Goal: Task Accomplishment & Management: Manage account settings

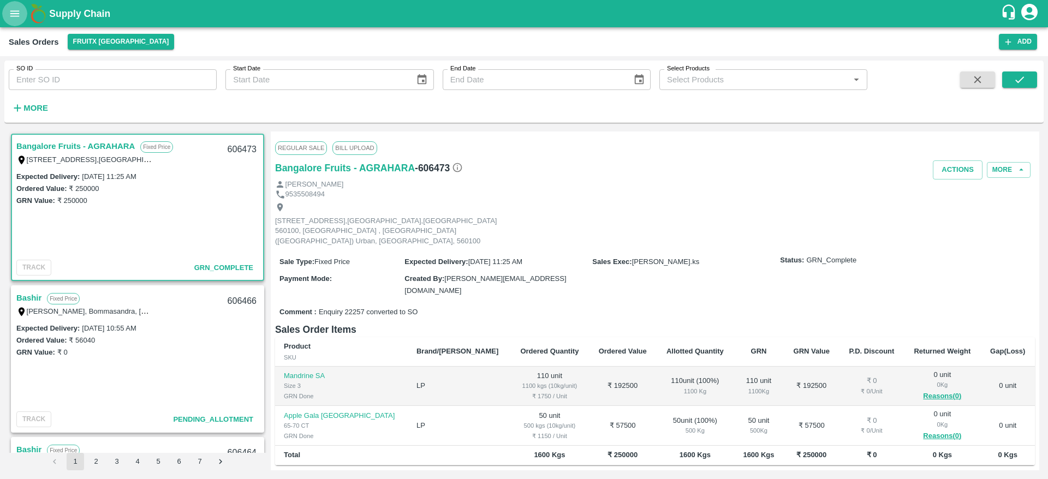
click at [19, 21] on button "open drawer" at bounding box center [14, 13] width 25 height 25
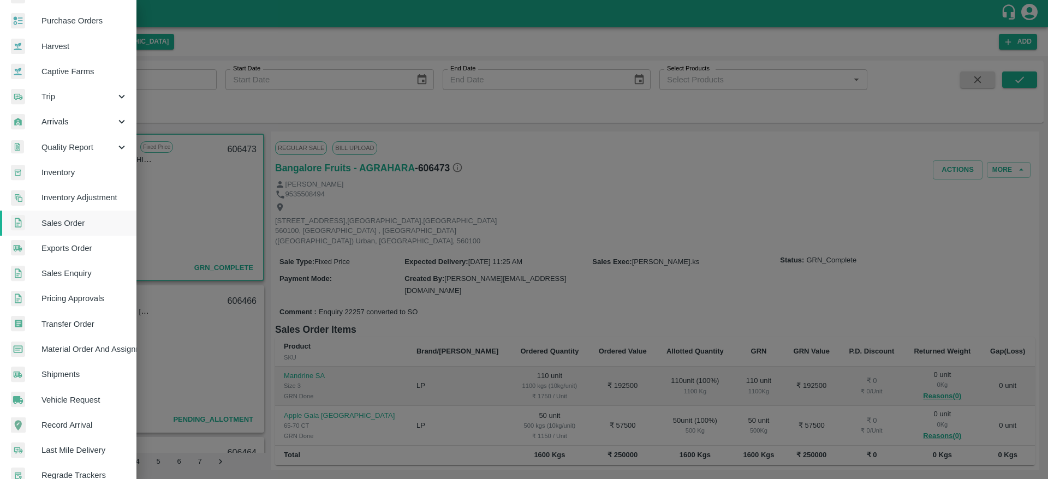
scroll to position [52, 0]
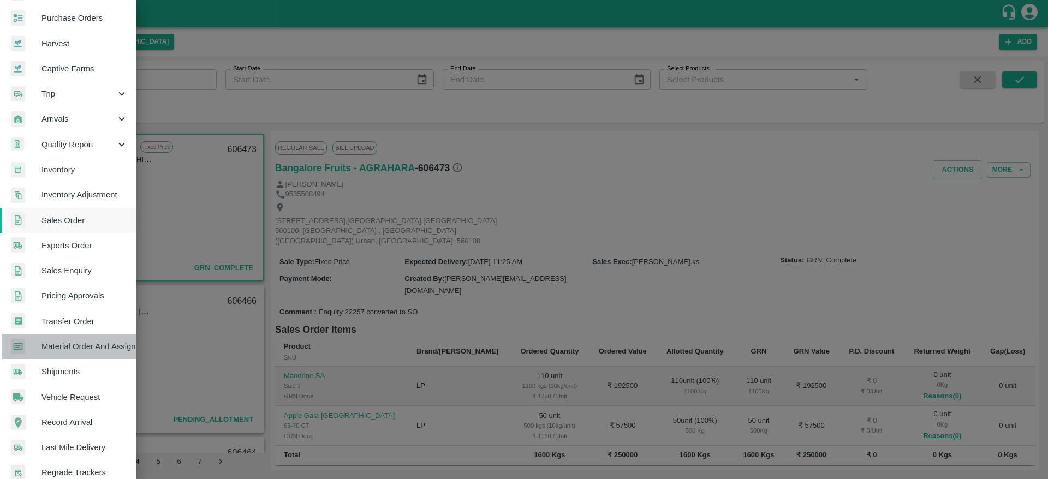
click at [99, 345] on span "Material Order And Assignment" at bounding box center [85, 347] width 86 height 12
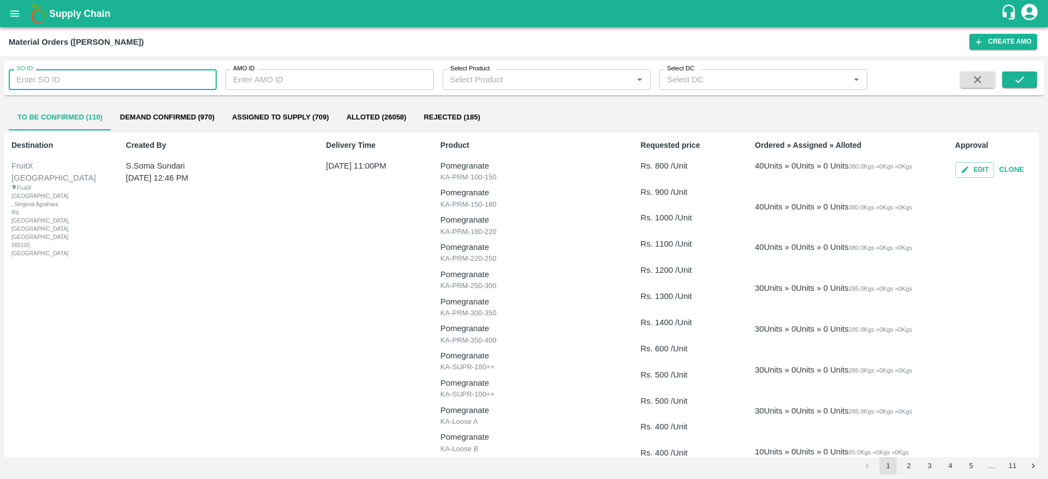
click at [79, 85] on input "SO ID" at bounding box center [113, 79] width 208 height 21
paste input "606477"
type input "606477"
click at [1020, 75] on icon "submit" at bounding box center [1020, 80] width 12 height 12
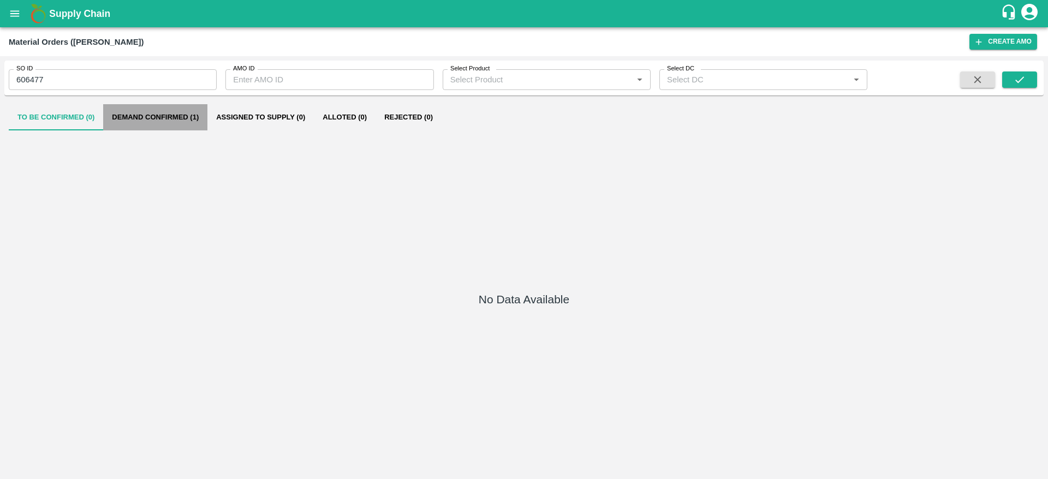
click at [167, 115] on button "Demand Confirmed (1)" at bounding box center [155, 117] width 104 height 26
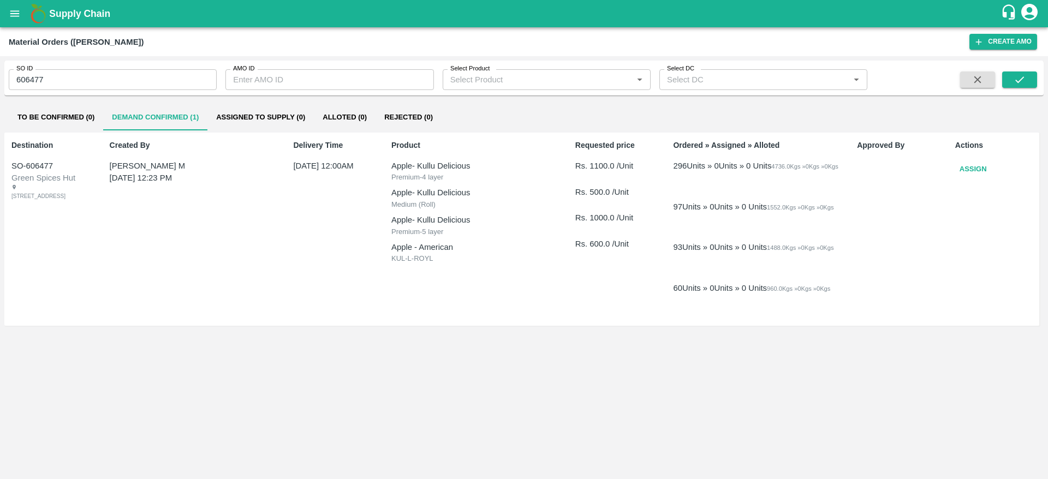
click at [976, 169] on button "Assign" at bounding box center [974, 169] width 36 height 19
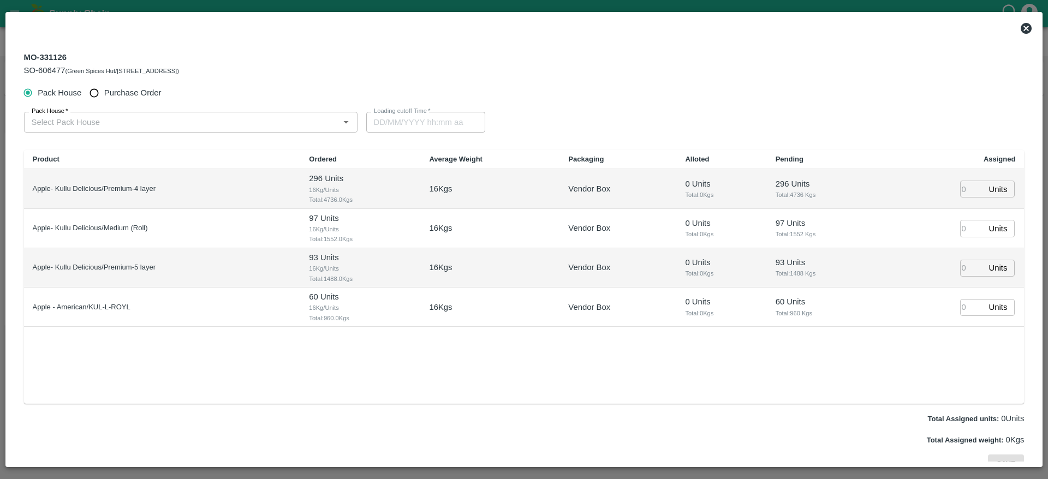
type input "03/10/2025 12:00 AM"
click at [71, 121] on input "Pack House   *" at bounding box center [181, 122] width 309 height 14
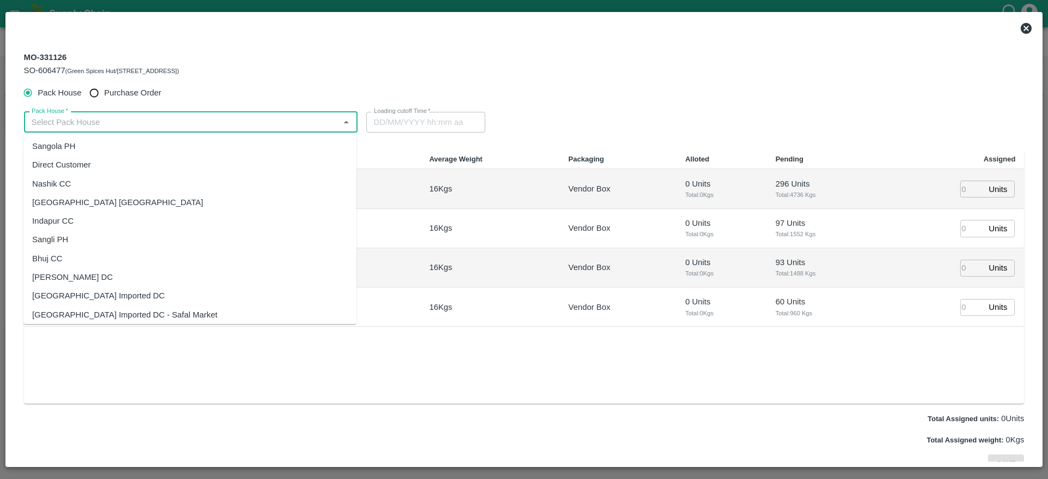
click at [69, 133] on ul "Sangola PH Direct Customer Nashik CC Chennai DC Indapur CC Sangli PH Bhuj CC In…" at bounding box center [189, 229] width 333 height 192
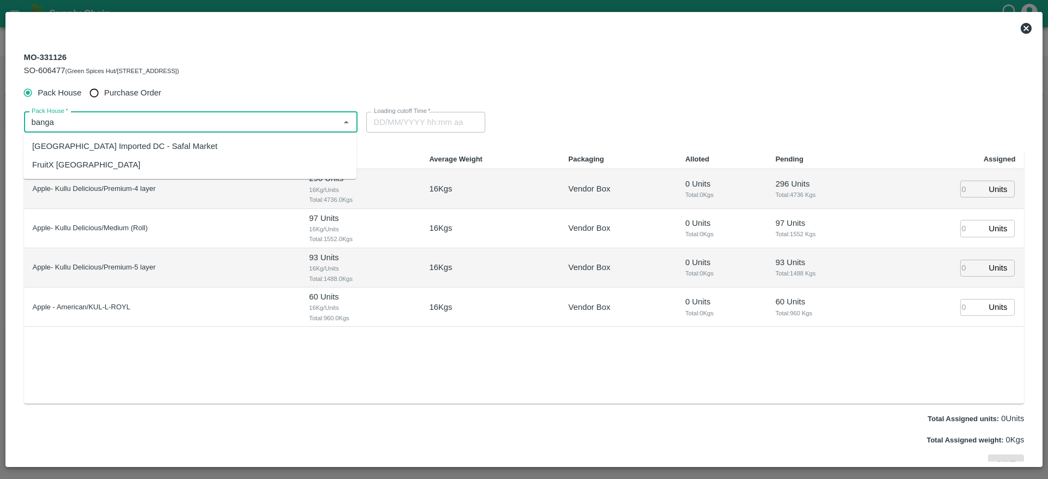
click at [81, 167] on div "FruitX [GEOGRAPHIC_DATA]" at bounding box center [86, 165] width 108 height 12
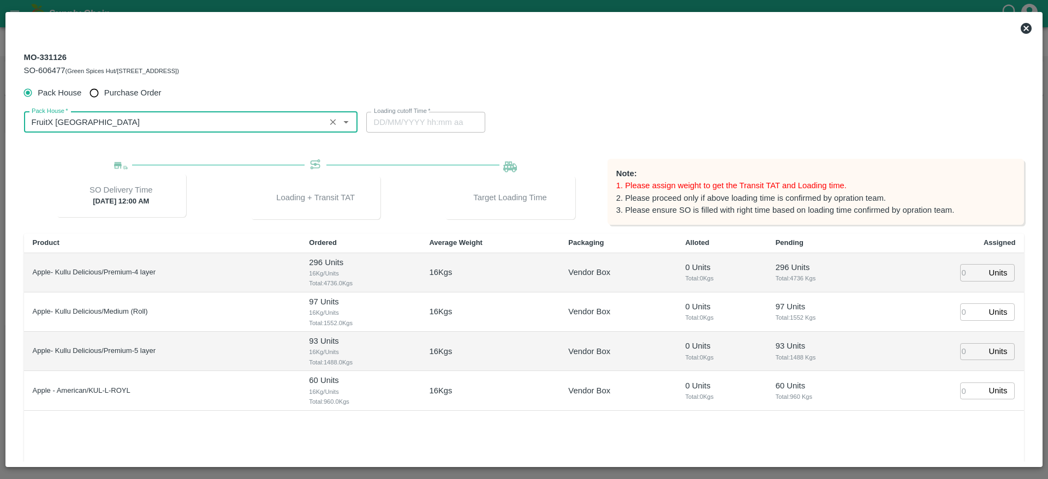
type input "FruitX [GEOGRAPHIC_DATA]"
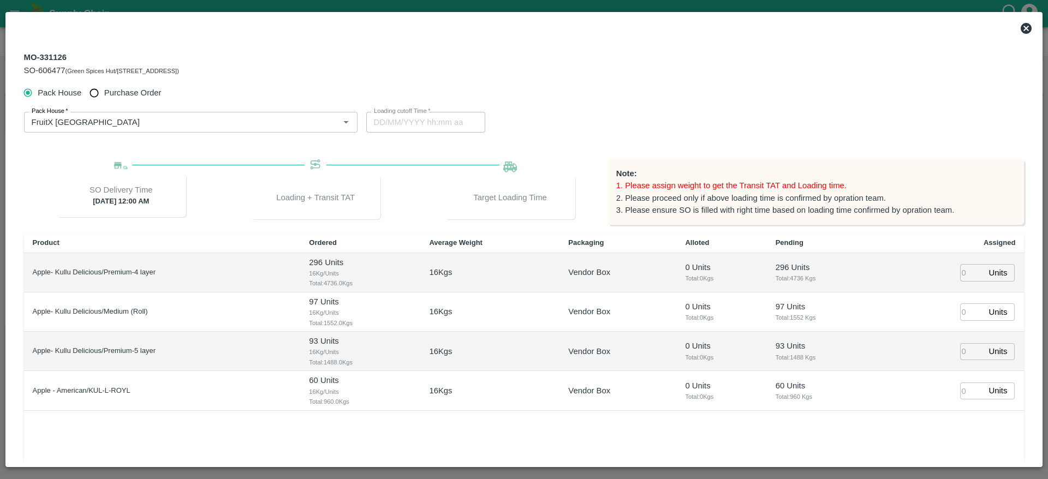
click at [1023, 32] on icon at bounding box center [1026, 28] width 11 height 11
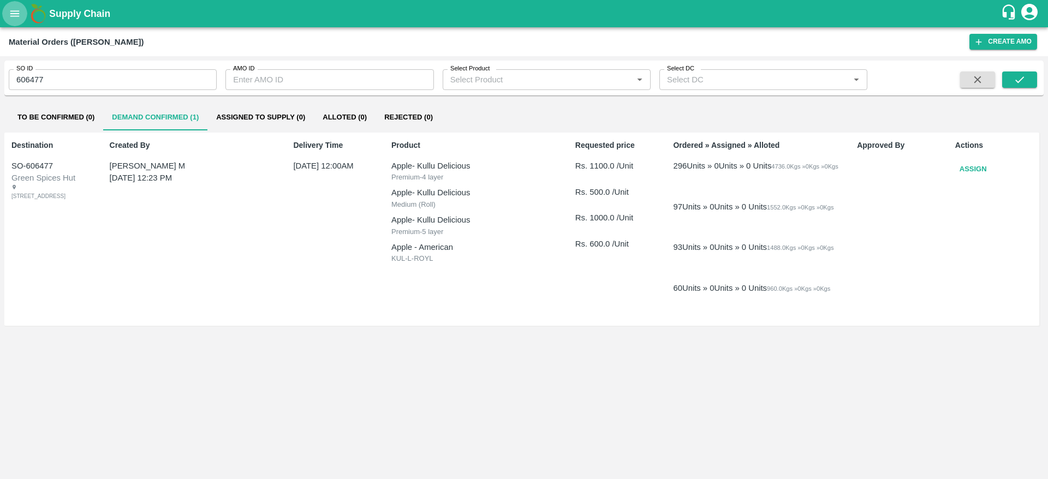
click at [14, 9] on icon "open drawer" at bounding box center [15, 14] width 12 height 12
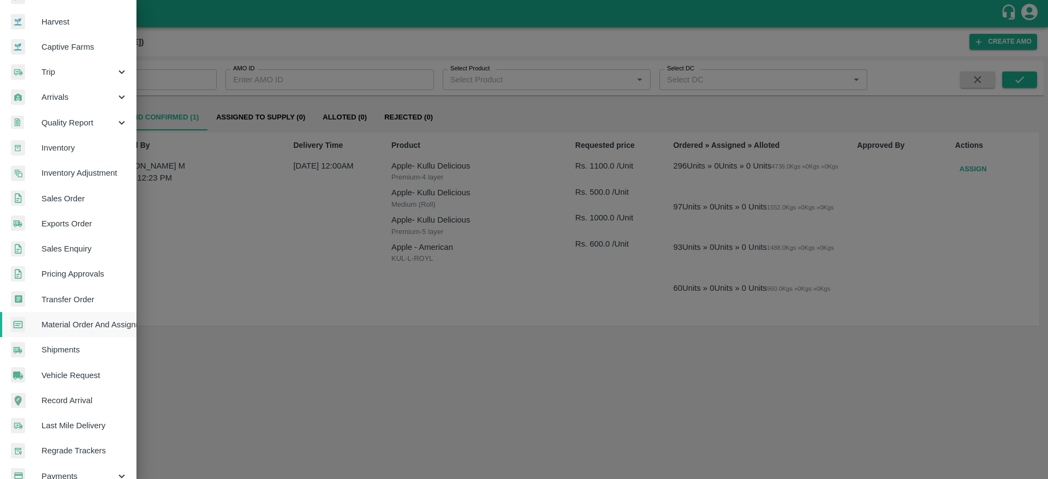
scroll to position [75, 0]
click at [784, 282] on div at bounding box center [524, 239] width 1048 height 479
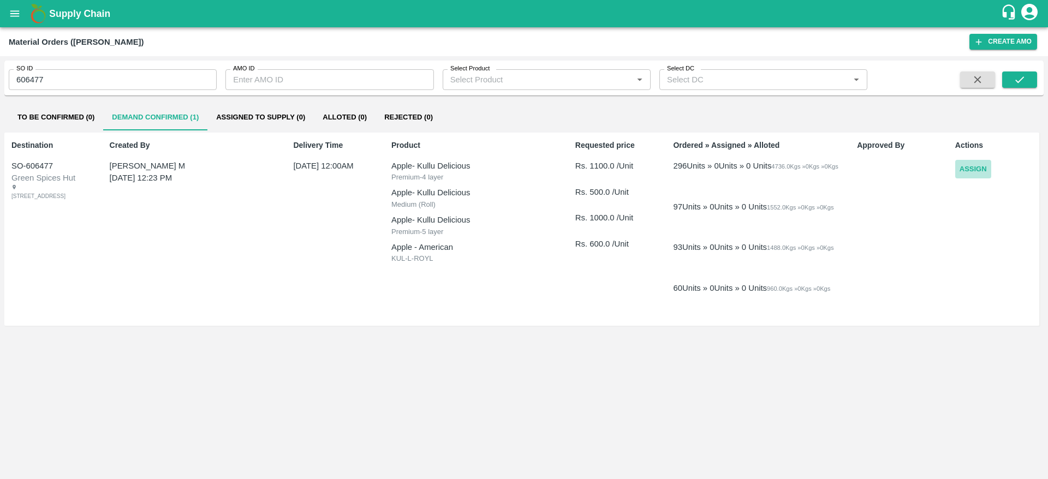
click at [971, 169] on button "Assign" at bounding box center [974, 169] width 36 height 19
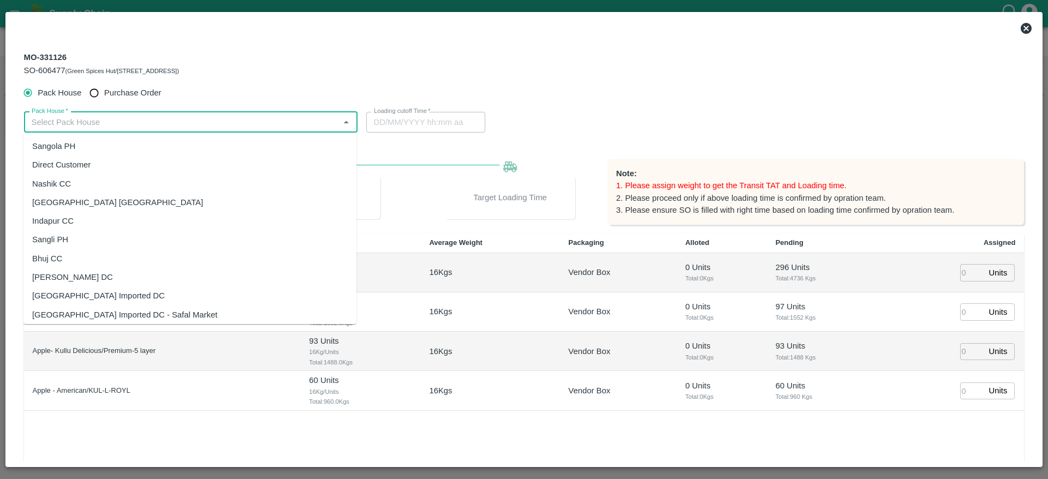
click at [141, 126] on input "Pack House   *" at bounding box center [181, 122] width 309 height 14
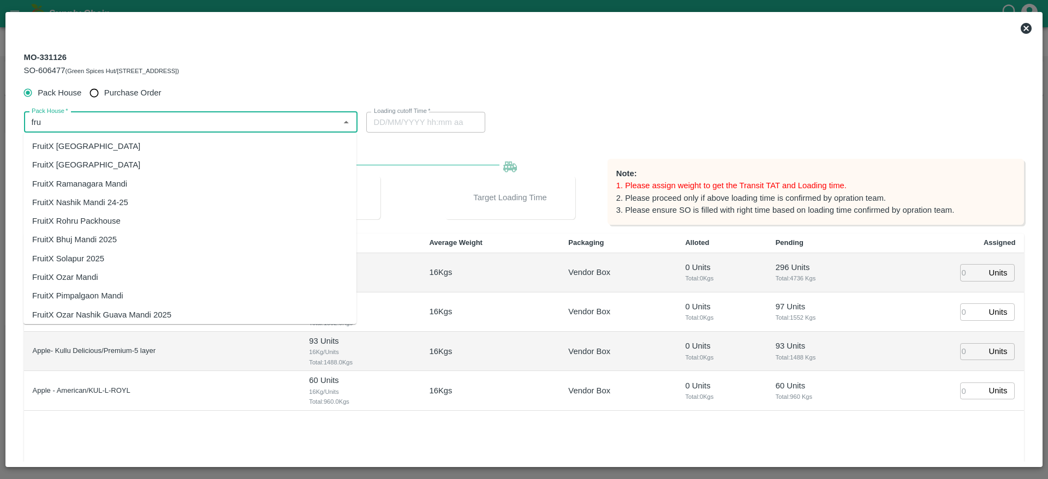
click at [94, 143] on div "FruitX [GEOGRAPHIC_DATA]" at bounding box center [189, 146] width 333 height 19
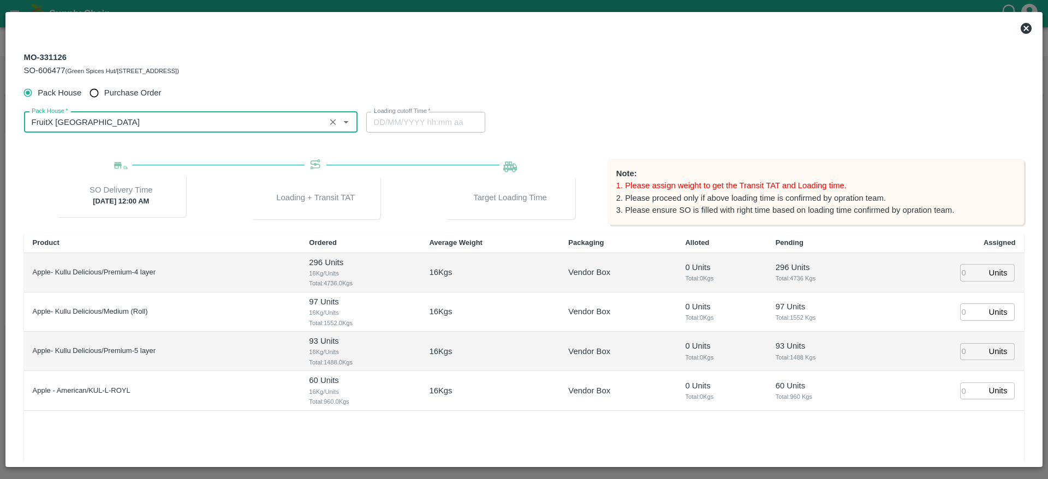
type input "FruitX [GEOGRAPHIC_DATA]"
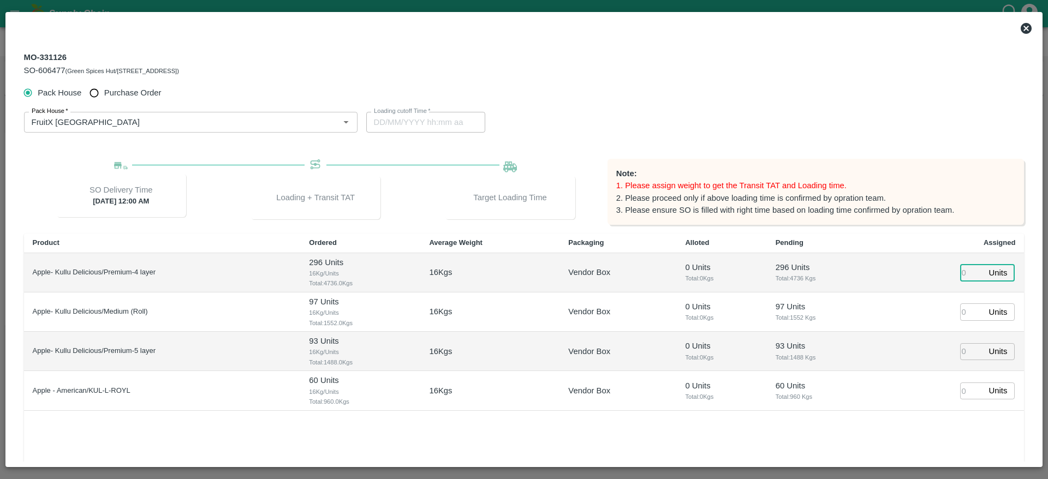
click at [968, 273] on input "number" at bounding box center [973, 272] width 24 height 17
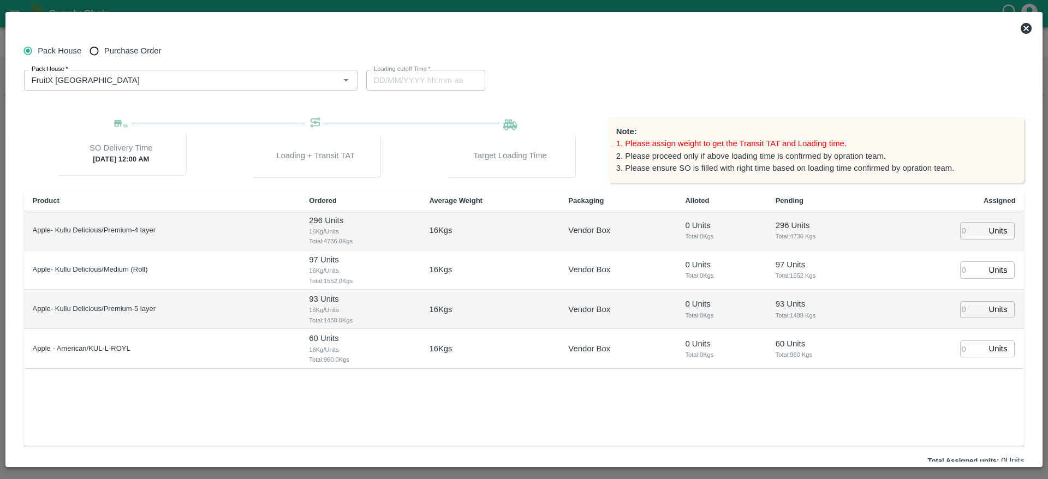
scroll to position [0, 0]
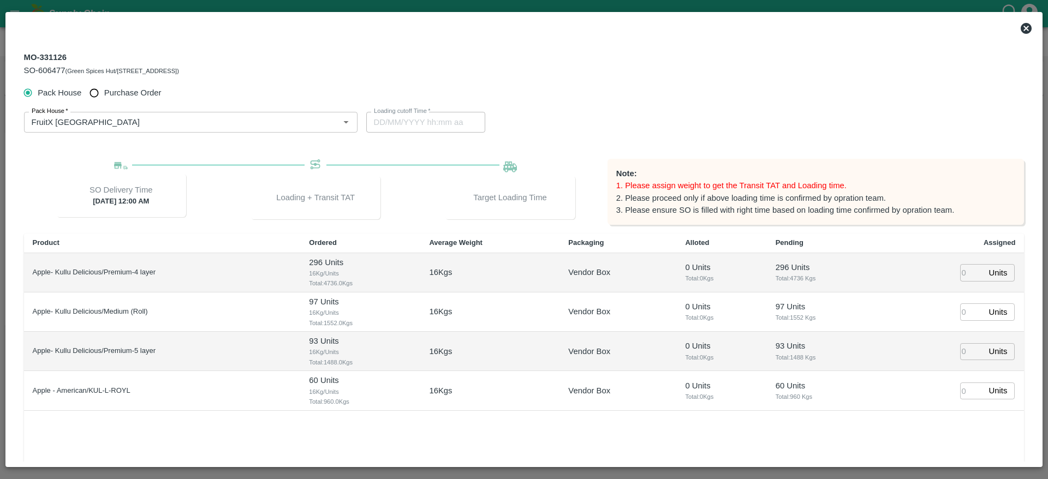
click at [1027, 31] on icon at bounding box center [1026, 28] width 11 height 11
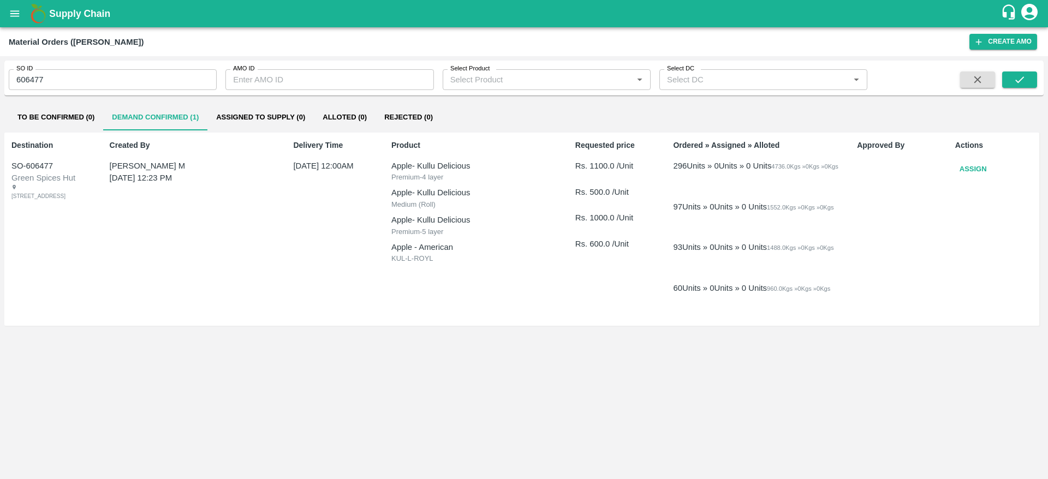
click at [81, 14] on b "Supply Chain" at bounding box center [79, 13] width 61 height 11
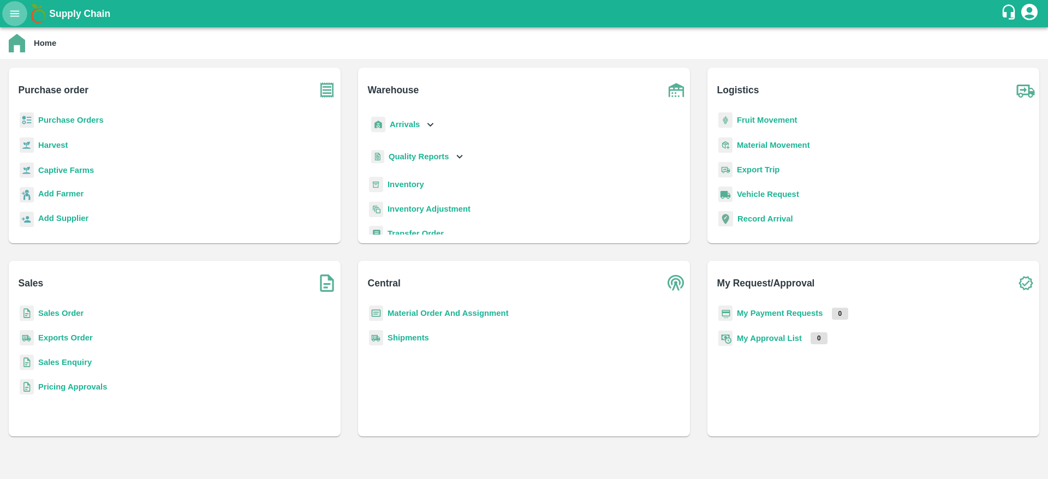
click at [16, 7] on button "open drawer" at bounding box center [14, 13] width 25 height 25
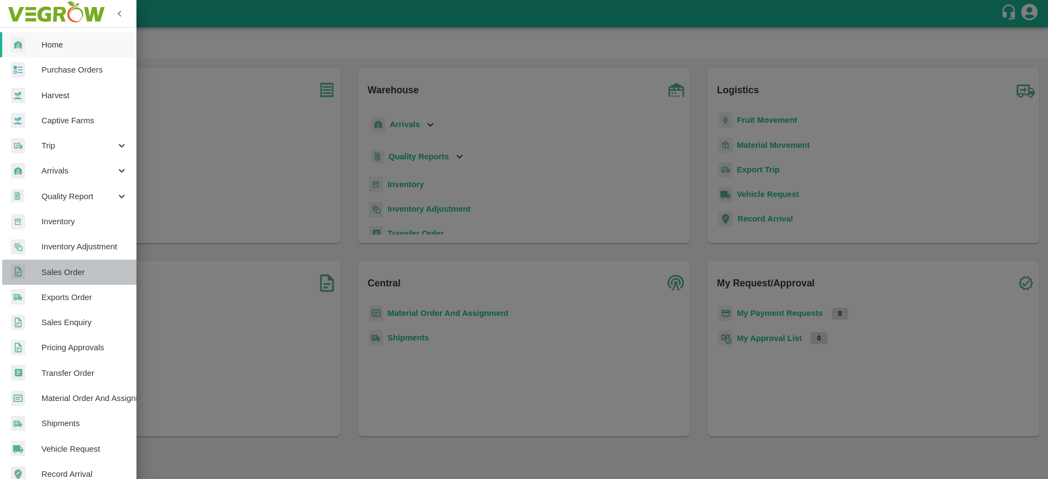
click at [75, 280] on link "Sales Order" at bounding box center [68, 272] width 137 height 25
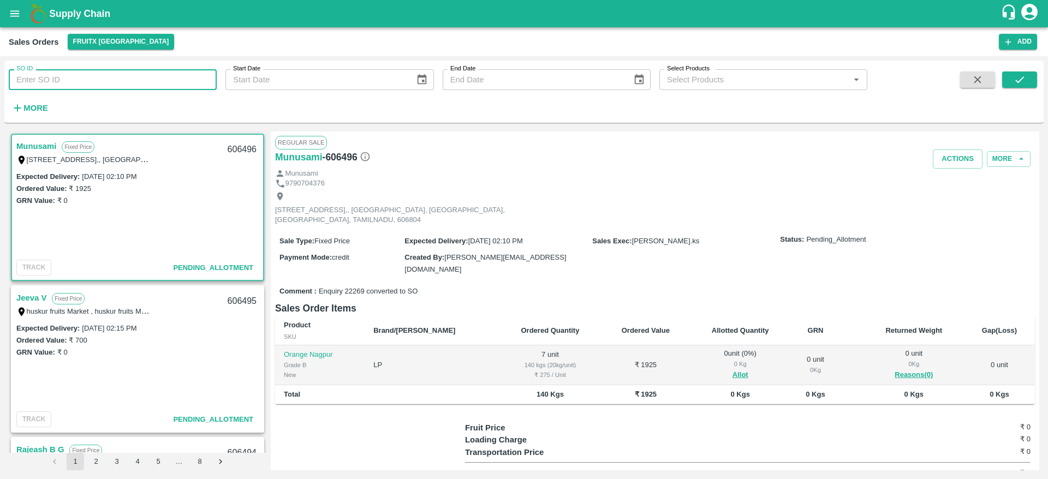
click at [63, 85] on input "SO ID" at bounding box center [113, 79] width 208 height 21
paste input "606477"
type input "606477"
click at [118, 40] on button "FruitX [GEOGRAPHIC_DATA]" at bounding box center [121, 42] width 107 height 16
click at [109, 83] on li "Direct Customer" at bounding box center [131, 82] width 126 height 19
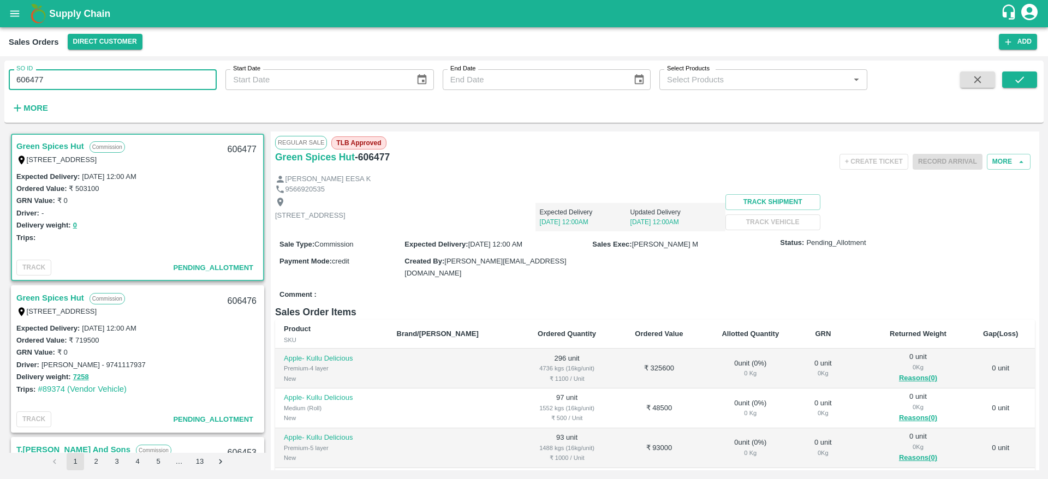
click at [41, 76] on input "606477" at bounding box center [113, 79] width 208 height 21
click at [1027, 68] on div "SO ID 606477 SO ID Start Date Start Date End Date End Date Select Products Sele…" at bounding box center [524, 92] width 1040 height 54
click at [1035, 74] on button "submit" at bounding box center [1020, 80] width 35 height 16
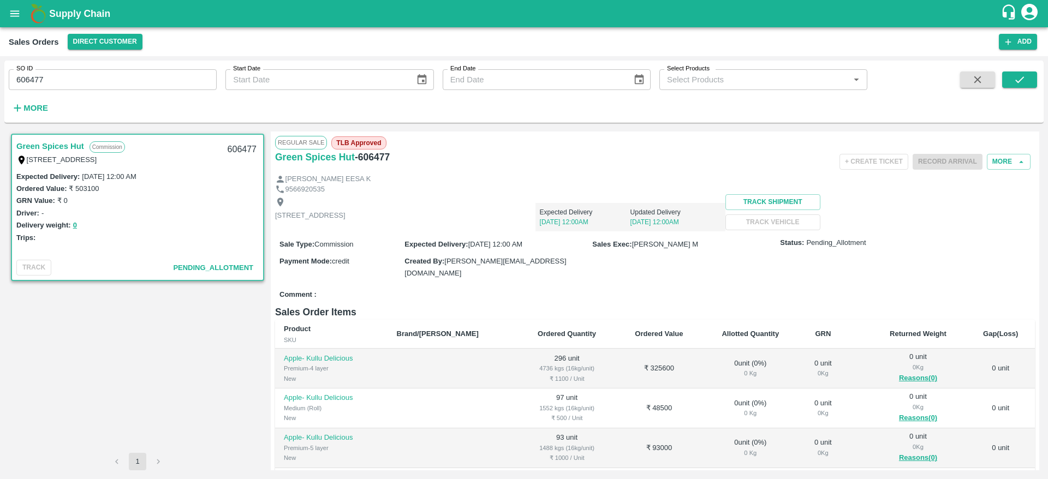
click at [51, 147] on link "Green Spices Hut" at bounding box center [50, 146] width 68 height 14
click at [1018, 161] on icon "button" at bounding box center [1022, 162] width 10 height 10
click at [996, 159] on button "More" at bounding box center [1009, 162] width 44 height 16
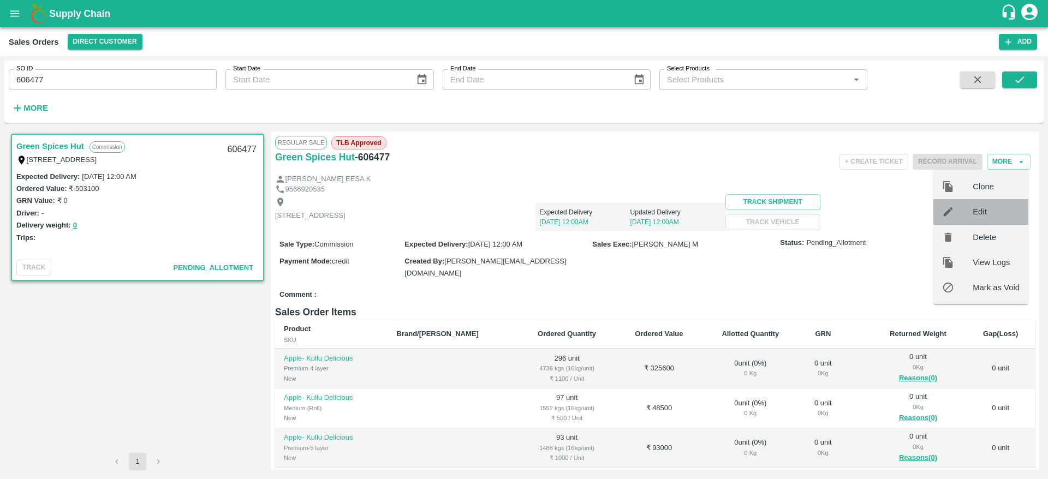
click at [983, 213] on span "Edit" at bounding box center [996, 212] width 47 height 12
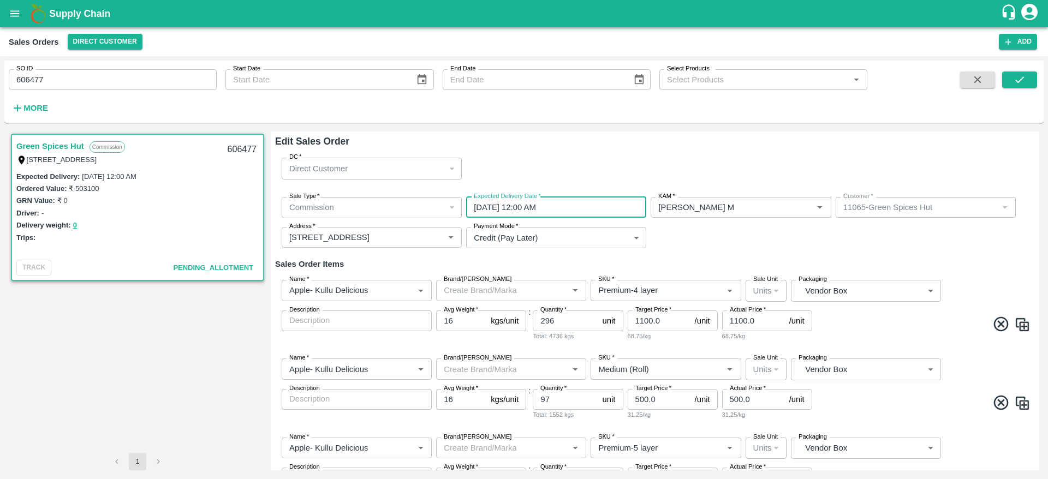
click at [577, 210] on input "03/10/2025 12:00 AM" at bounding box center [552, 207] width 173 height 21
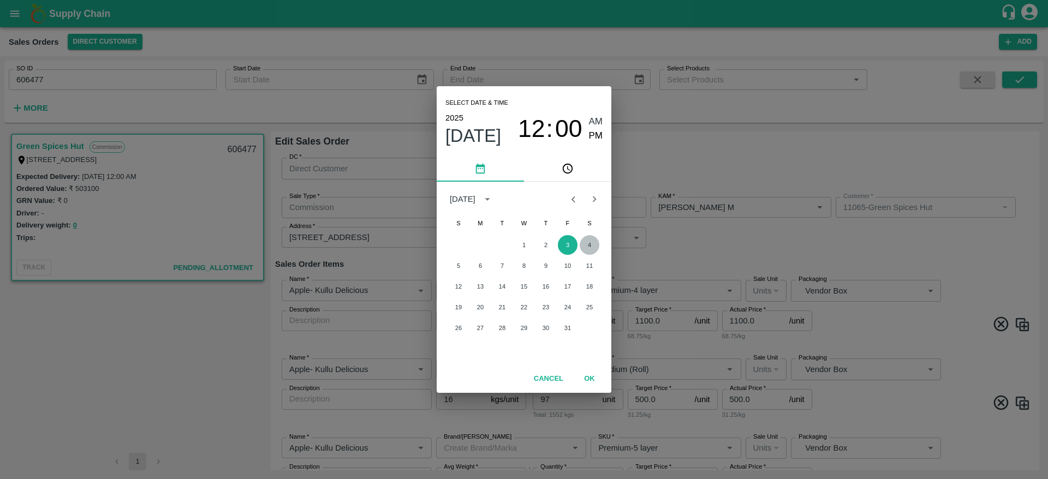
click at [591, 251] on button "4" at bounding box center [590, 245] width 20 height 20
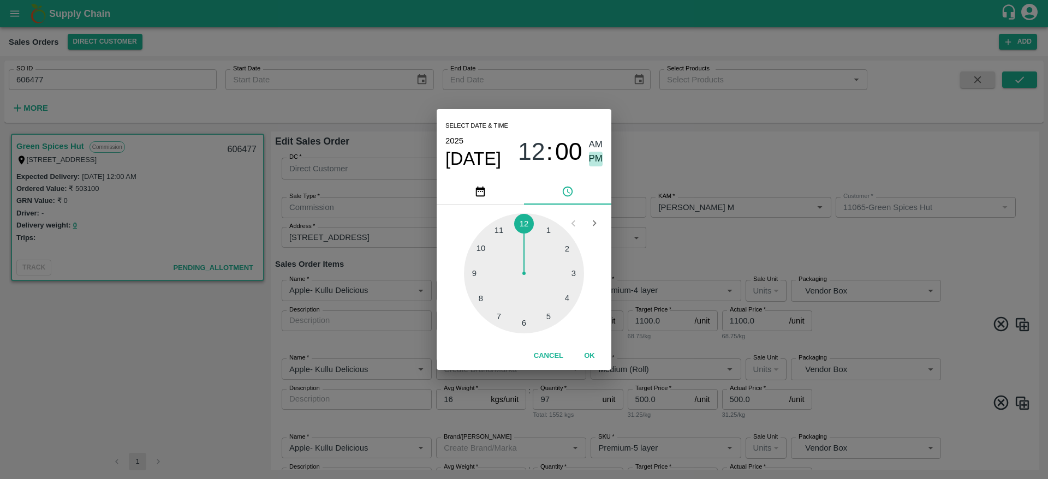
click at [596, 155] on span "PM" at bounding box center [596, 159] width 14 height 15
type input "04/10/2025 12:00 PM"
click at [582, 356] on button "OK" at bounding box center [589, 356] width 35 height 19
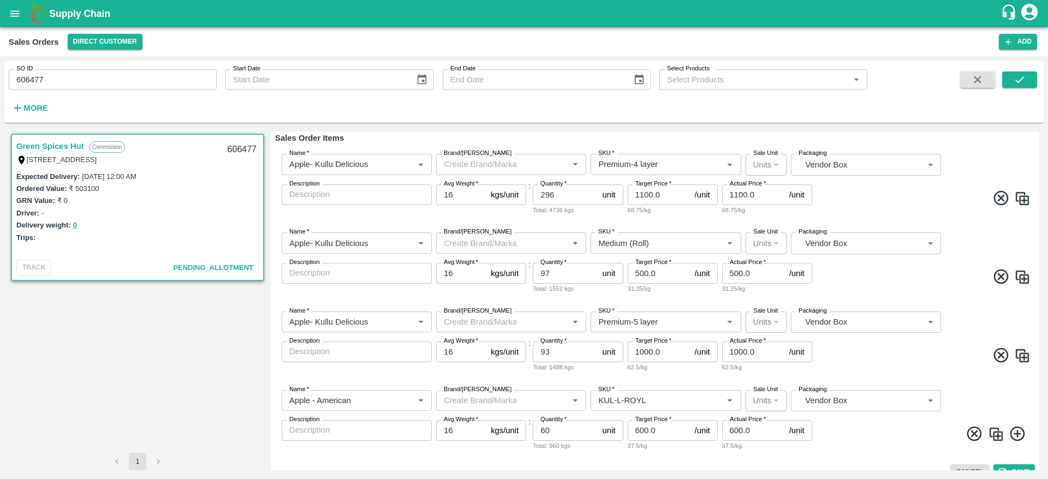
scroll to position [142, 0]
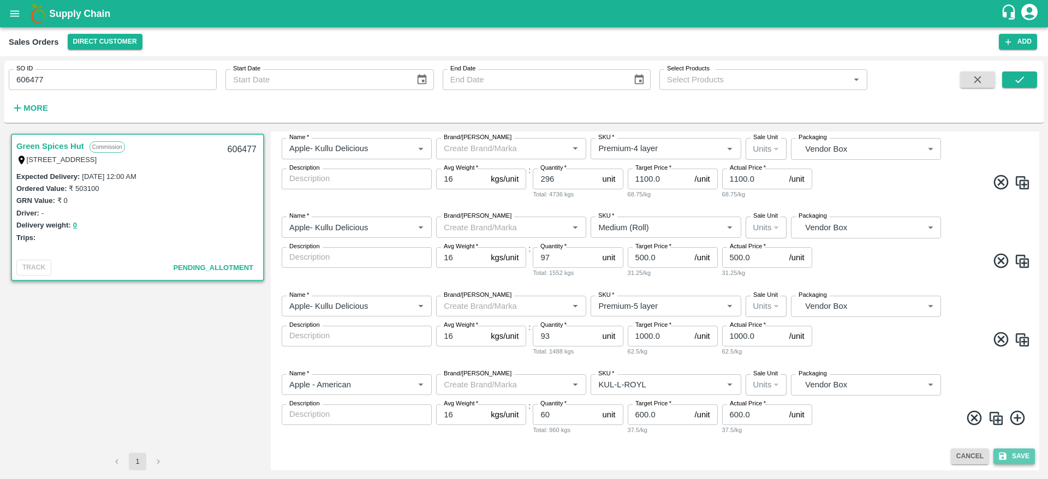
click at [1011, 456] on button "Save" at bounding box center [1015, 457] width 42 height 16
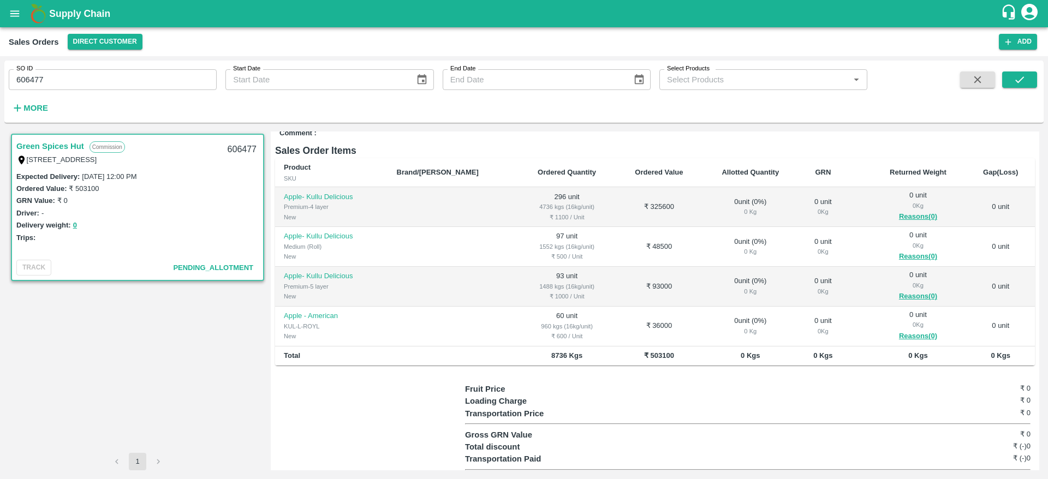
scroll to position [161, 0]
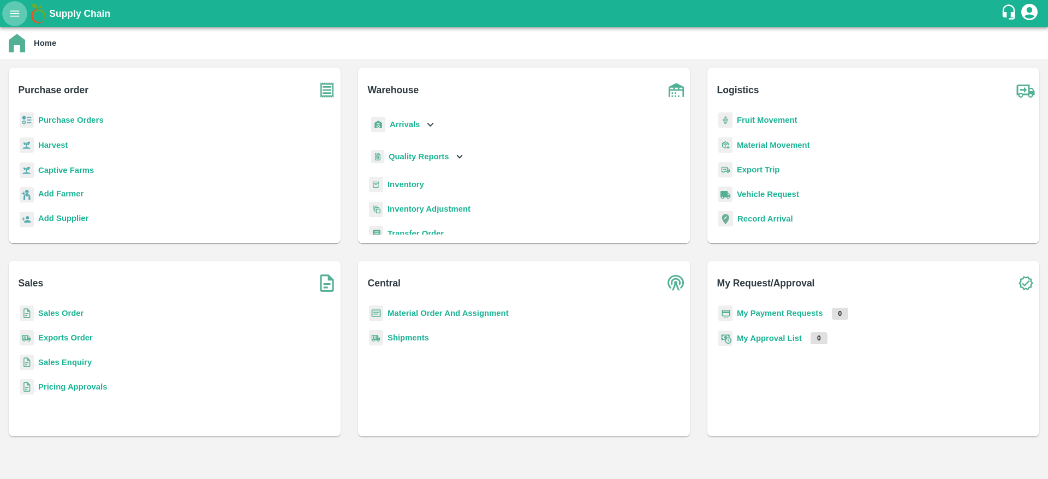
click at [18, 15] on icon "open drawer" at bounding box center [15, 14] width 12 height 12
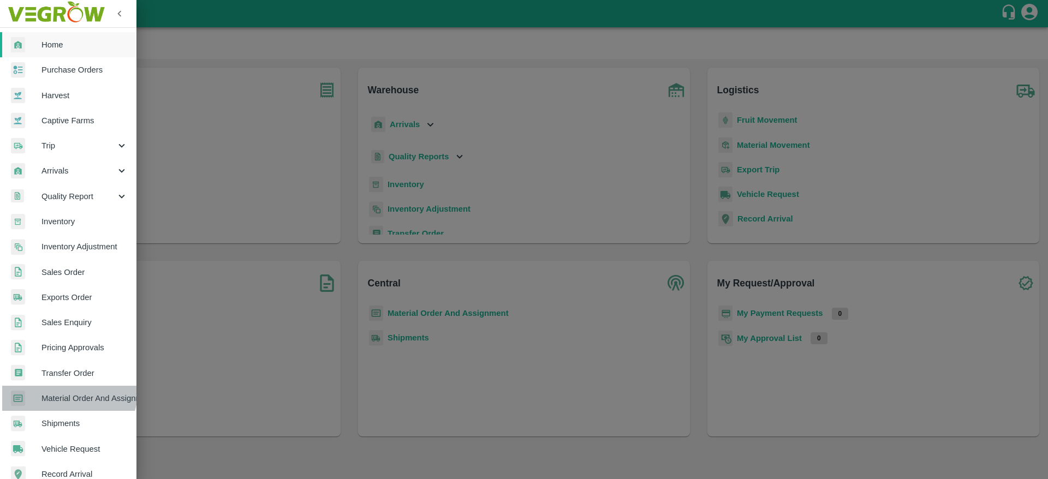
click at [64, 393] on span "Material Order And Assignment" at bounding box center [85, 399] width 86 height 12
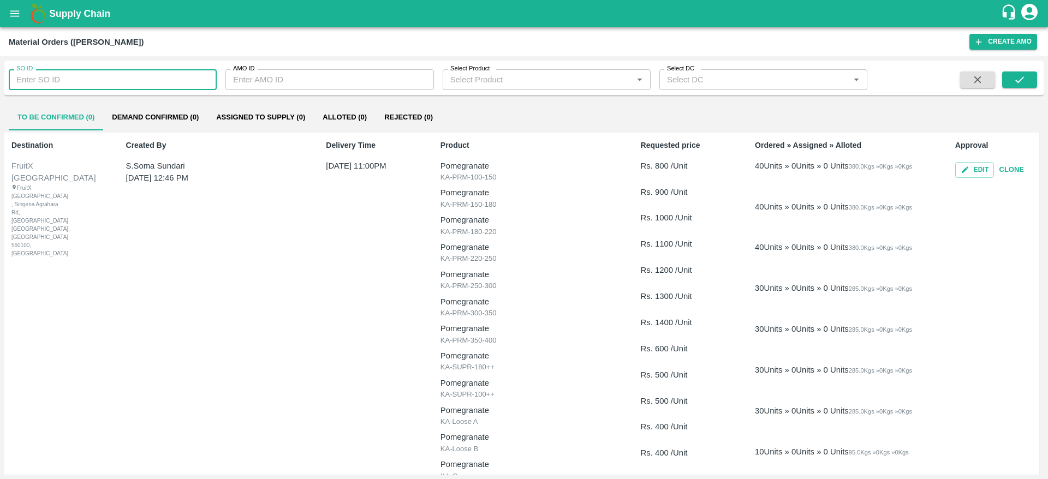
click at [72, 80] on input "SO ID" at bounding box center [113, 79] width 208 height 21
paste input "606477"
type input "606477"
click at [1015, 82] on icon "submit" at bounding box center [1020, 80] width 12 height 12
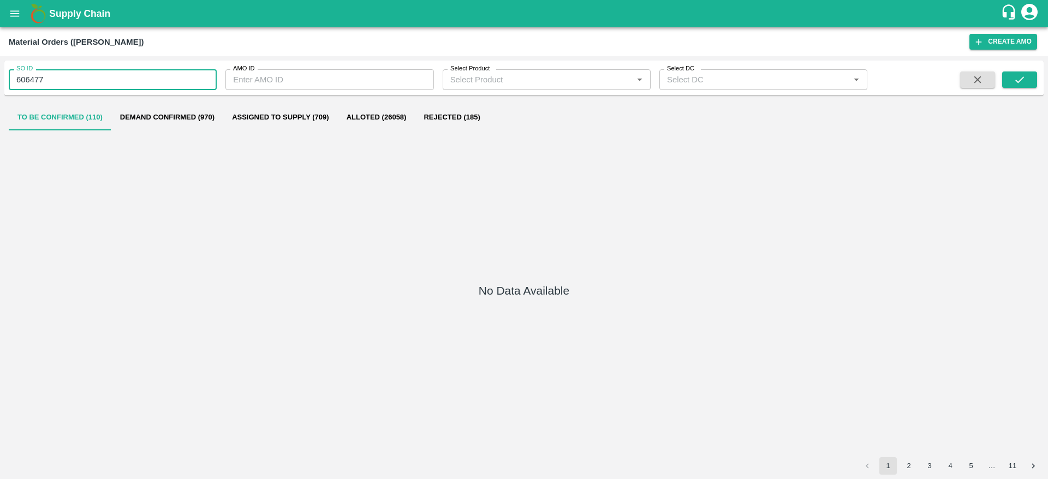
click at [45, 86] on input "606477" at bounding box center [113, 79] width 208 height 21
click at [1024, 78] on icon "submit" at bounding box center [1020, 80] width 12 height 12
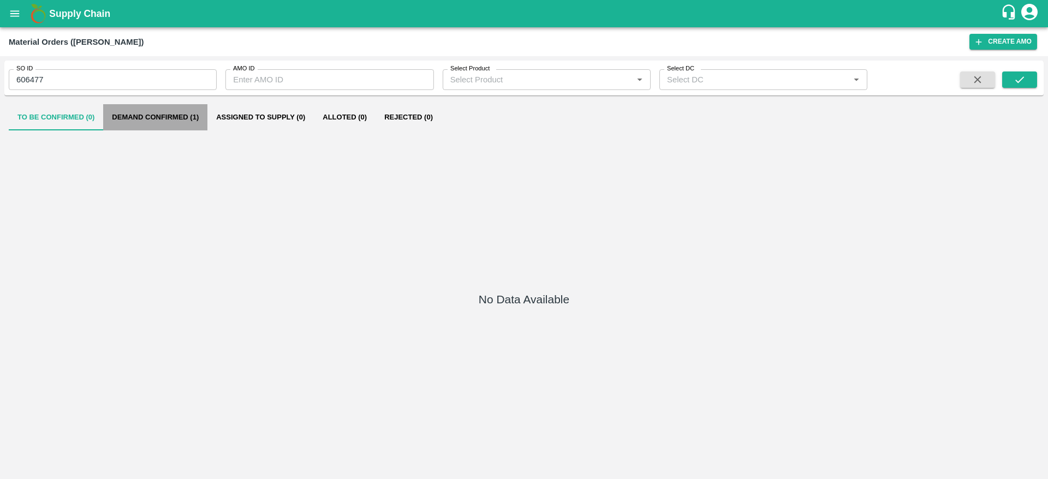
click at [162, 110] on button "Demand Confirmed (1)" at bounding box center [155, 117] width 104 height 26
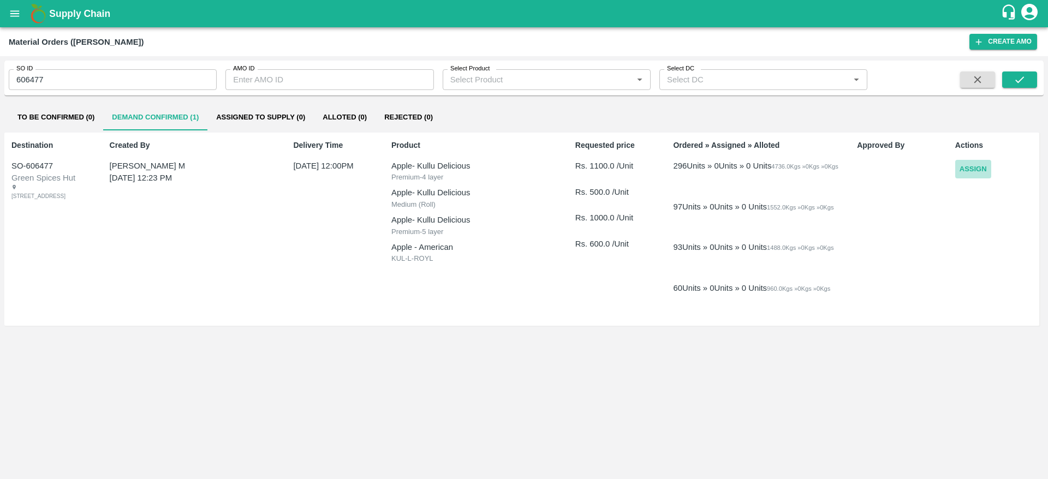
click at [974, 173] on button "Assign" at bounding box center [974, 169] width 36 height 19
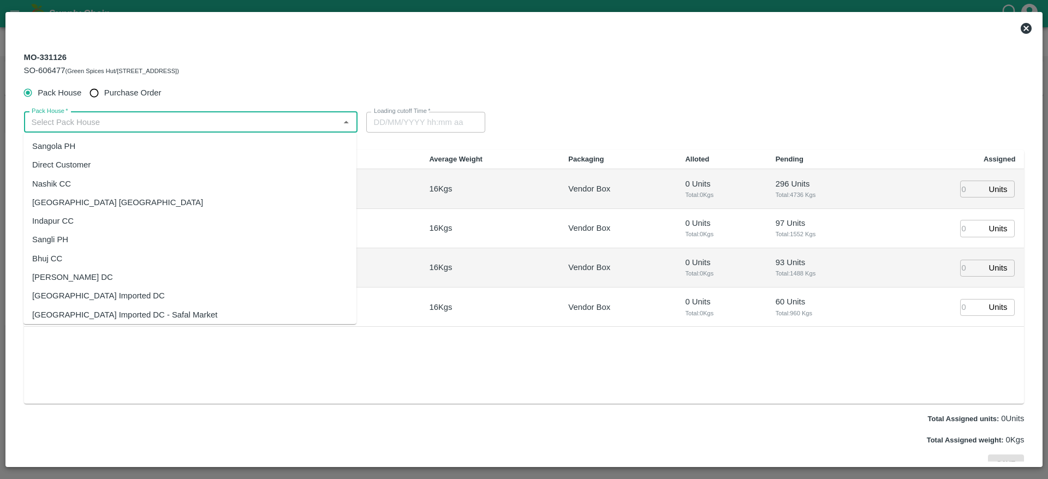
click at [137, 127] on input "Pack House   *" at bounding box center [181, 122] width 309 height 14
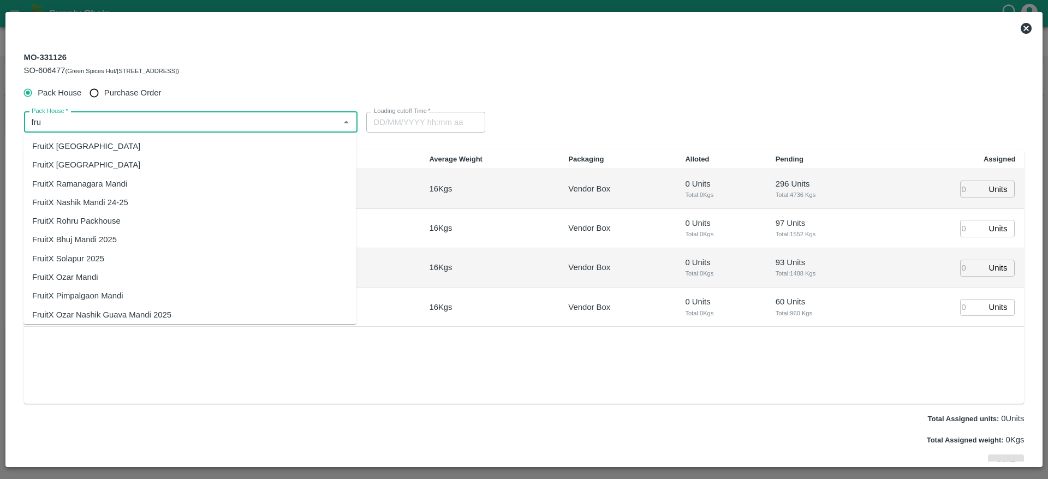
click at [94, 155] on div "FruitX [GEOGRAPHIC_DATA]" at bounding box center [189, 146] width 333 height 19
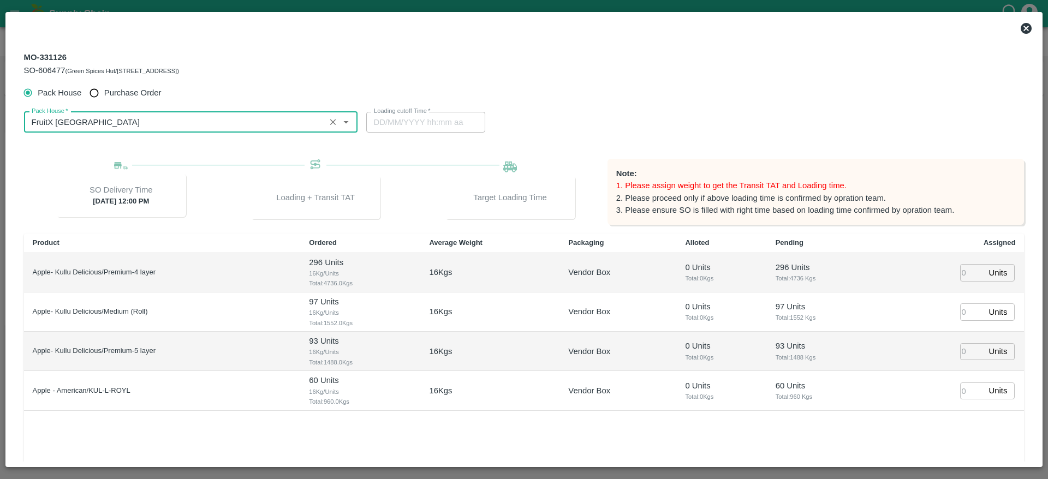
type input "FruitX [GEOGRAPHIC_DATA]"
click at [965, 273] on input "number" at bounding box center [973, 272] width 24 height 17
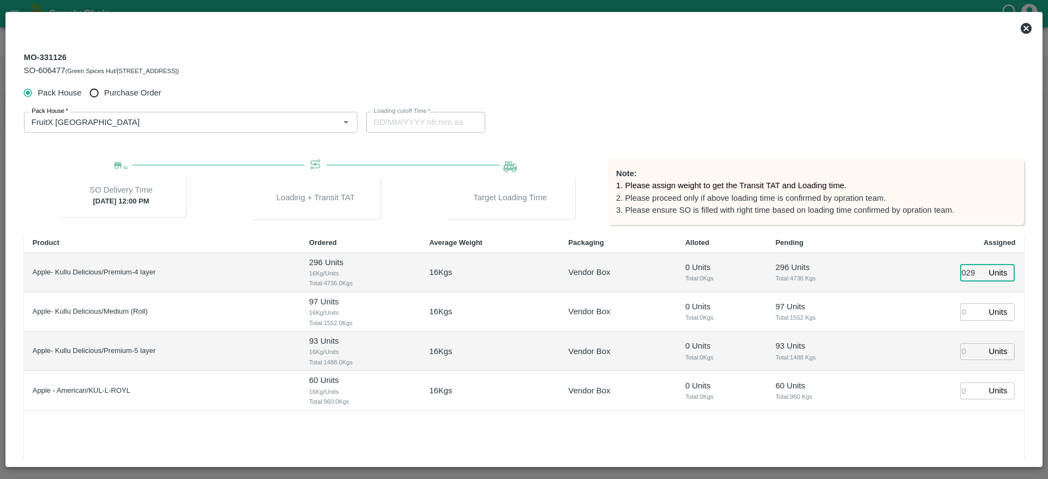
type input "0296"
type input "03/10/2025 07:34 PM"
type input "0296"
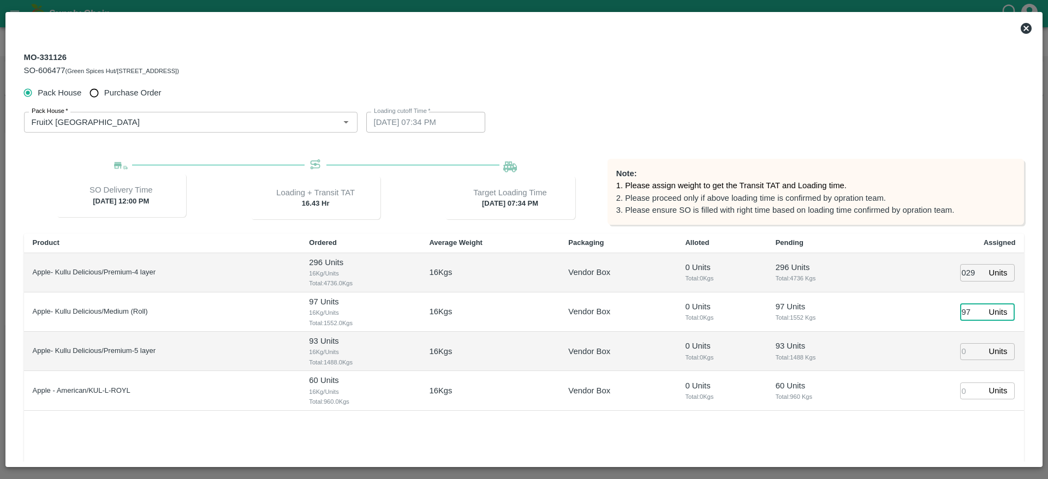
type input "97"
type input "93"
type input "60"
click at [884, 439] on div "Product Ordered Average Weight Packaging Alloted Pending Assigned Apple- Kullu …" at bounding box center [524, 361] width 1001 height 254
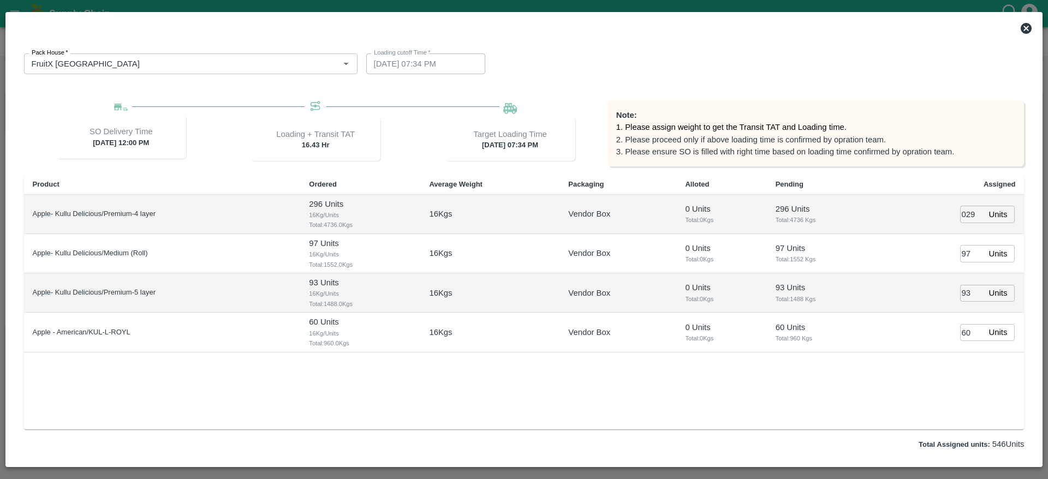
scroll to position [96, 0]
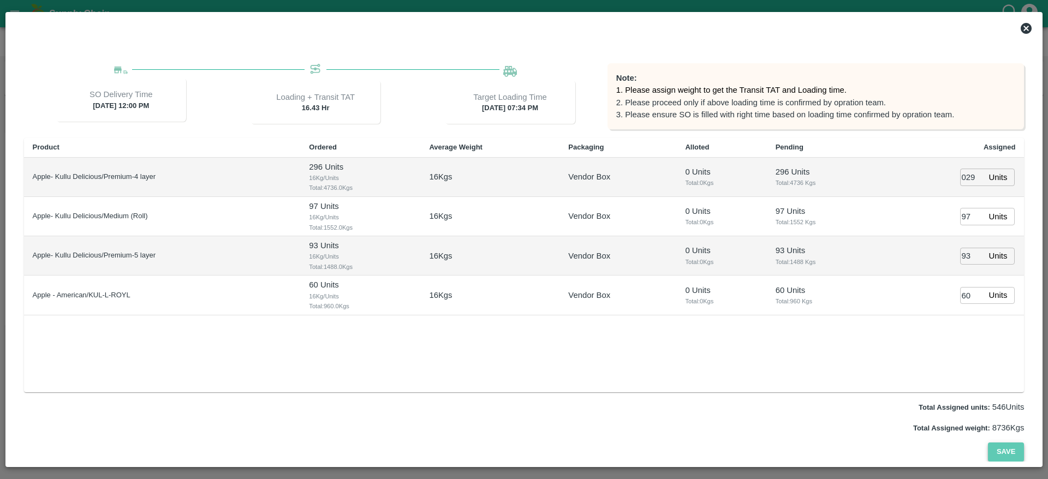
click at [1004, 457] on button "Save" at bounding box center [1006, 452] width 36 height 19
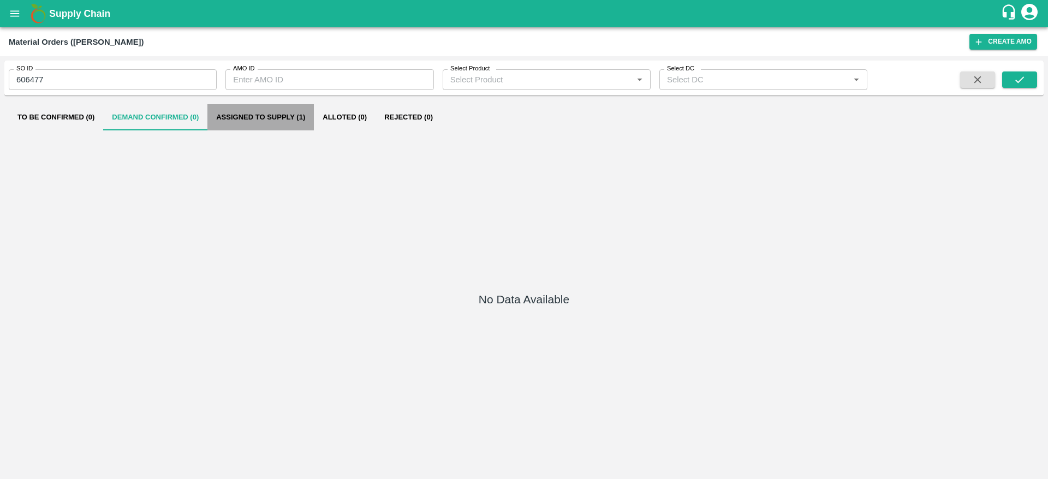
click at [277, 112] on button "Assigned to Supply (1)" at bounding box center [261, 117] width 106 height 26
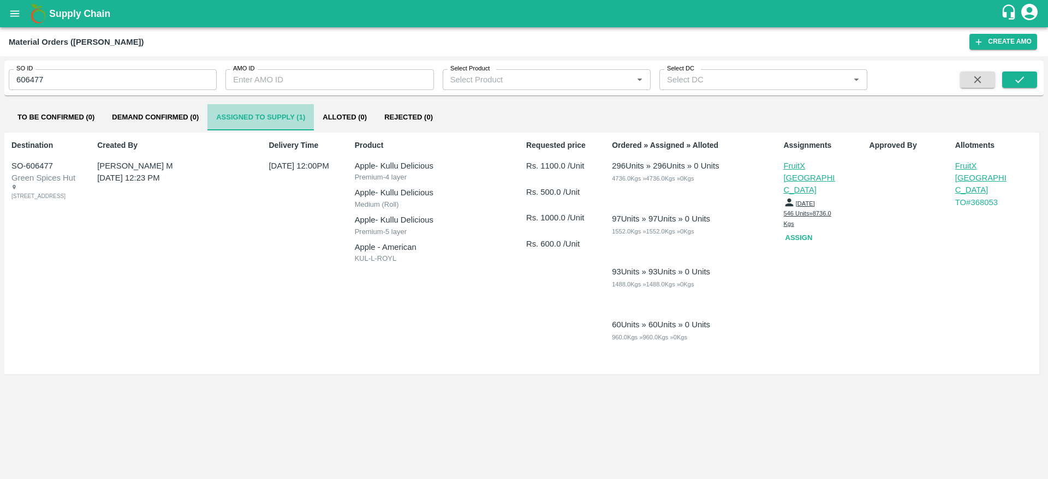
click at [260, 117] on button "Assigned to Supply (1)" at bounding box center [261, 117] width 106 height 26
click at [969, 162] on p "FruitX [GEOGRAPHIC_DATA]" at bounding box center [983, 178] width 55 height 37
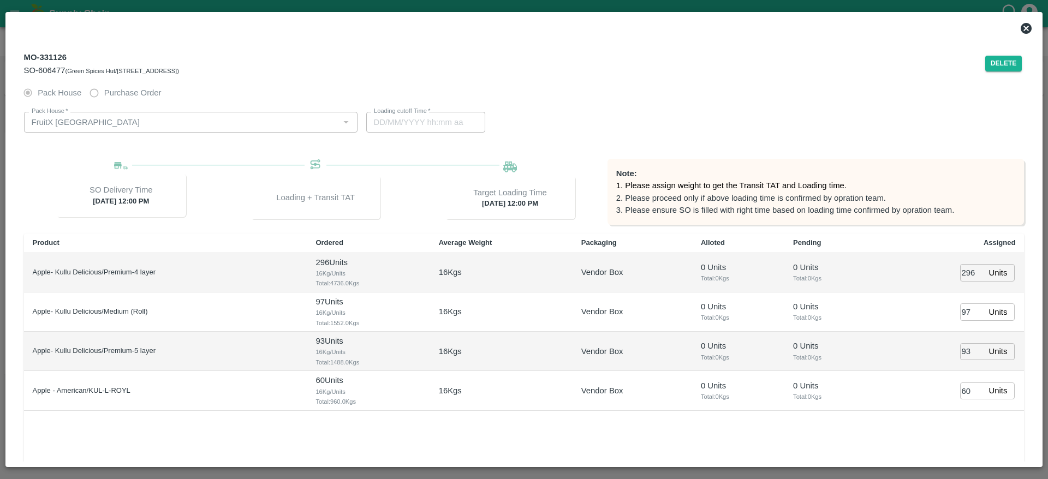
type input "04/10/2025 12:00 PM"
type input "03/10/2025 07:34 PM"
click at [1032, 27] on icon at bounding box center [1026, 28] width 11 height 11
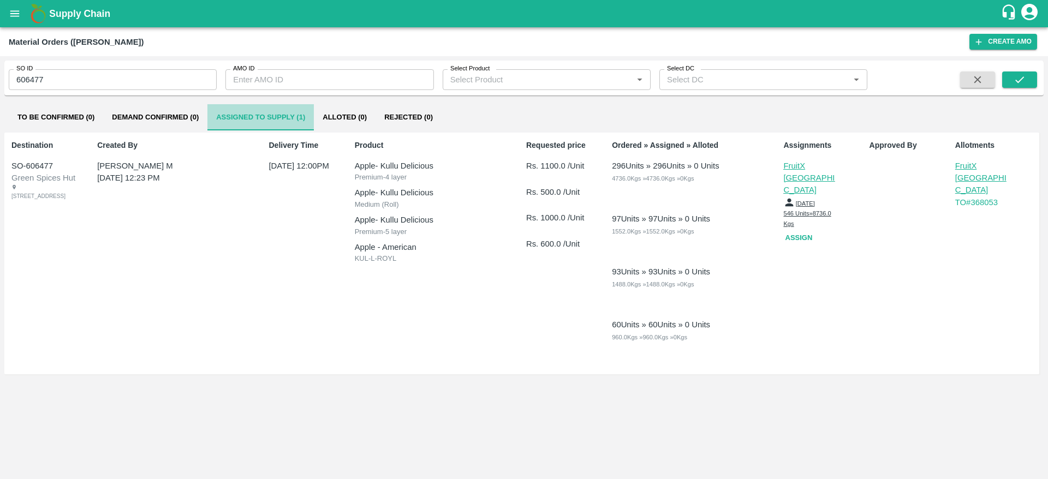
click at [246, 117] on button "Assigned to Supply (1)" at bounding box center [261, 117] width 106 height 26
click at [257, 120] on button "Assigned to Supply (1)" at bounding box center [261, 117] width 106 height 26
click at [807, 229] on button "Assign" at bounding box center [801, 238] width 35 height 19
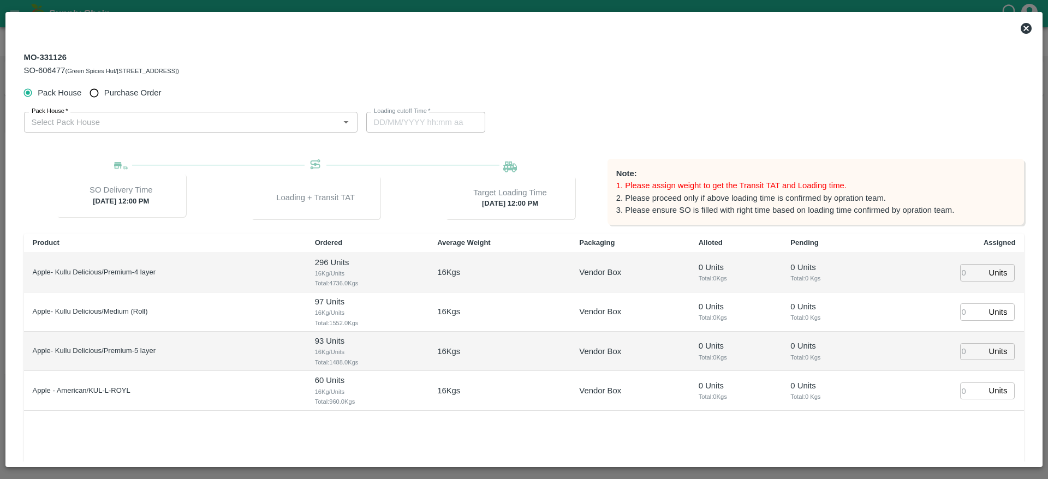
type input "04/10/2025 12:00 PM"
click at [1030, 28] on icon at bounding box center [1026, 28] width 11 height 11
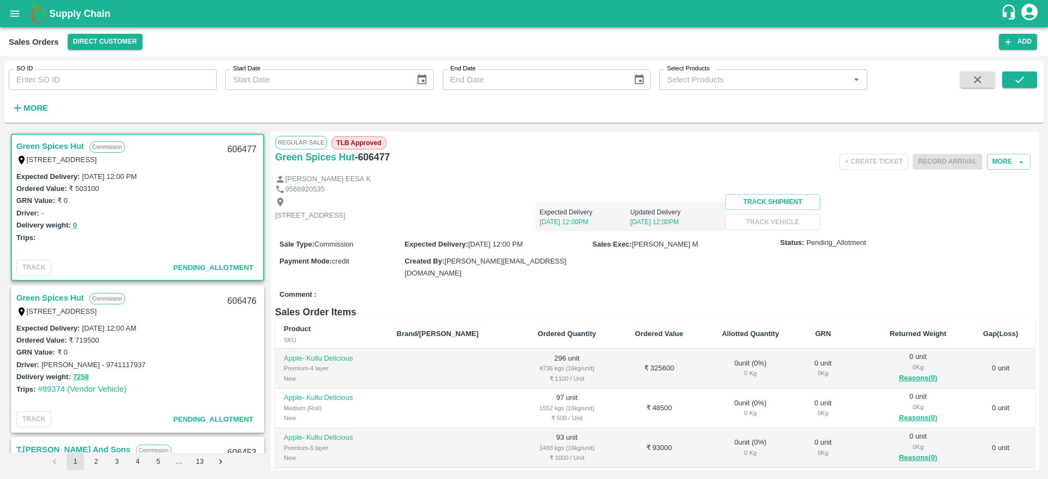
scroll to position [172, 0]
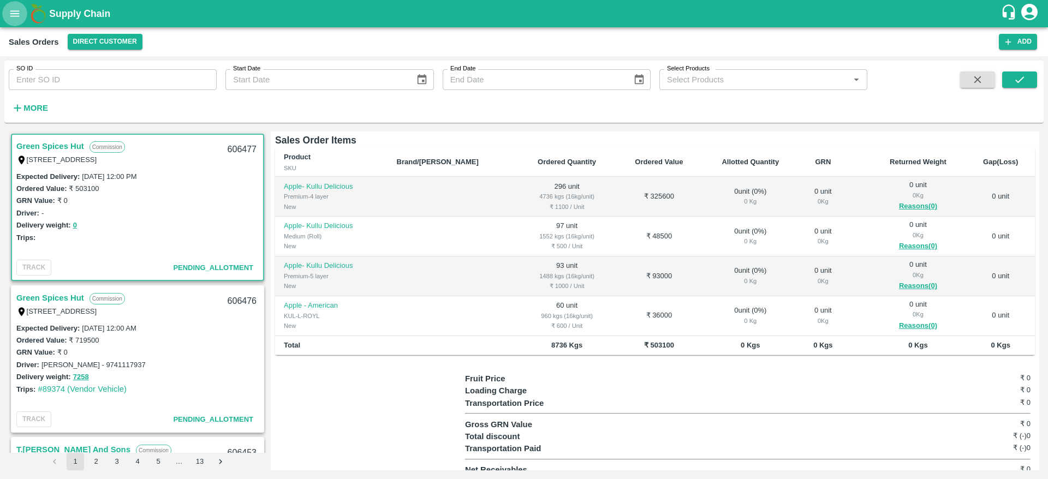
click at [15, 14] on icon "open drawer" at bounding box center [15, 14] width 12 height 12
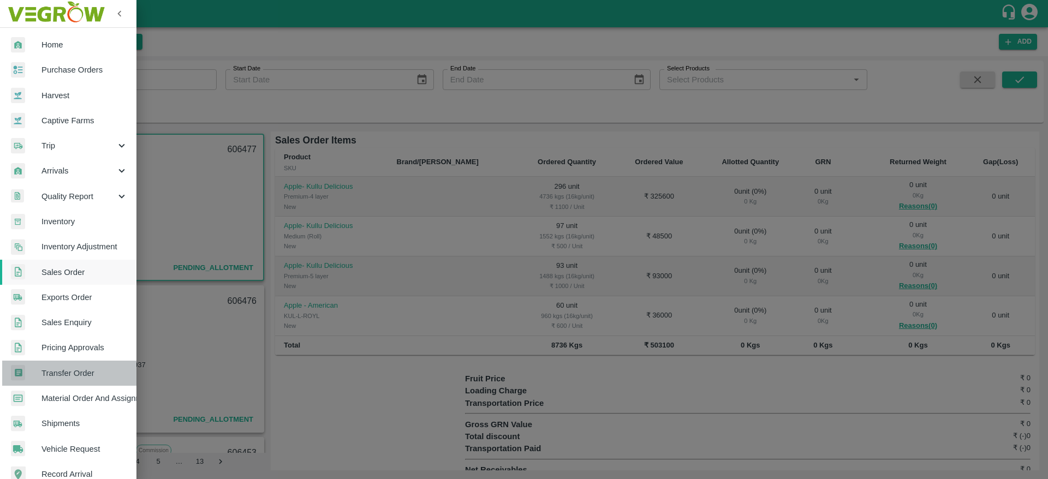
click at [72, 370] on span "Transfer Order" at bounding box center [85, 374] width 86 height 12
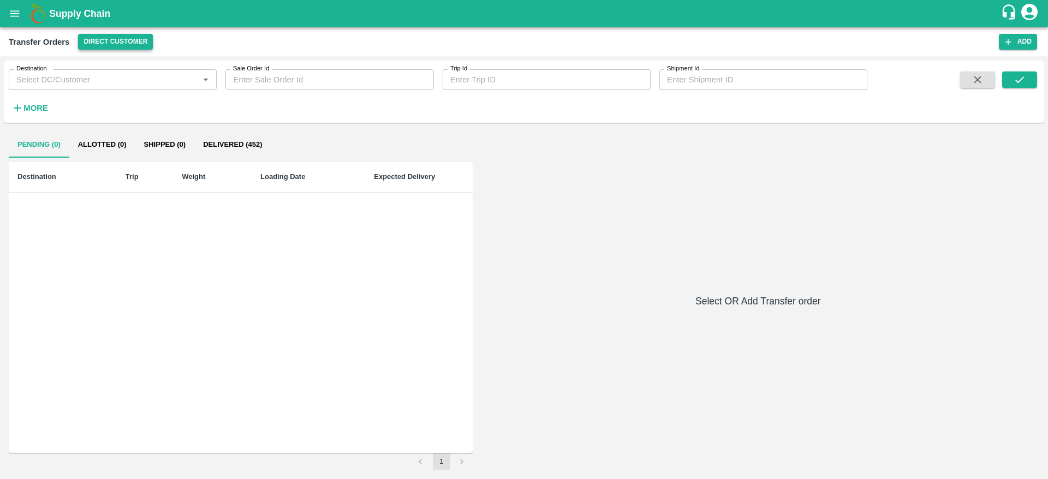
click at [104, 43] on button "Direct Customer" at bounding box center [115, 42] width 75 height 16
drag, startPoint x: 104, startPoint y: 78, endPoint x: 103, endPoint y: 65, distance: 12.6
click at [103, 65] on ul "FruitX [GEOGRAPHIC_DATA] Direct Customer" at bounding box center [140, 73] width 126 height 46
click at [103, 65] on li "FruitX [GEOGRAPHIC_DATA]" at bounding box center [140, 64] width 126 height 19
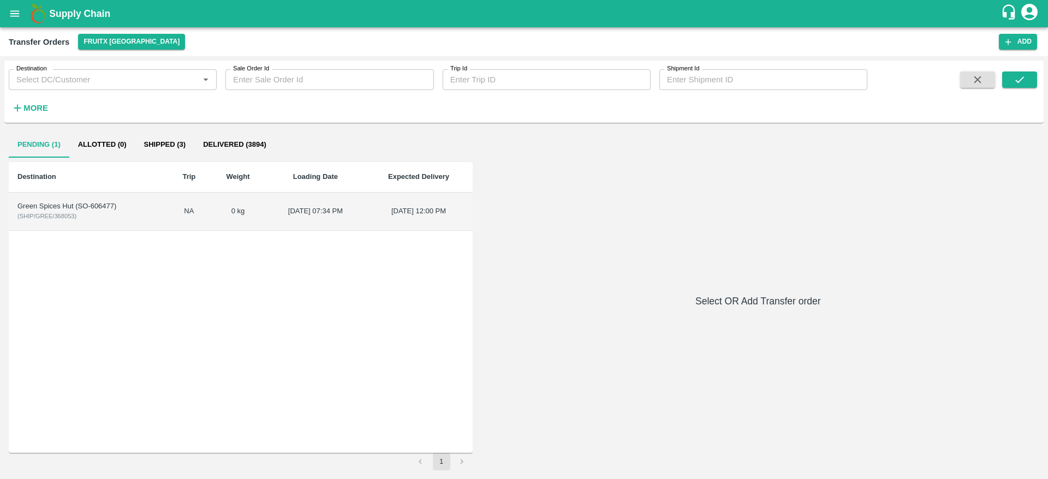
click at [138, 213] on td "Green Spices Hut (SO-606477) ( SHIP/GREE/368053 )" at bounding box center [88, 212] width 159 height 38
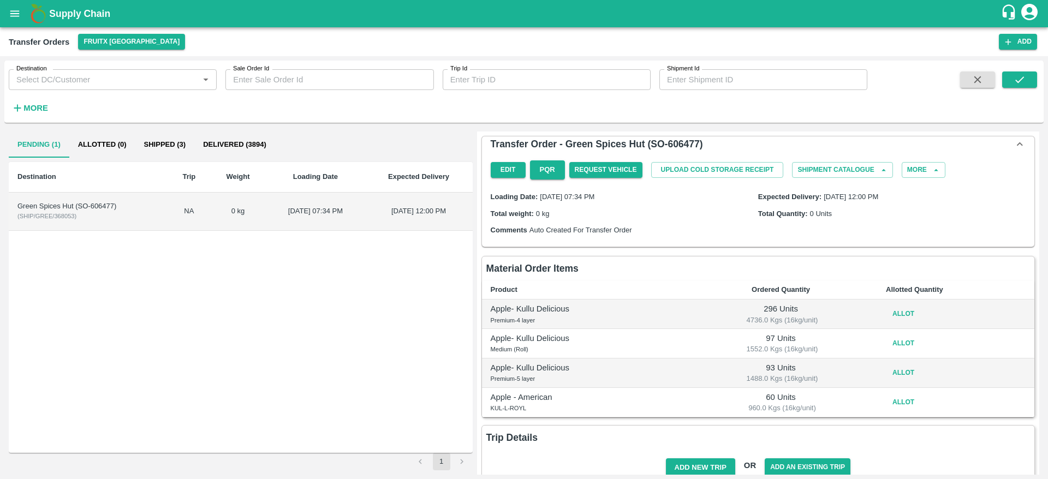
scroll to position [23, 0]
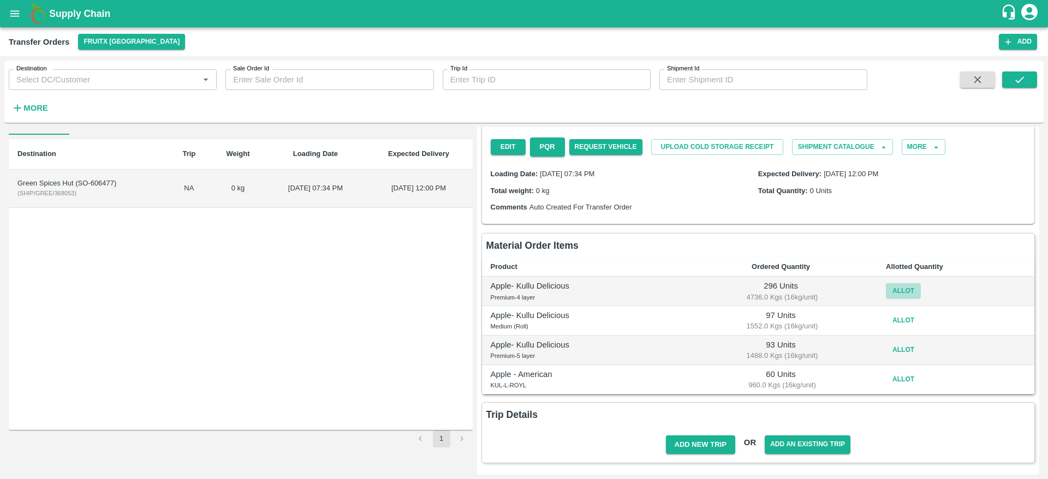
click at [902, 289] on button "Allot" at bounding box center [903, 291] width 35 height 16
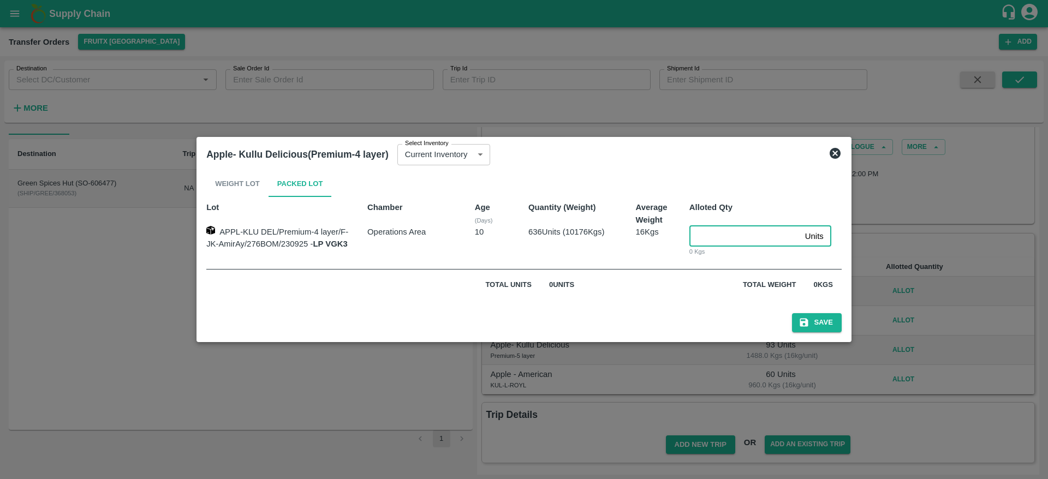
click at [725, 234] on input "number" at bounding box center [745, 236] width 111 height 21
click at [839, 151] on icon at bounding box center [835, 153] width 11 height 11
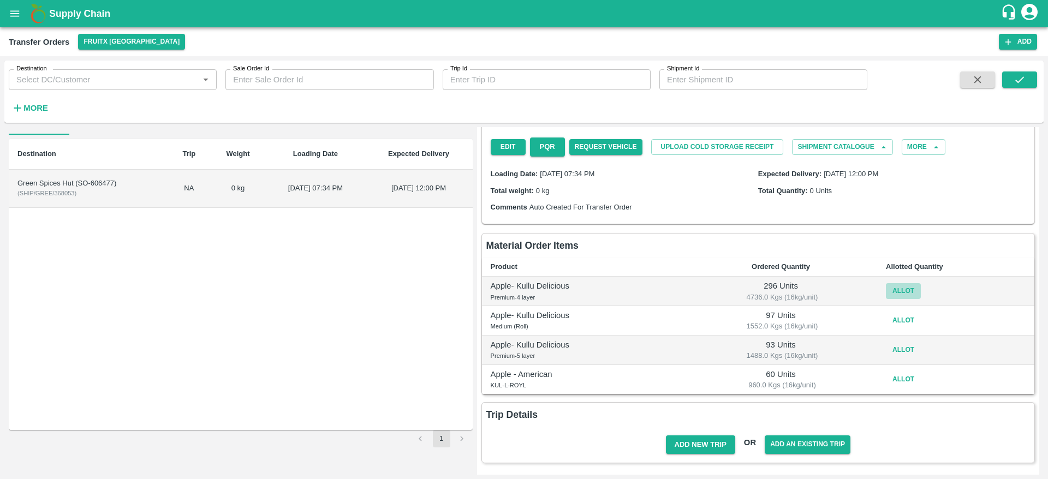
click at [898, 287] on button "Allot" at bounding box center [903, 291] width 35 height 16
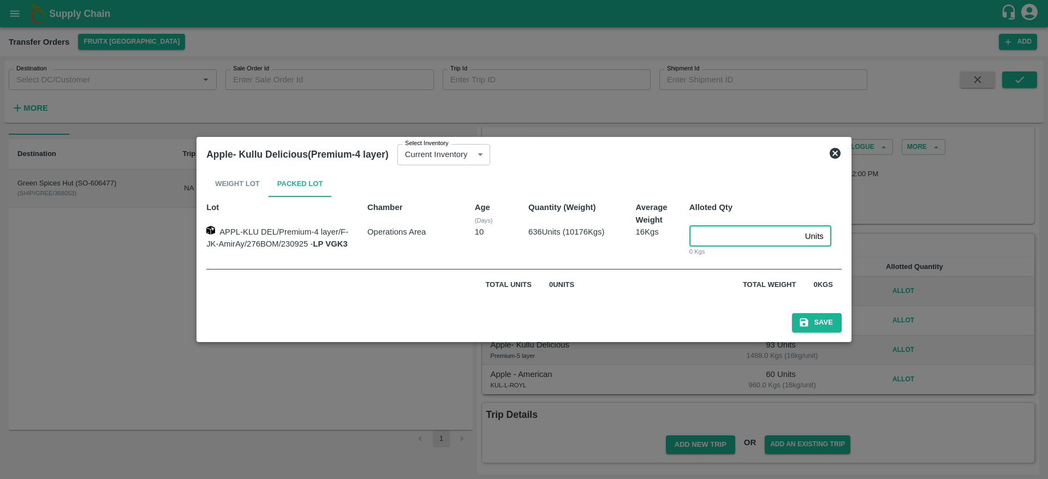
click at [742, 234] on input "number" at bounding box center [745, 236] width 111 height 21
click at [835, 151] on icon at bounding box center [835, 153] width 11 height 11
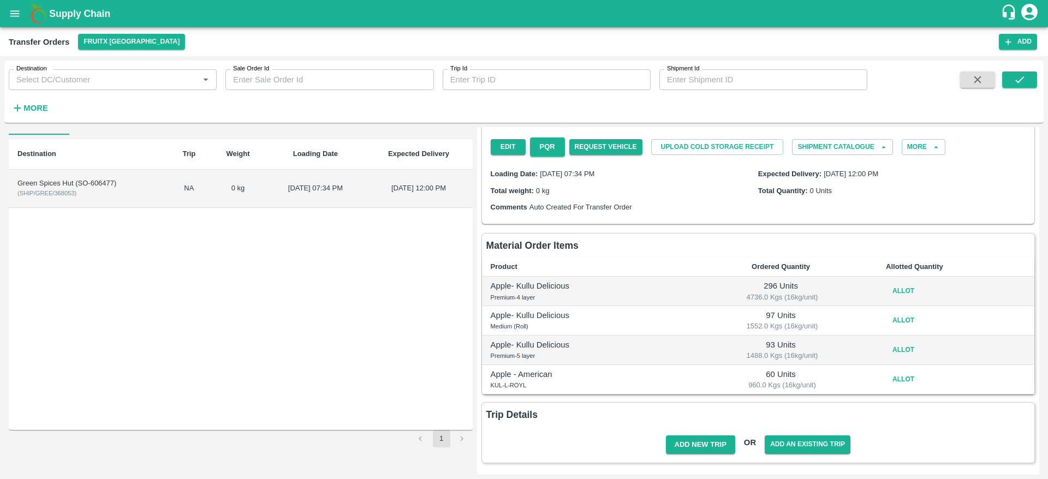
click at [903, 288] on button "Allot" at bounding box center [903, 291] width 35 height 16
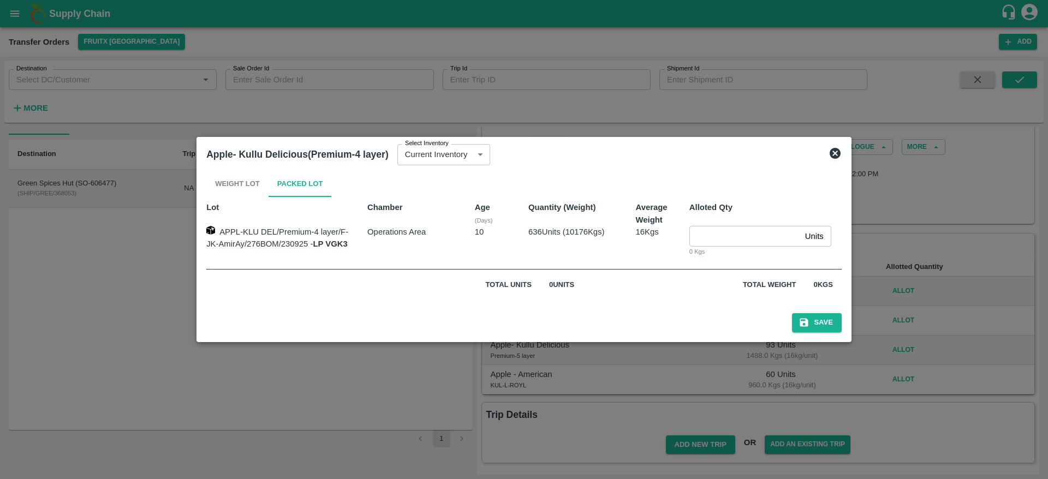
click at [732, 233] on input "number" at bounding box center [745, 236] width 111 height 21
type input "296"
click at [827, 323] on button "Save" at bounding box center [816, 322] width 49 height 19
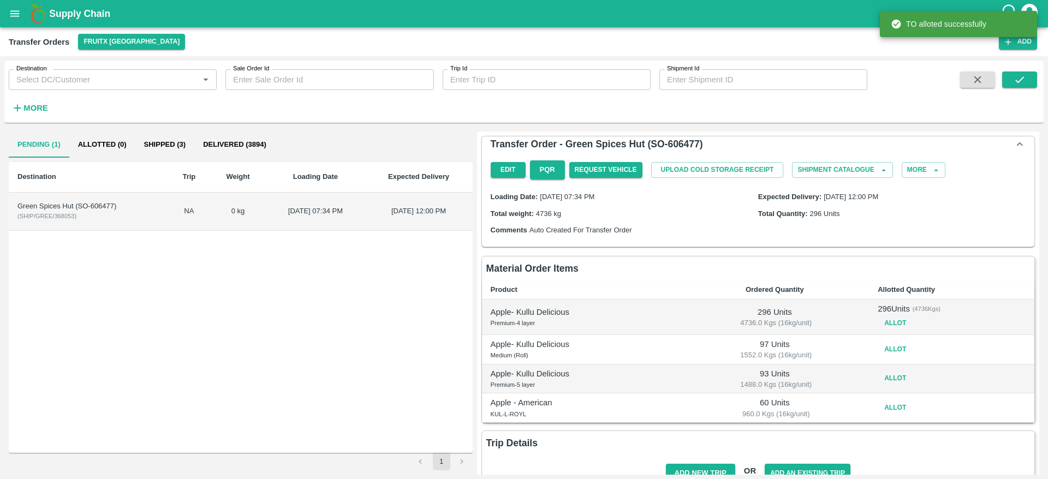
scroll to position [28, 0]
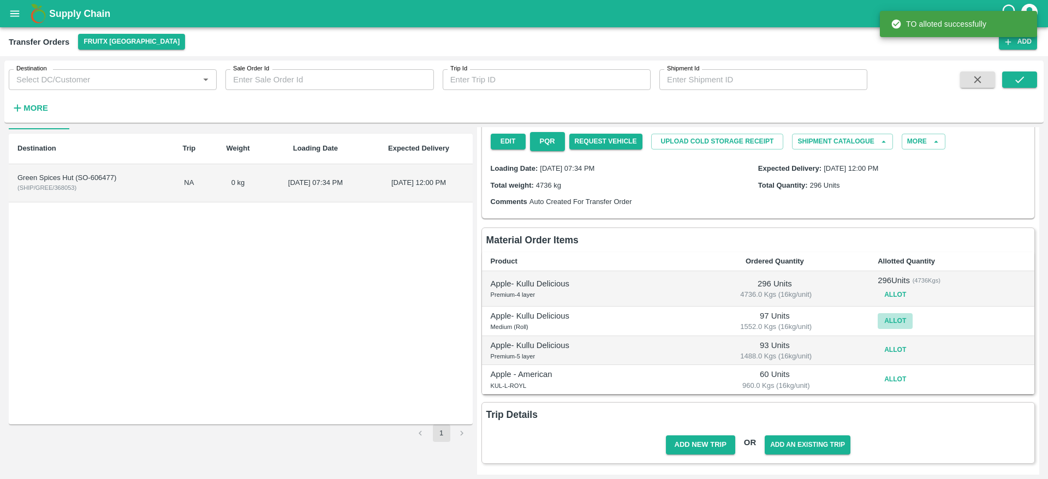
click at [891, 318] on button "Allot" at bounding box center [895, 321] width 35 height 16
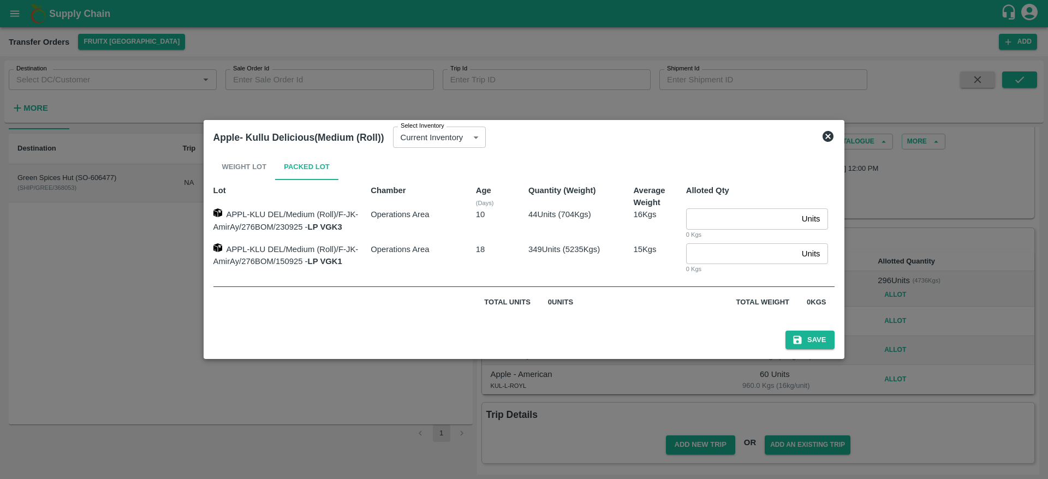
click at [832, 139] on icon at bounding box center [828, 136] width 11 height 11
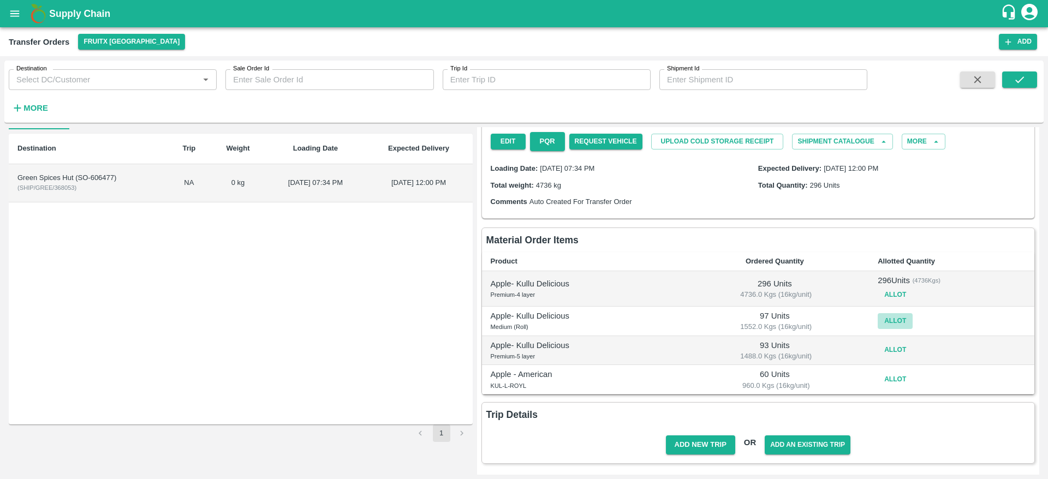
click at [882, 319] on button "Allot" at bounding box center [895, 321] width 35 height 16
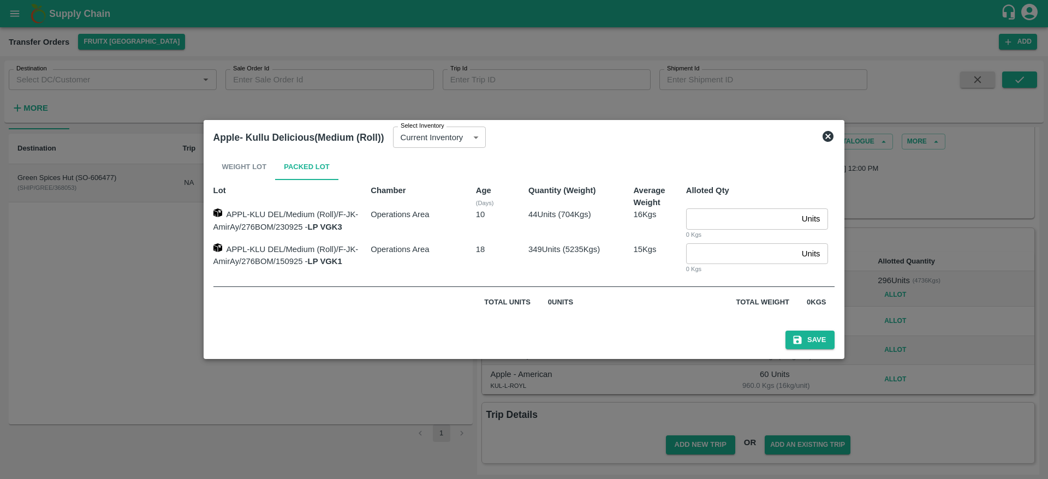
click at [831, 137] on icon at bounding box center [828, 136] width 13 height 13
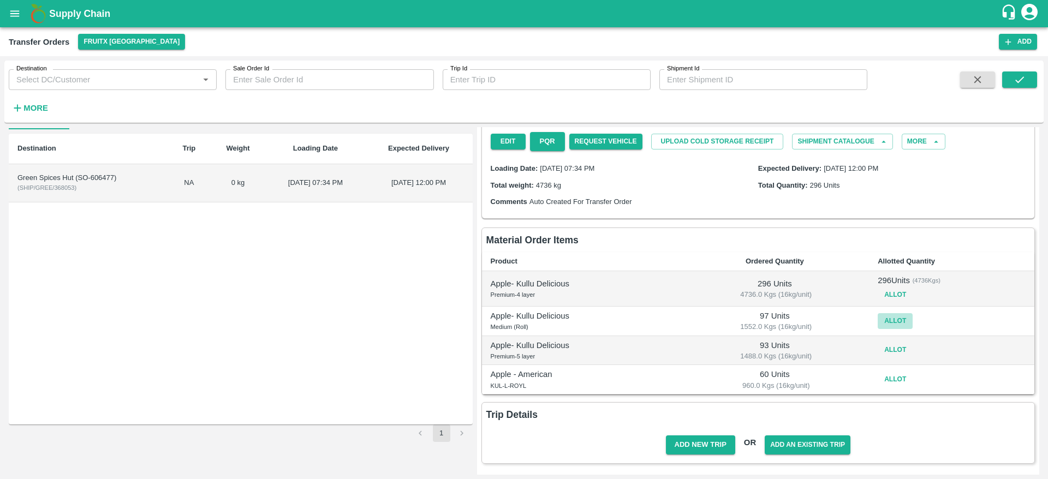
click at [886, 317] on button "Allot" at bounding box center [895, 321] width 35 height 16
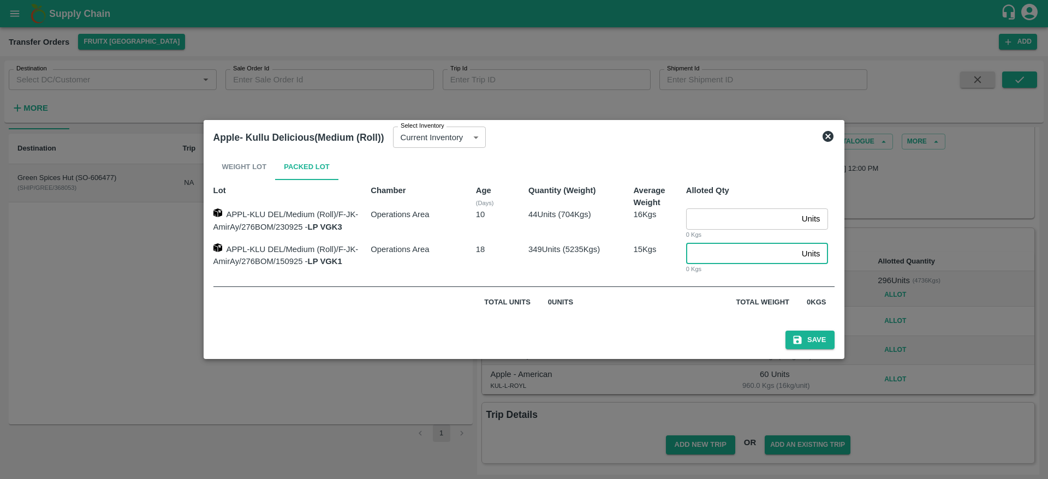
click at [726, 257] on input "number" at bounding box center [741, 254] width 111 height 21
click at [827, 138] on icon at bounding box center [828, 136] width 11 height 11
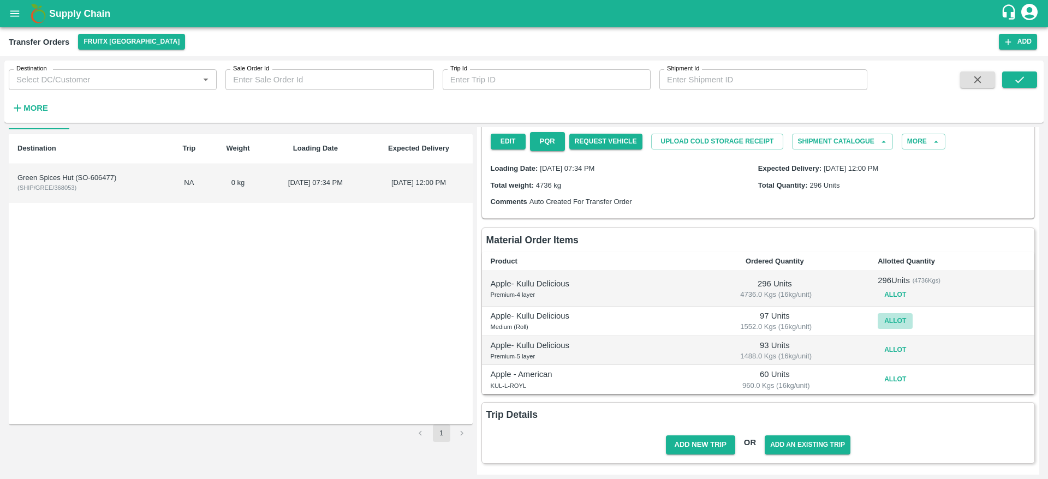
click at [886, 321] on button "Allot" at bounding box center [895, 321] width 35 height 16
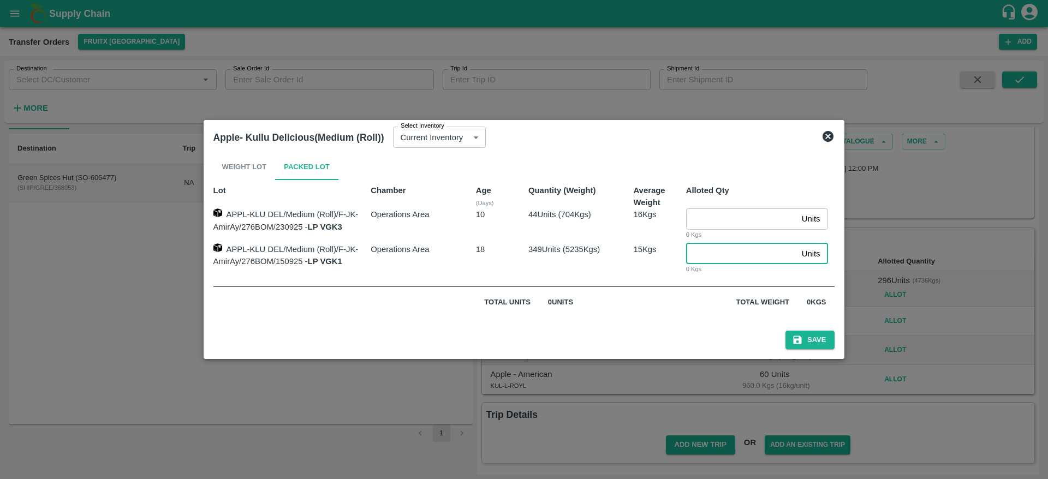
click at [739, 255] on input "number" at bounding box center [741, 254] width 111 height 21
type input "97"
click at [807, 340] on button "Save" at bounding box center [810, 340] width 49 height 19
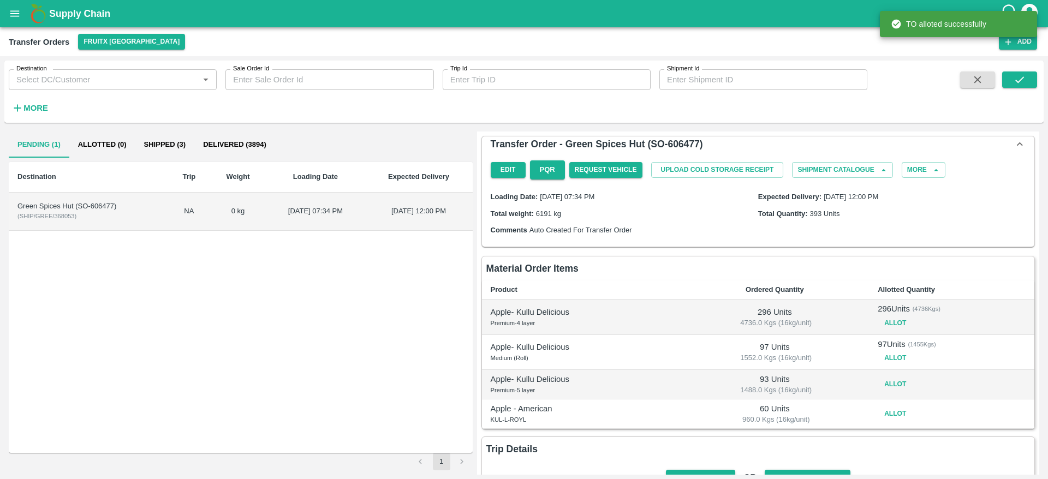
scroll to position [34, 0]
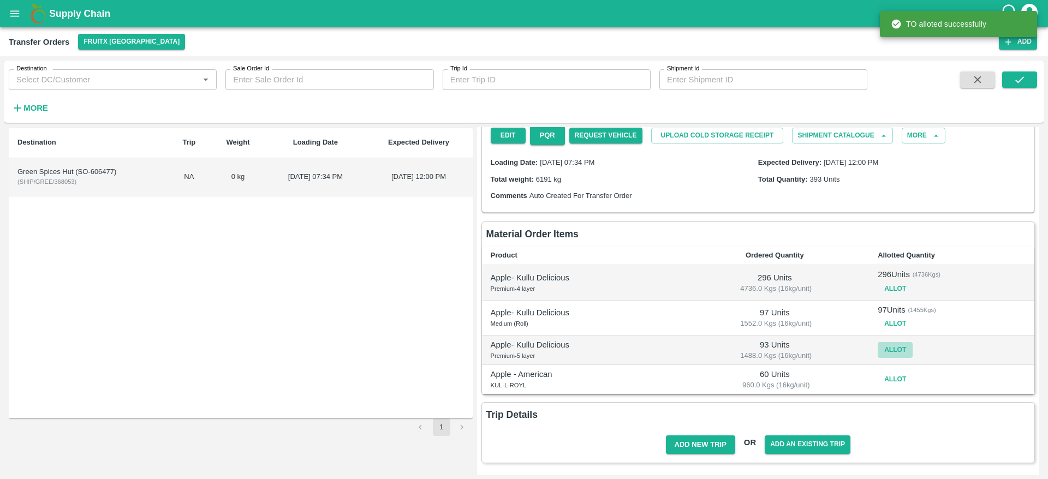
click at [892, 345] on button "Allot" at bounding box center [895, 350] width 35 height 16
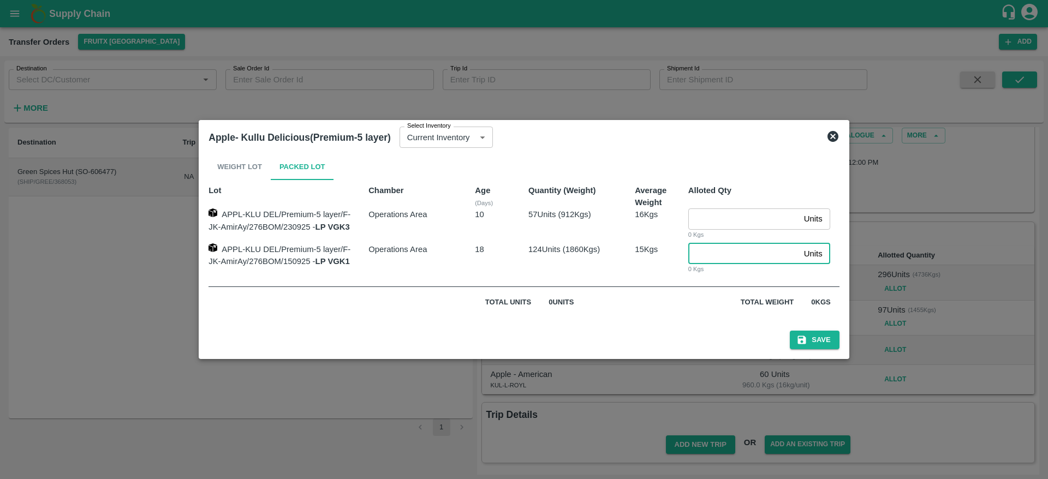
click at [715, 257] on input "number" at bounding box center [744, 254] width 111 height 21
type input "95"
click at [813, 337] on button "Save" at bounding box center [814, 340] width 49 height 19
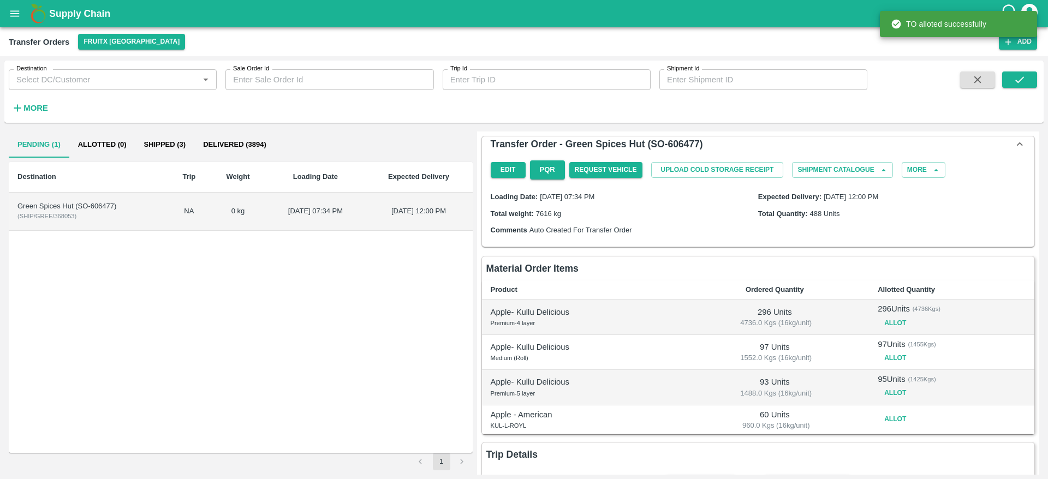
scroll to position [40, 0]
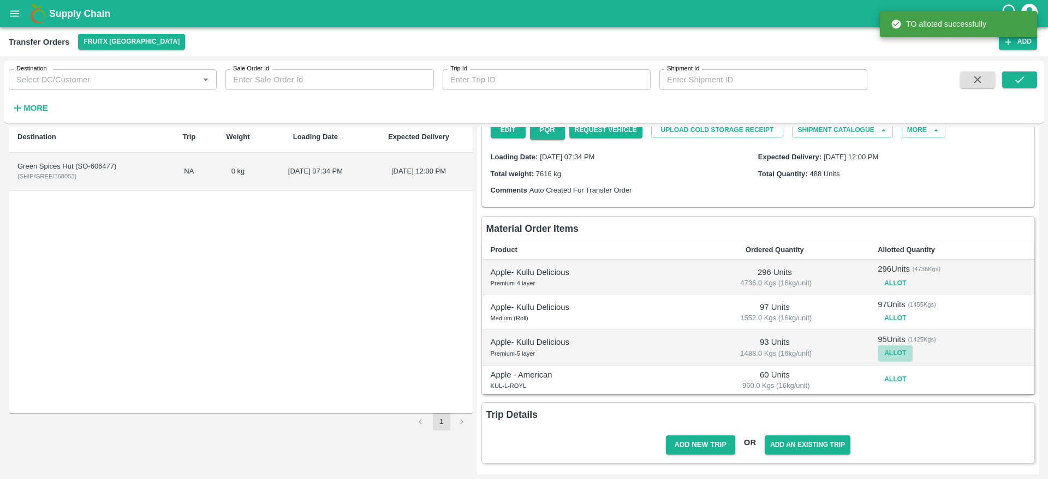
click at [893, 351] on button "Allot" at bounding box center [895, 354] width 35 height 16
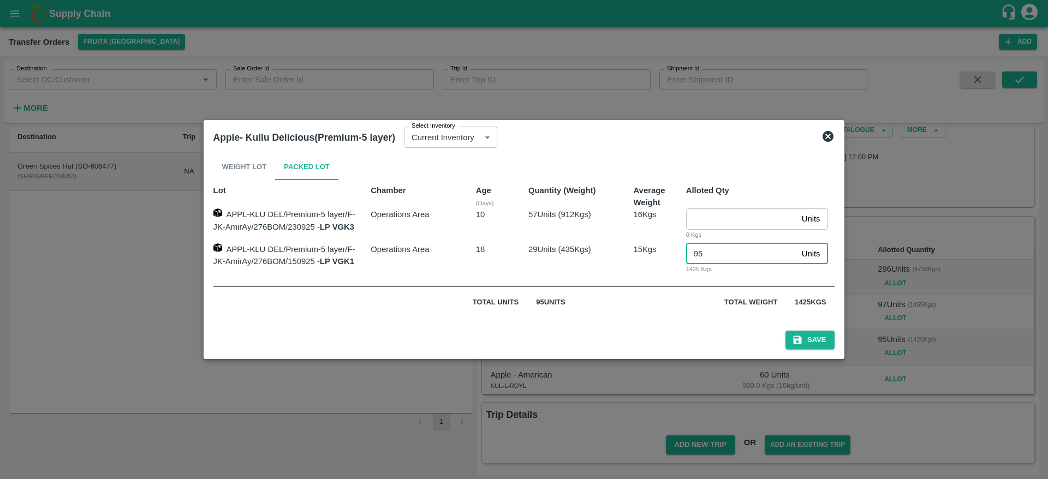
click at [709, 251] on input "95" at bounding box center [741, 254] width 111 height 21
type input "93"
click at [802, 340] on icon "submit" at bounding box center [798, 340] width 8 height 8
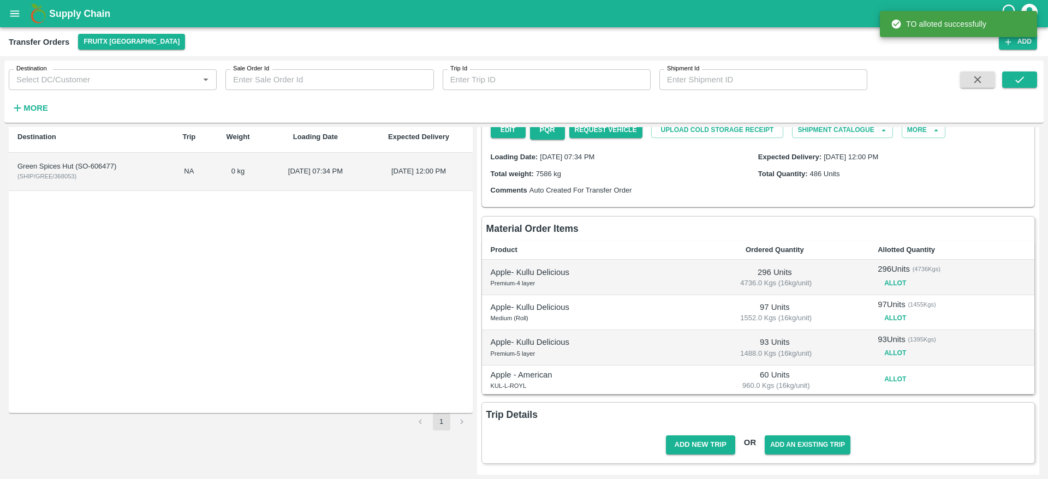
click at [884, 378] on button "Allot" at bounding box center [895, 380] width 35 height 16
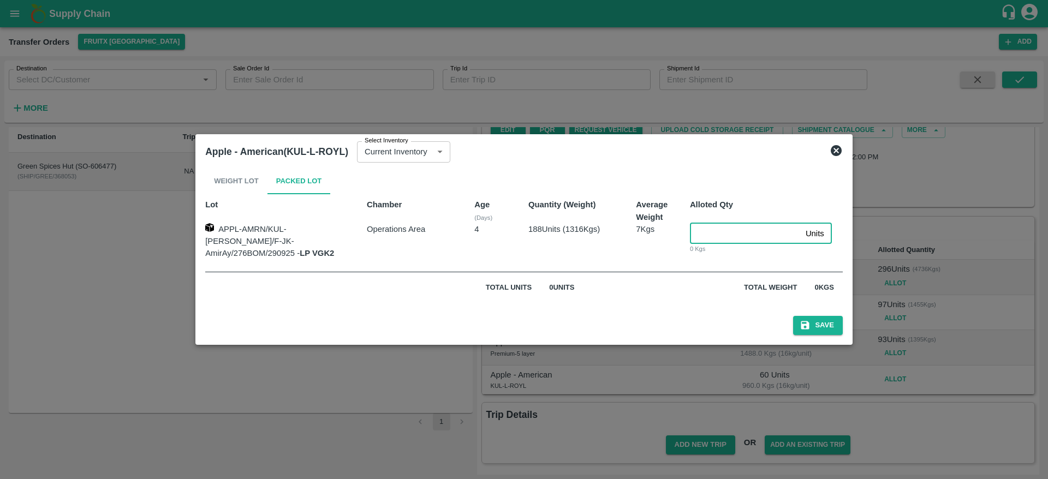
click at [698, 241] on input "number" at bounding box center [745, 233] width 111 height 21
type input "60"
click at [802, 323] on icon "submit" at bounding box center [806, 326] width 8 height 8
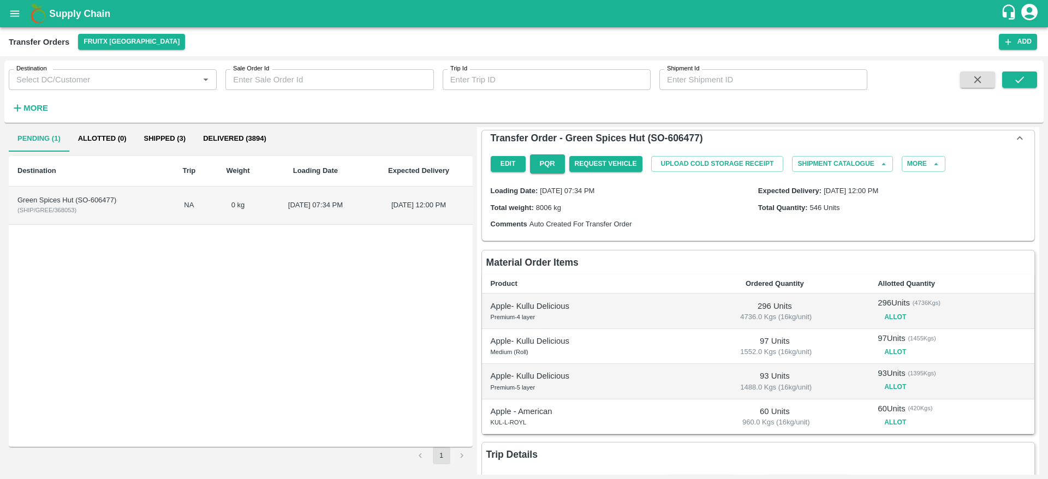
scroll to position [46, 0]
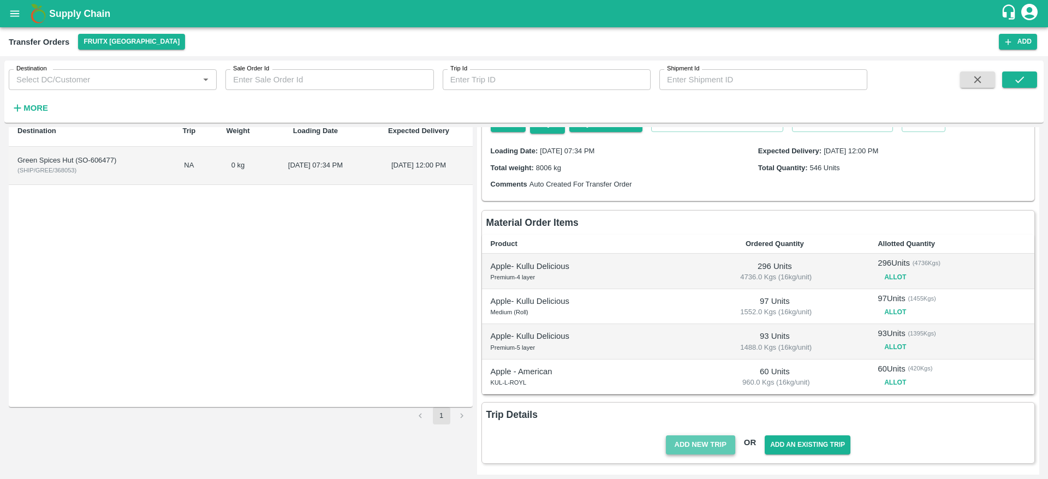
click at [691, 446] on button "Add New Trip" at bounding box center [700, 445] width 69 height 19
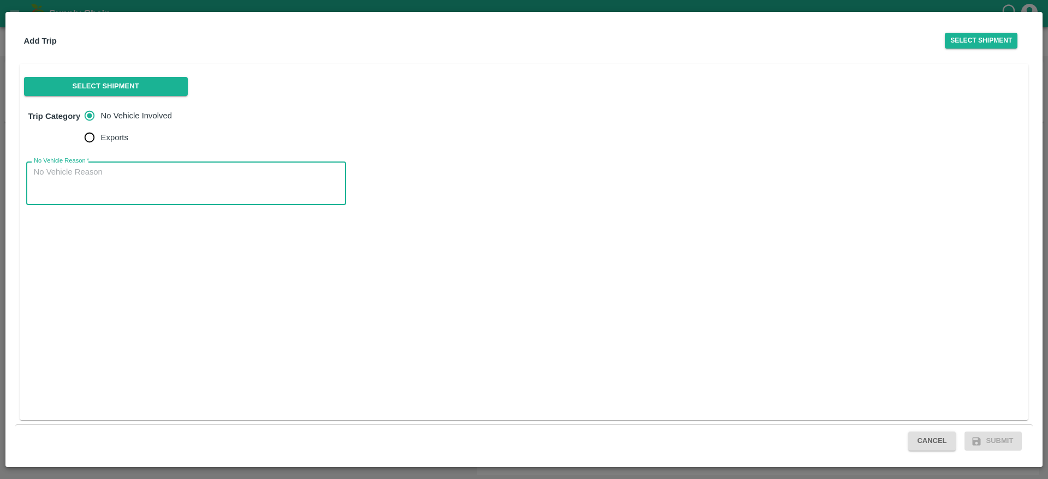
click at [84, 174] on textarea "No Vehicle Reason   *" at bounding box center [186, 184] width 305 height 34
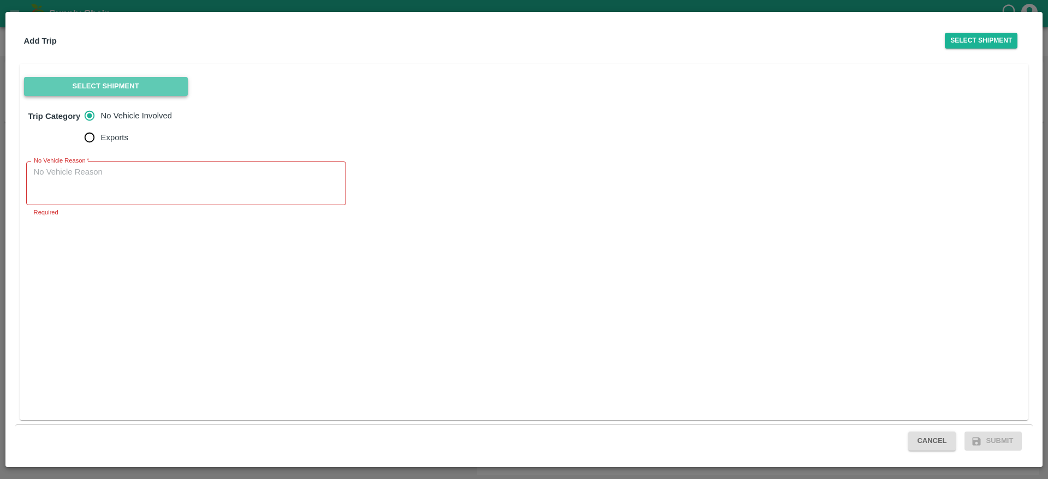
click at [105, 82] on button "Select Shipment" at bounding box center [106, 86] width 164 height 19
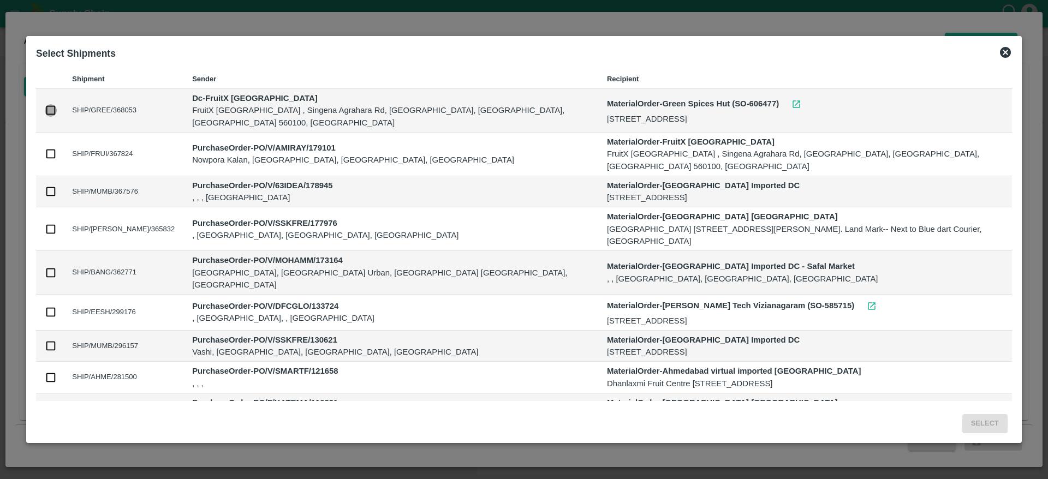
click at [49, 105] on input "checkbox" at bounding box center [51, 110] width 12 height 12
checkbox input "true"
click at [972, 429] on button "Select" at bounding box center [985, 423] width 45 height 19
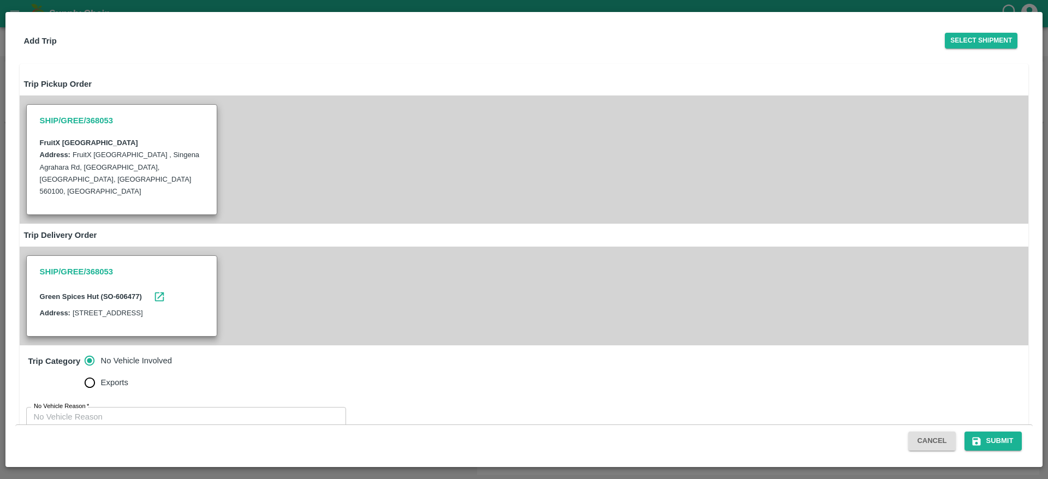
scroll to position [39, 0]
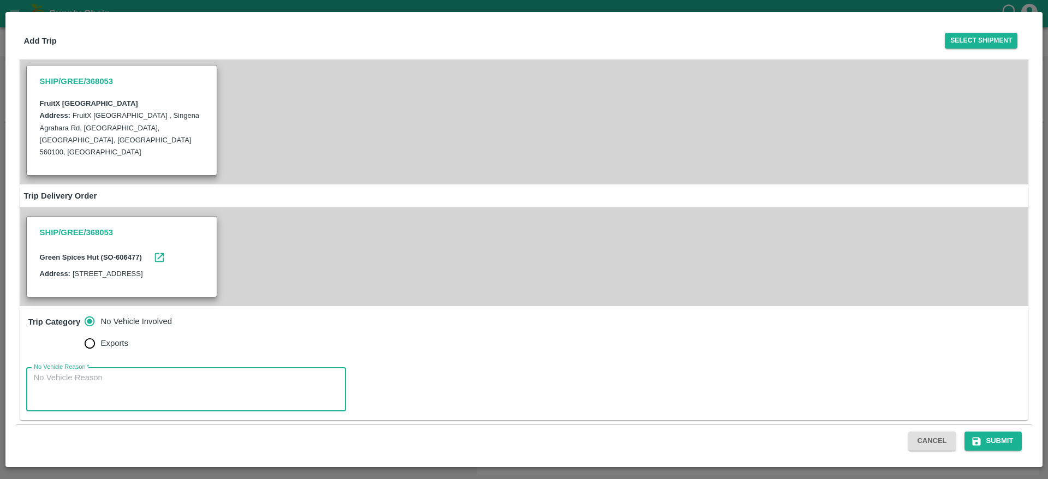
click at [42, 394] on textarea "No Vehicle Reason   *" at bounding box center [186, 389] width 305 height 34
type textarea "No vehicle Involed"
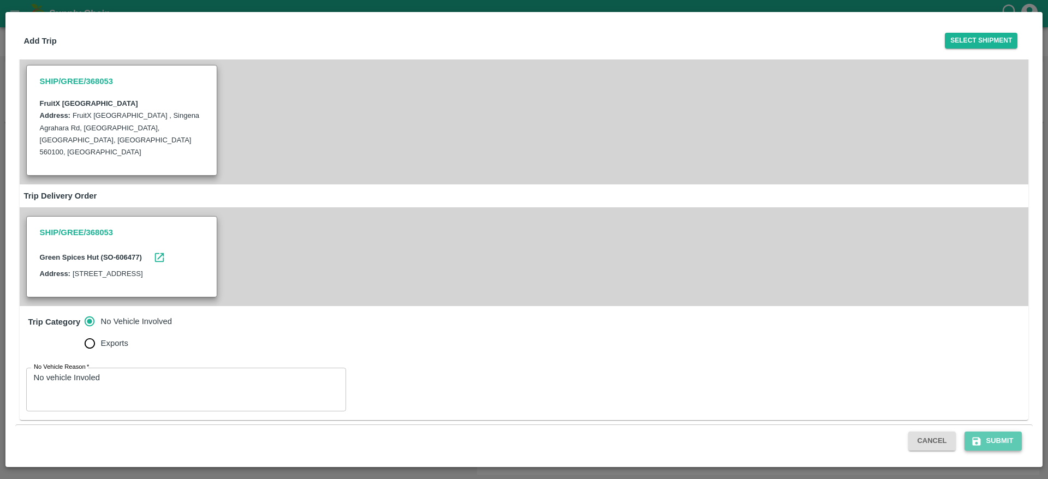
click at [997, 435] on button "Submit" at bounding box center [994, 441] width 58 height 19
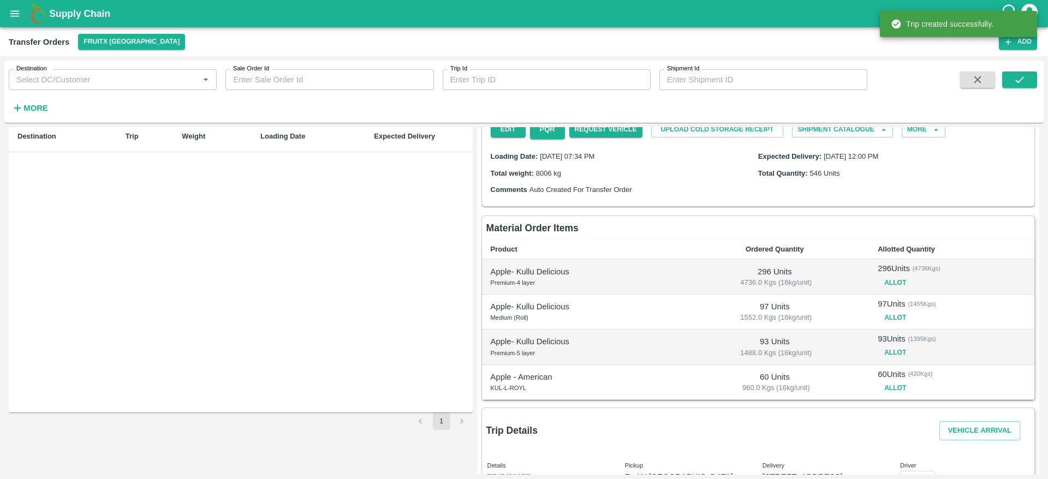
scroll to position [0, 0]
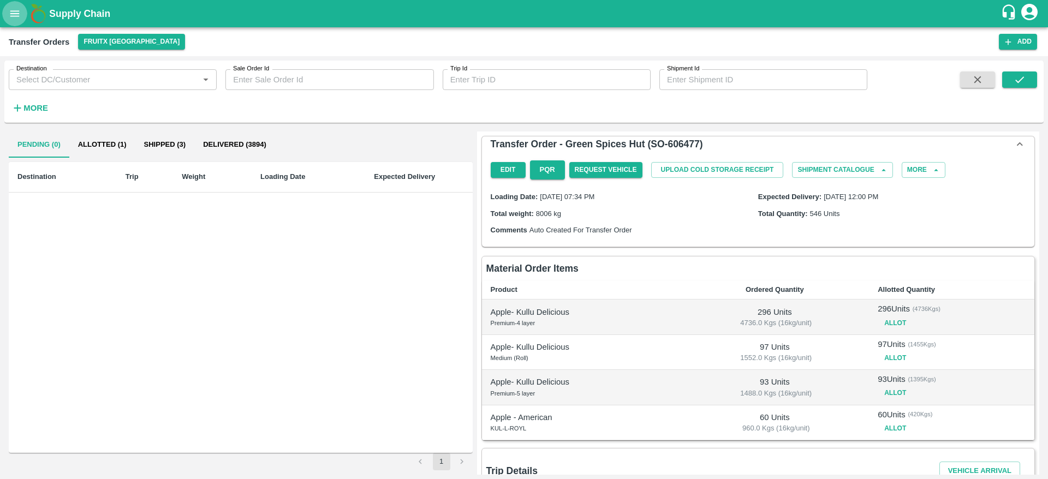
click at [11, 10] on icon "open drawer" at bounding box center [14, 13] width 9 height 6
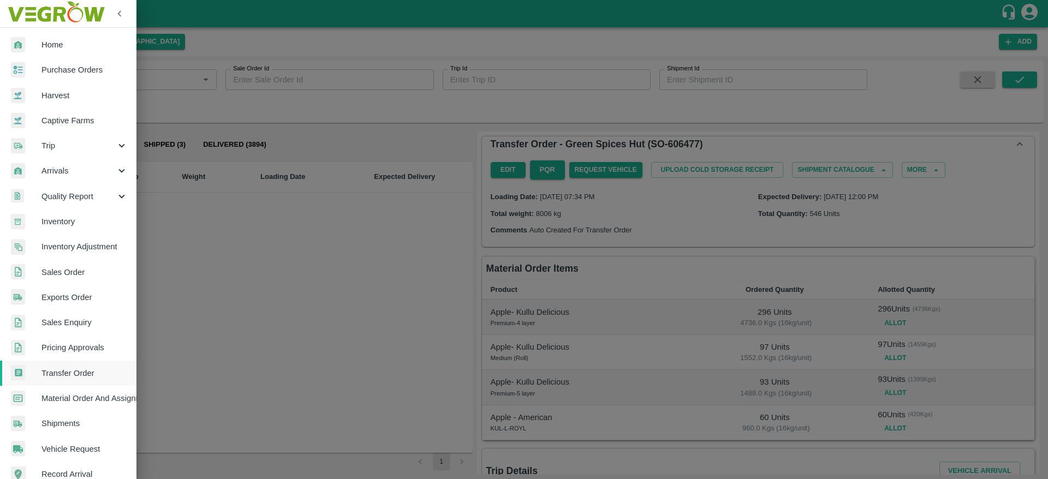
click at [179, 272] on div at bounding box center [524, 239] width 1048 height 479
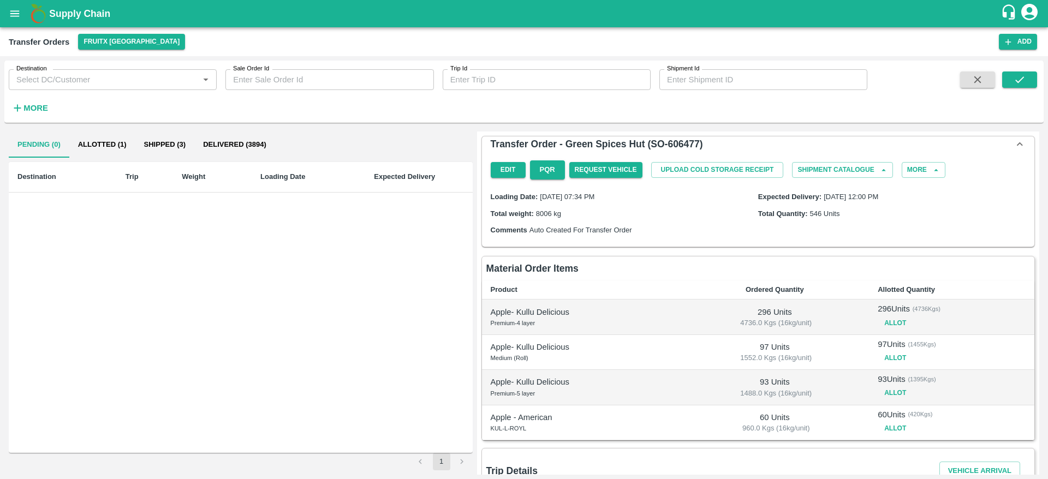
click at [78, 14] on b "Supply Chain" at bounding box center [79, 13] width 61 height 11
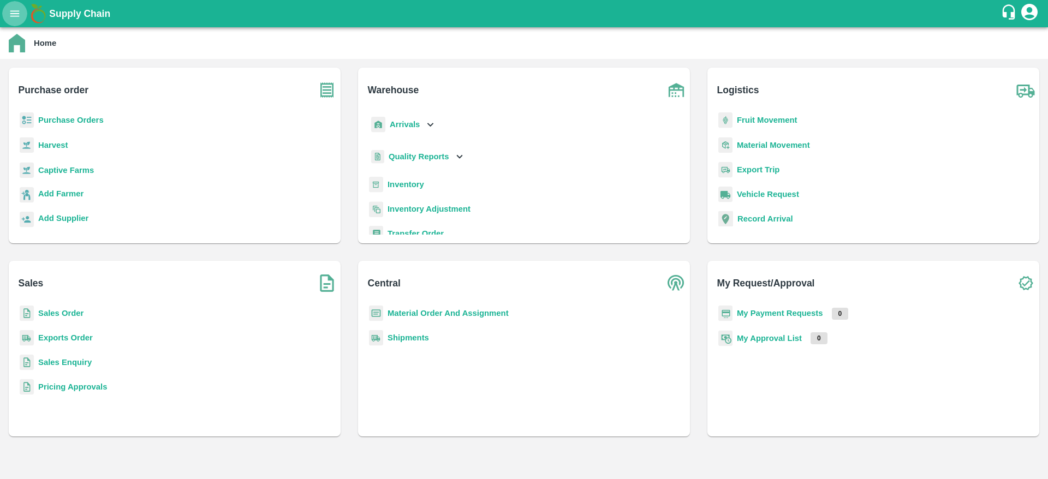
click at [21, 14] on icon "open drawer" at bounding box center [15, 14] width 12 height 12
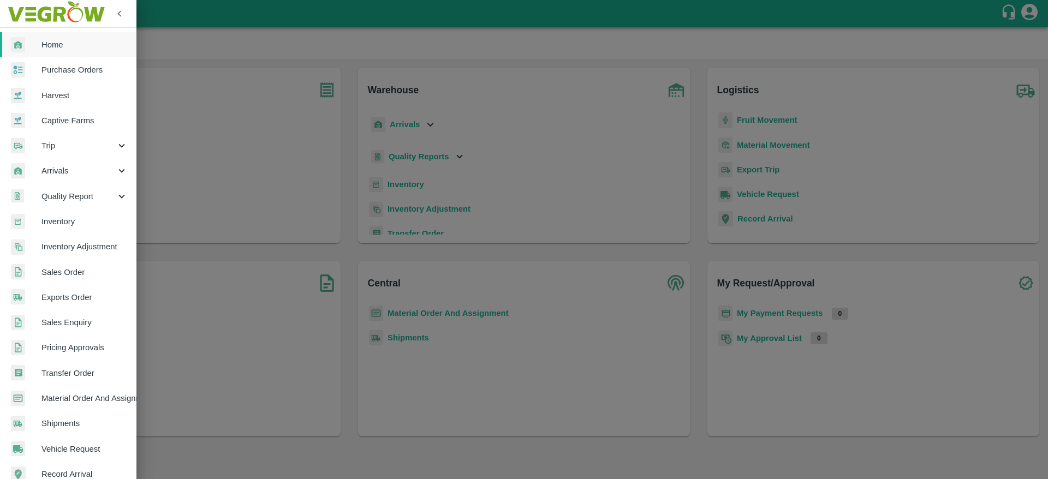
click at [70, 281] on link "Sales Order" at bounding box center [68, 272] width 137 height 25
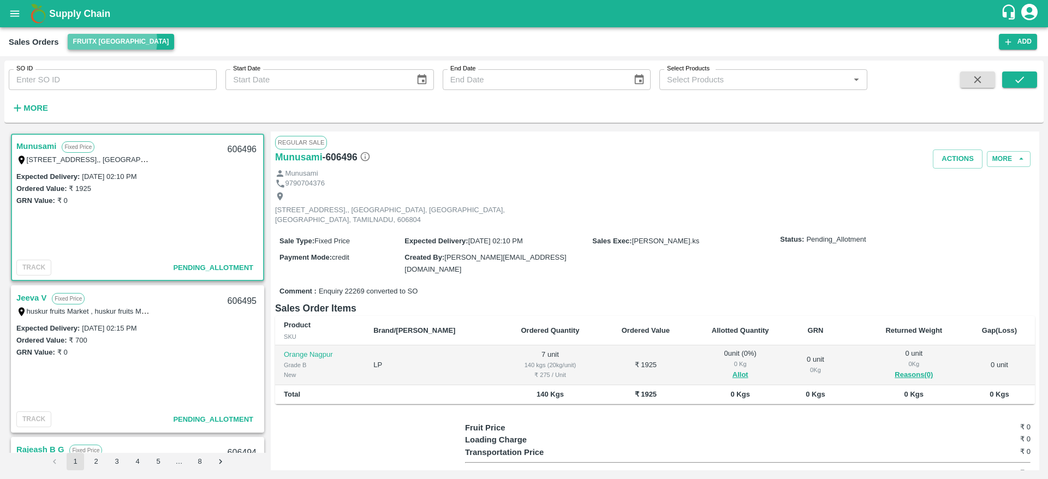
click at [112, 41] on button "FruitX [GEOGRAPHIC_DATA]" at bounding box center [121, 42] width 107 height 16
click at [117, 82] on li "Direct Customer" at bounding box center [131, 82] width 126 height 19
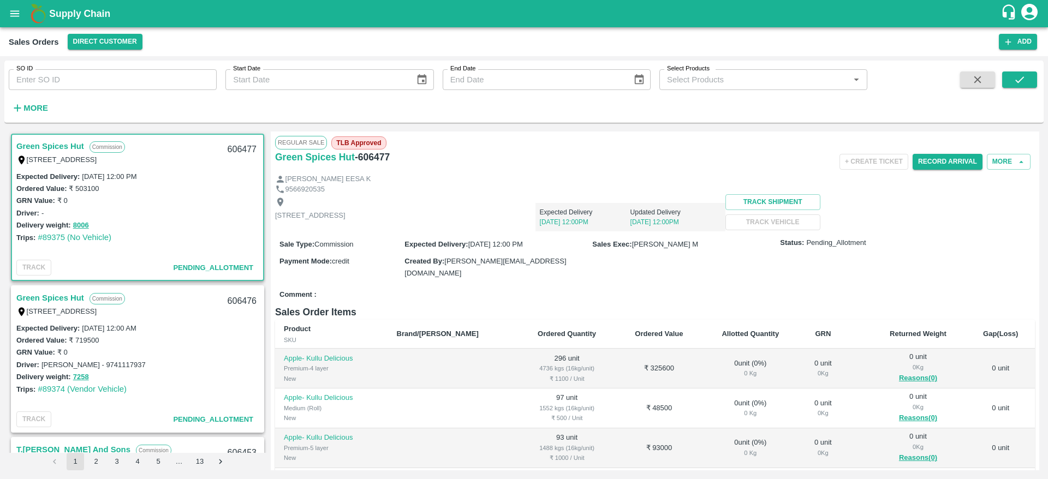
click at [63, 144] on link "Green Spices Hut" at bounding box center [50, 146] width 68 height 14
click at [36, 292] on link "Green Spices Hut" at bounding box center [50, 298] width 68 height 14
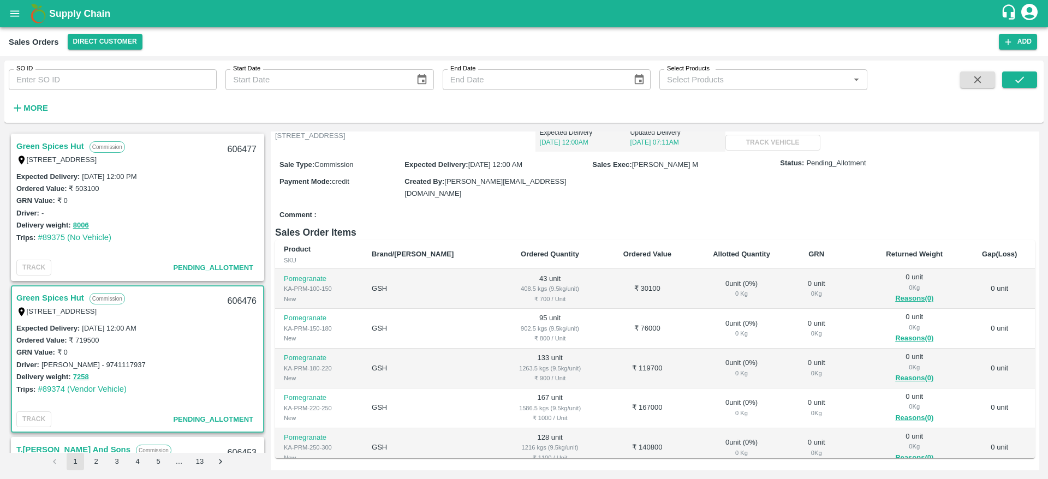
scroll to position [79, 0]
click at [233, 305] on div "606476" at bounding box center [242, 302] width 42 height 26
click at [66, 147] on link "Green Spices Hut" at bounding box center [50, 146] width 68 height 14
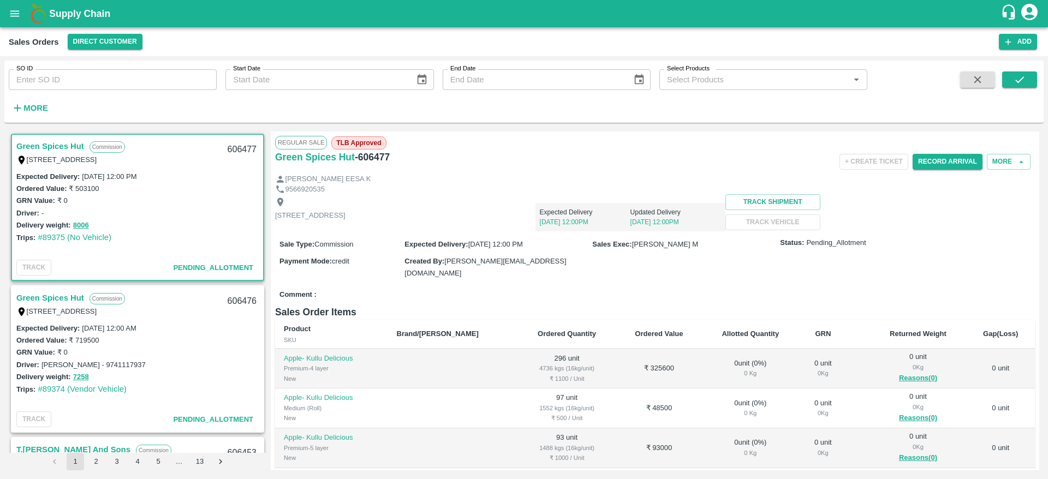
click at [70, 147] on link "Green Spices Hut" at bounding box center [50, 146] width 68 height 14
click at [57, 149] on link "Green Spices Hut" at bounding box center [50, 146] width 68 height 14
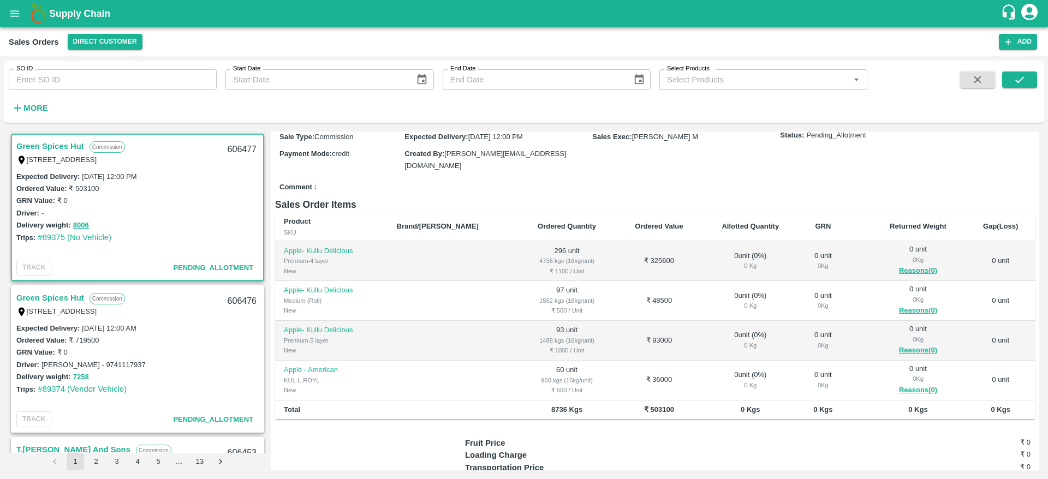
scroll to position [108, 0]
click at [66, 299] on link "Green Spices Hut" at bounding box center [50, 298] width 68 height 14
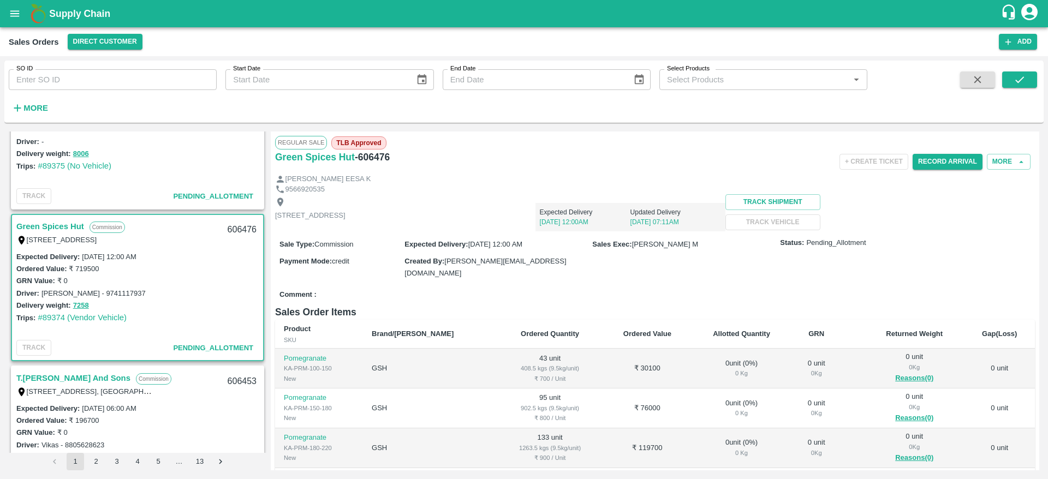
scroll to position [70, 0]
click at [45, 223] on link "Green Spices Hut" at bounding box center [50, 228] width 68 height 14
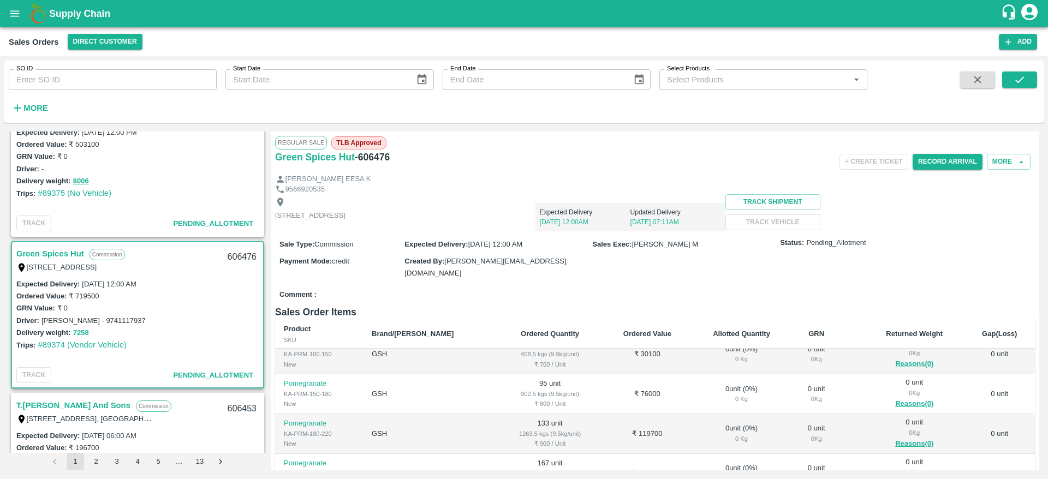
scroll to position [45, 0]
click at [23, 248] on link "Green Spices Hut" at bounding box center [50, 253] width 68 height 14
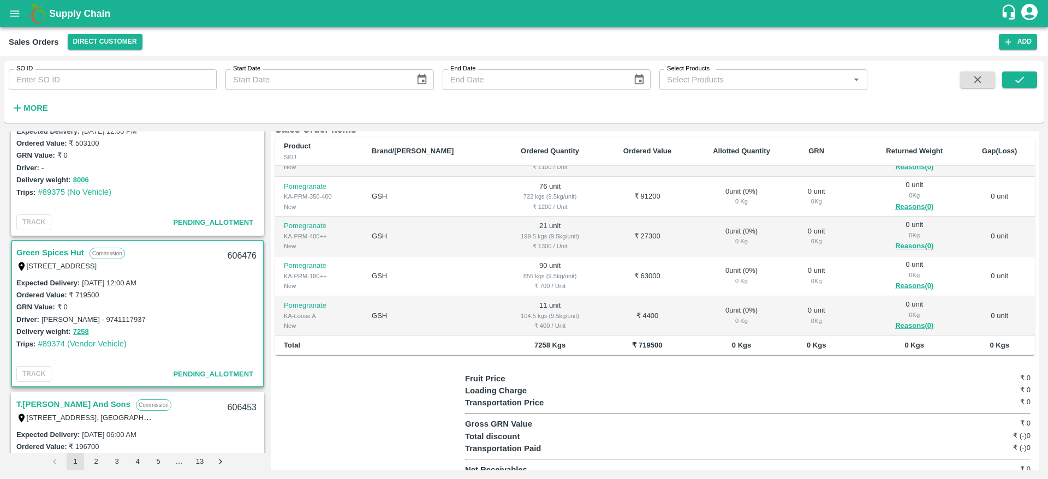
scroll to position [0, 0]
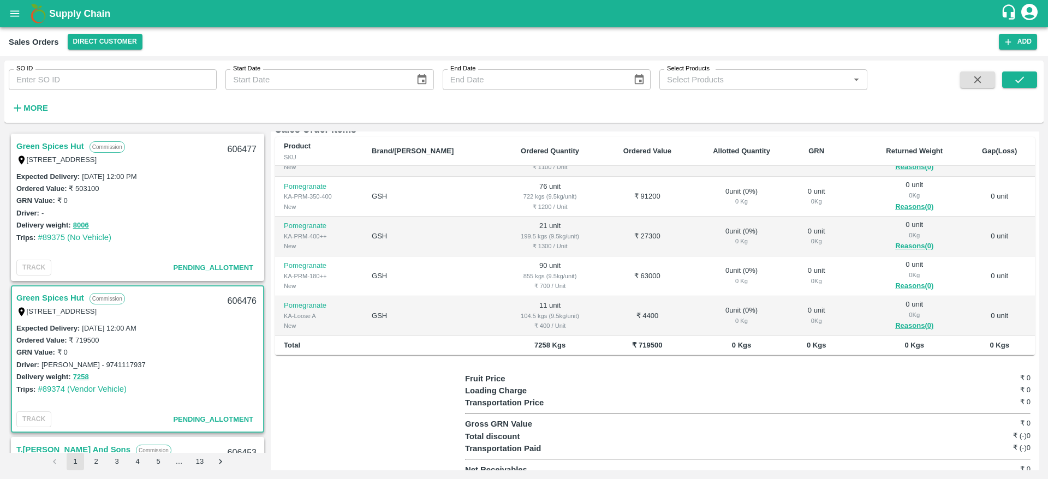
click at [71, 10] on b "Supply Chain" at bounding box center [79, 13] width 61 height 11
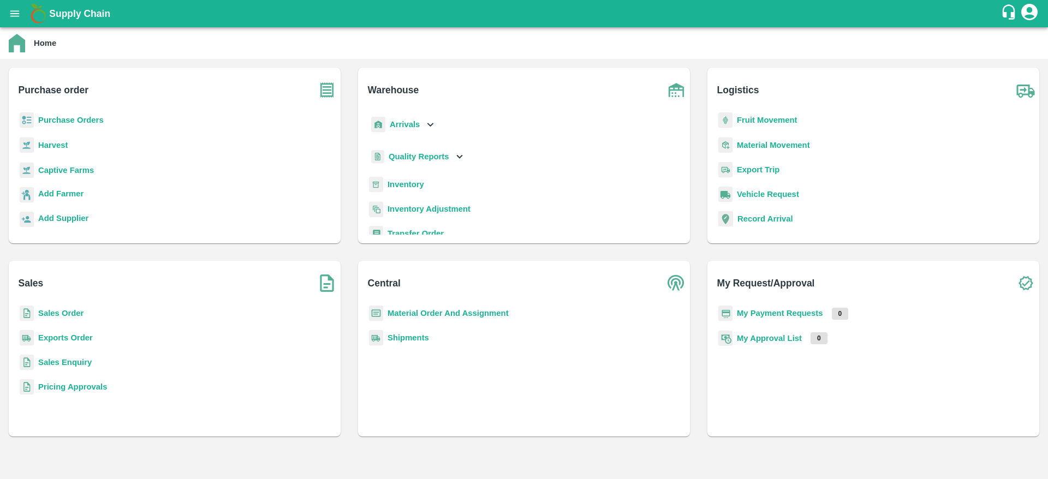
click at [72, 21] on h1 "Supply Chain" at bounding box center [525, 13] width 952 height 15
click at [3, 10] on button "open drawer" at bounding box center [14, 13] width 25 height 25
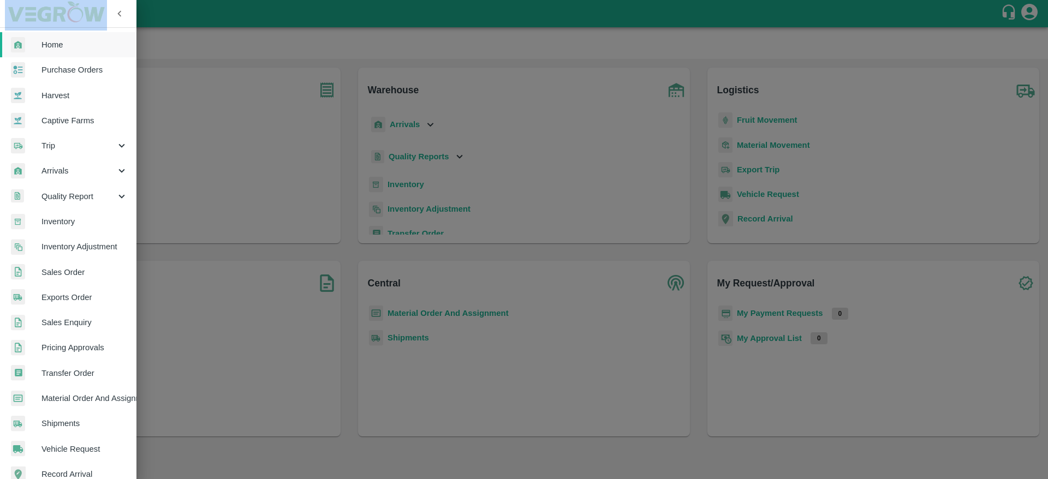
click at [3, 10] on div "Home Purchase Orders Harvest Captive Farms Trip Arrivals Quality Report Invento…" at bounding box center [524, 239] width 1048 height 479
click at [77, 270] on span "Sales Order" at bounding box center [85, 272] width 86 height 12
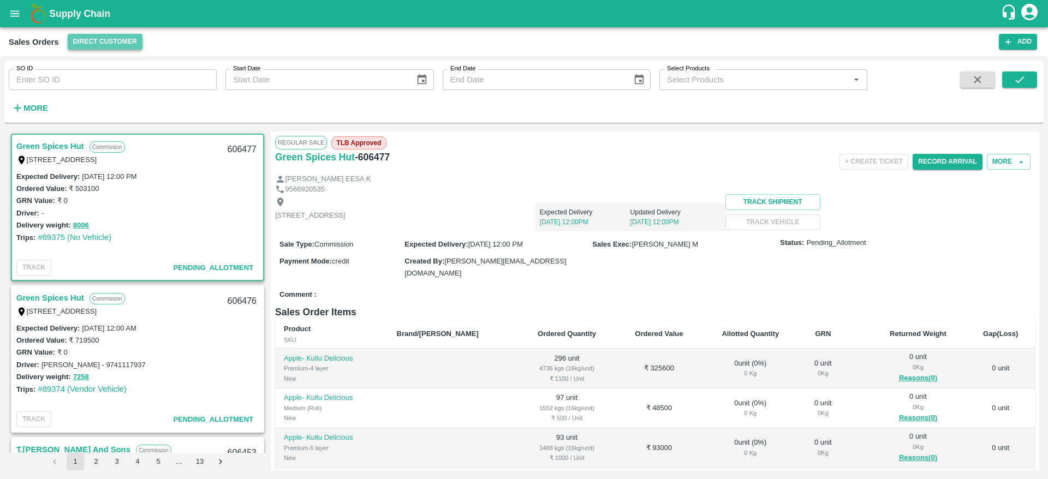
click at [110, 38] on button "Direct Customer" at bounding box center [105, 42] width 75 height 16
click at [113, 60] on li "FruitX [GEOGRAPHIC_DATA]" at bounding box center [129, 64] width 126 height 19
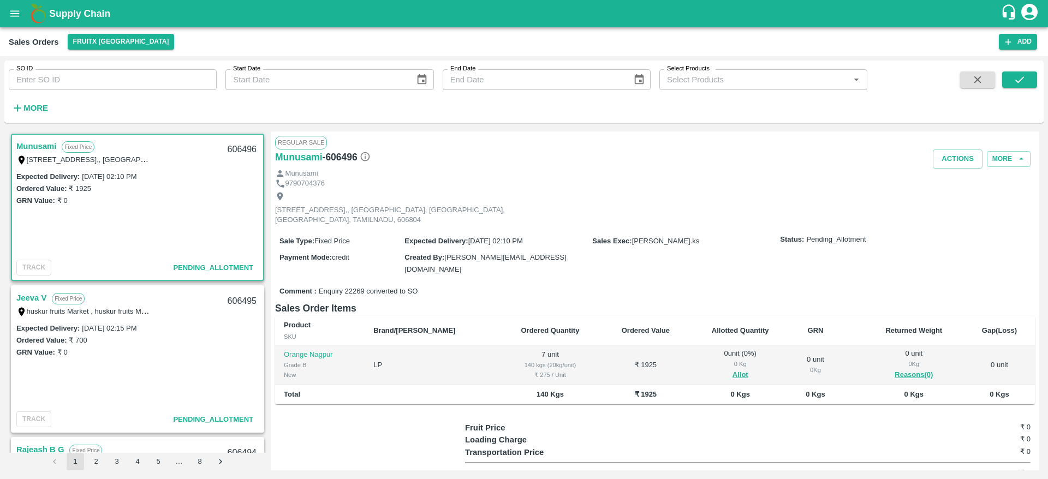
click at [34, 147] on link "Munusami" at bounding box center [36, 146] width 40 height 14
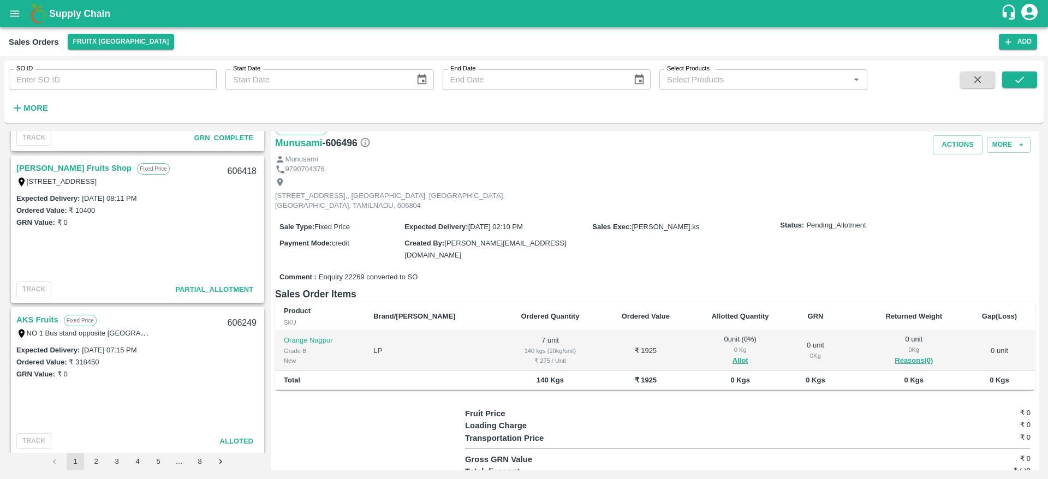
scroll to position [2517, 0]
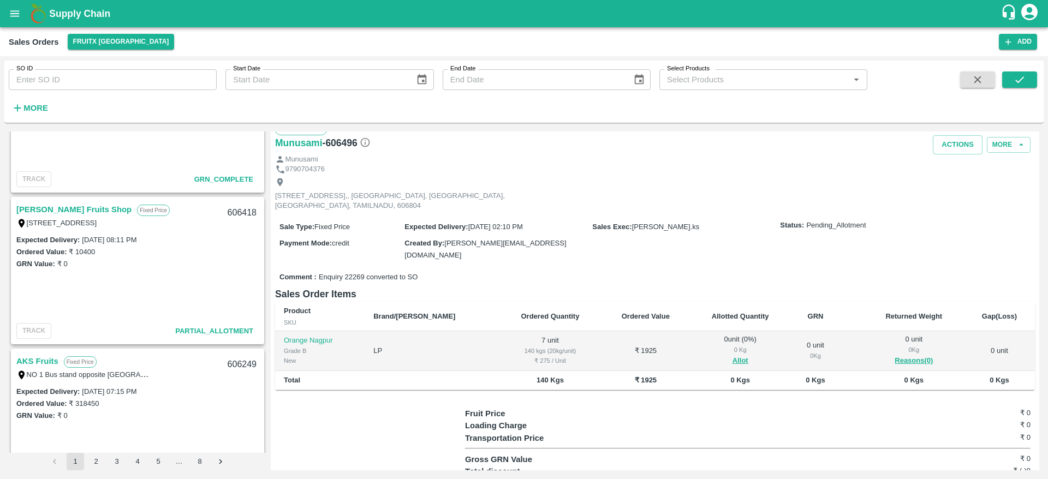
click at [66, 209] on link "[PERSON_NAME] Fruits Shop" at bounding box center [73, 210] width 115 height 14
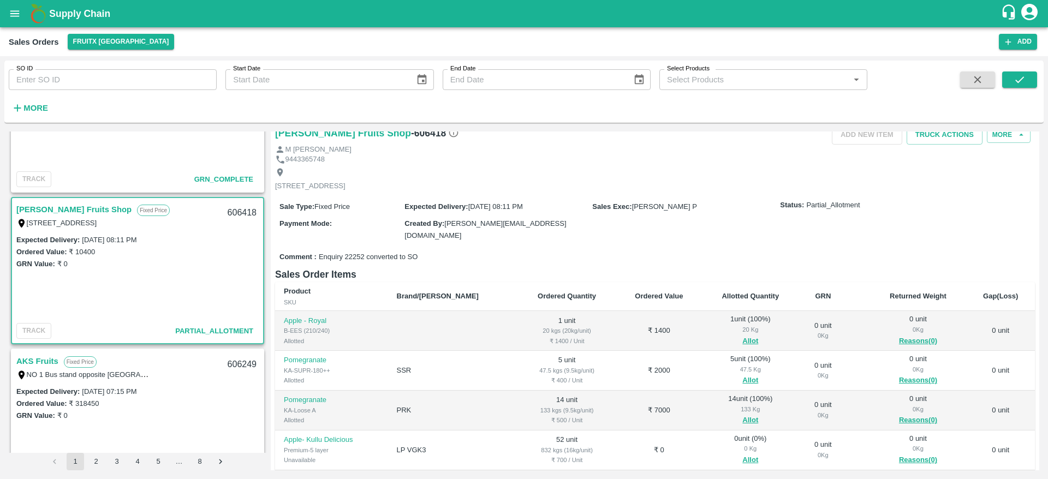
scroll to position [25, 0]
click at [66, 214] on link "[PERSON_NAME] Fruits Shop" at bounding box center [73, 210] width 115 height 14
click at [63, 205] on link "[PERSON_NAME] Fruits Shop" at bounding box center [73, 210] width 115 height 14
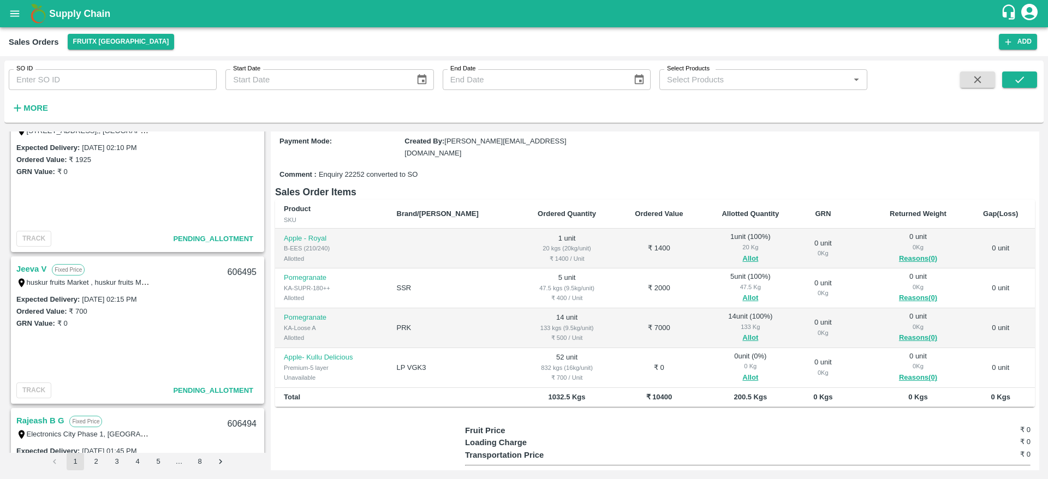
scroll to position [0, 0]
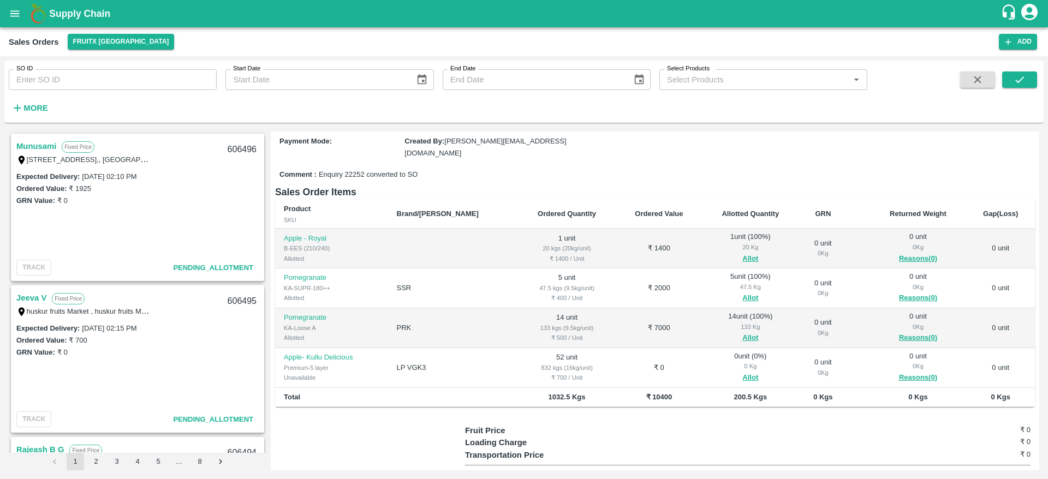
click at [26, 146] on link "Munusami" at bounding box center [36, 146] width 40 height 14
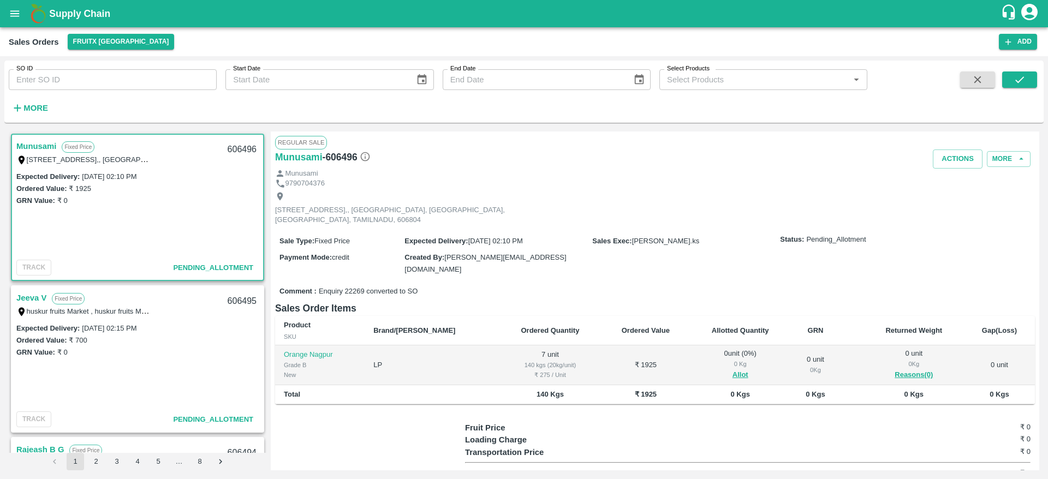
click at [37, 148] on link "Munusami" at bounding box center [36, 146] width 40 height 14
click at [25, 304] on link "Jeeva V" at bounding box center [31, 298] width 30 height 14
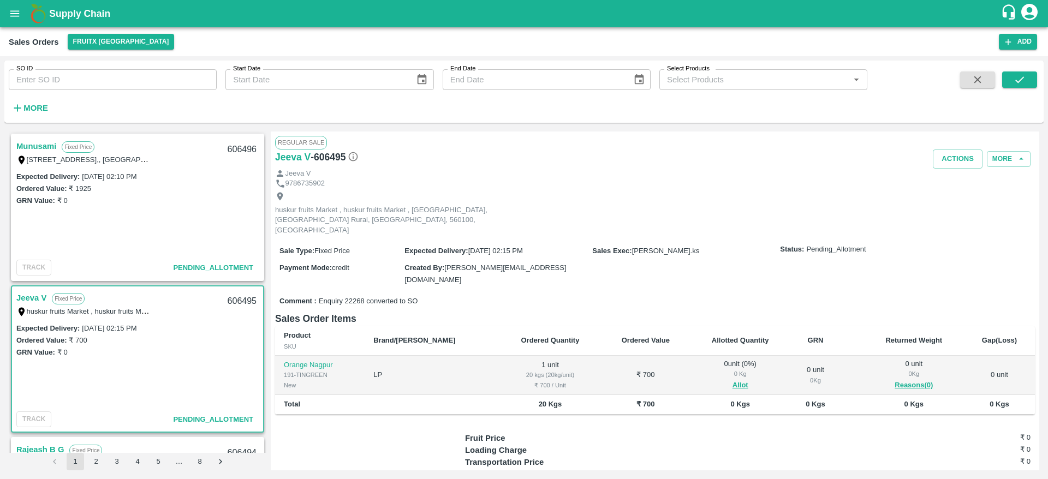
click at [29, 145] on link "Munusami" at bounding box center [36, 146] width 40 height 14
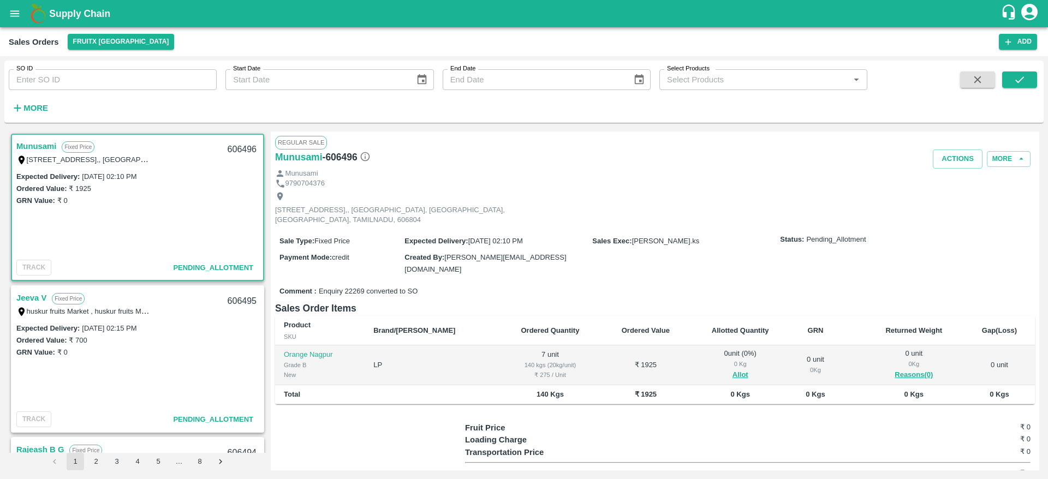
click at [29, 144] on link "Munusami" at bounding box center [36, 146] width 40 height 14
click at [733, 369] on button "Allot" at bounding box center [741, 375] width 16 height 13
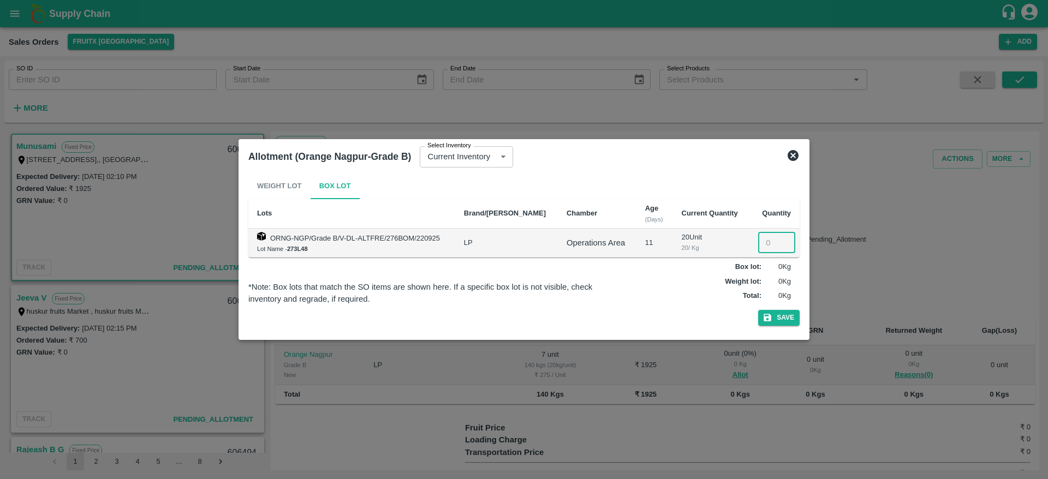
click at [765, 244] on input "number" at bounding box center [777, 243] width 37 height 21
click at [789, 155] on icon at bounding box center [793, 155] width 11 height 11
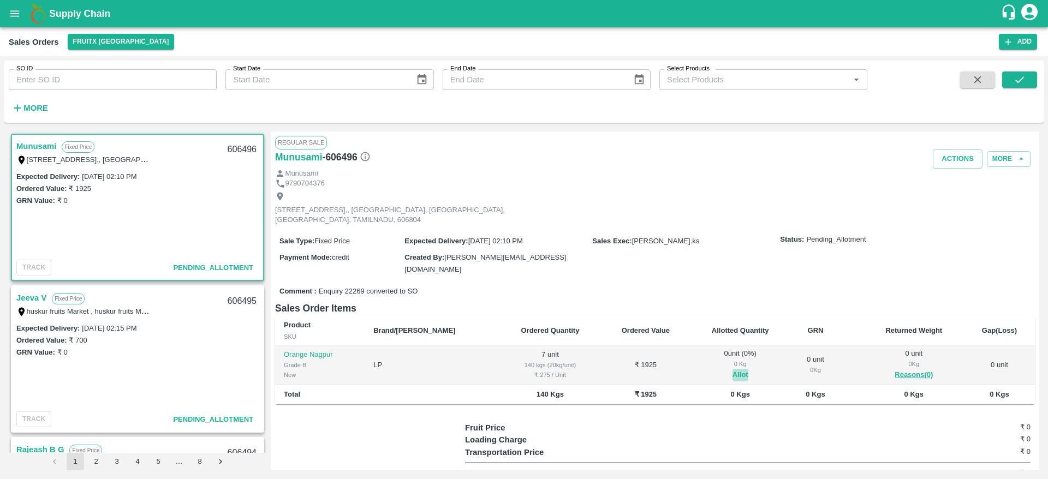
click at [733, 369] on button "Allot" at bounding box center [741, 375] width 16 height 13
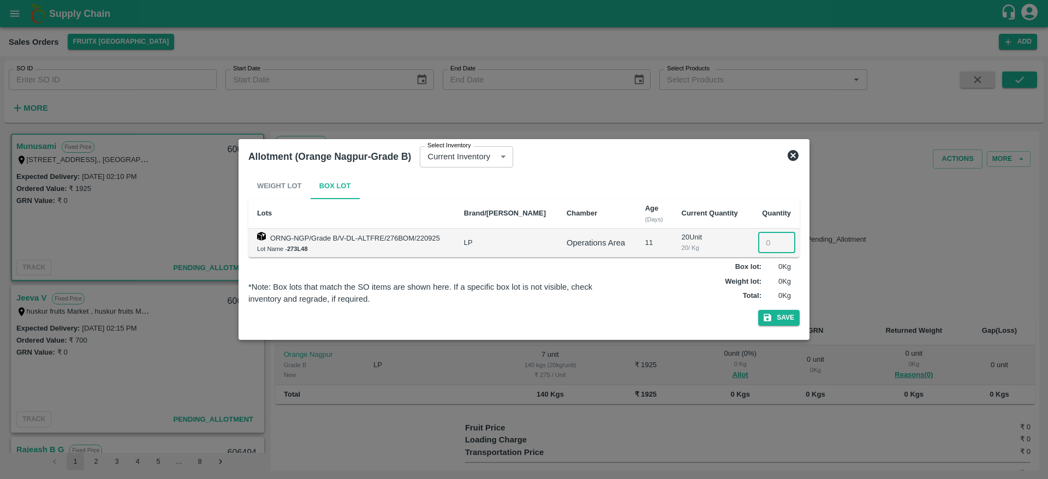
click at [763, 244] on input "number" at bounding box center [777, 243] width 37 height 21
type input "7"
click at [771, 311] on button "Save" at bounding box center [780, 318] width 42 height 16
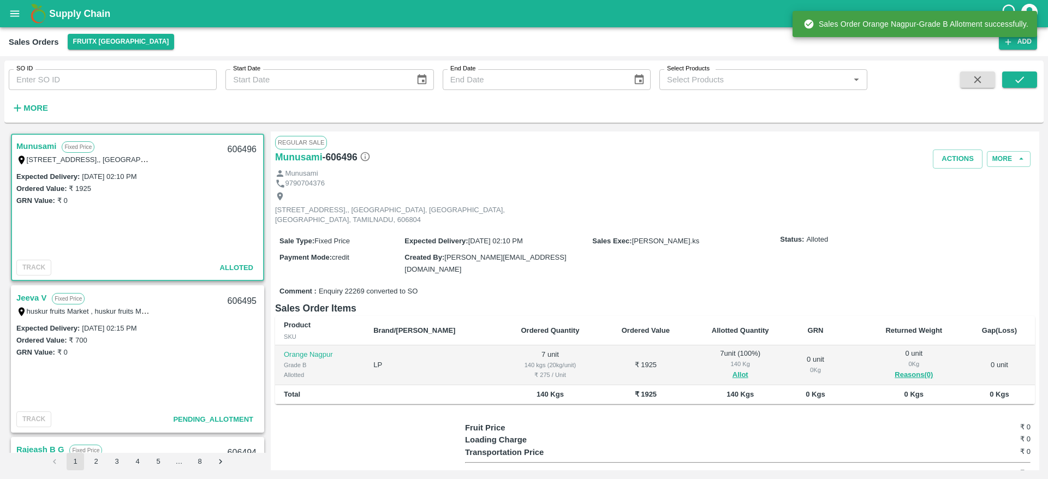
click at [234, 152] on div "606496" at bounding box center [242, 150] width 42 height 26
copy div "606496"
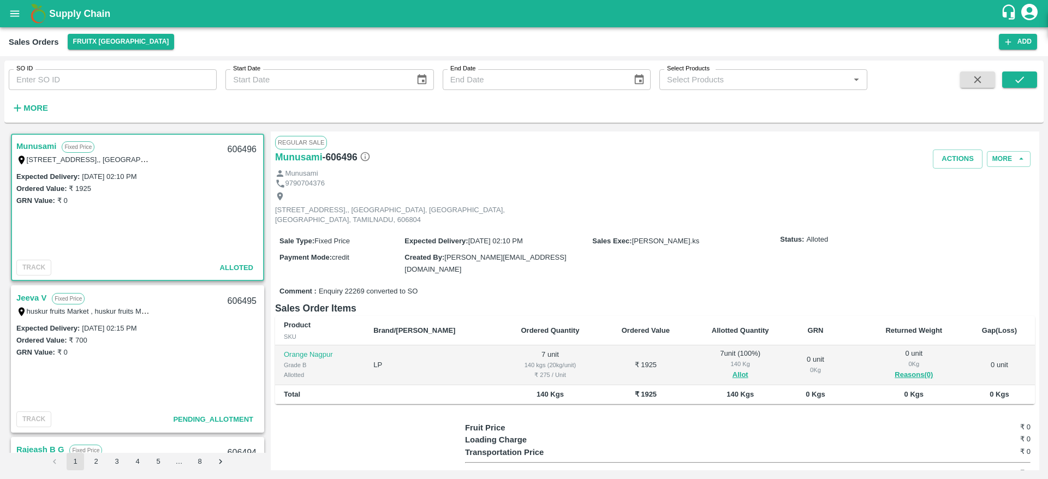
click at [736, 232] on div "Sale Type : Fixed Price Expected Delivery : [DATE] 02:10 PM Sales Exec : [PERSO…" at bounding box center [655, 255] width 760 height 54
click at [951, 157] on button "Actions" at bounding box center [958, 159] width 50 height 19
drag, startPoint x: 949, startPoint y: 216, endPoint x: 955, endPoint y: 203, distance: 13.7
click at [955, 203] on div "Truck Dispatch as per OPS Deliver" at bounding box center [524, 239] width 1048 height 479
click at [955, 203] on li "Deliver" at bounding box center [982, 201] width 115 height 19
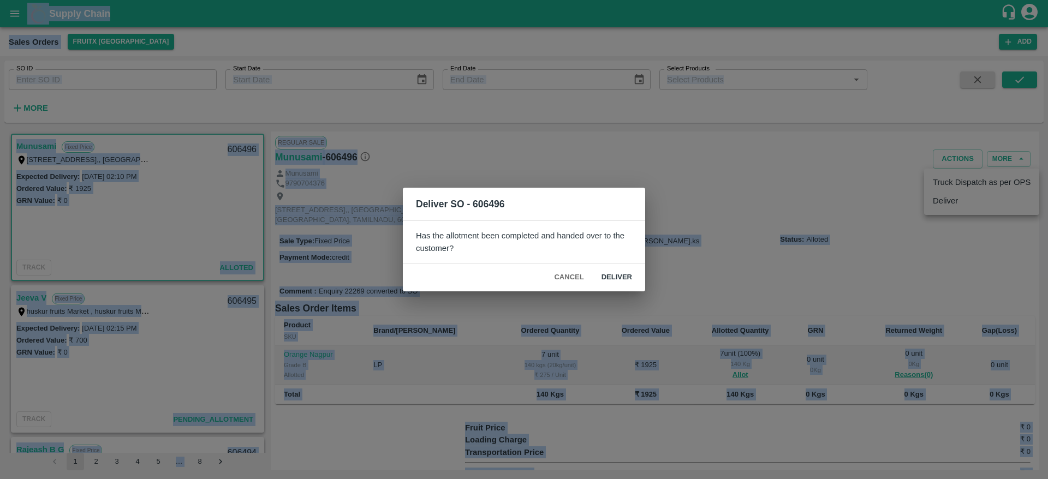
click at [955, 203] on div "Deliver SO - 606496 Has the allotment been completed and handed over to the cus…" at bounding box center [524, 239] width 1048 height 479
click at [609, 277] on button "Deliver" at bounding box center [617, 277] width 48 height 19
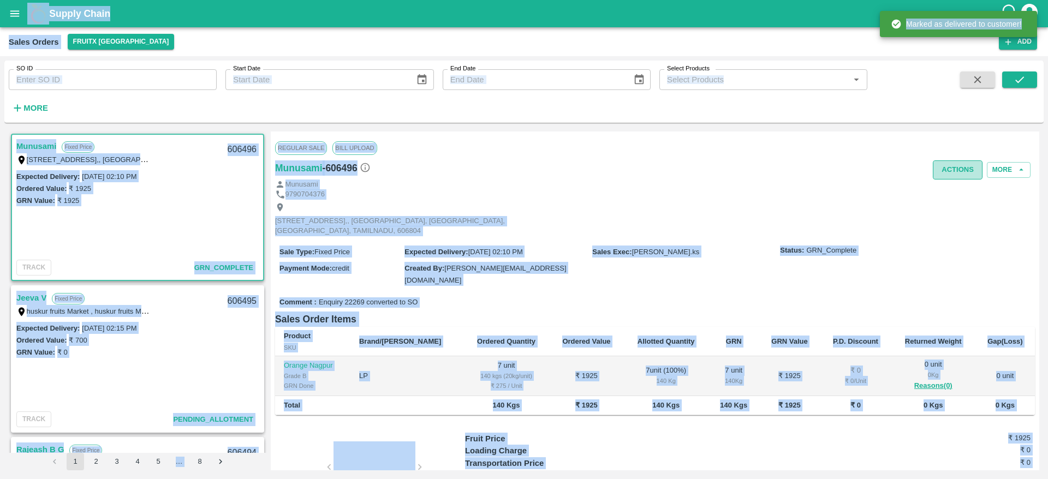
click at [969, 176] on button "Actions" at bounding box center [958, 170] width 50 height 19
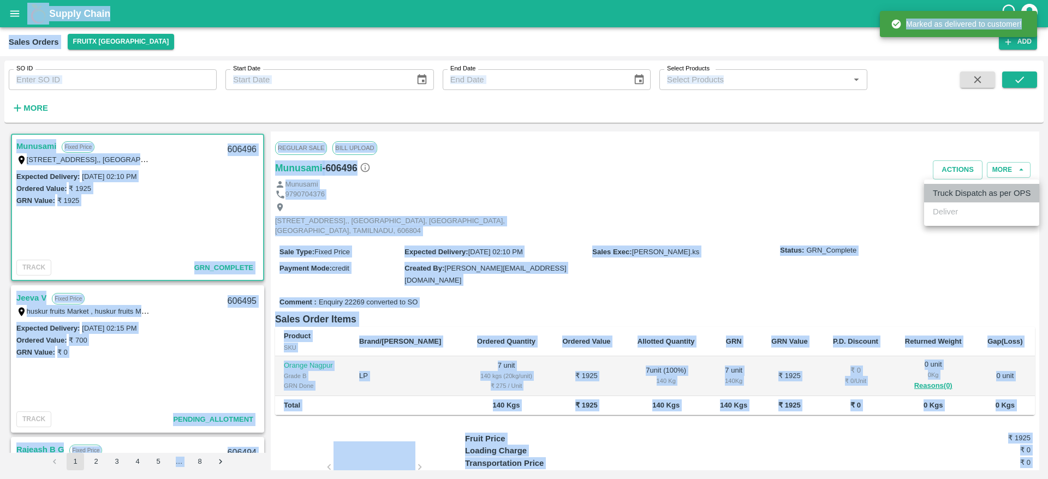
click at [953, 196] on li "Truck Dispatch as per OPS" at bounding box center [982, 193] width 115 height 19
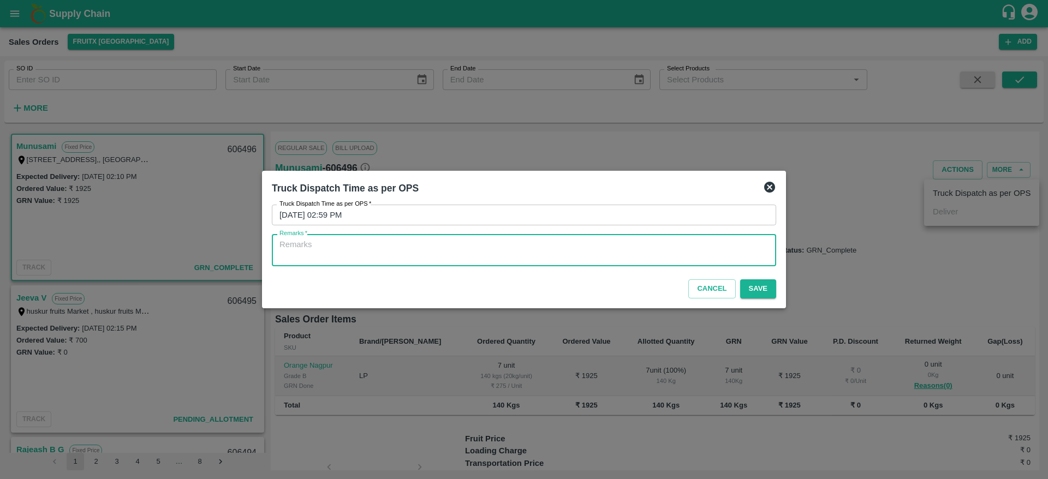
click at [623, 250] on textarea "Remarks   *" at bounding box center [524, 250] width 489 height 23
type textarea "OTD"
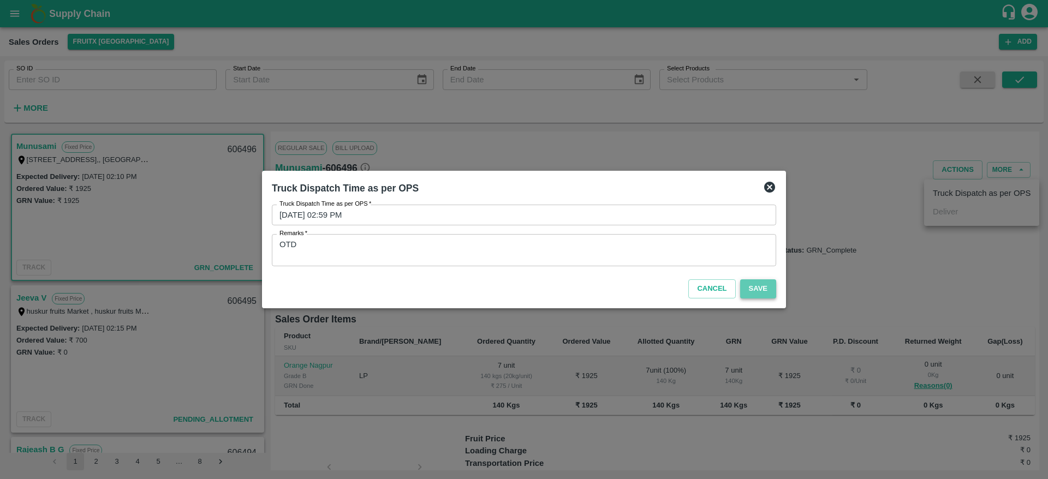
click at [757, 287] on button "Save" at bounding box center [758, 289] width 36 height 19
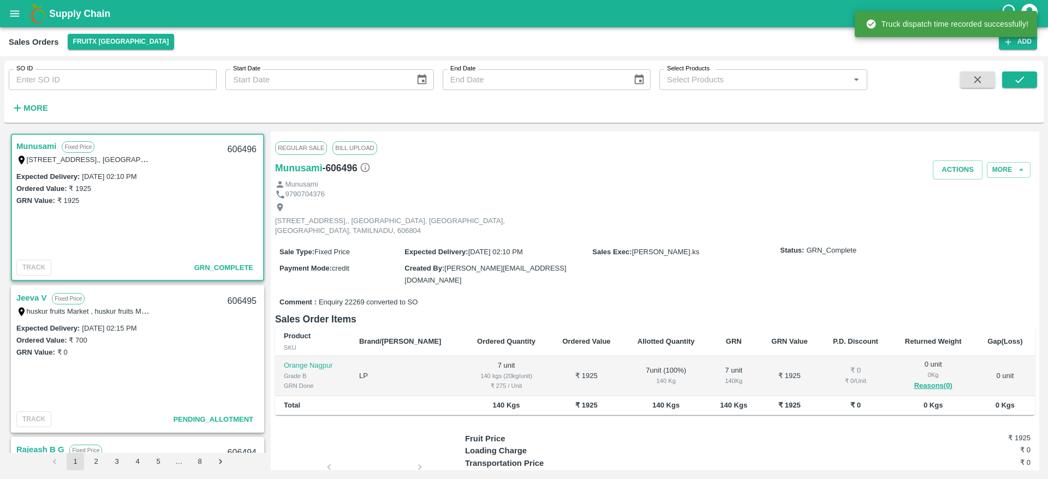
click at [28, 300] on link "Jeeva V" at bounding box center [31, 298] width 30 height 14
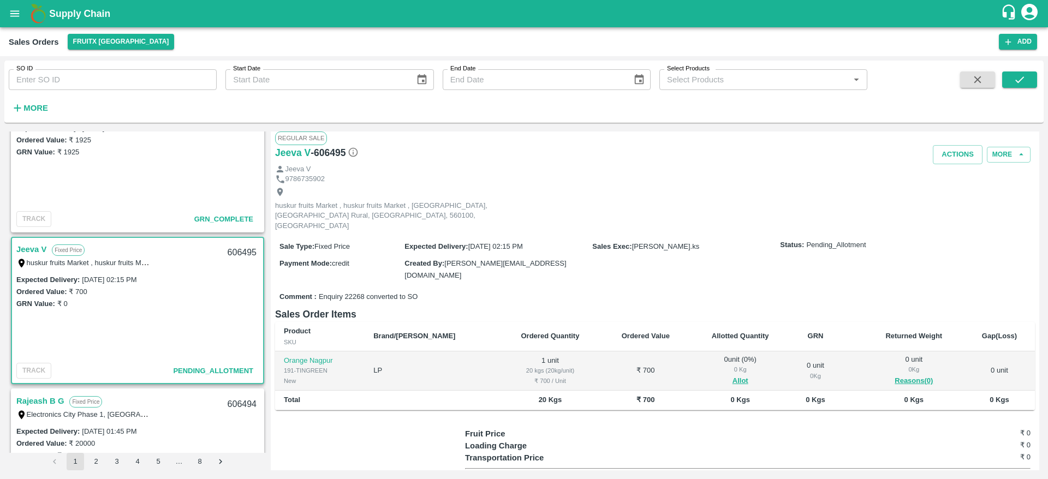
scroll to position [49, 0]
click at [240, 251] on div "606495" at bounding box center [242, 253] width 42 height 26
copy div "606495"
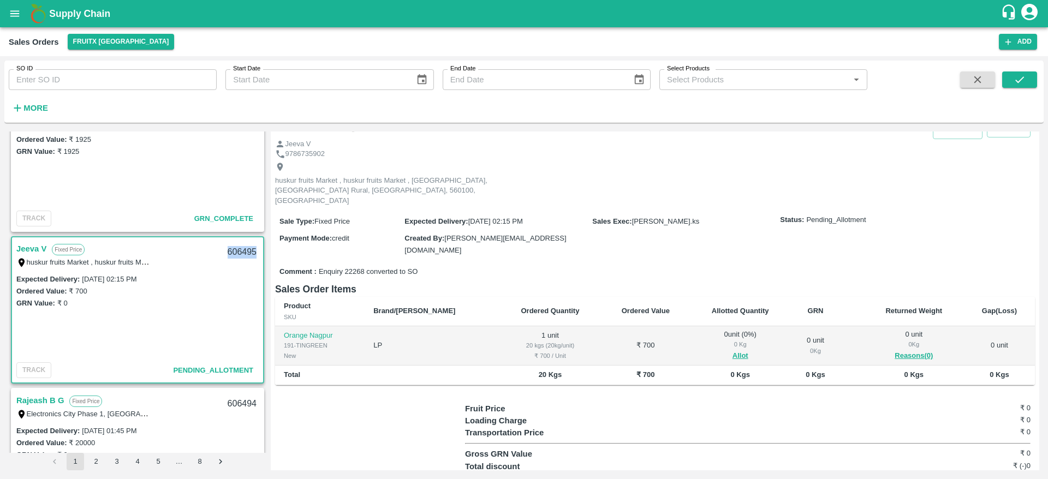
scroll to position [8, 0]
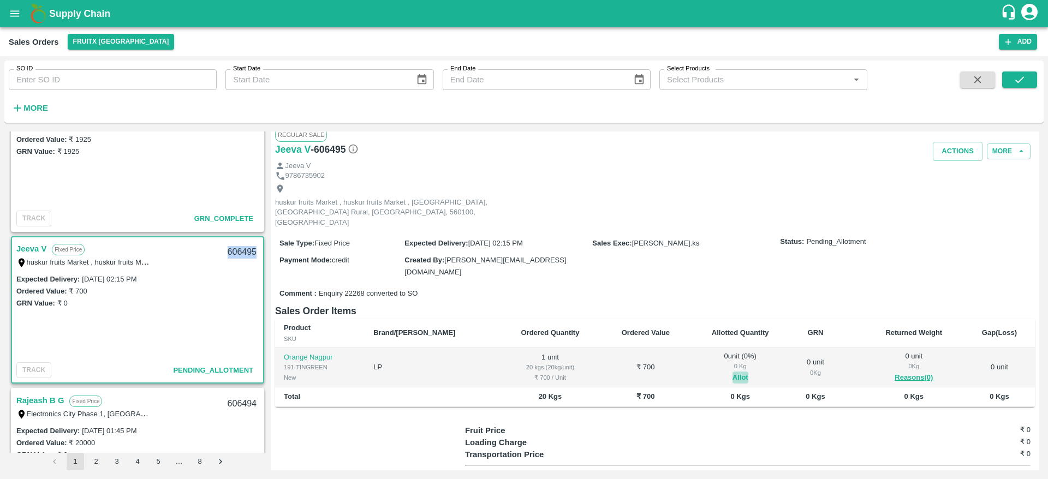
click at [733, 372] on button "Allot" at bounding box center [741, 378] width 16 height 13
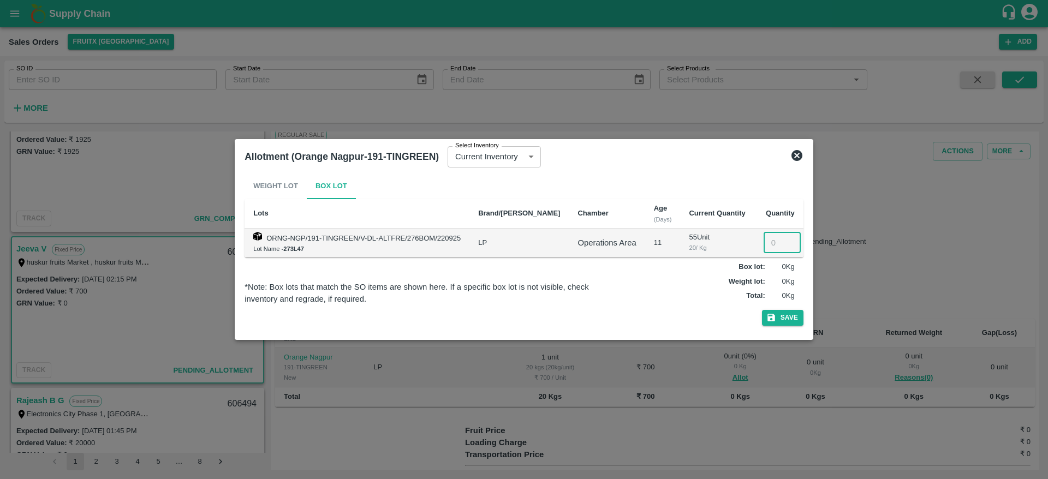
click at [764, 236] on input "number" at bounding box center [782, 243] width 37 height 21
type input "1"
drag, startPoint x: 773, startPoint y: 306, endPoint x: 775, endPoint y: 323, distance: 16.5
click at [775, 323] on div "Weight Lot Box Lot Lots Brand/Marka Chamber Age (Days) Current Quantity Quantit…" at bounding box center [524, 251] width 559 height 157
click at [775, 323] on button "Save" at bounding box center [783, 318] width 42 height 16
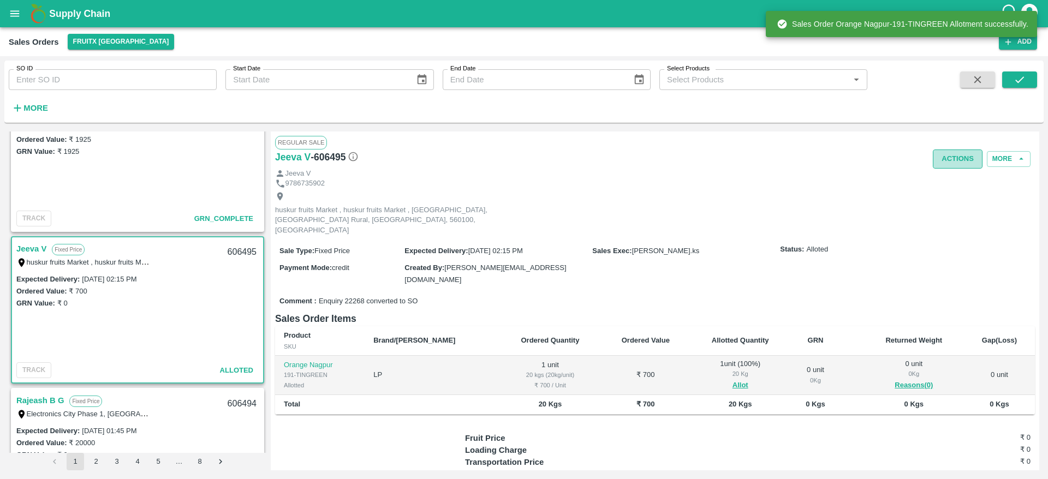
click at [941, 162] on button "Actions" at bounding box center [958, 159] width 50 height 19
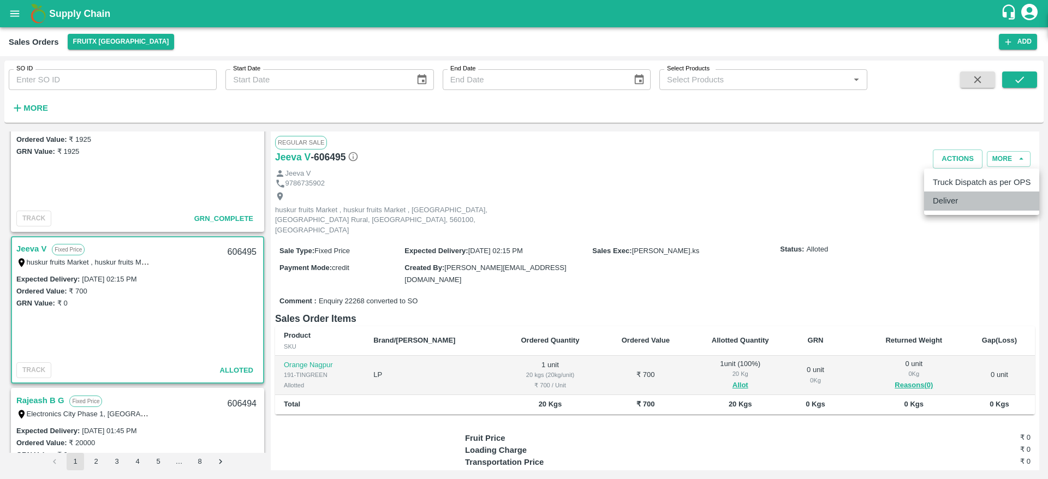
click at [966, 196] on li "Deliver" at bounding box center [982, 201] width 115 height 19
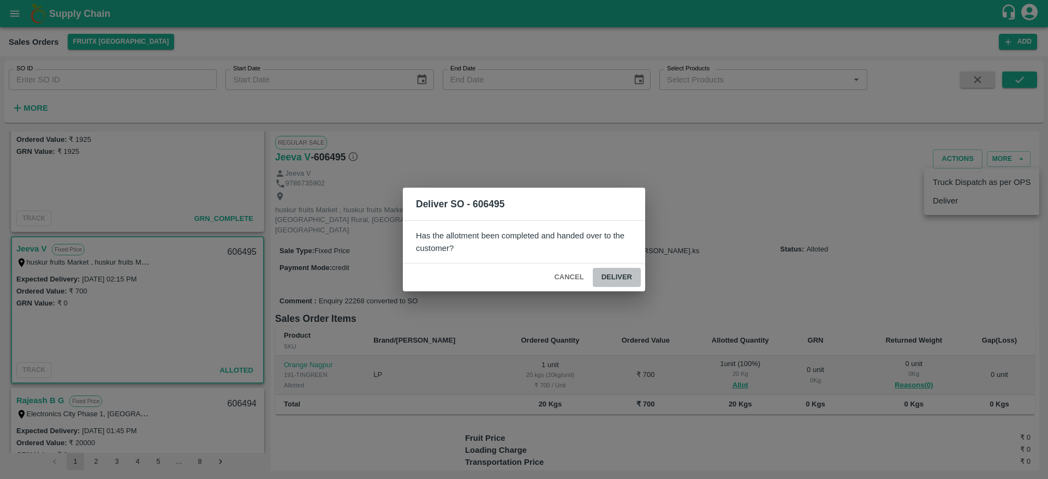
click at [623, 286] on button "Deliver" at bounding box center [617, 277] width 48 height 19
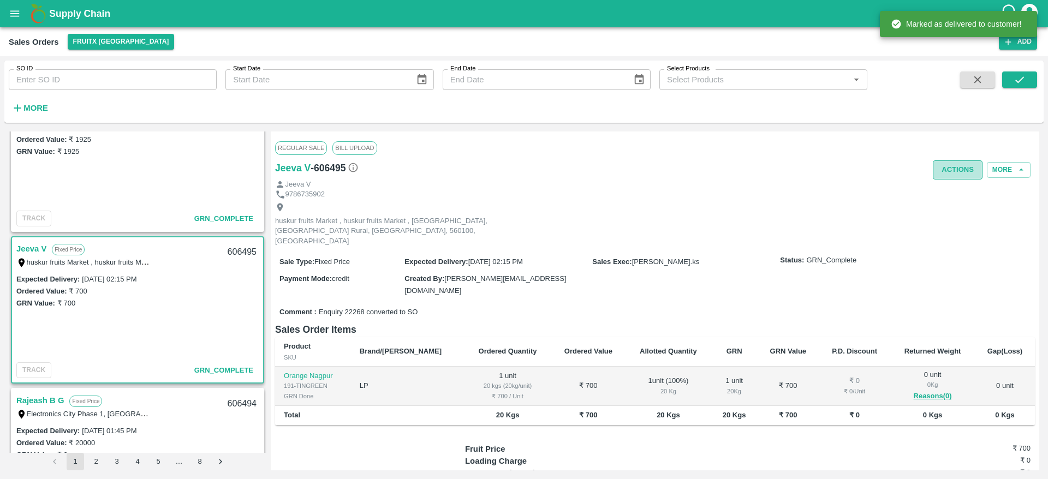
click at [955, 169] on button "Actions" at bounding box center [958, 170] width 50 height 19
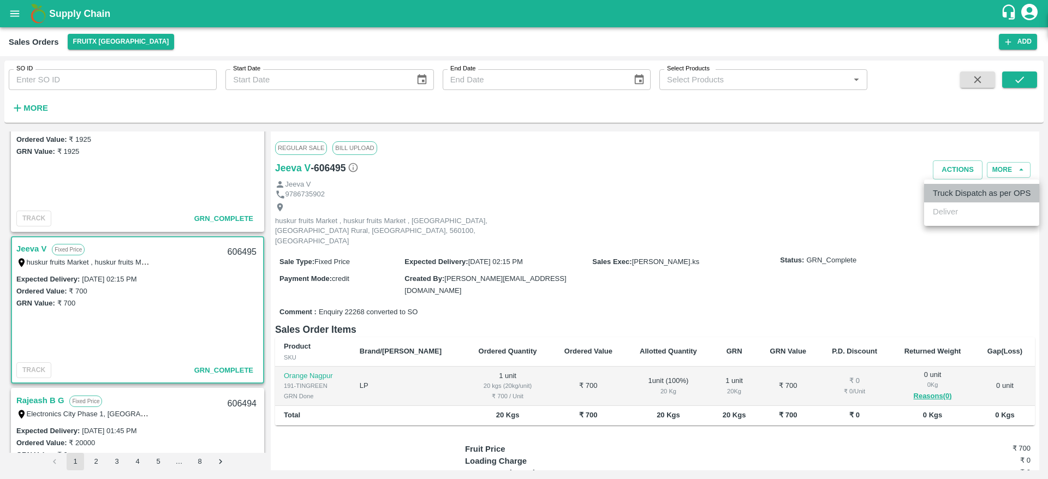
click at [930, 189] on li "Truck Dispatch as per OPS" at bounding box center [982, 193] width 115 height 19
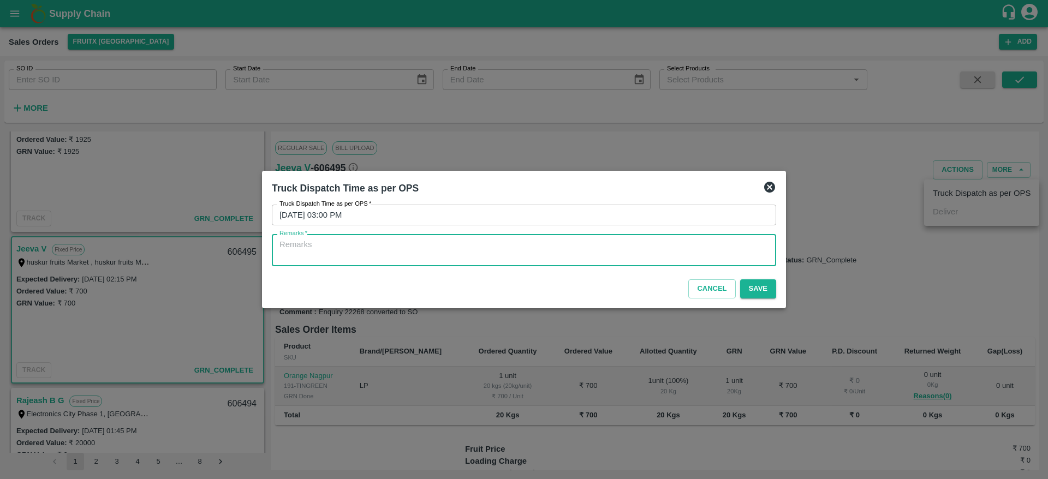
click at [609, 250] on textarea "Remarks   *" at bounding box center [524, 250] width 489 height 23
type textarea "OTD"
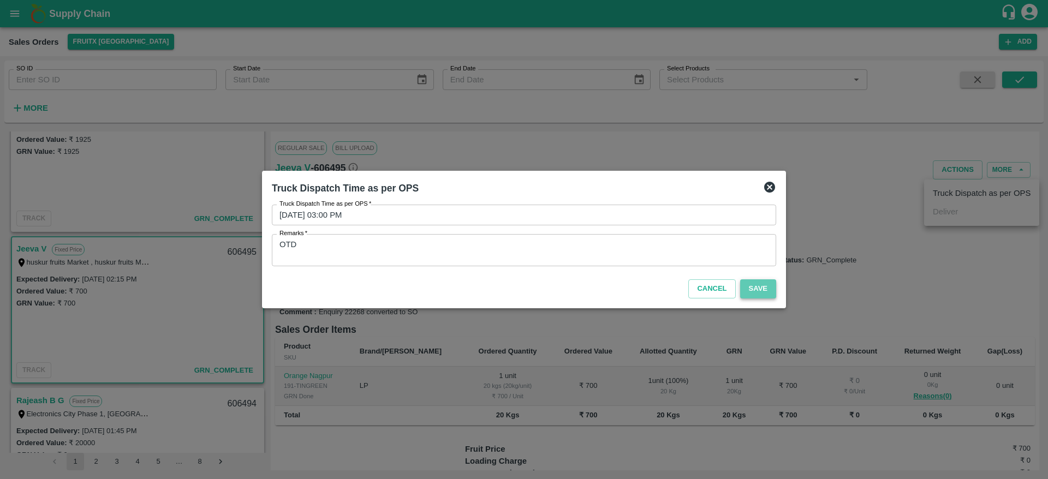
click at [755, 285] on button "Save" at bounding box center [758, 289] width 36 height 19
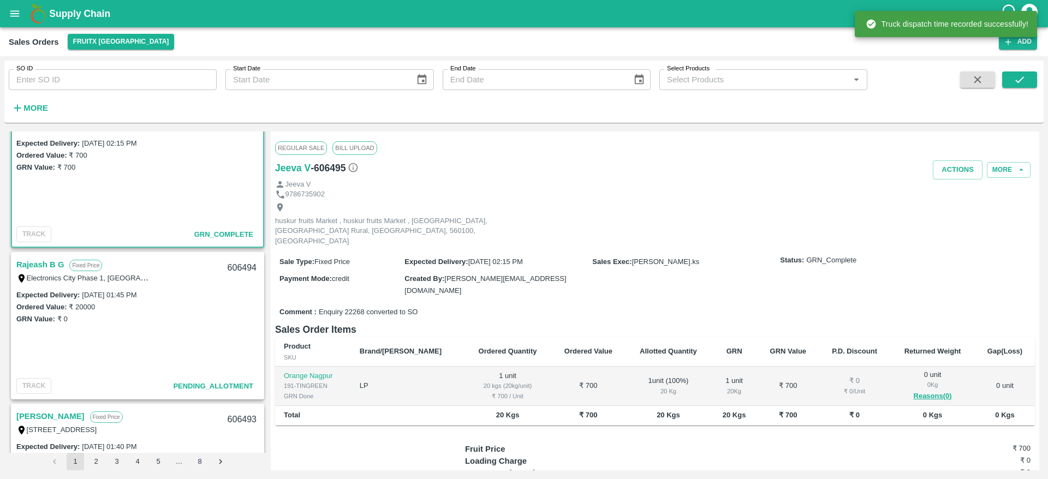
scroll to position [192, 0]
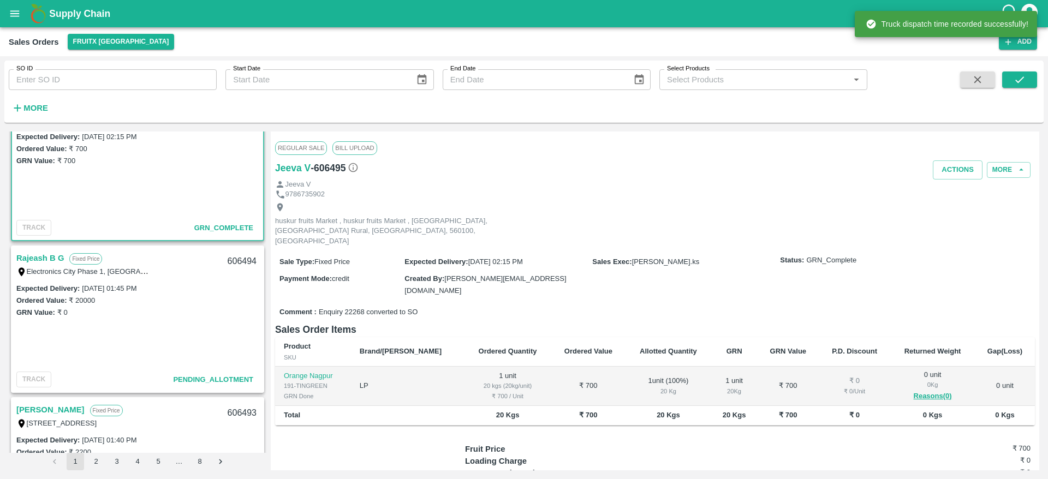
click at [42, 262] on link "Rajeash B G" at bounding box center [40, 258] width 48 height 14
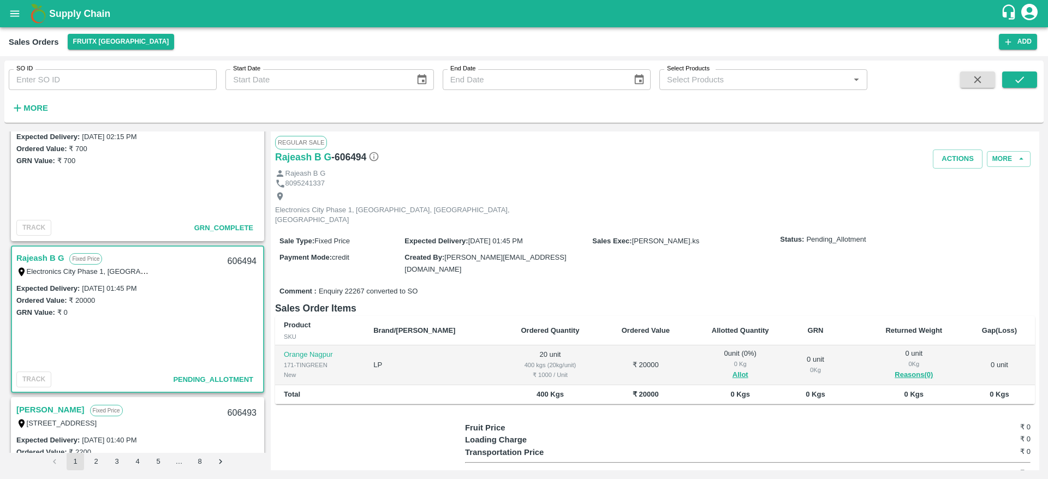
click at [40, 254] on link "Rajeash B G" at bounding box center [40, 258] width 48 height 14
click at [43, 260] on link "Rajeash B G" at bounding box center [40, 258] width 48 height 14
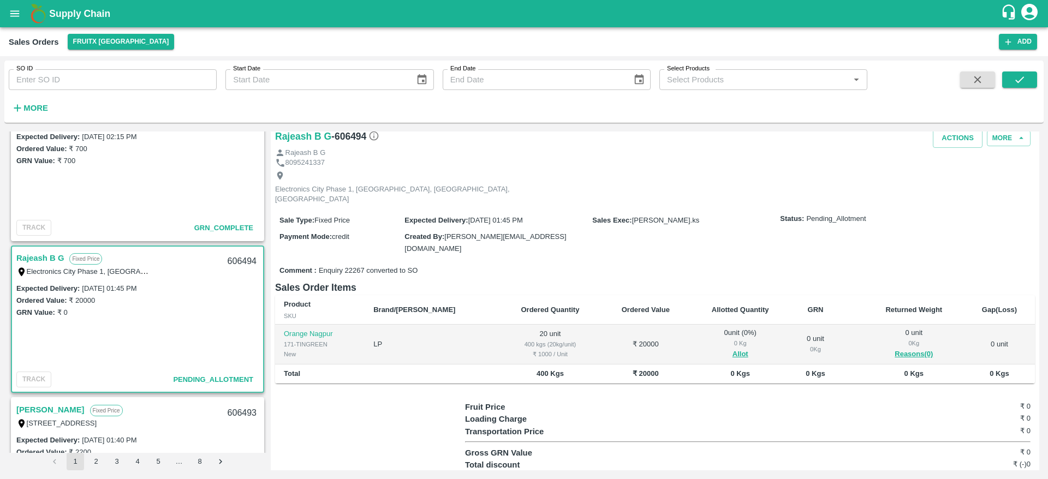
scroll to position [21, 0]
click at [241, 263] on div "606494" at bounding box center [242, 262] width 42 height 26
copy div "606494"
click at [733, 348] on button "Allot" at bounding box center [741, 354] width 16 height 13
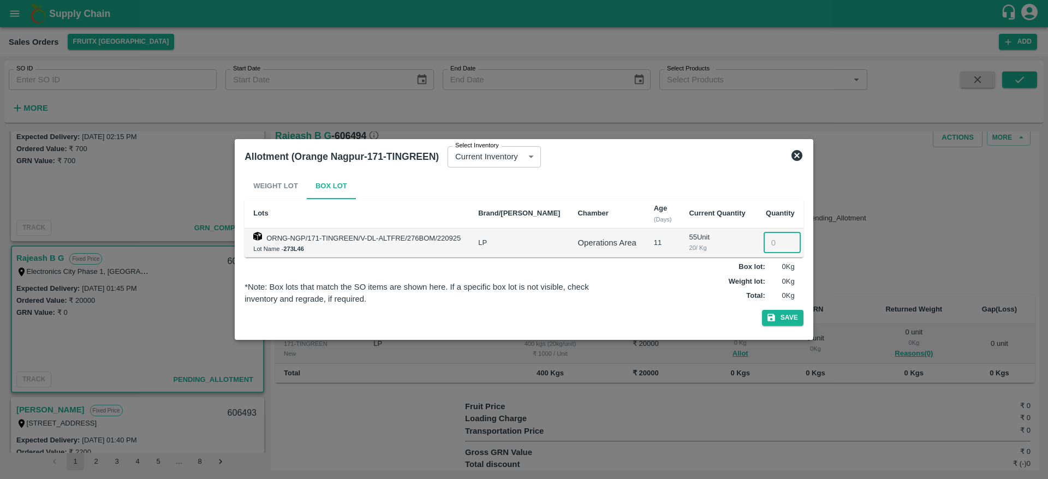
click at [765, 248] on input "number" at bounding box center [782, 243] width 37 height 21
type input "20"
click at [778, 323] on button "Save" at bounding box center [783, 318] width 42 height 16
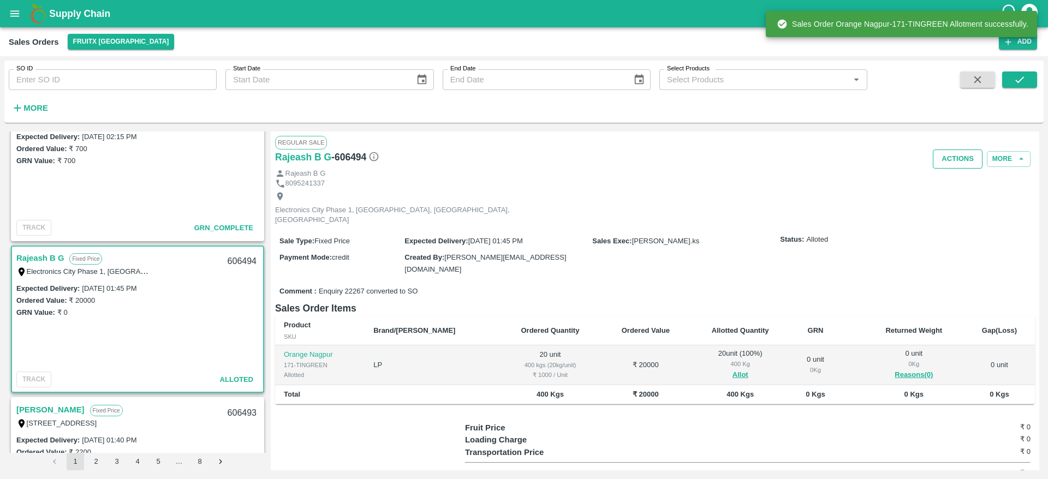
click at [957, 162] on button "Actions" at bounding box center [958, 159] width 50 height 19
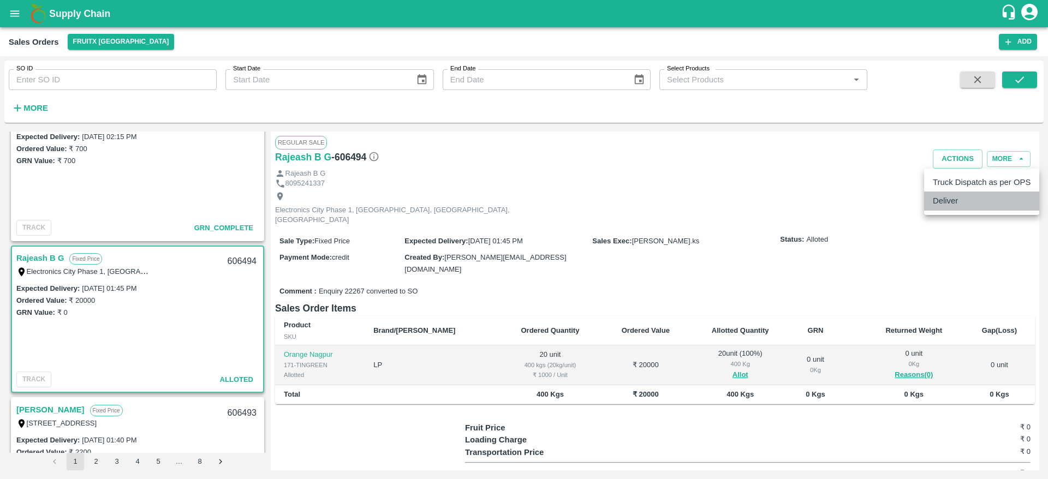
click at [949, 194] on li "Deliver" at bounding box center [982, 201] width 115 height 19
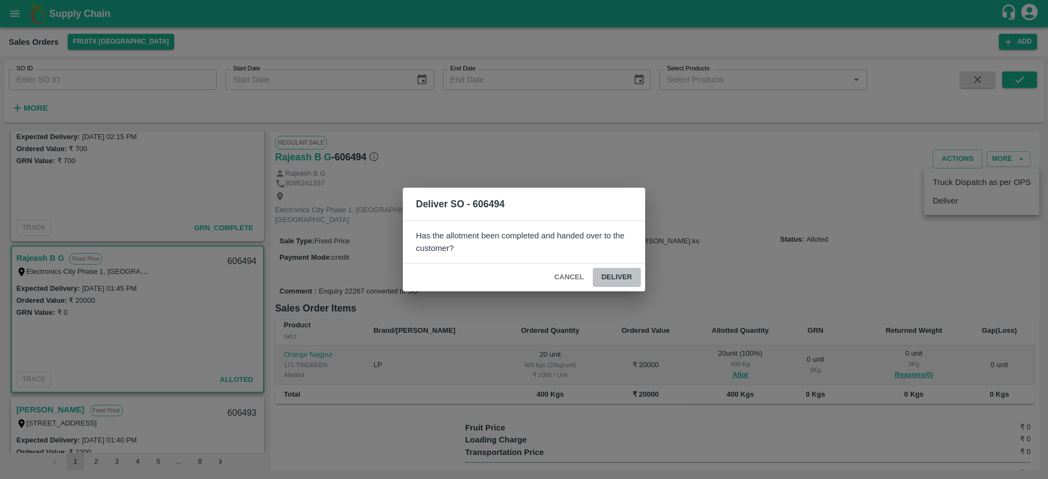
click at [627, 274] on button "Deliver" at bounding box center [617, 277] width 48 height 19
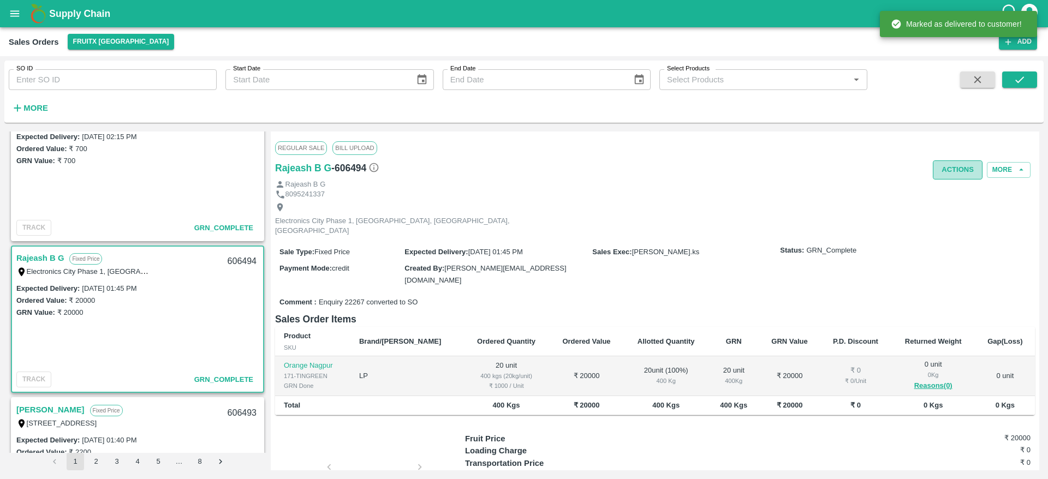
click at [956, 166] on button "Actions" at bounding box center [958, 170] width 50 height 19
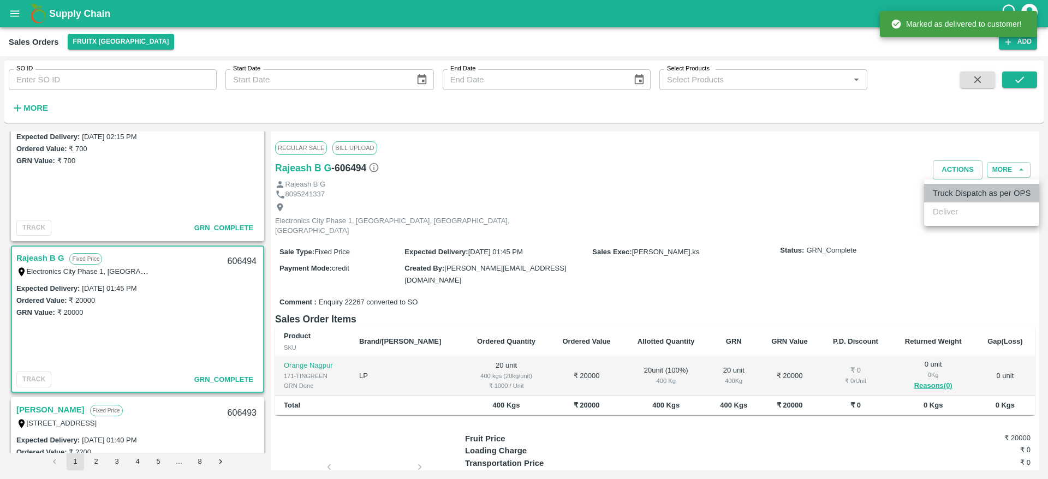
click at [949, 194] on li "Truck Dispatch as per OPS" at bounding box center [982, 193] width 115 height 19
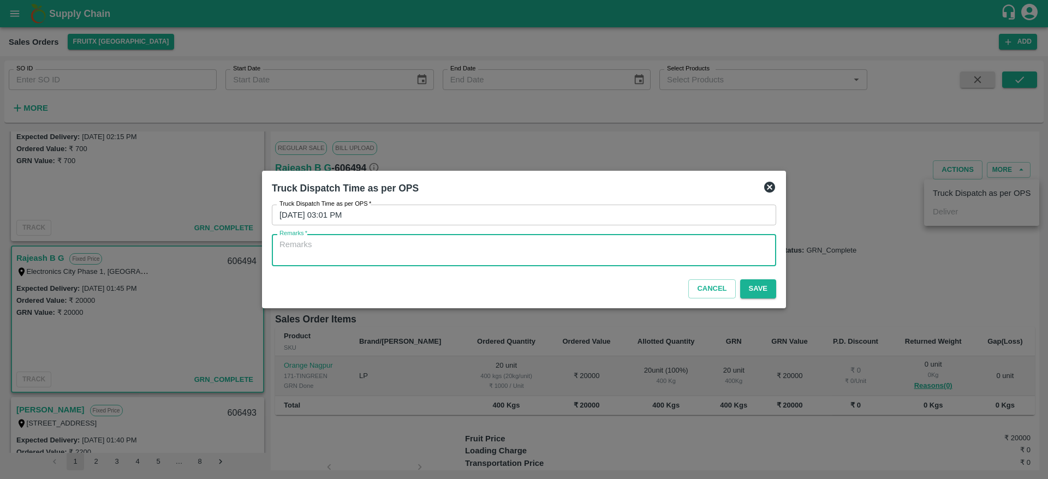
click at [460, 253] on textarea "Remarks   *" at bounding box center [524, 250] width 489 height 23
type textarea "OTD"
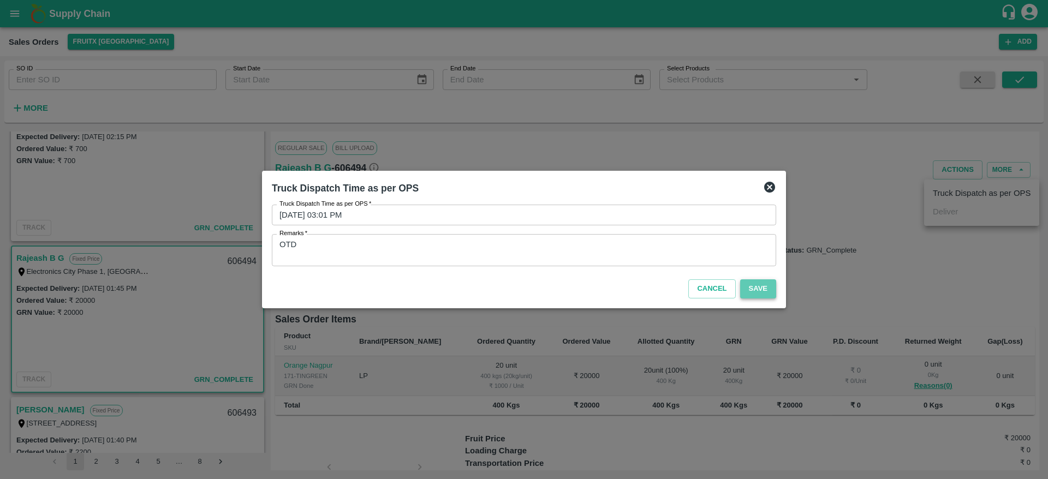
click at [761, 287] on button "Save" at bounding box center [758, 289] width 36 height 19
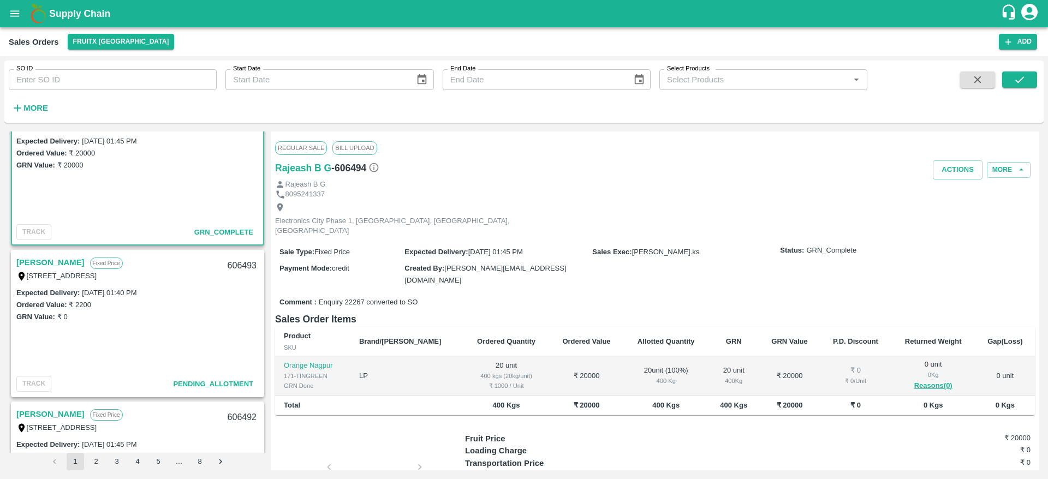
scroll to position [343, 0]
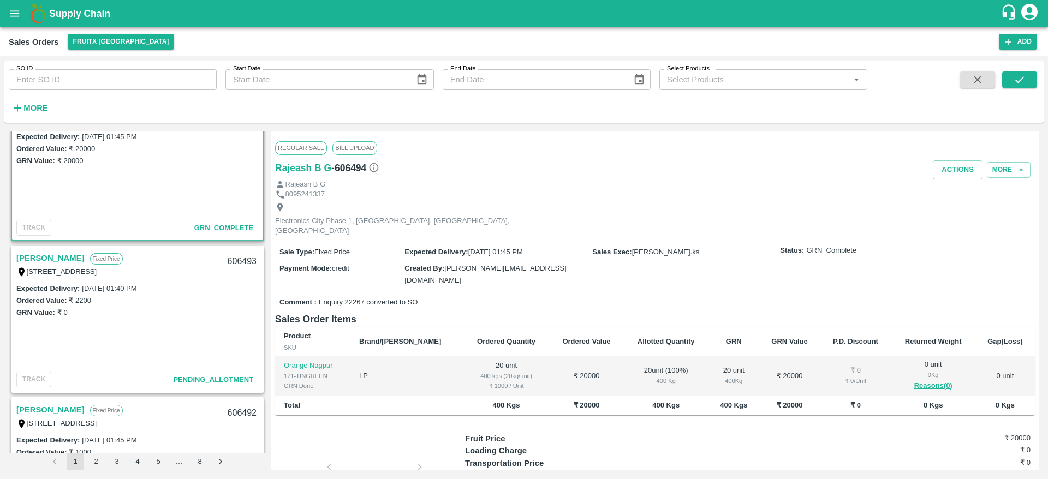
click at [35, 261] on link "[PERSON_NAME]" at bounding box center [50, 258] width 68 height 14
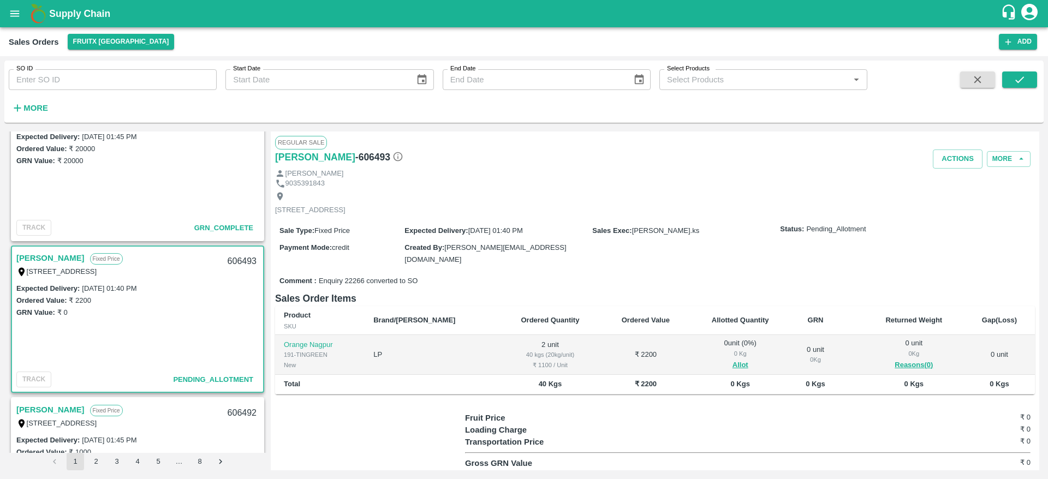
click at [46, 254] on link "[PERSON_NAME]" at bounding box center [50, 258] width 68 height 14
click at [239, 256] on div "606493" at bounding box center [242, 262] width 42 height 26
copy div "606493"
click at [733, 365] on button "Allot" at bounding box center [741, 365] width 16 height 13
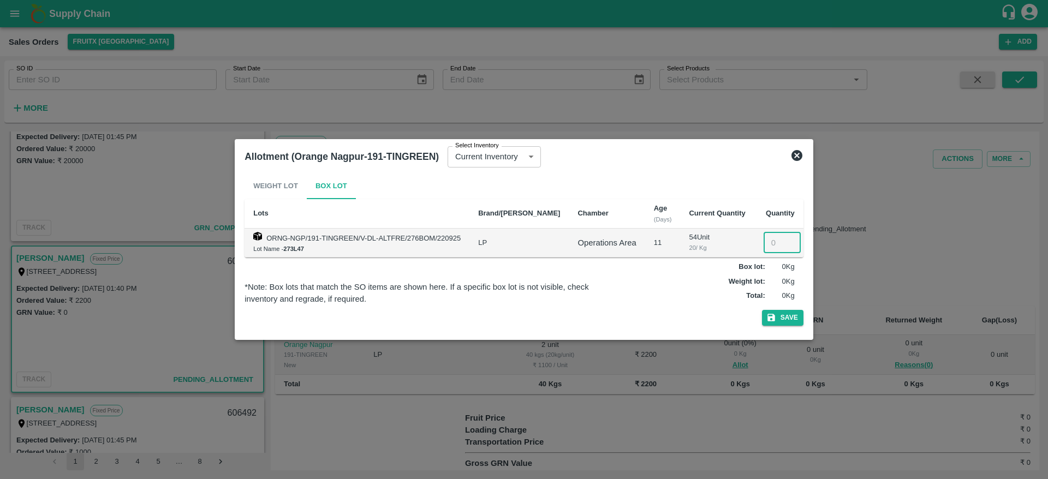
click at [773, 248] on input "number" at bounding box center [782, 243] width 37 height 21
type input "2"
click at [781, 319] on button "Save" at bounding box center [783, 318] width 42 height 16
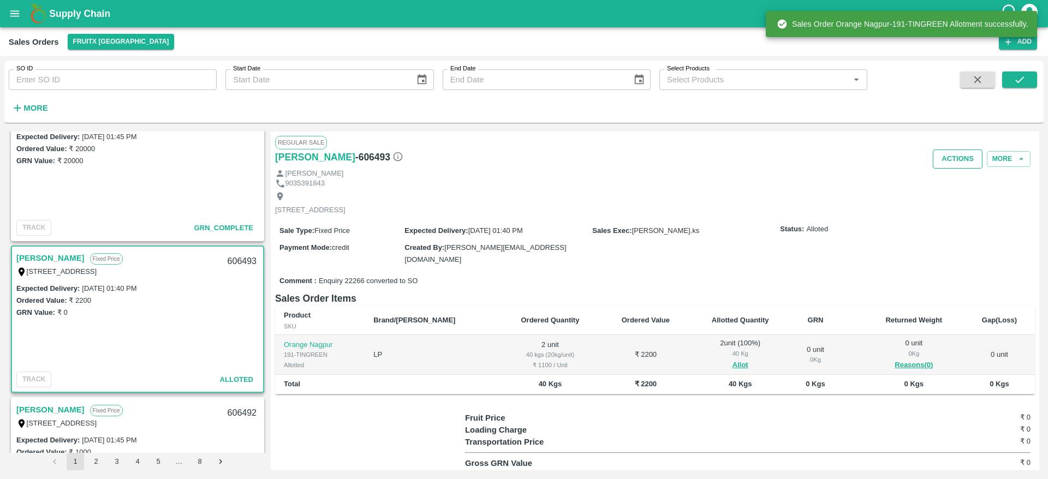
click at [952, 159] on button "Actions" at bounding box center [958, 159] width 50 height 19
click at [949, 192] on li "Deliver" at bounding box center [982, 201] width 115 height 19
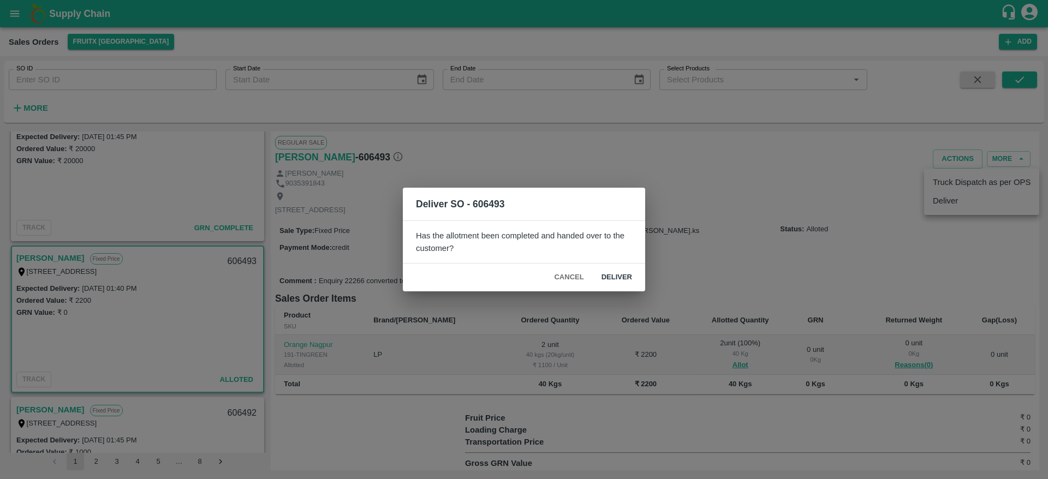
click at [621, 269] on button "Deliver" at bounding box center [617, 277] width 48 height 19
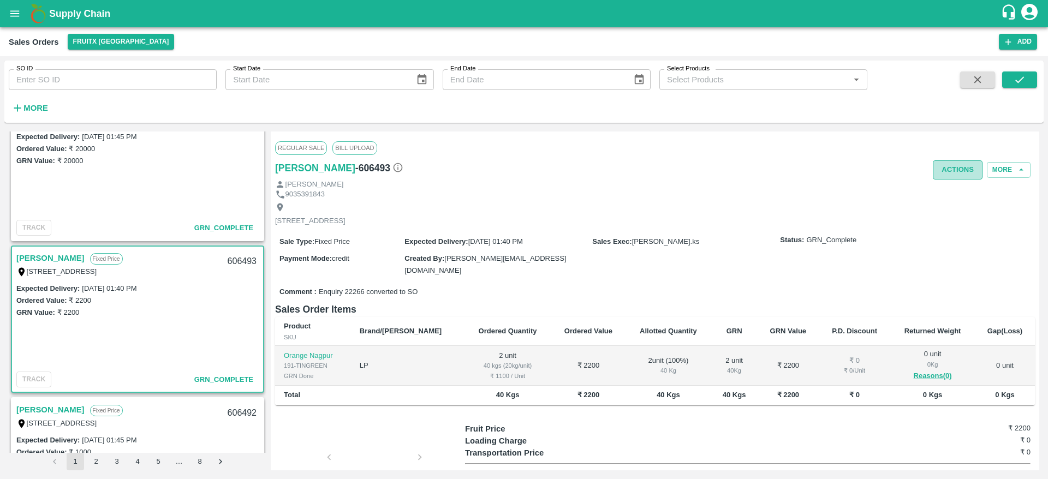
click at [950, 179] on button "Actions" at bounding box center [958, 170] width 50 height 19
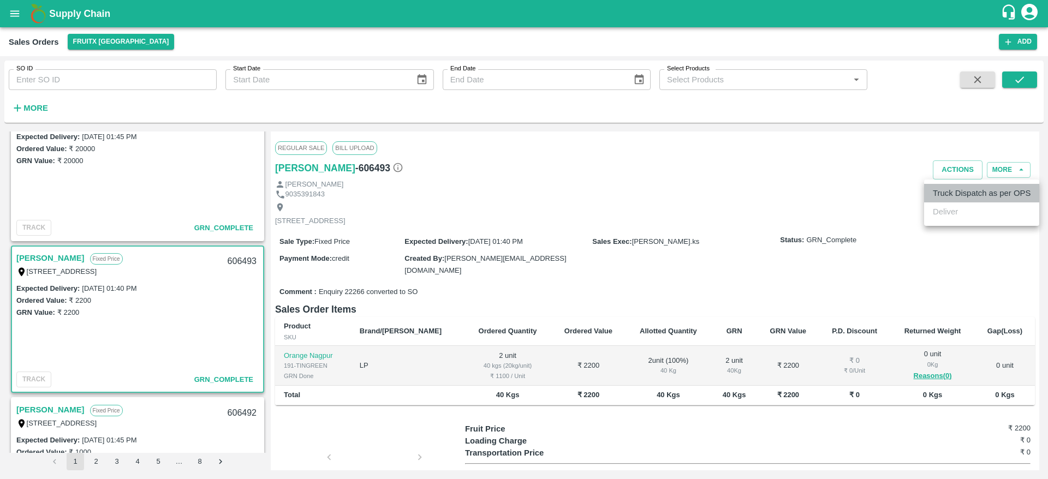
click at [947, 188] on li "Truck Dispatch as per OPS" at bounding box center [982, 193] width 115 height 19
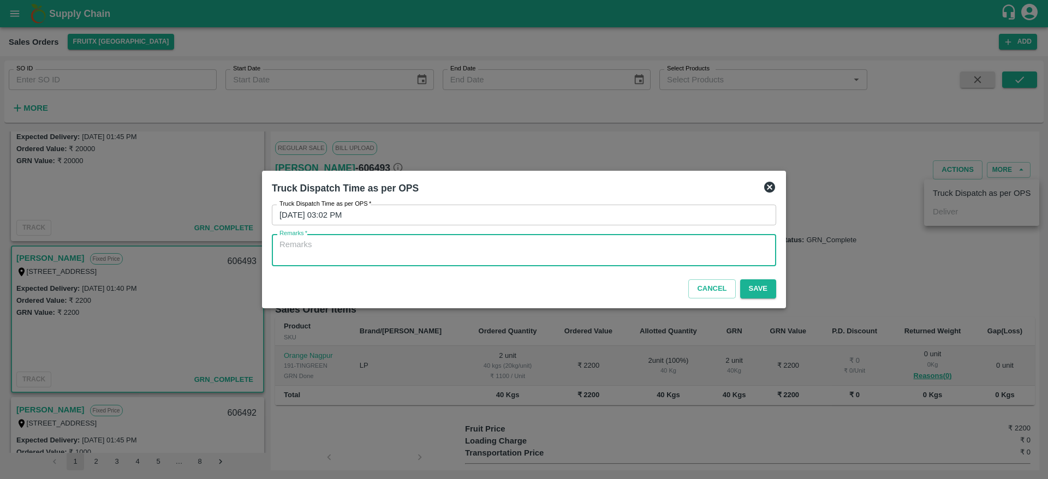
click at [538, 251] on textarea "Remarks   *" at bounding box center [524, 250] width 489 height 23
type textarea "OTD"
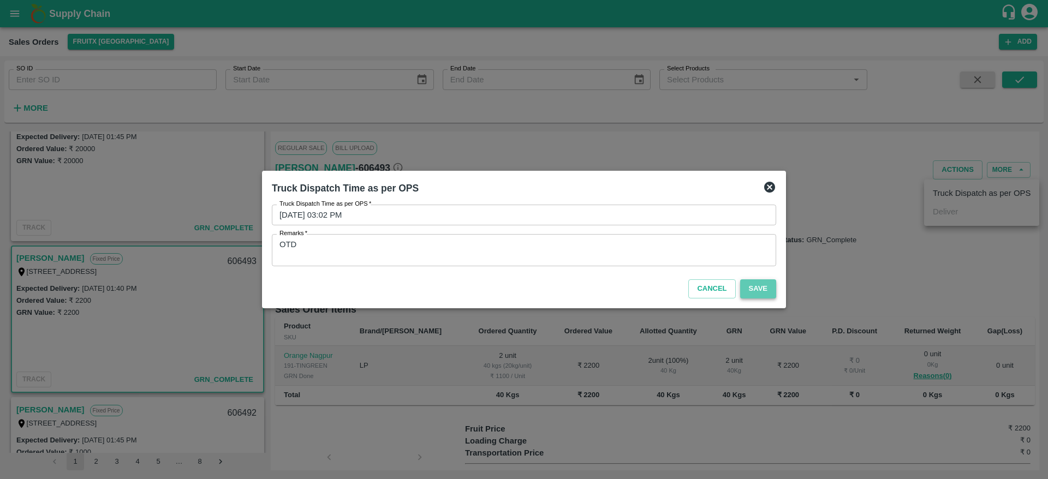
click at [760, 280] on button "Save" at bounding box center [758, 289] width 36 height 19
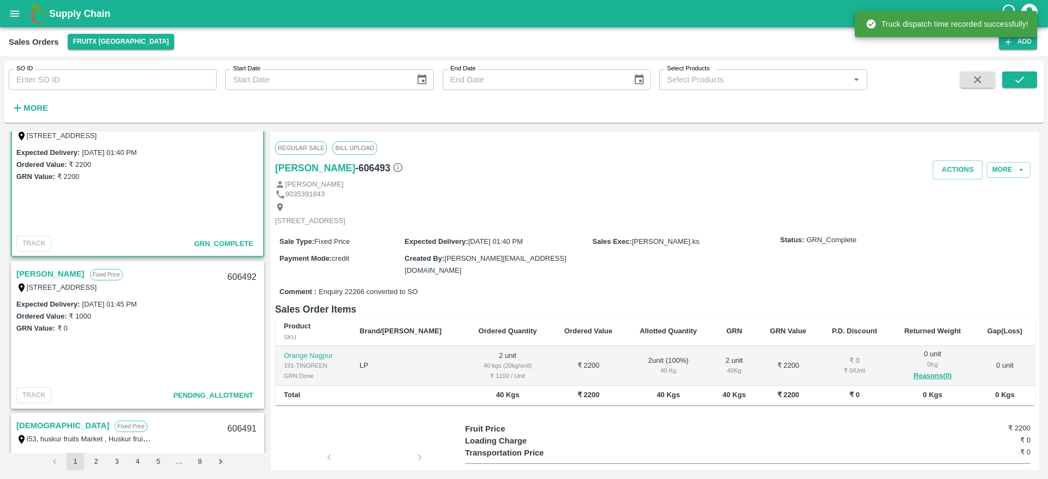
scroll to position [485, 0]
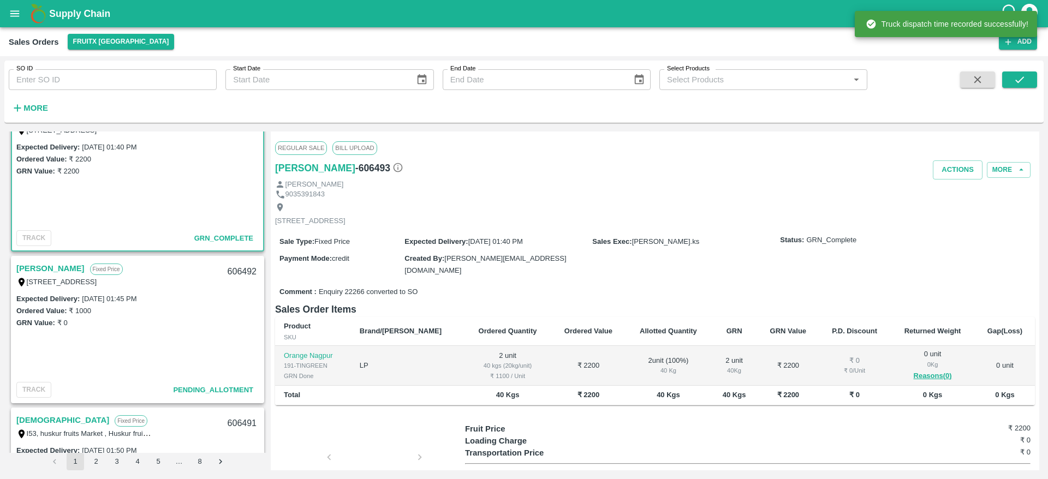
click at [45, 270] on link "[PERSON_NAME]" at bounding box center [50, 269] width 68 height 14
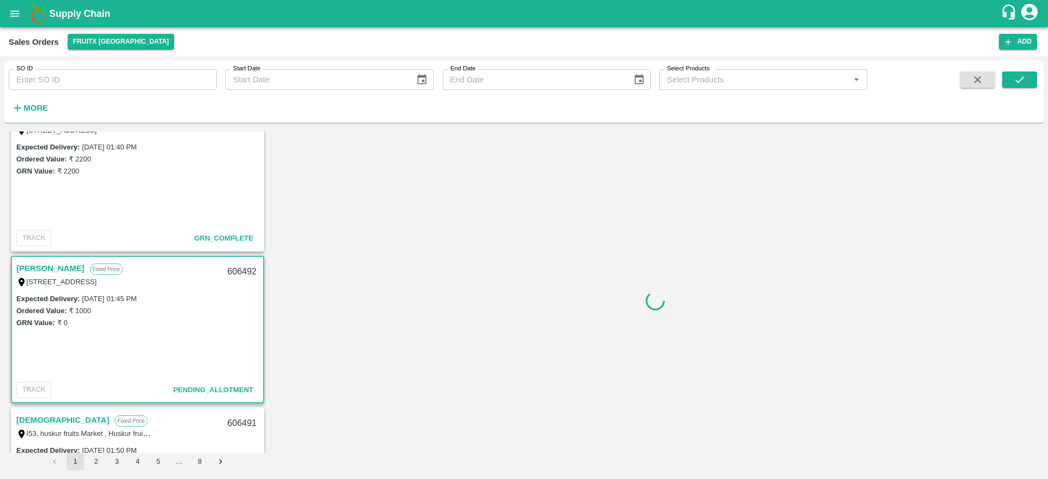
click at [45, 270] on link "[PERSON_NAME]" at bounding box center [50, 269] width 68 height 14
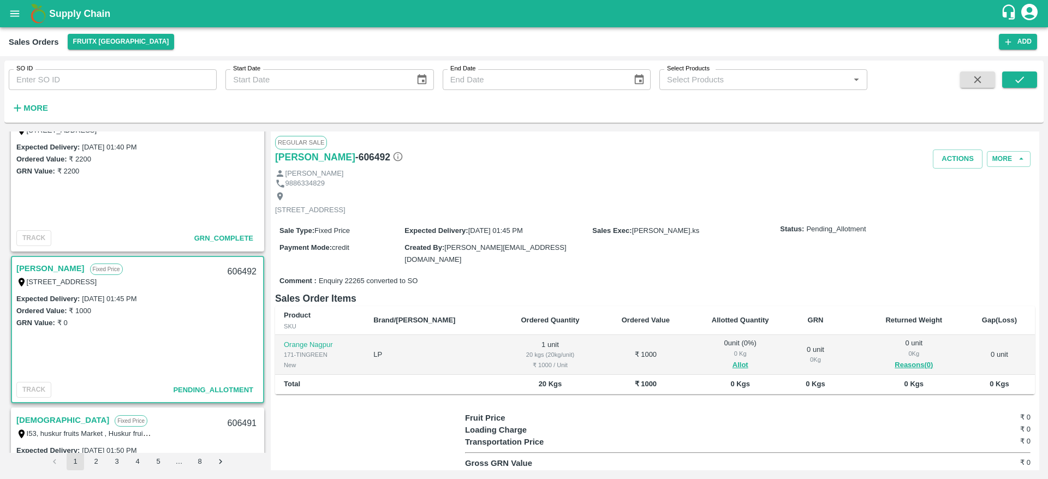
click at [45, 270] on link "[PERSON_NAME]" at bounding box center [50, 269] width 68 height 14
click at [235, 277] on div "606492" at bounding box center [242, 272] width 42 height 26
copy div "606492"
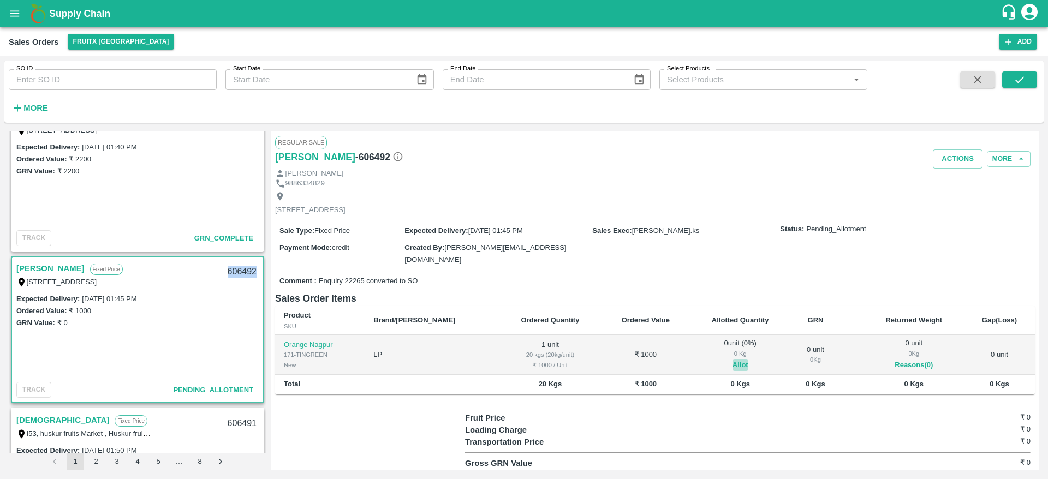
click at [733, 366] on button "Allot" at bounding box center [741, 365] width 16 height 13
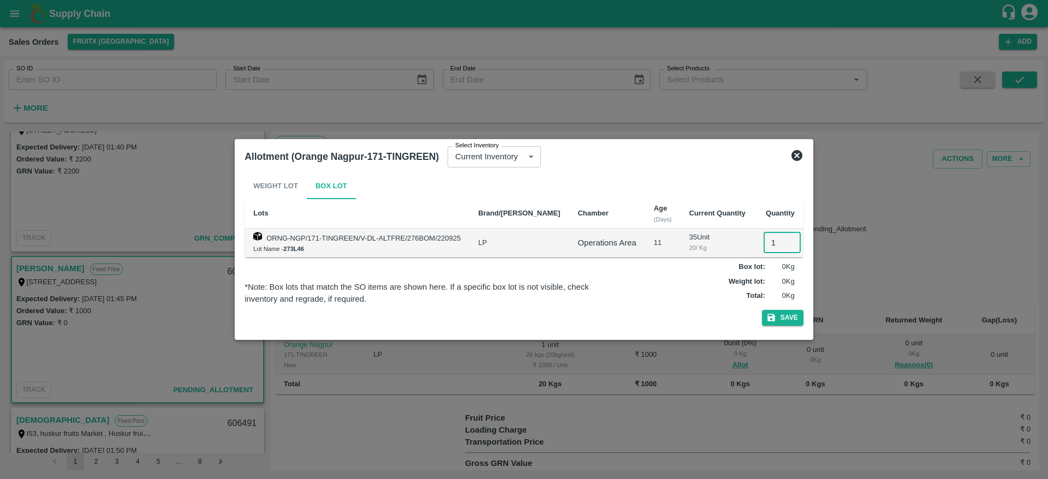
click at [767, 238] on input "1" at bounding box center [782, 243] width 37 height 21
type input "1"
click at [787, 321] on button "Save" at bounding box center [783, 318] width 42 height 16
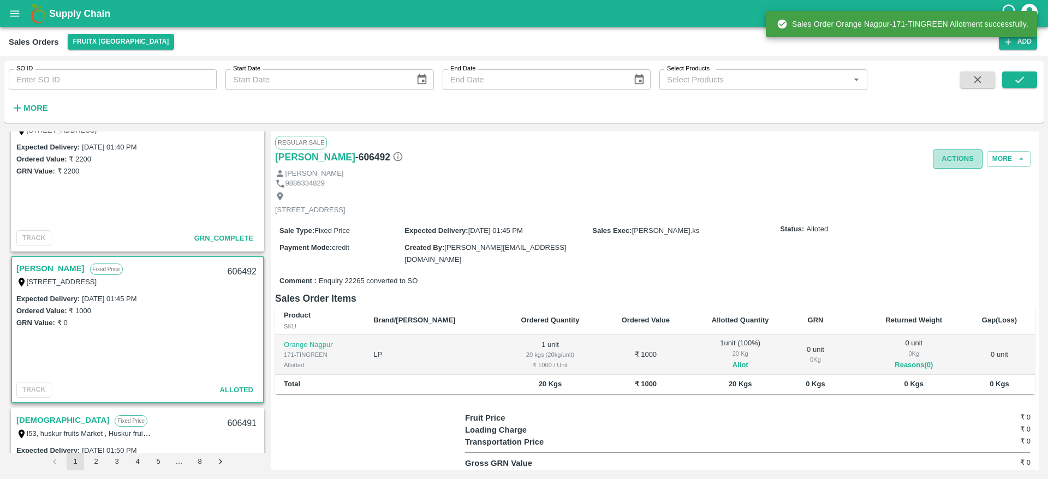
click at [955, 150] on button "Actions" at bounding box center [958, 159] width 50 height 19
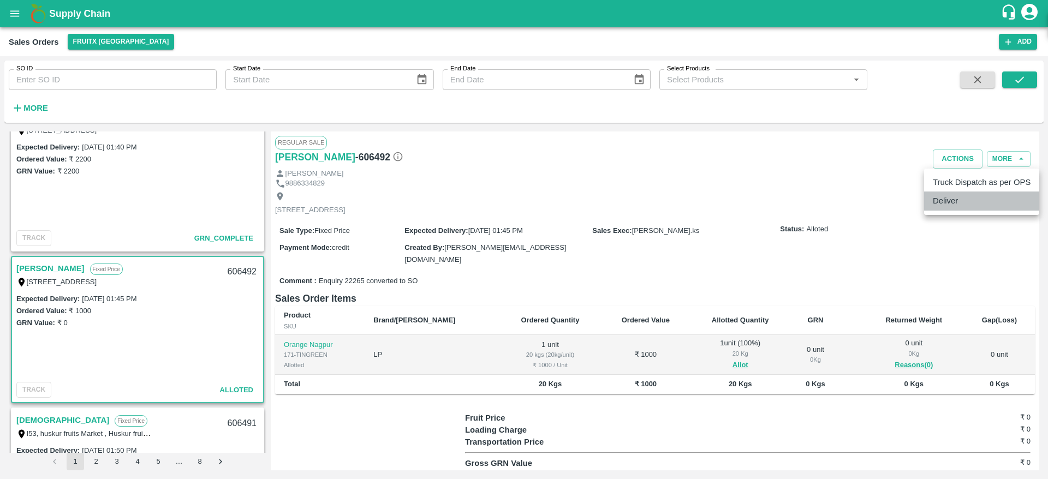
click at [954, 208] on li "Deliver" at bounding box center [982, 201] width 115 height 19
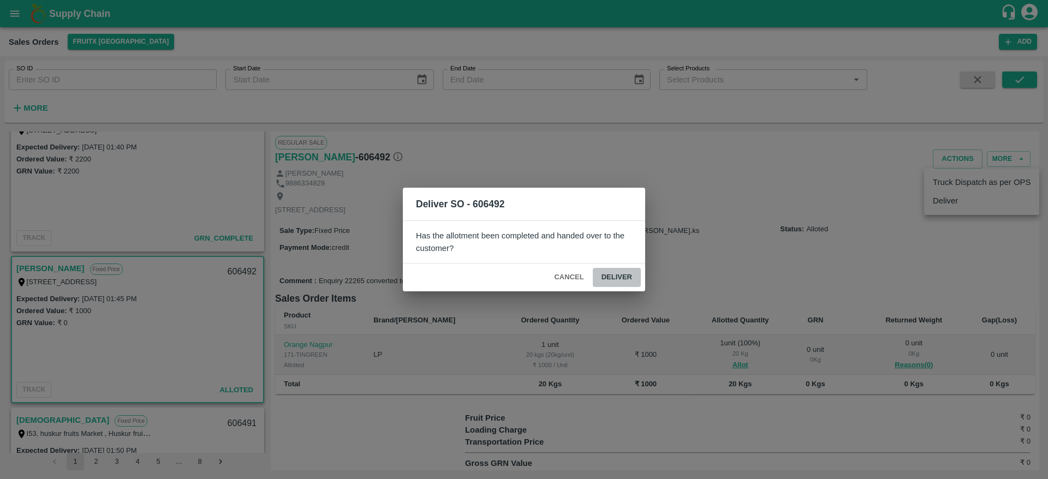
click at [624, 280] on button "Deliver" at bounding box center [617, 277] width 48 height 19
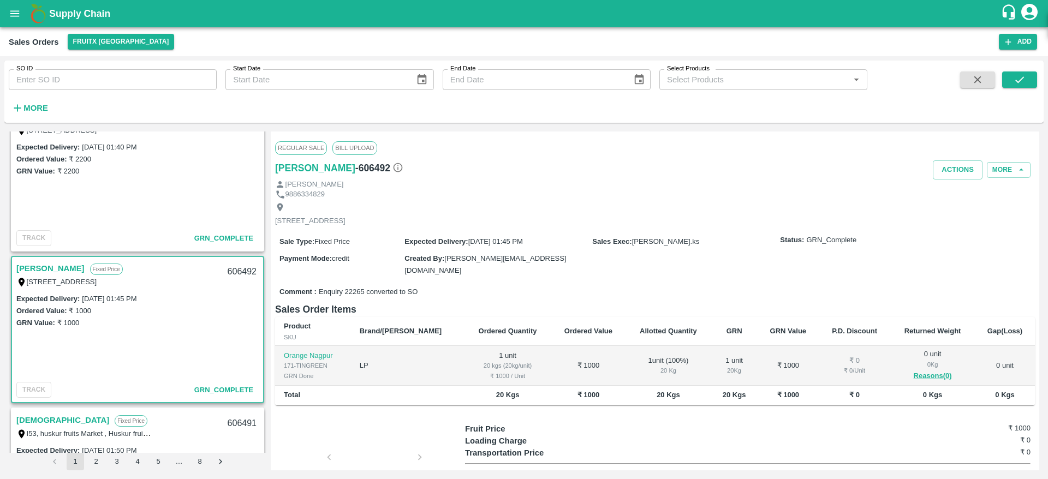
click at [230, 276] on div "606492" at bounding box center [242, 272] width 42 height 26
copy div "606492"
click at [956, 169] on button "Actions" at bounding box center [958, 170] width 50 height 19
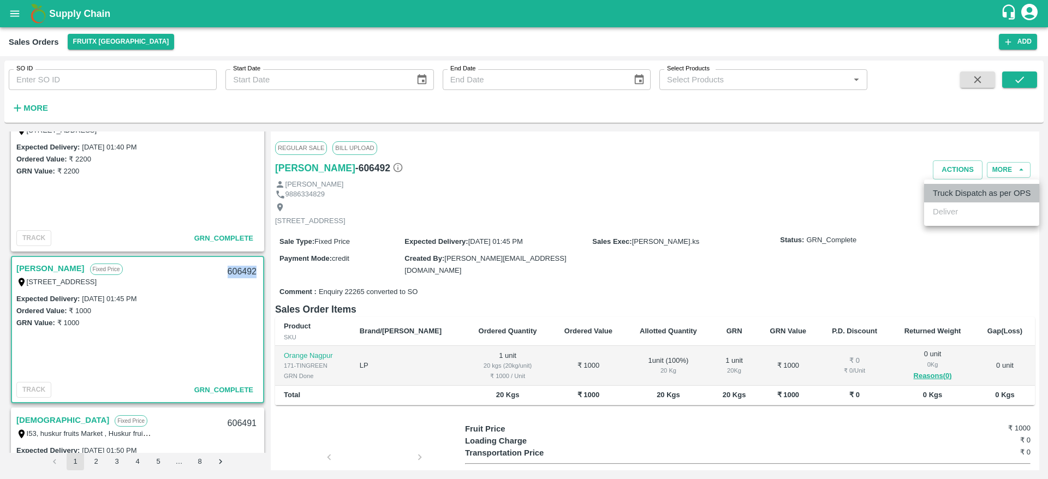
click at [940, 197] on li "Truck Dispatch as per OPS" at bounding box center [982, 193] width 115 height 19
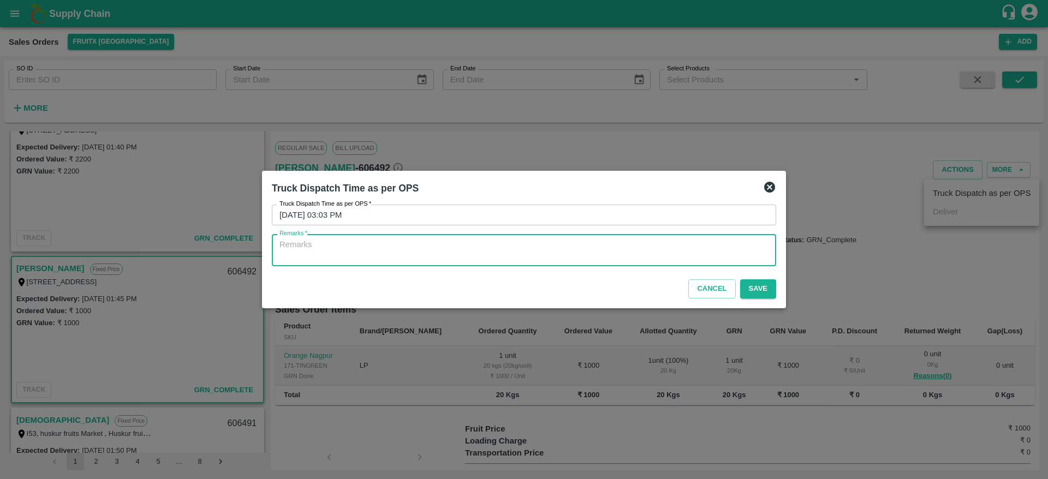
click at [585, 258] on textarea "Remarks   *" at bounding box center [524, 250] width 489 height 23
type textarea "OTD"
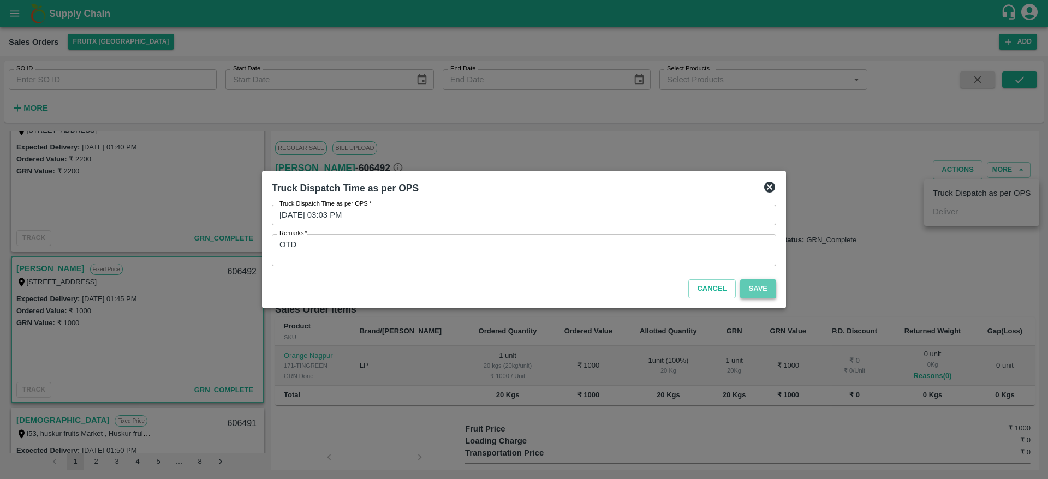
click at [745, 282] on button "Save" at bounding box center [758, 289] width 36 height 19
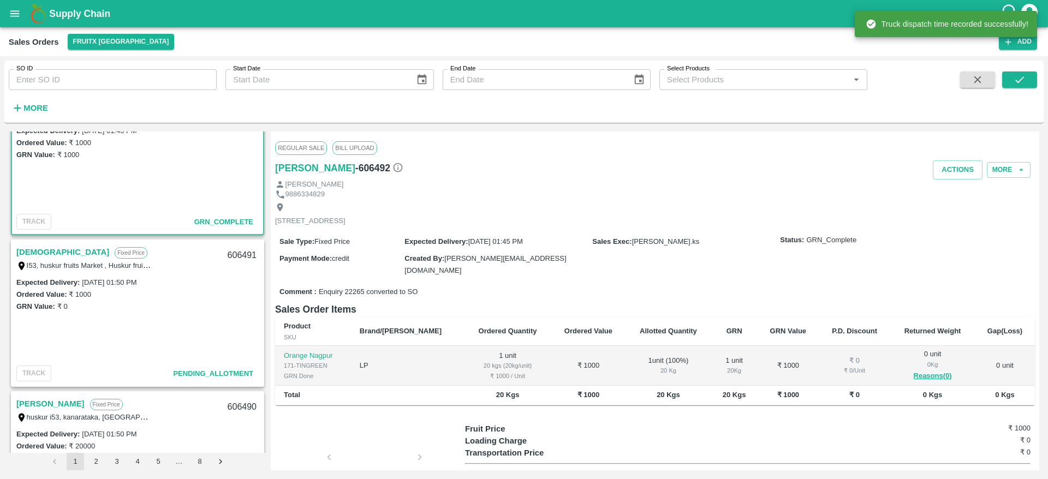
scroll to position [671, 0]
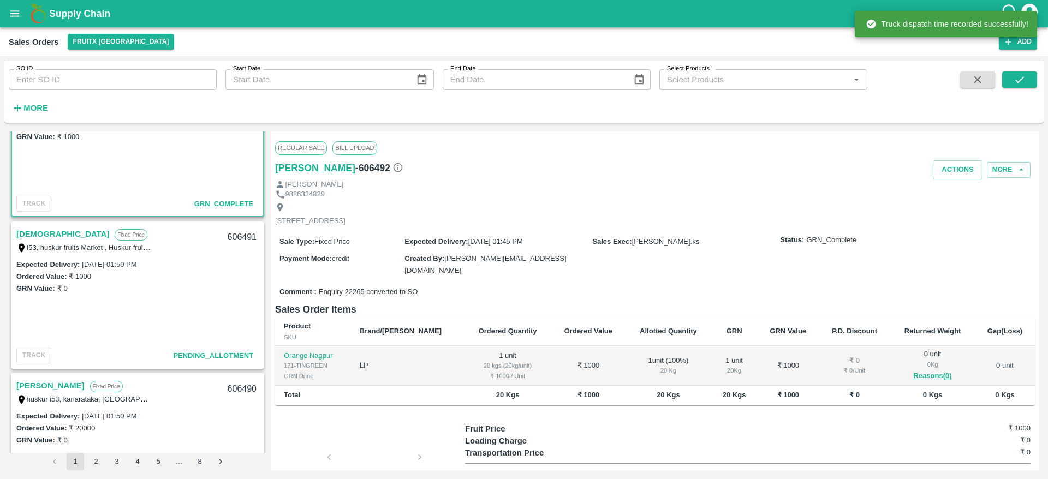
click at [21, 239] on link "[DEMOGRAPHIC_DATA]" at bounding box center [62, 234] width 93 height 14
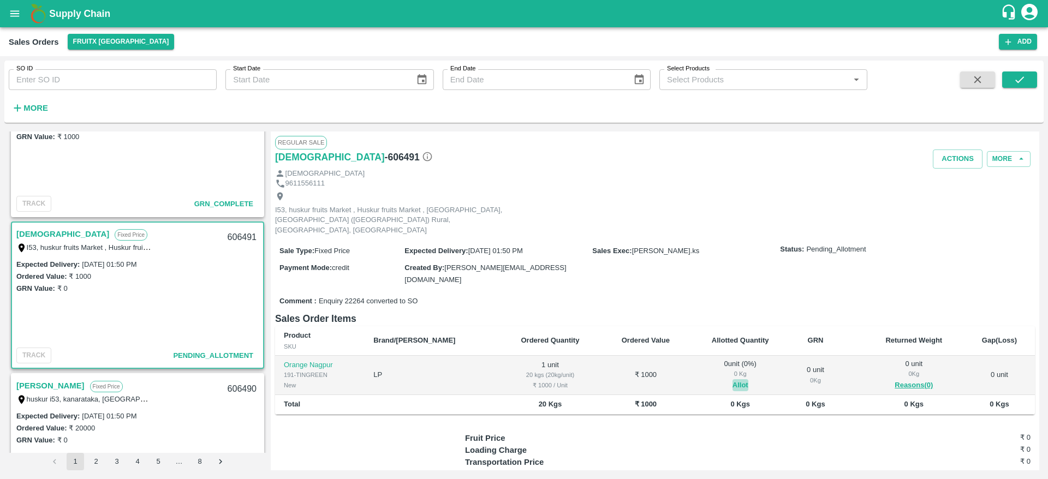
click at [733, 380] on button "Allot" at bounding box center [741, 386] width 16 height 13
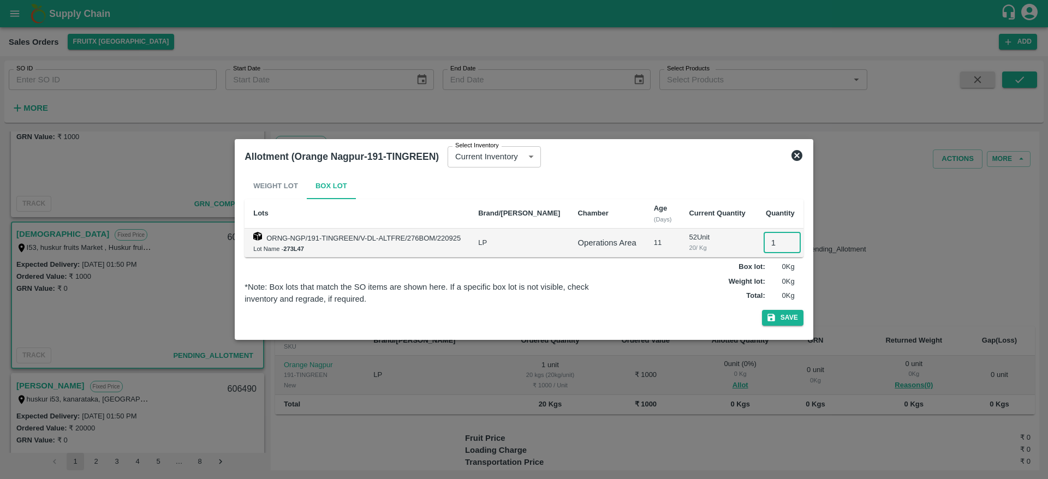
click at [764, 242] on input "1" at bounding box center [782, 243] width 37 height 21
type input "1"
click at [777, 309] on div "Weight Lot Box Lot Lots Brand/Marka Chamber Age (Days) Current Quantity Quantit…" at bounding box center [524, 251] width 559 height 157
click at [785, 311] on button "Save" at bounding box center [783, 318] width 42 height 16
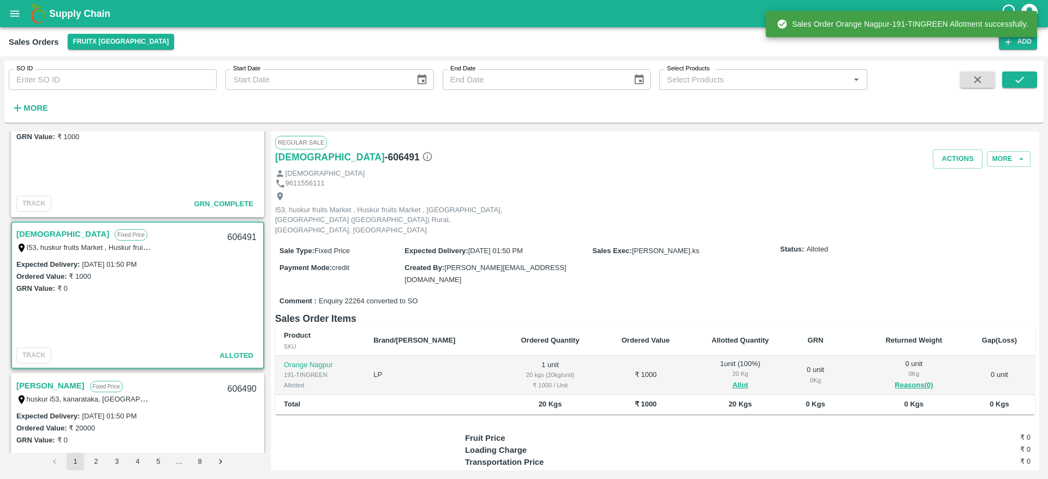
click at [241, 236] on div "606491" at bounding box center [242, 238] width 42 height 26
copy div "606491"
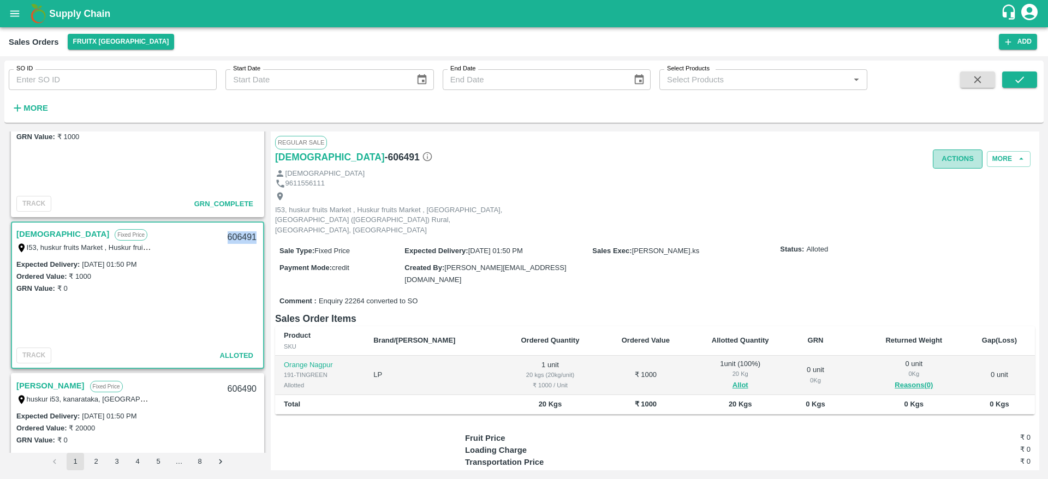
click at [962, 158] on button "Actions" at bounding box center [958, 159] width 50 height 19
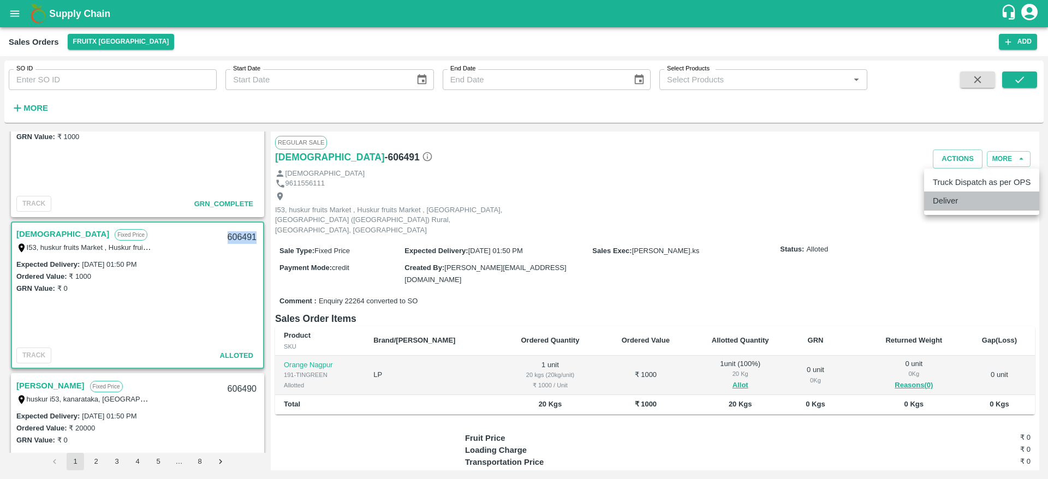
click at [944, 204] on li "Deliver" at bounding box center [982, 201] width 115 height 19
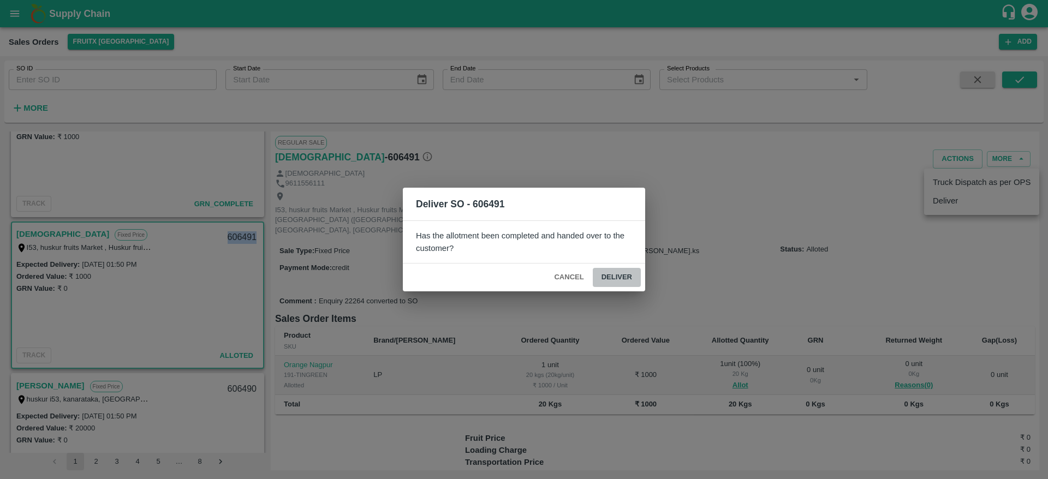
click at [632, 275] on button "Deliver" at bounding box center [617, 277] width 48 height 19
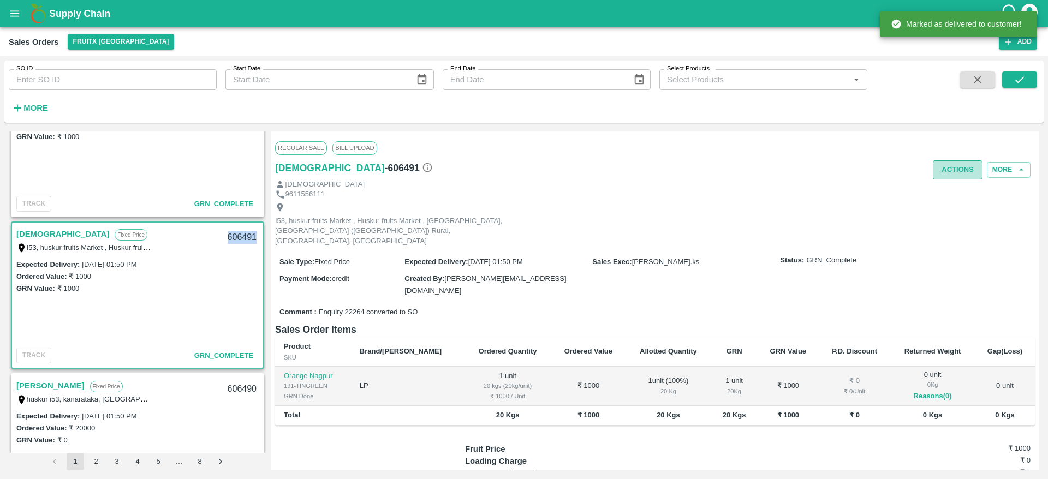
click at [946, 176] on button "Actions" at bounding box center [958, 170] width 50 height 19
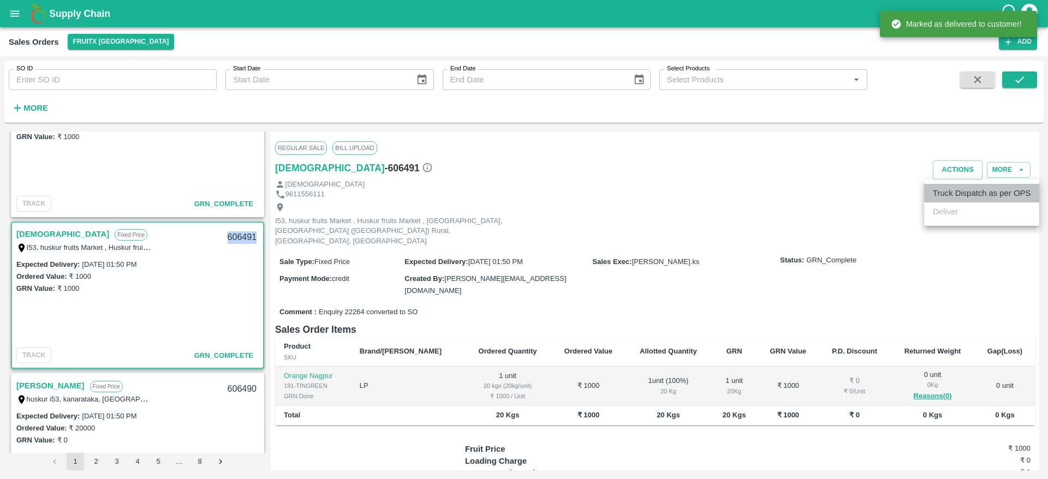
click at [950, 194] on li "Truck Dispatch as per OPS" at bounding box center [982, 193] width 115 height 19
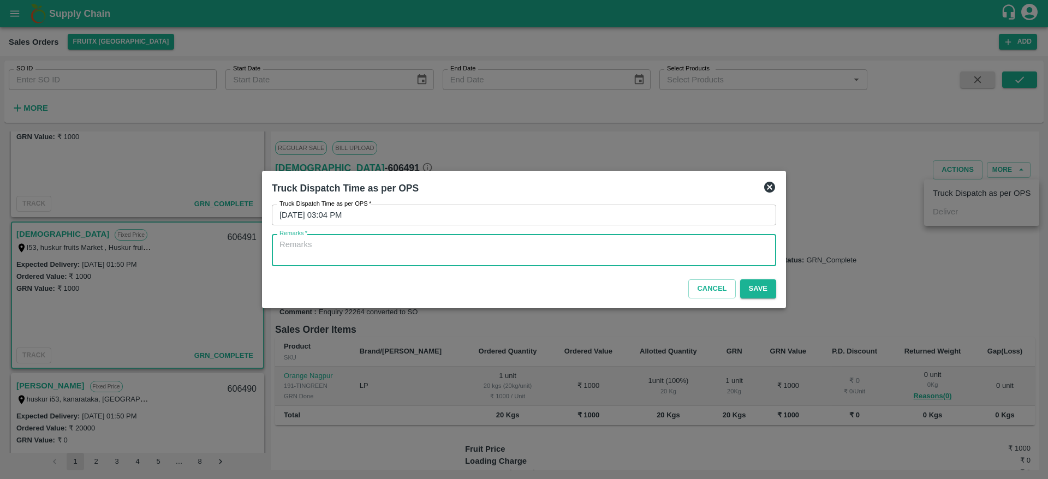
click at [574, 248] on textarea "Remarks   *" at bounding box center [524, 250] width 489 height 23
type textarea "OTD"
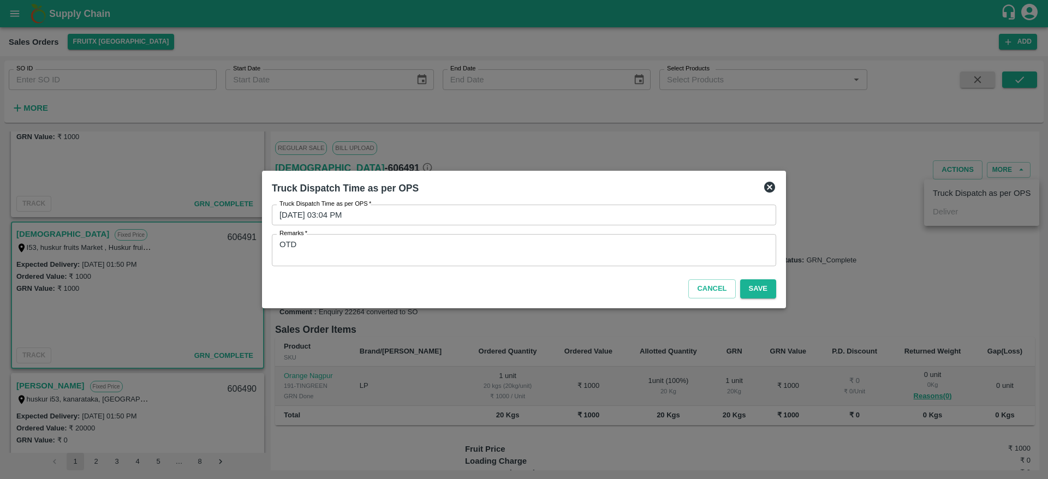
click at [757, 299] on div "Cancel Save" at bounding box center [524, 287] width 513 height 32
click at [757, 297] on div "Cancel Save" at bounding box center [524, 287] width 513 height 32
click at [757, 297] on button "Save" at bounding box center [758, 289] width 36 height 19
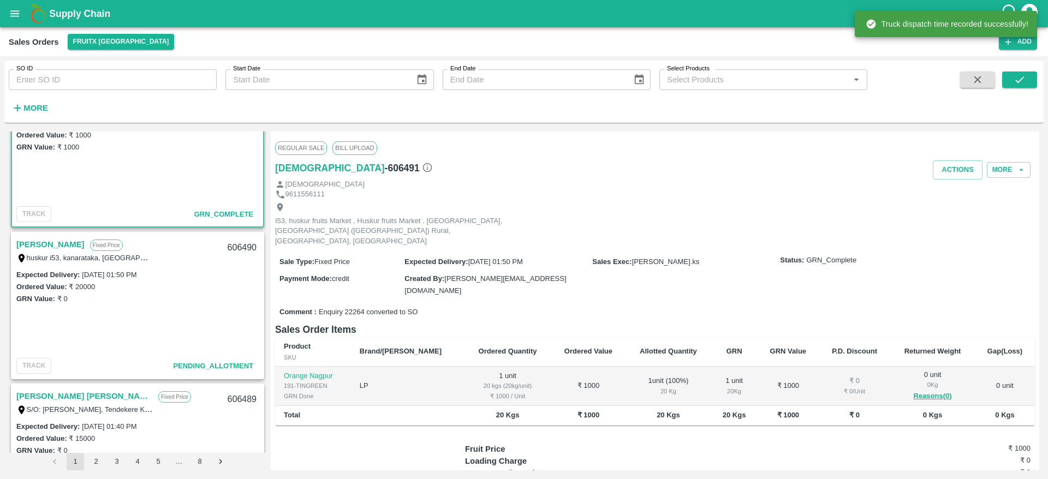
scroll to position [814, 0]
click at [26, 238] on link "[PERSON_NAME]" at bounding box center [50, 243] width 68 height 14
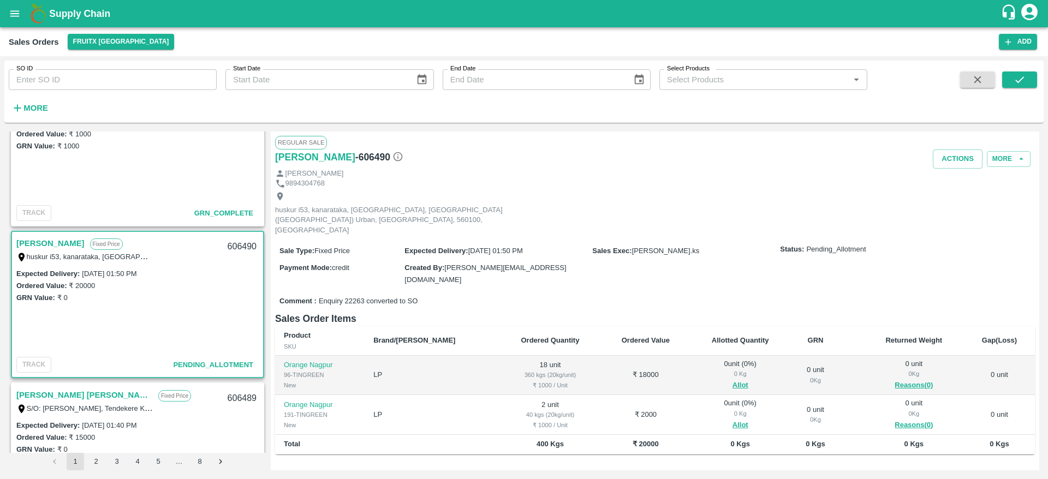
click at [35, 241] on link "[PERSON_NAME]" at bounding box center [50, 243] width 68 height 14
click at [250, 242] on div "606490" at bounding box center [242, 247] width 42 height 26
copy div "606490"
click at [733, 380] on button "Allot" at bounding box center [741, 386] width 16 height 13
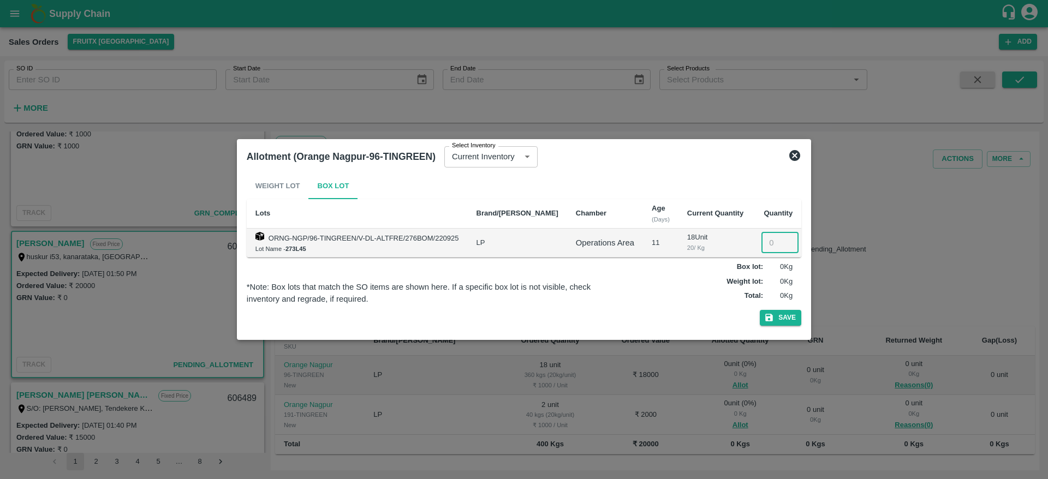
click at [762, 242] on input "number" at bounding box center [780, 243] width 37 height 21
type input "18"
click at [773, 315] on button "Save" at bounding box center [781, 318] width 42 height 16
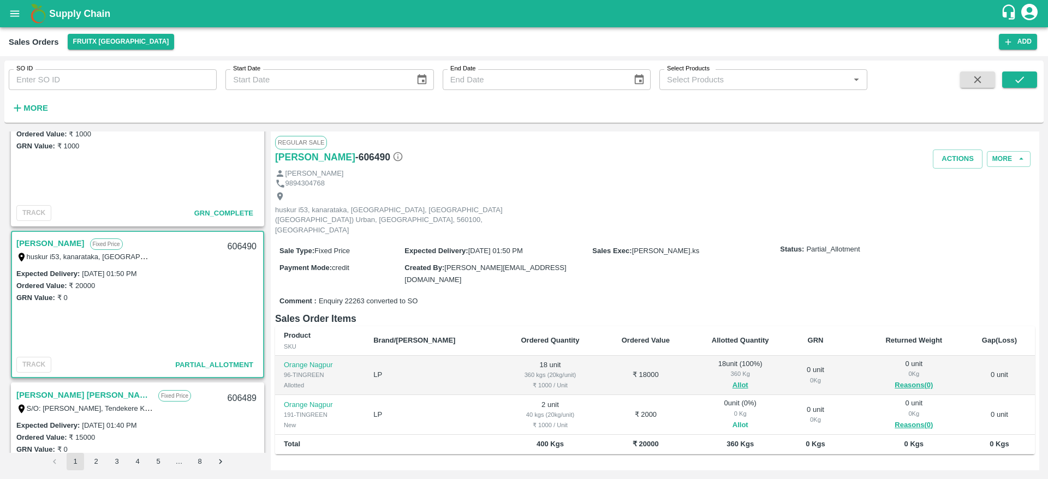
click at [733, 419] on button "Allot" at bounding box center [741, 425] width 16 height 13
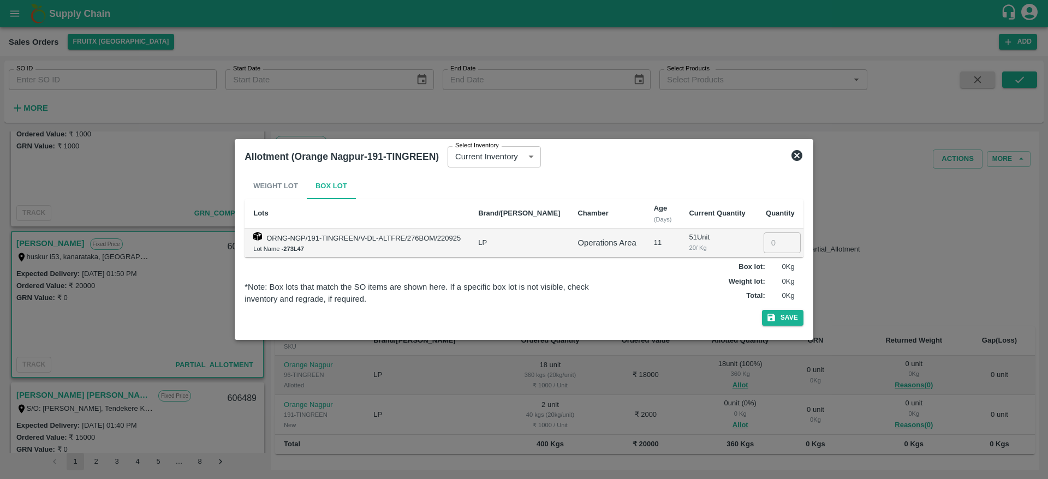
click at [771, 244] on input "number" at bounding box center [782, 243] width 37 height 21
type input "2"
click at [787, 324] on button "Save" at bounding box center [783, 318] width 42 height 16
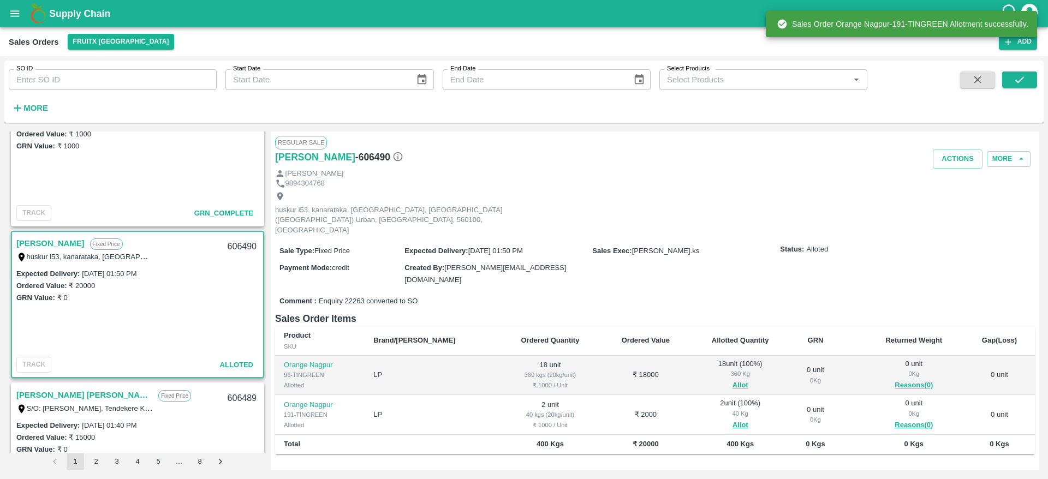
click at [241, 246] on div "606490" at bounding box center [242, 247] width 42 height 26
copy div "606490"
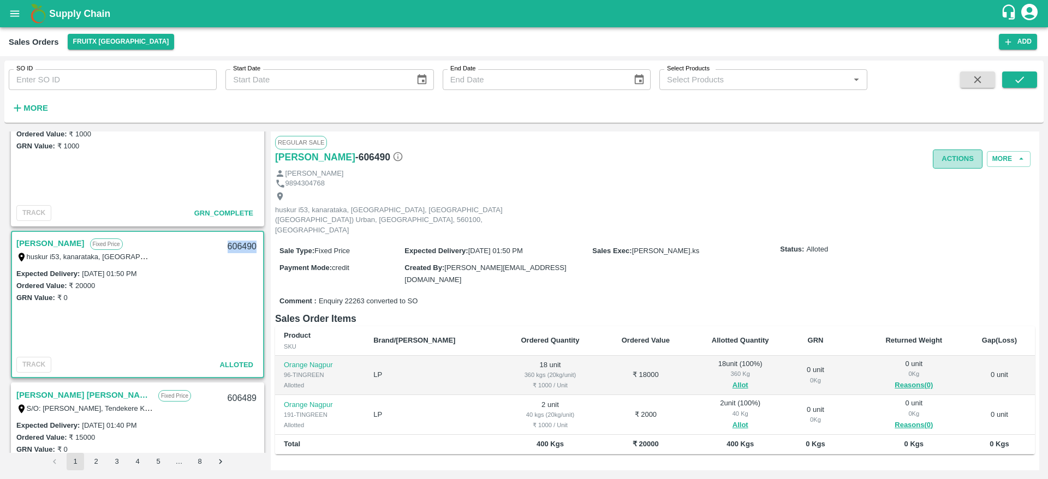
click at [952, 153] on button "Actions" at bounding box center [958, 159] width 50 height 19
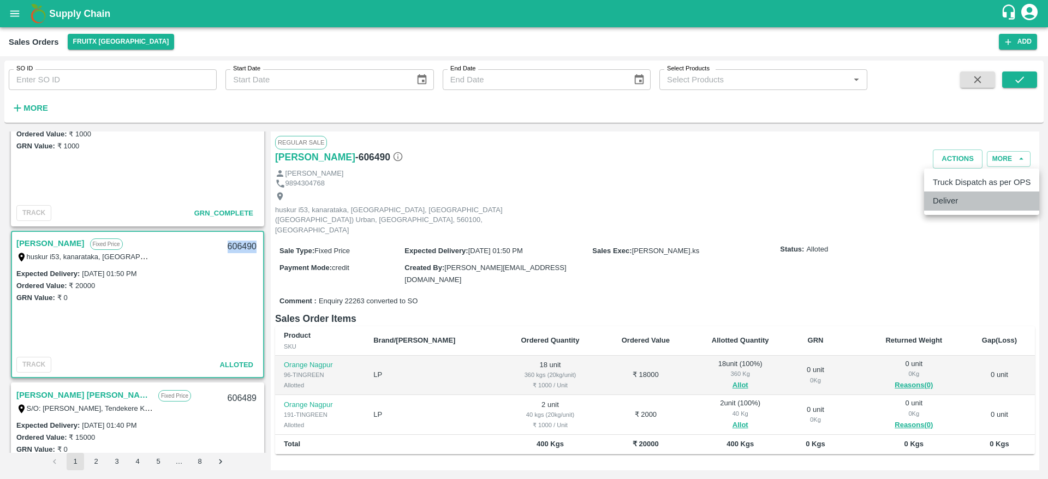
click at [939, 194] on li "Deliver" at bounding box center [982, 201] width 115 height 19
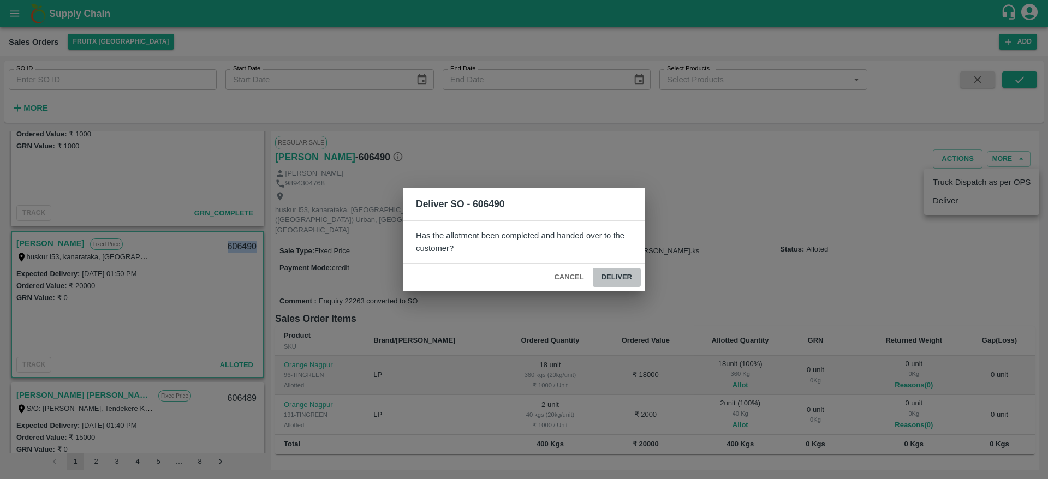
click at [614, 277] on button "Deliver" at bounding box center [617, 277] width 48 height 19
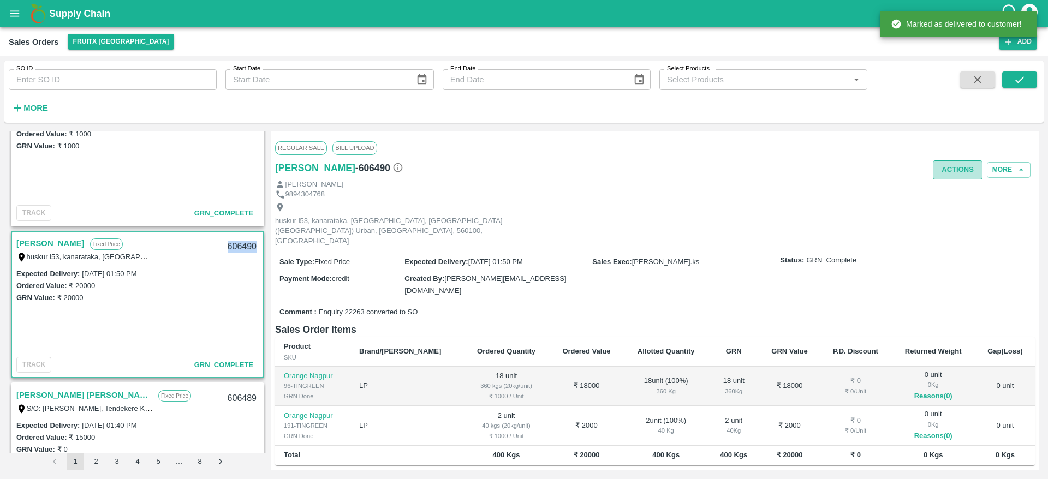
click at [946, 167] on button "Actions" at bounding box center [958, 170] width 50 height 19
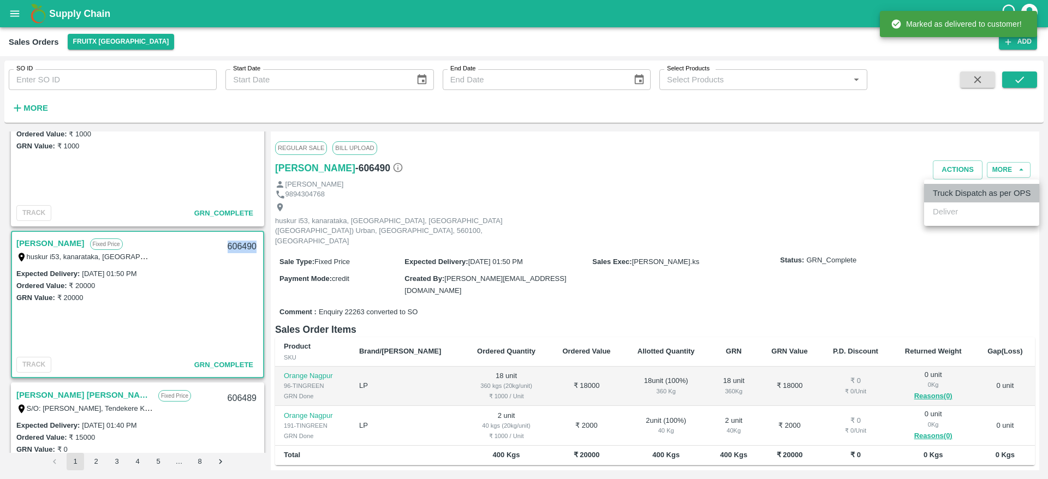
click at [944, 193] on li "Truck Dispatch as per OPS" at bounding box center [982, 193] width 115 height 19
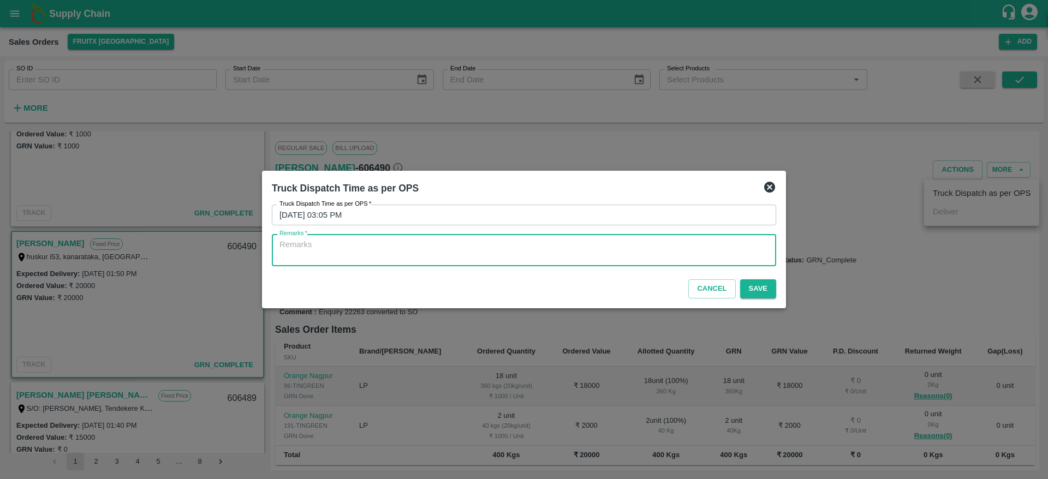
click at [606, 250] on textarea "Remarks   *" at bounding box center [524, 250] width 489 height 23
type textarea "OTD"
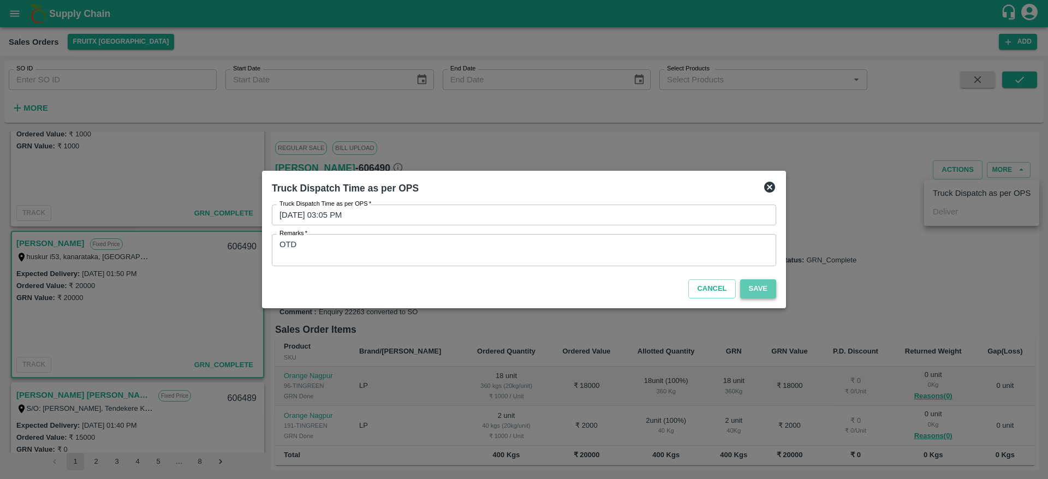
click at [755, 286] on button "Save" at bounding box center [758, 289] width 36 height 19
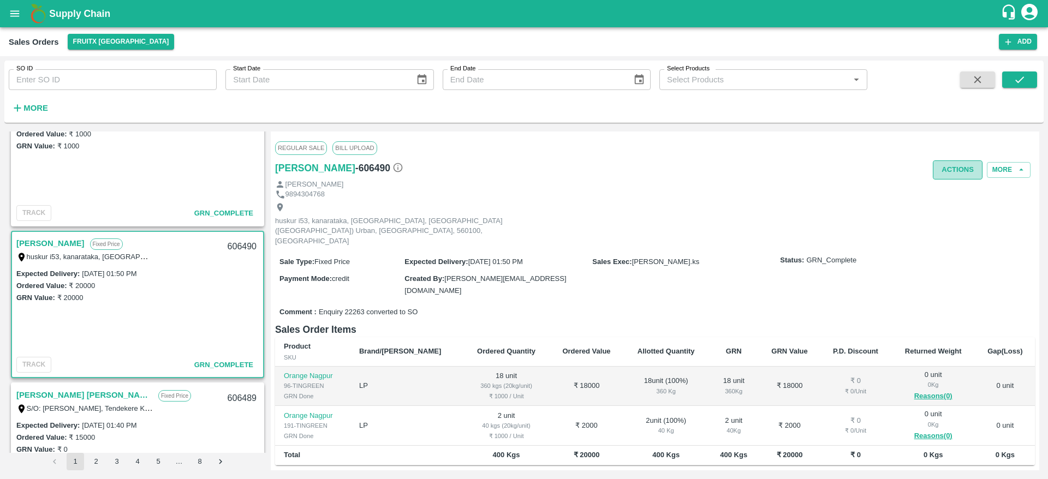
click at [953, 174] on button "Actions" at bounding box center [958, 170] width 50 height 19
click at [584, 254] on div at bounding box center [524, 239] width 1048 height 479
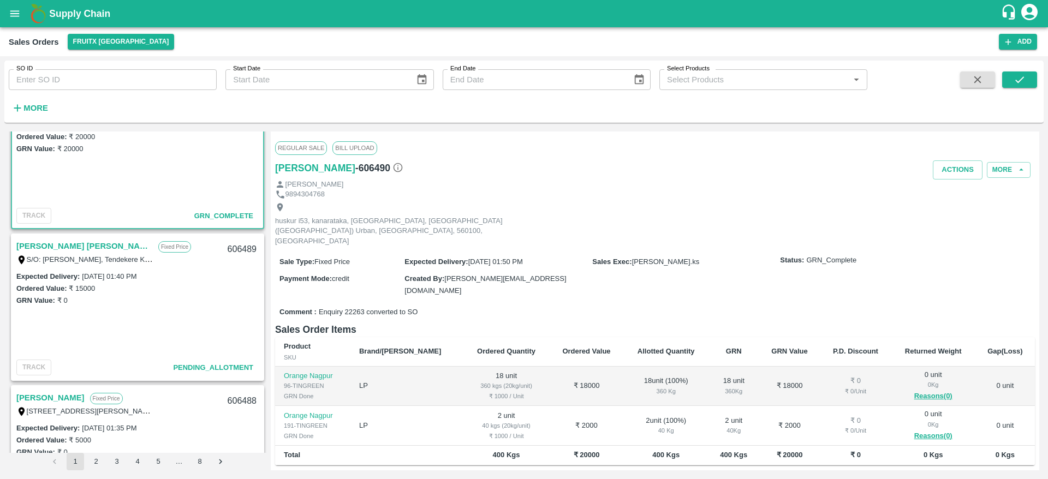
scroll to position [963, 0]
click at [51, 249] on link "[PERSON_NAME] [PERSON_NAME]" at bounding box center [84, 246] width 137 height 14
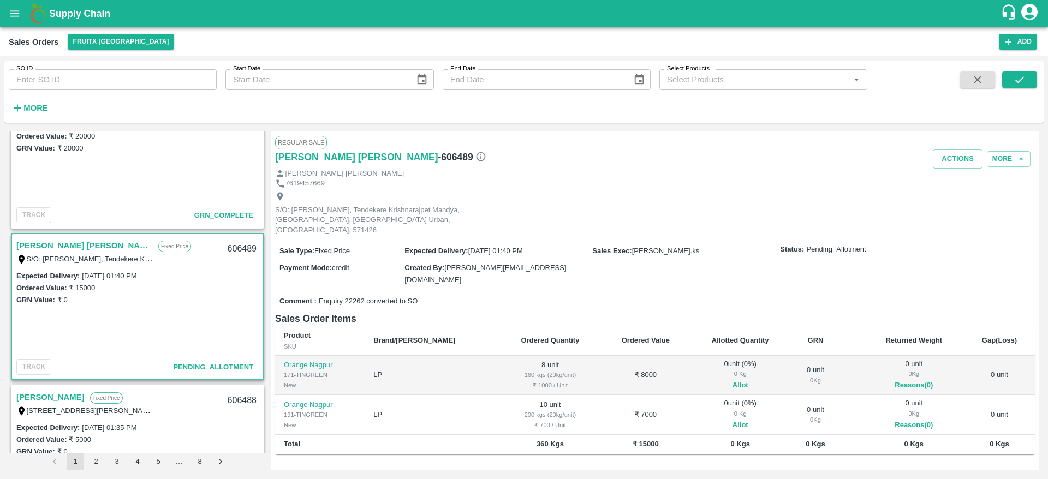
click at [51, 249] on link "[PERSON_NAME] [PERSON_NAME]" at bounding box center [84, 246] width 137 height 14
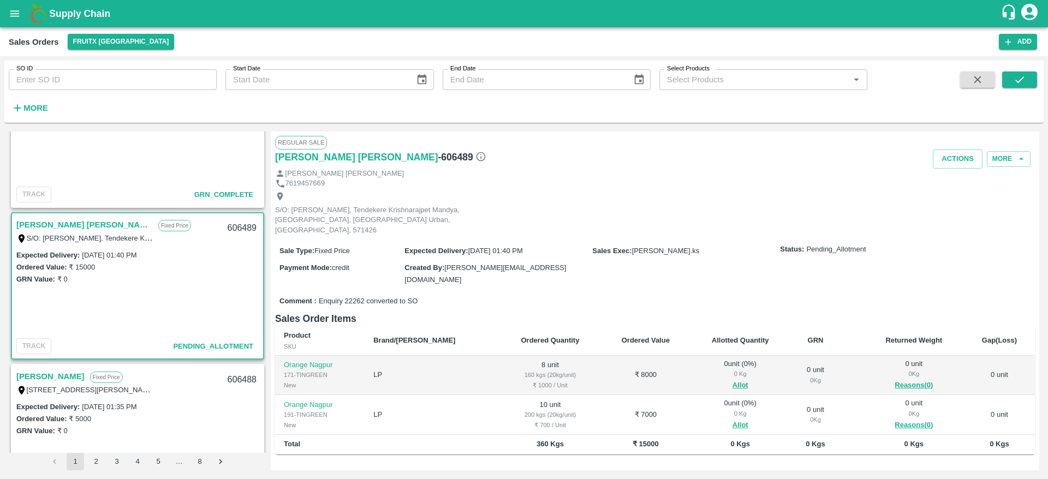
scroll to position [999, 0]
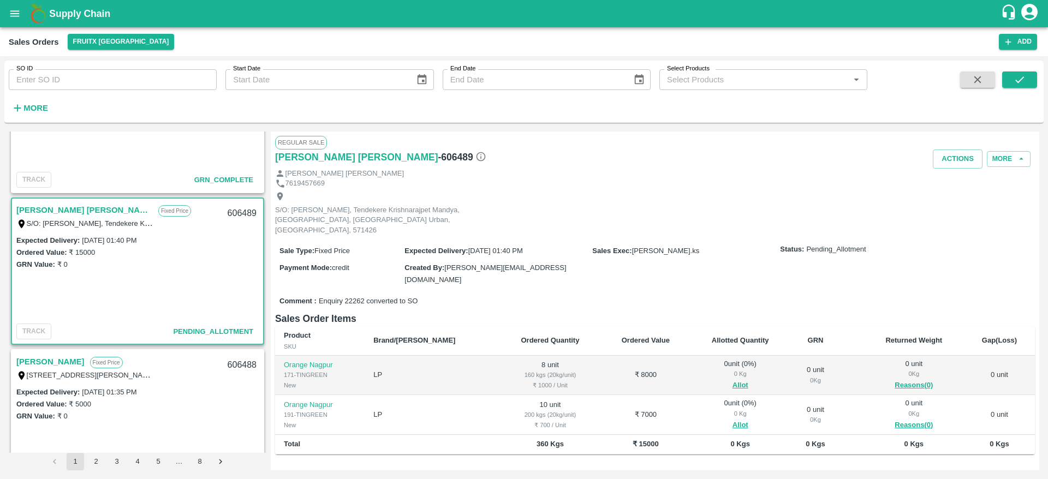
click at [68, 208] on link "[PERSON_NAME] [PERSON_NAME]" at bounding box center [84, 210] width 137 height 14
click at [250, 209] on div "606489" at bounding box center [242, 214] width 42 height 26
copy div "606489"
click at [726, 380] on span "Allot" at bounding box center [741, 386] width 84 height 13
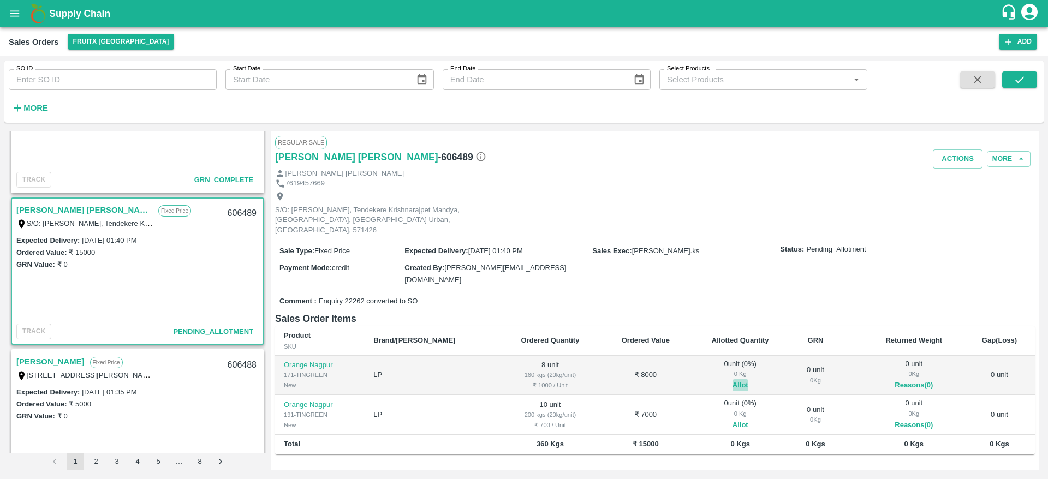
click at [733, 380] on button "Allot" at bounding box center [741, 386] width 16 height 13
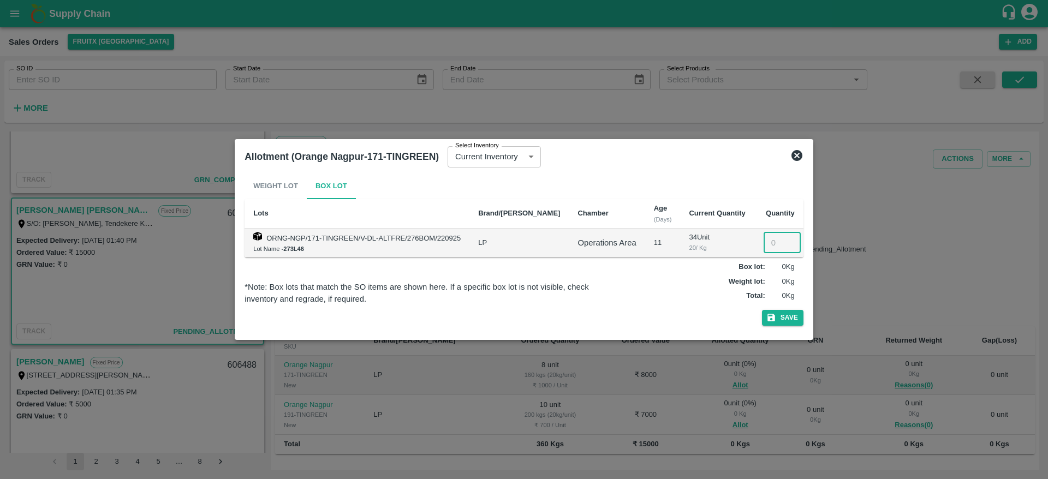
click at [768, 243] on input "number" at bounding box center [782, 243] width 37 height 21
type input "8"
click at [786, 317] on button "Save" at bounding box center [783, 318] width 42 height 16
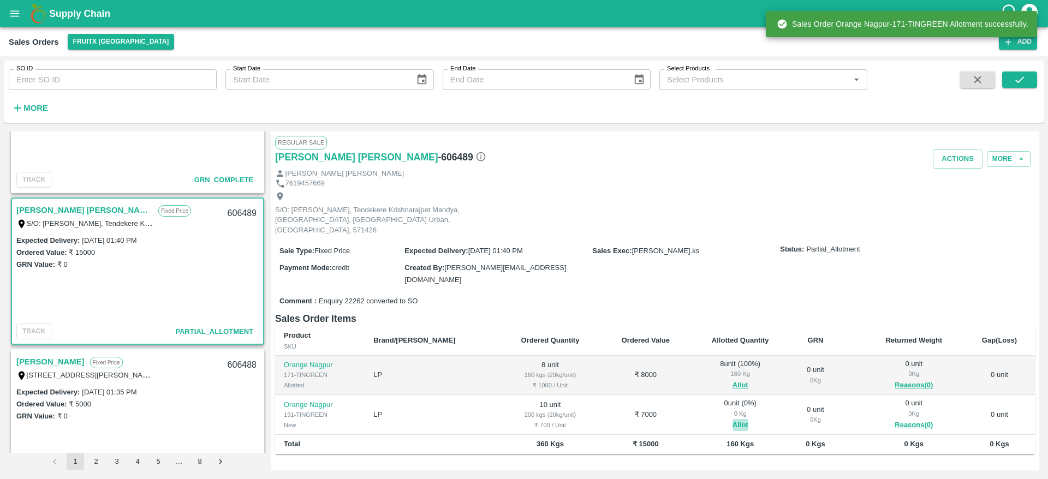
click at [733, 419] on button "Allot" at bounding box center [741, 425] width 16 height 13
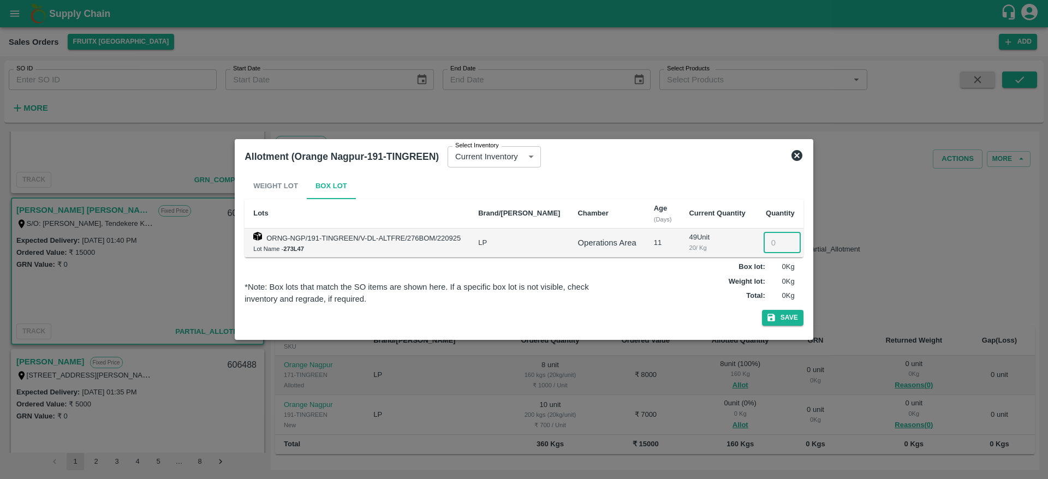
click at [767, 239] on input "number" at bounding box center [782, 243] width 37 height 21
type input "10"
click at [772, 309] on div "Weight Lot Box Lot Lots Brand/Marka Chamber Age (Days) Current Quantity Quantit…" at bounding box center [524, 251] width 559 height 157
click at [772, 313] on icon "button" at bounding box center [772, 318] width 10 height 10
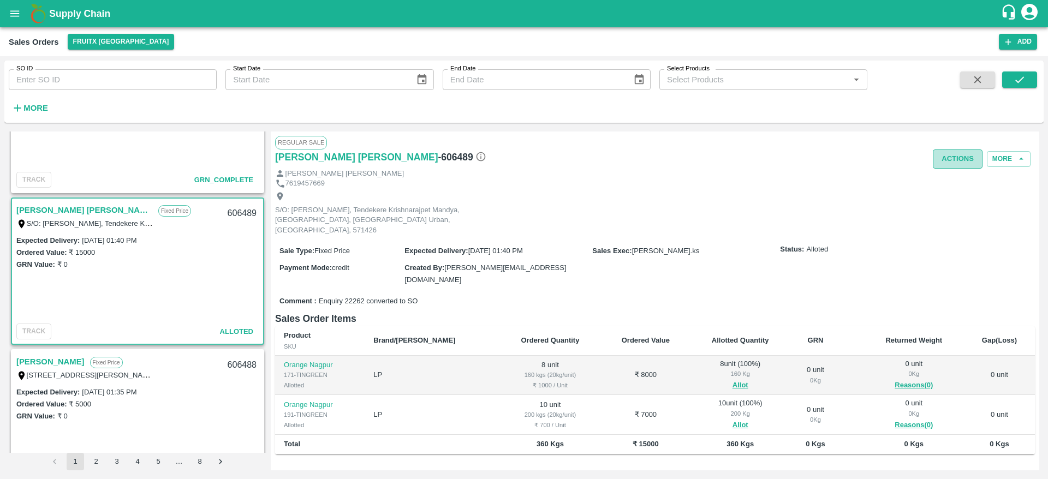
click at [957, 157] on button "Actions" at bounding box center [958, 159] width 50 height 19
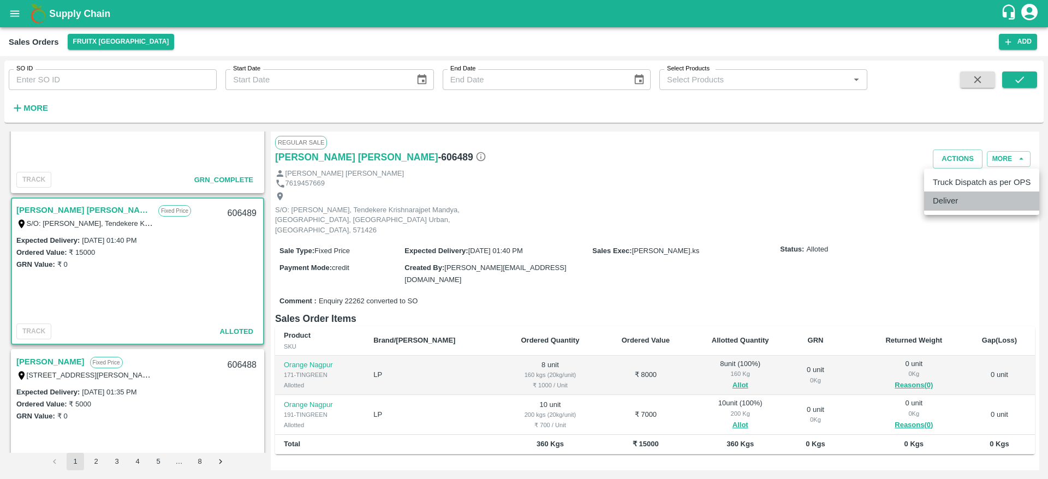
click at [949, 203] on li "Deliver" at bounding box center [982, 201] width 115 height 19
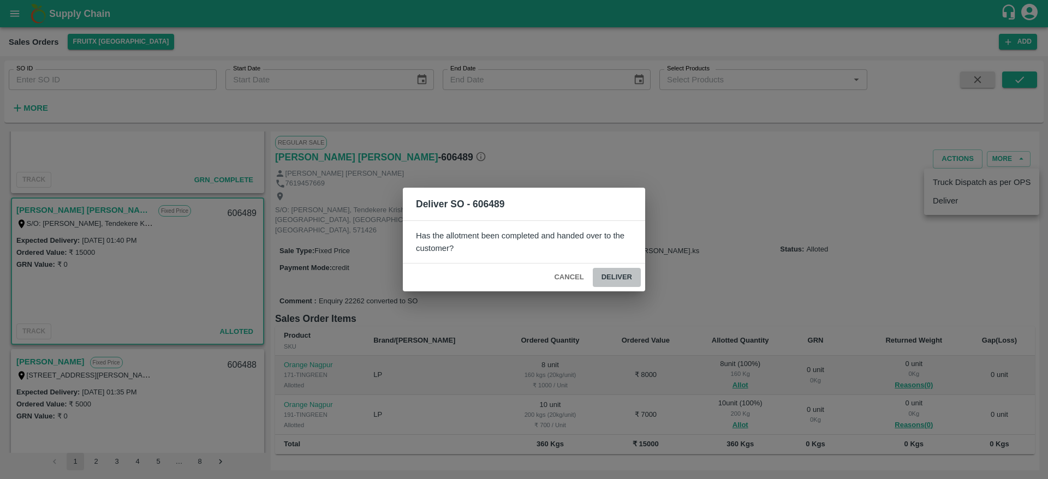
click at [616, 284] on button "Deliver" at bounding box center [617, 277] width 48 height 19
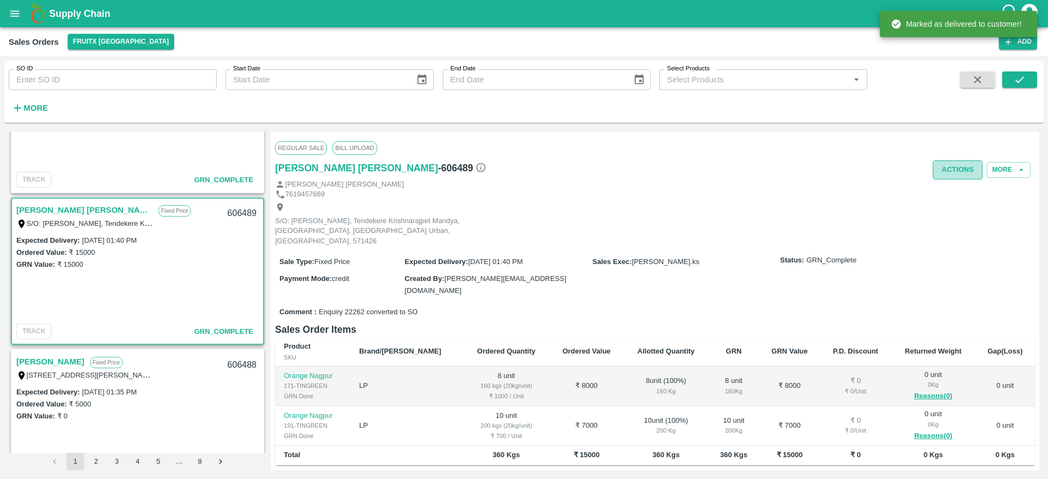
click at [955, 165] on button "Actions" at bounding box center [958, 170] width 50 height 19
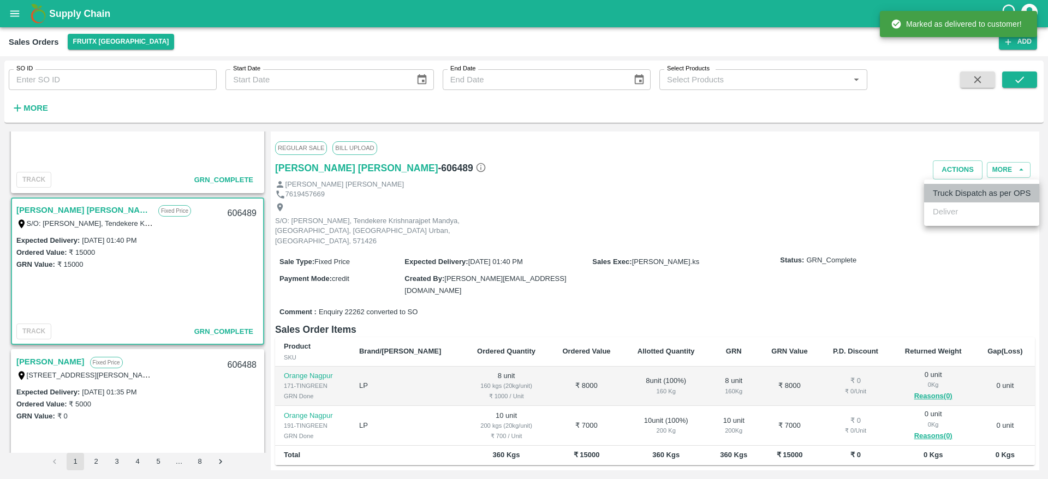
click at [955, 195] on li "Truck Dispatch as per OPS" at bounding box center [982, 193] width 115 height 19
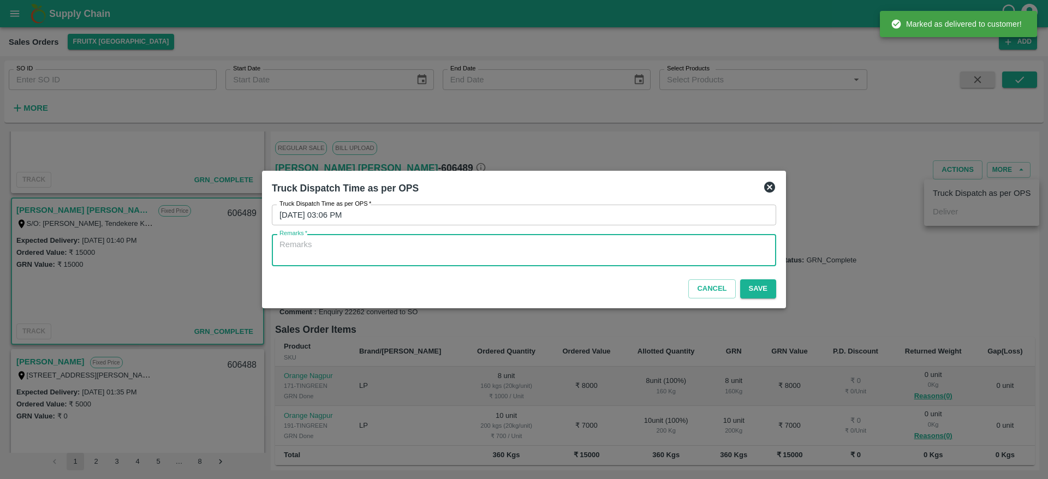
click at [627, 253] on textarea "Remarks   *" at bounding box center [524, 250] width 489 height 23
type textarea "OTD"
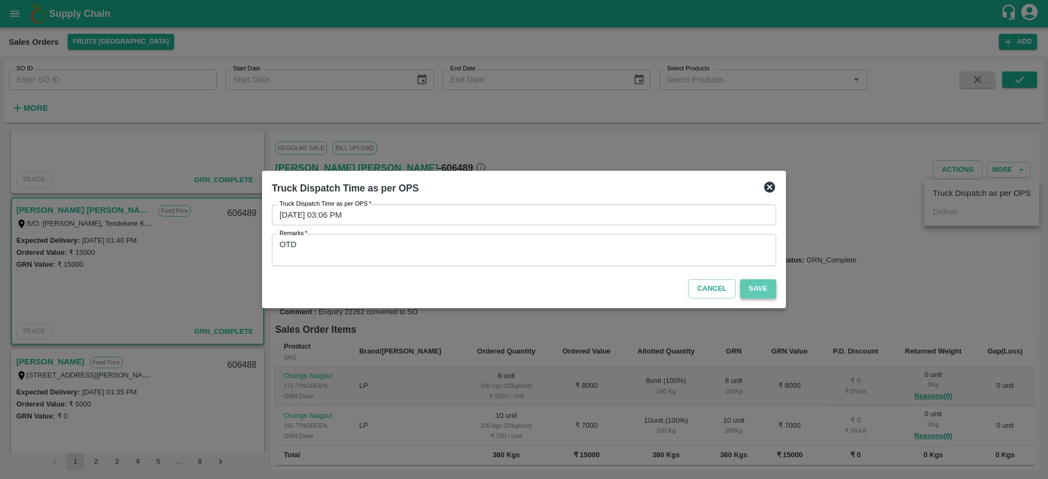
click at [768, 282] on button "Save" at bounding box center [758, 289] width 36 height 19
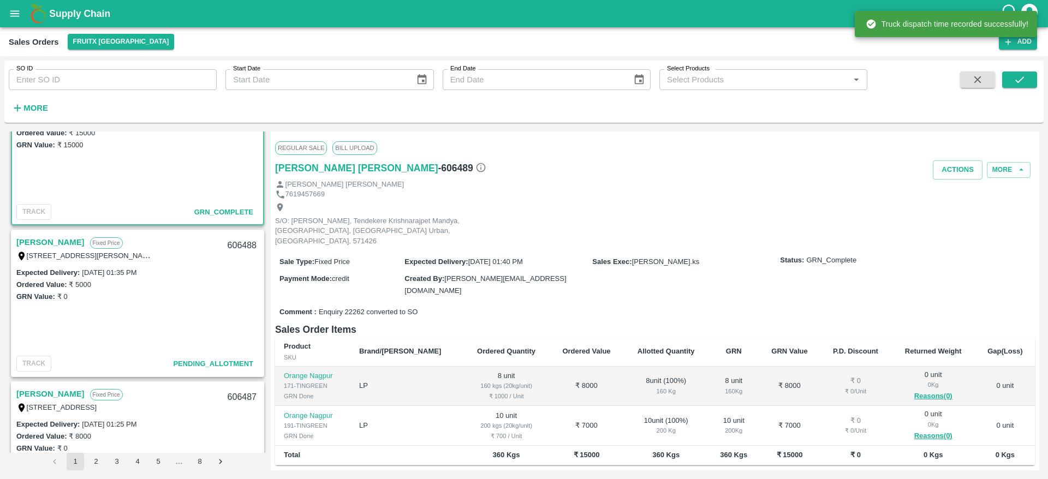
scroll to position [1121, 0]
click at [20, 236] on link "[PERSON_NAME]" at bounding box center [50, 240] width 68 height 14
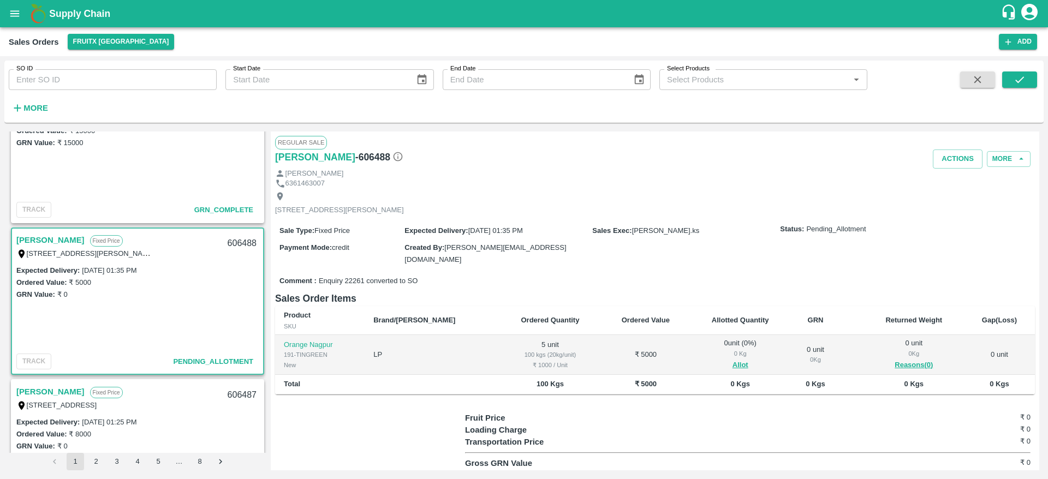
click at [33, 244] on link "[PERSON_NAME]" at bounding box center [50, 240] width 68 height 14
click at [231, 245] on div "606488" at bounding box center [242, 244] width 42 height 26
click at [715, 355] on div "0 Kg" at bounding box center [741, 354] width 84 height 10
click at [733, 362] on button "Allot" at bounding box center [741, 365] width 16 height 13
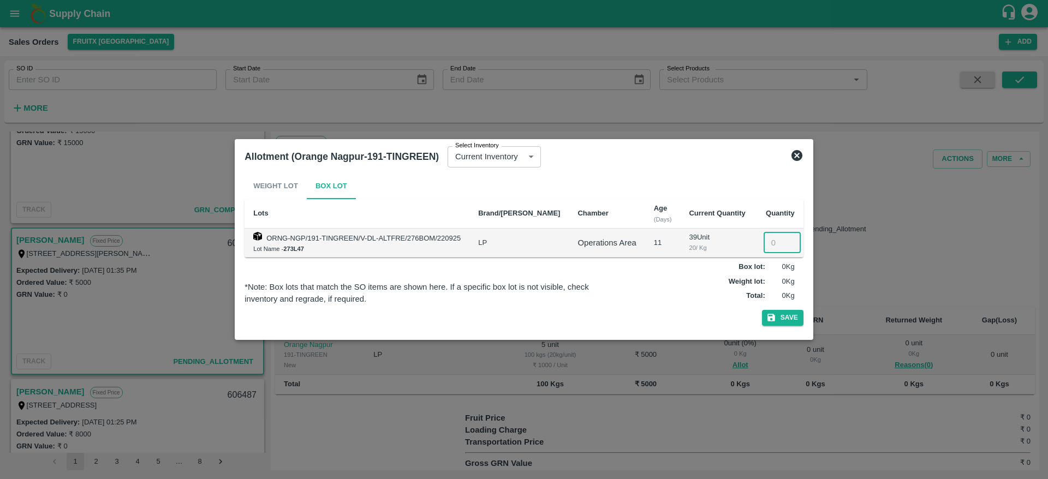
click at [771, 242] on input "number" at bounding box center [782, 243] width 37 height 21
type input "5"
click at [785, 323] on button "Save" at bounding box center [783, 318] width 42 height 16
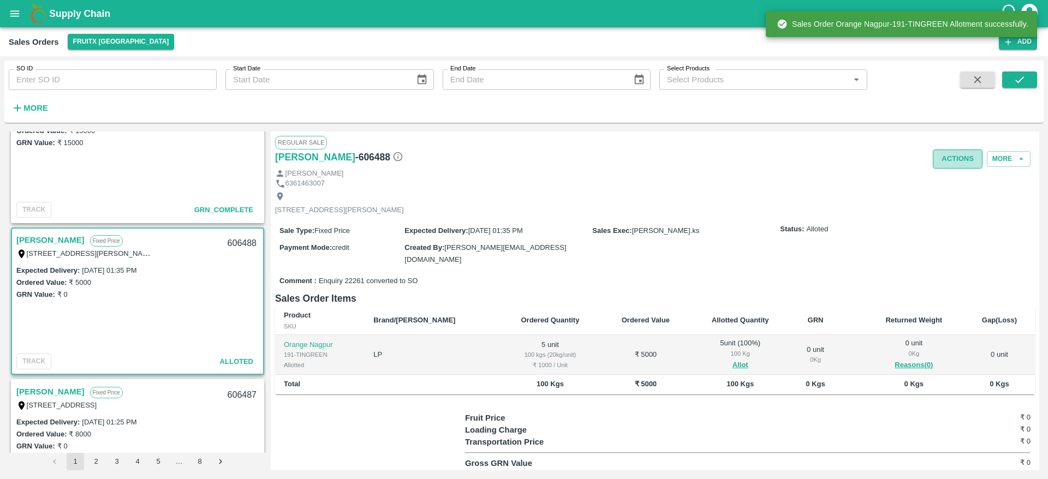
click at [952, 165] on button "Actions" at bounding box center [958, 159] width 50 height 19
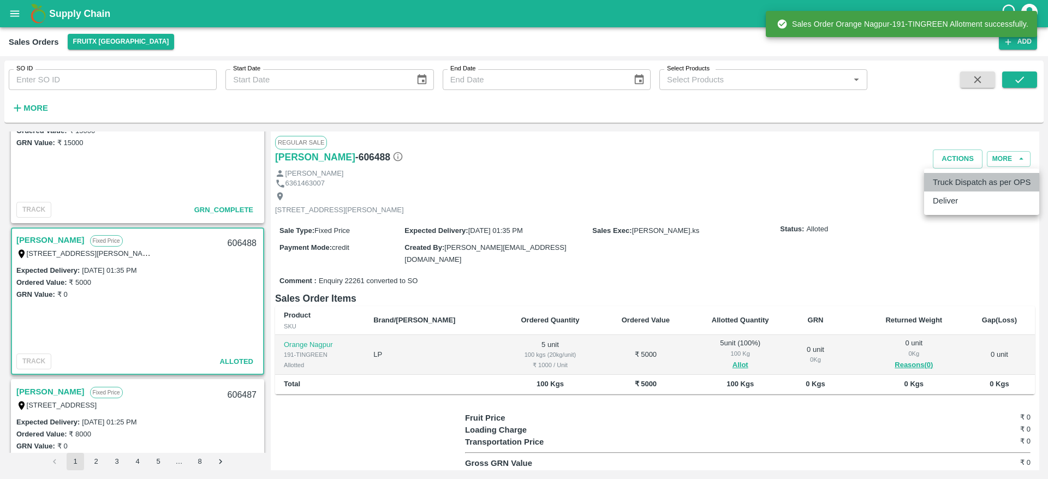
click at [947, 185] on li "Truck Dispatch as per OPS" at bounding box center [982, 182] width 115 height 19
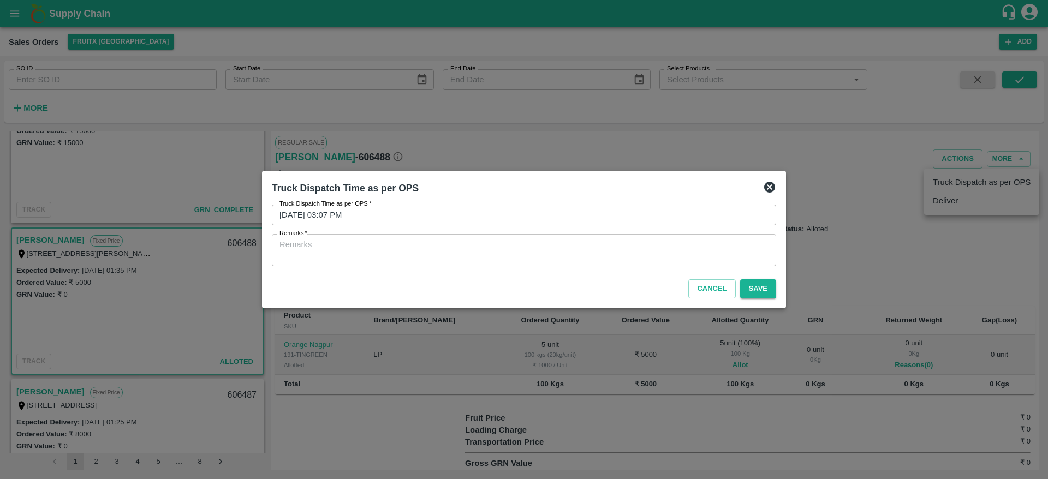
click at [774, 182] on icon at bounding box center [769, 187] width 13 height 13
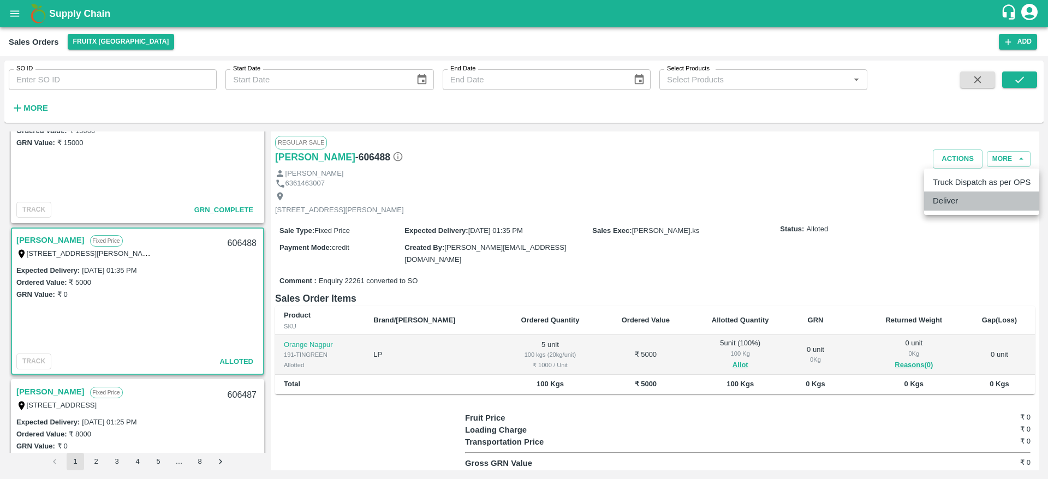
click at [951, 202] on li "Deliver" at bounding box center [982, 201] width 115 height 19
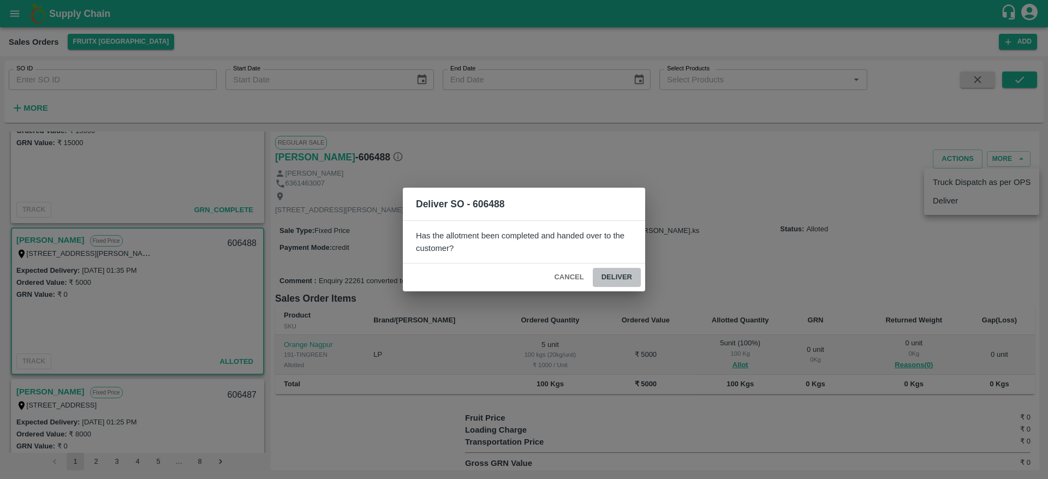
click at [627, 273] on button "Deliver" at bounding box center [617, 277] width 48 height 19
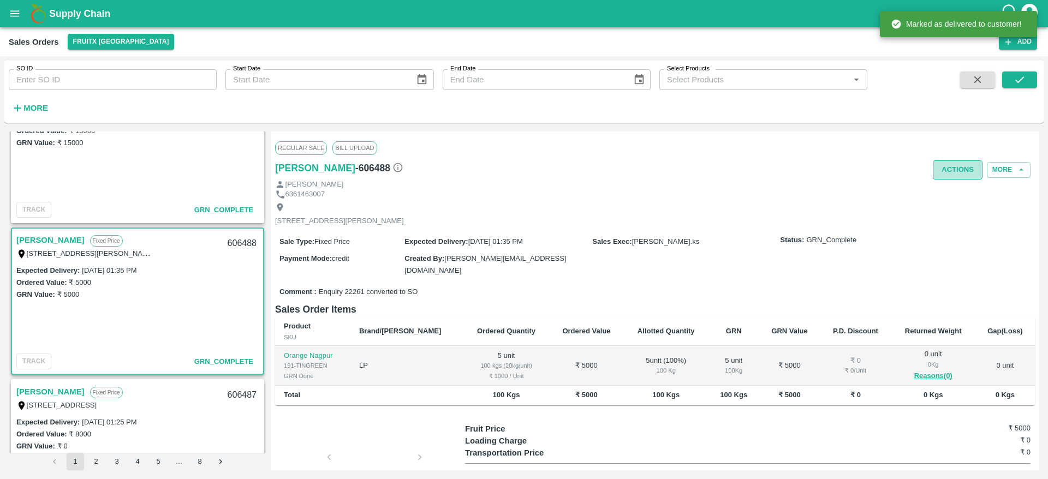
click at [950, 175] on button "Actions" at bounding box center [958, 170] width 50 height 19
click at [949, 193] on li "Truck Dispatch as per OPS" at bounding box center [982, 193] width 115 height 19
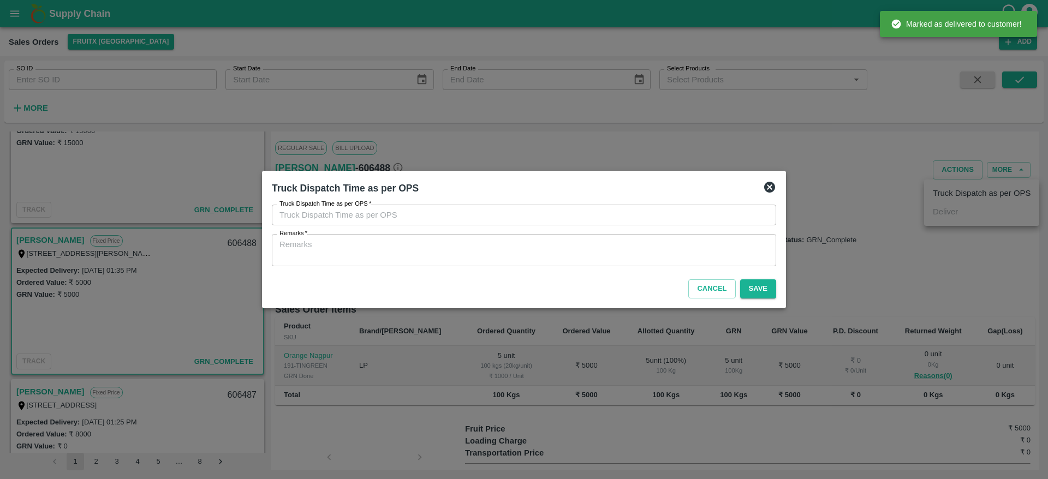
type input "03/10/2025 03:07 PM"
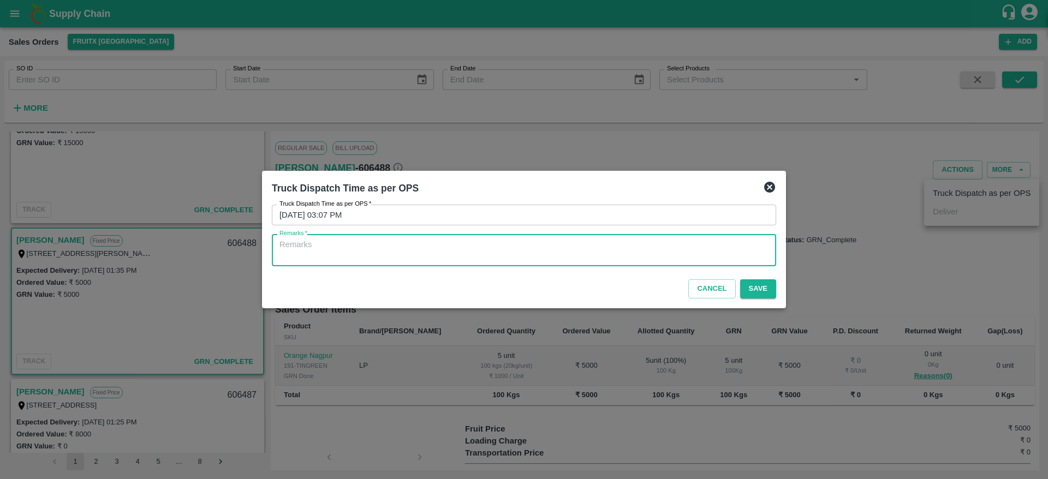
click at [590, 249] on textarea "Remarks   *" at bounding box center [524, 250] width 489 height 23
type textarea "OTD"
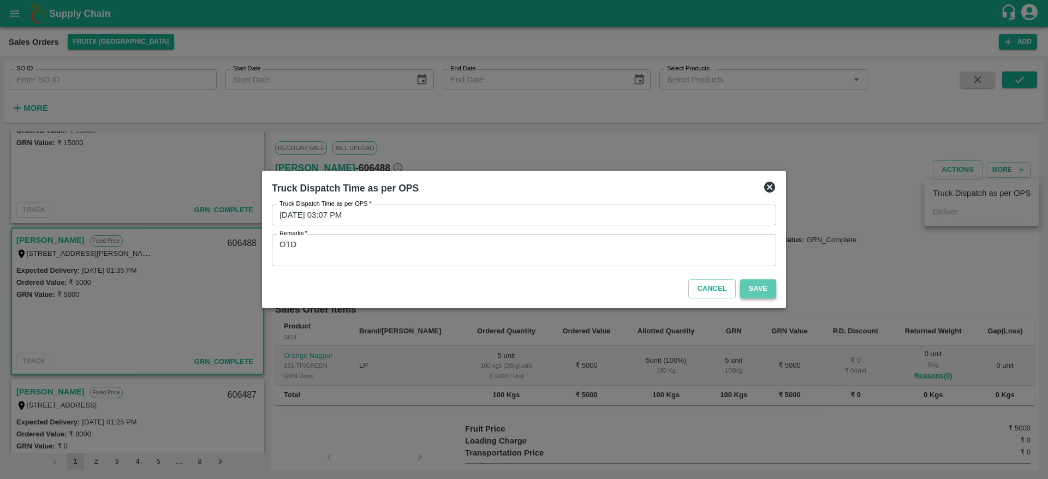
click at [752, 292] on button "Save" at bounding box center [758, 289] width 36 height 19
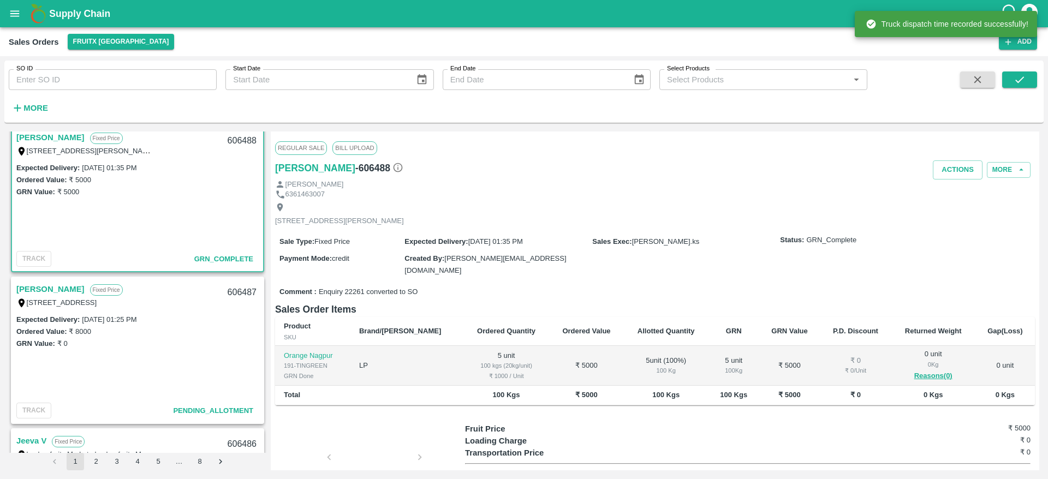
scroll to position [1225, 0]
click at [44, 291] on link "[PERSON_NAME]" at bounding box center [50, 287] width 68 height 14
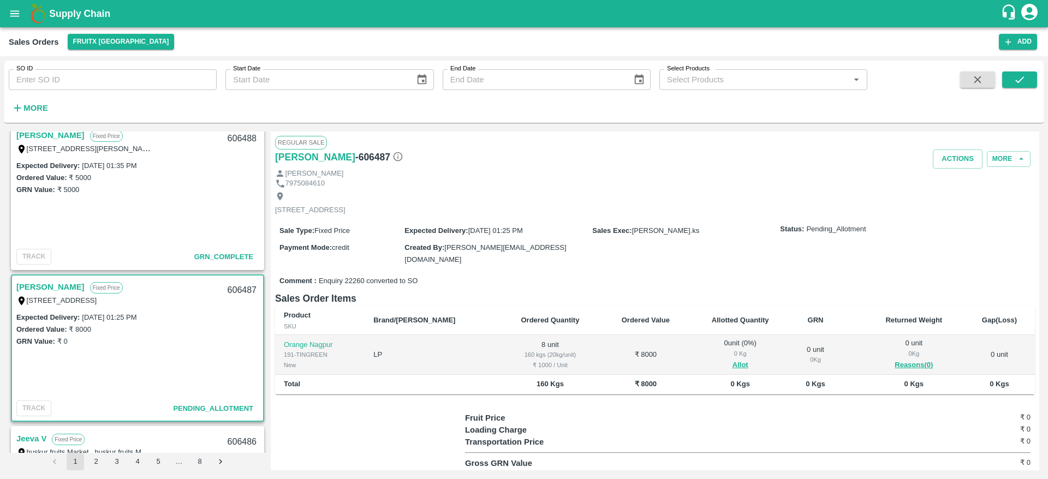
click at [42, 281] on link "[PERSON_NAME]" at bounding box center [50, 287] width 68 height 14
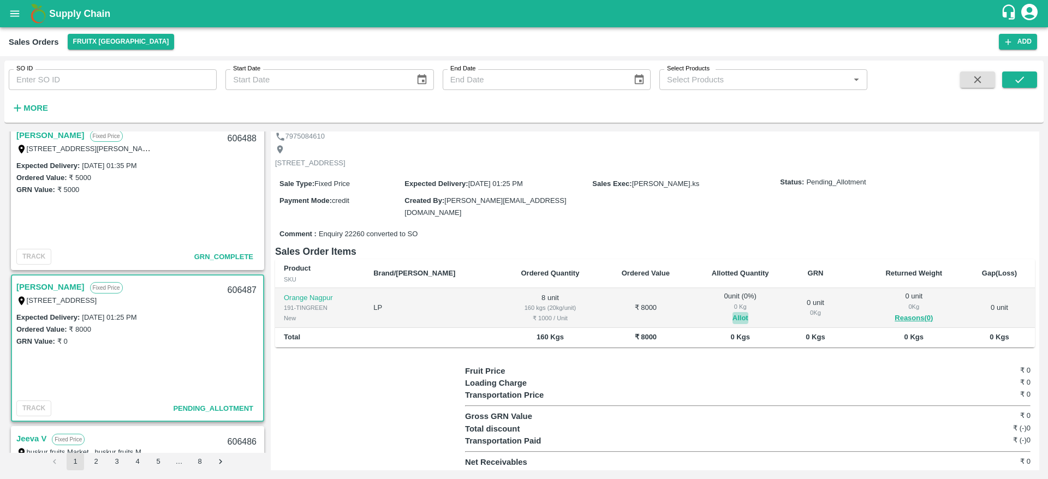
click at [733, 318] on button "Allot" at bounding box center [741, 318] width 16 height 13
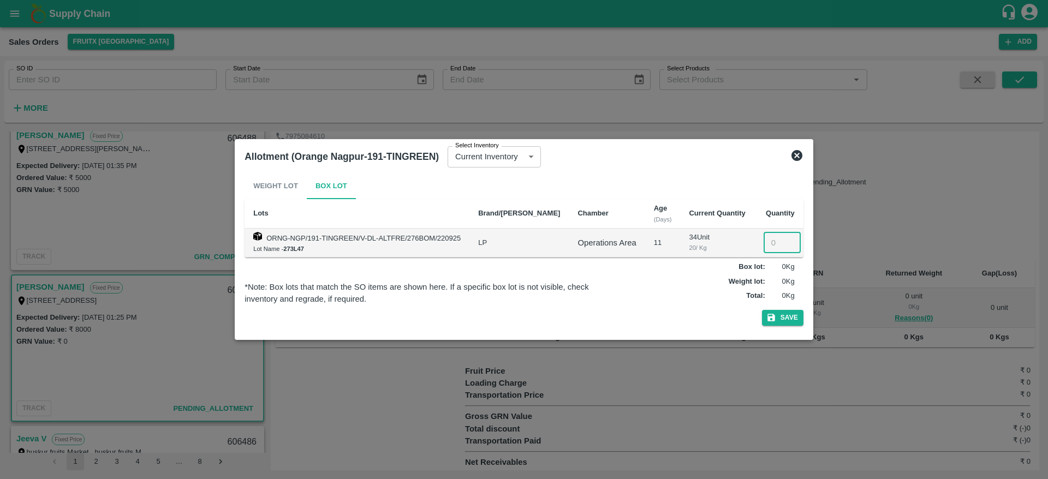
click at [770, 242] on input "number" at bounding box center [782, 243] width 37 height 21
type input "8"
click at [772, 314] on icon "button" at bounding box center [772, 318] width 10 height 10
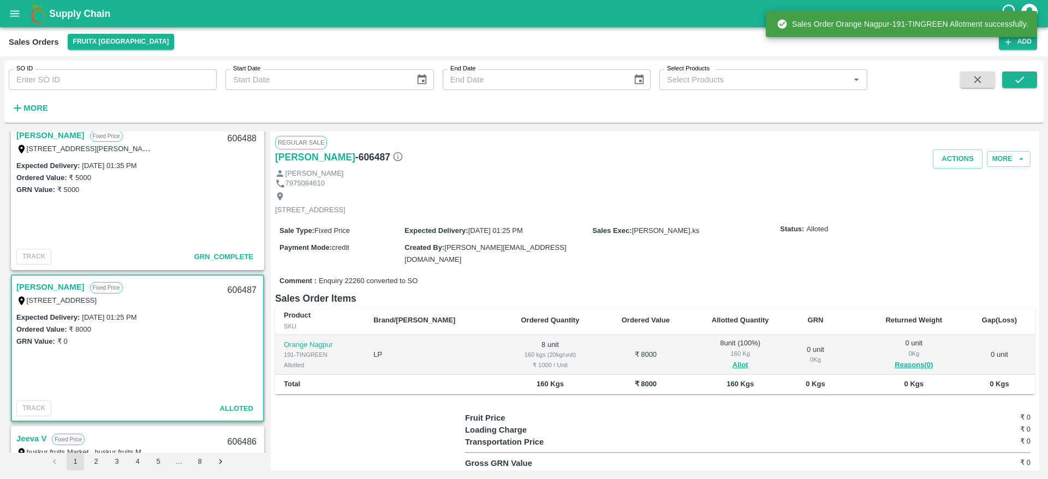
click at [230, 293] on div "606487" at bounding box center [242, 291] width 42 height 26
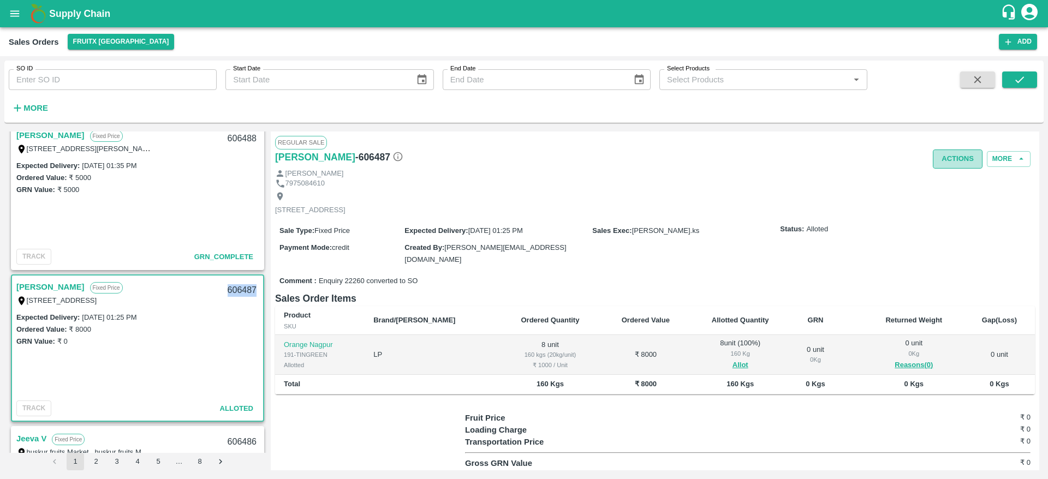
click at [959, 162] on button "Actions" at bounding box center [958, 159] width 50 height 19
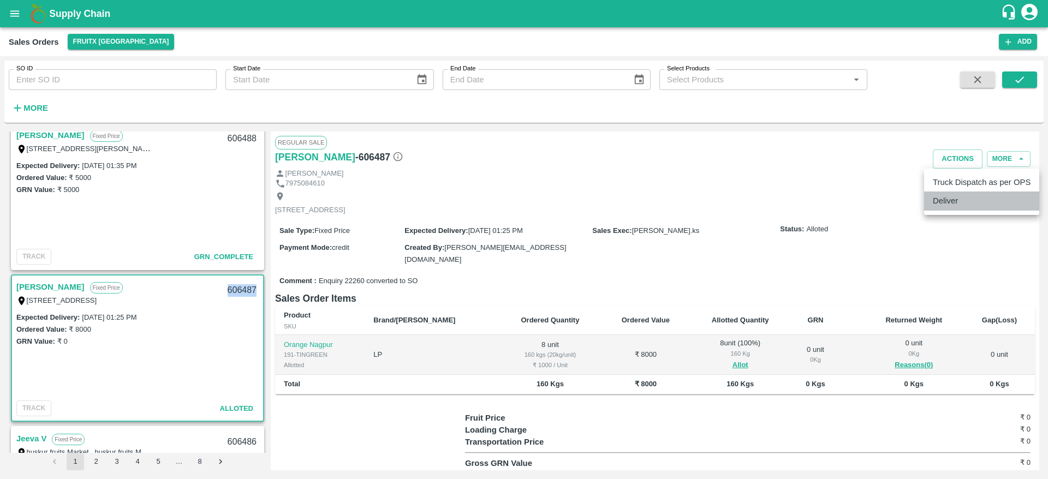
click at [946, 201] on li "Deliver" at bounding box center [982, 201] width 115 height 19
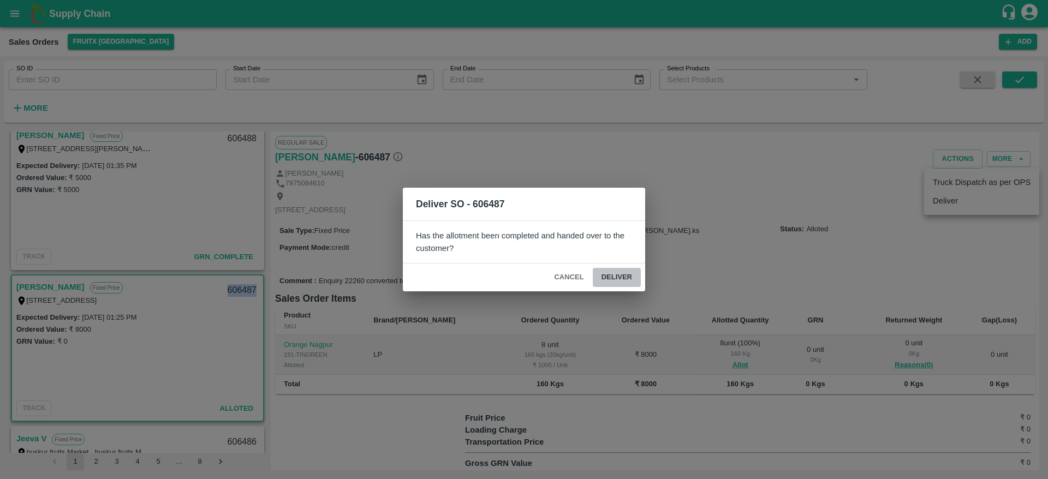
click at [626, 277] on button "Deliver" at bounding box center [617, 277] width 48 height 19
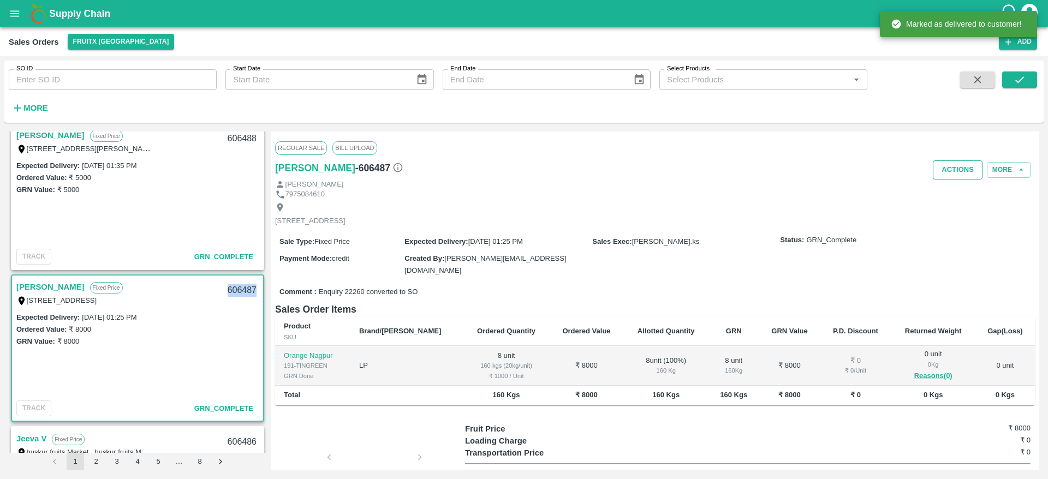
click at [975, 165] on button "Actions" at bounding box center [958, 170] width 50 height 19
click at [947, 197] on li "Truck Dispatch as per OPS" at bounding box center [982, 193] width 115 height 19
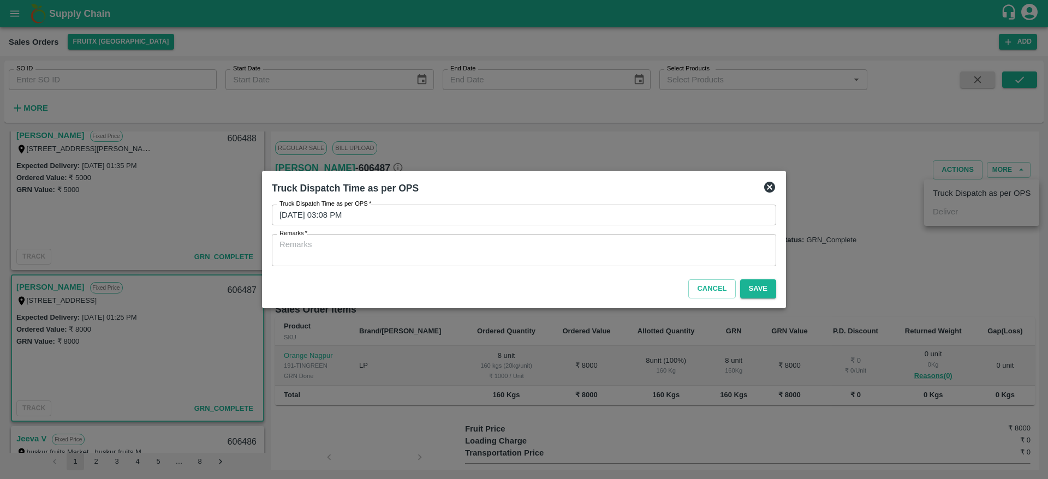
click at [633, 238] on div "x Remarks" at bounding box center [524, 250] width 505 height 32
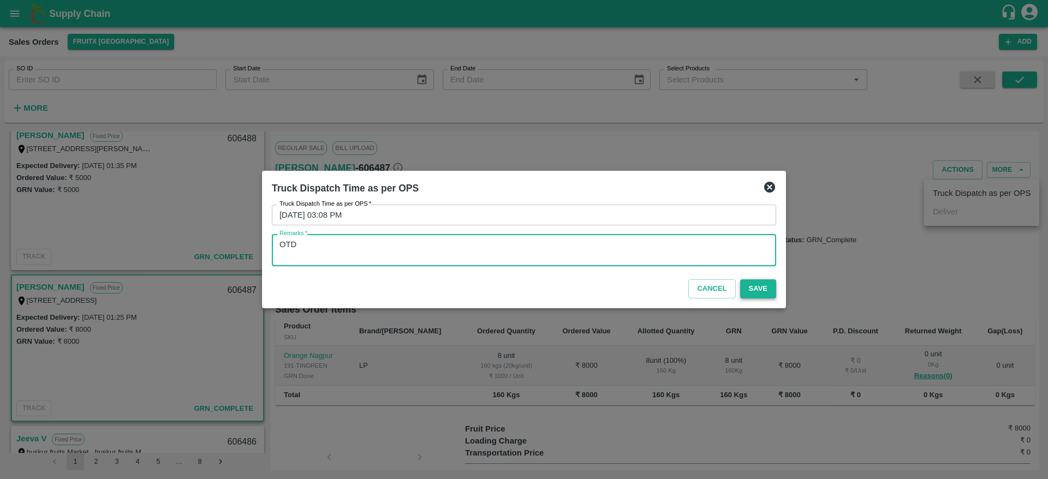
type textarea "OTD"
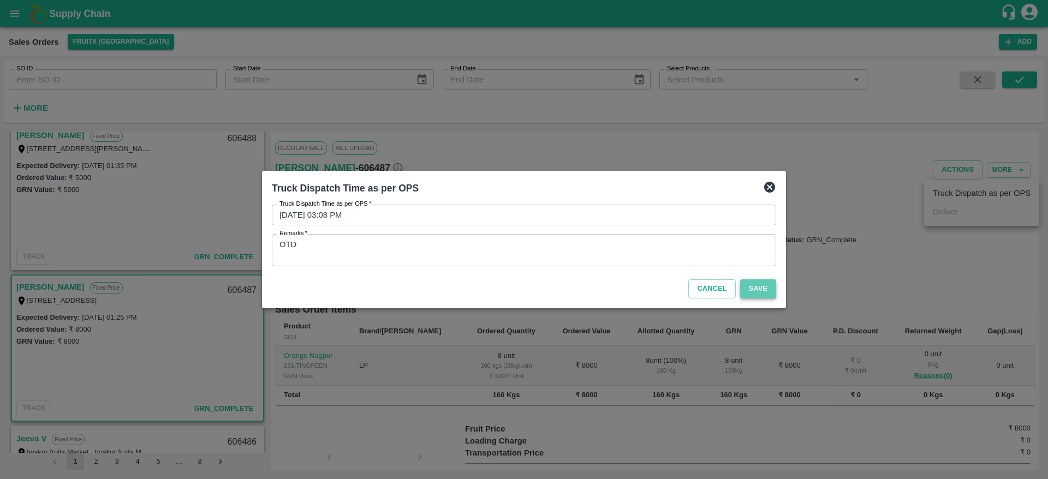
click at [746, 286] on button "Save" at bounding box center [758, 289] width 36 height 19
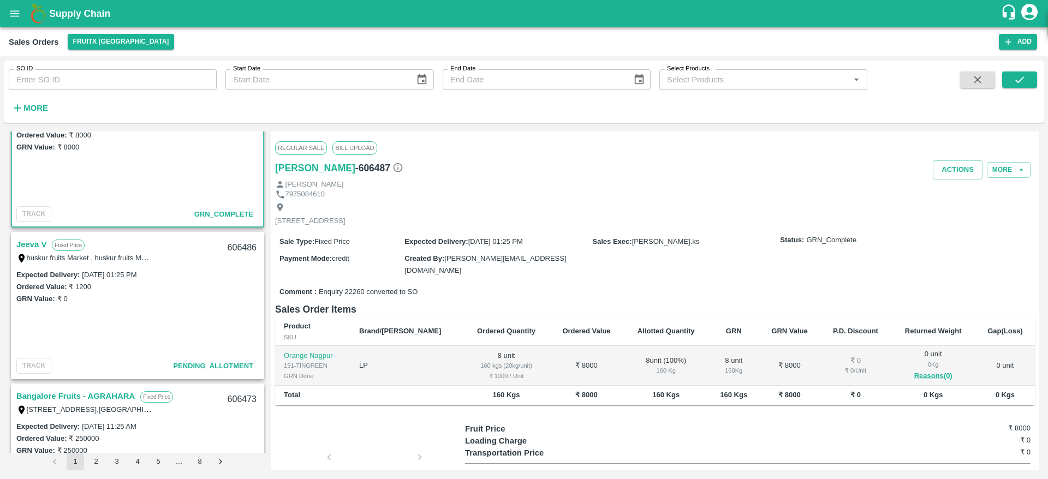
scroll to position [1419, 0]
click at [37, 245] on link "Jeeva V" at bounding box center [31, 246] width 30 height 14
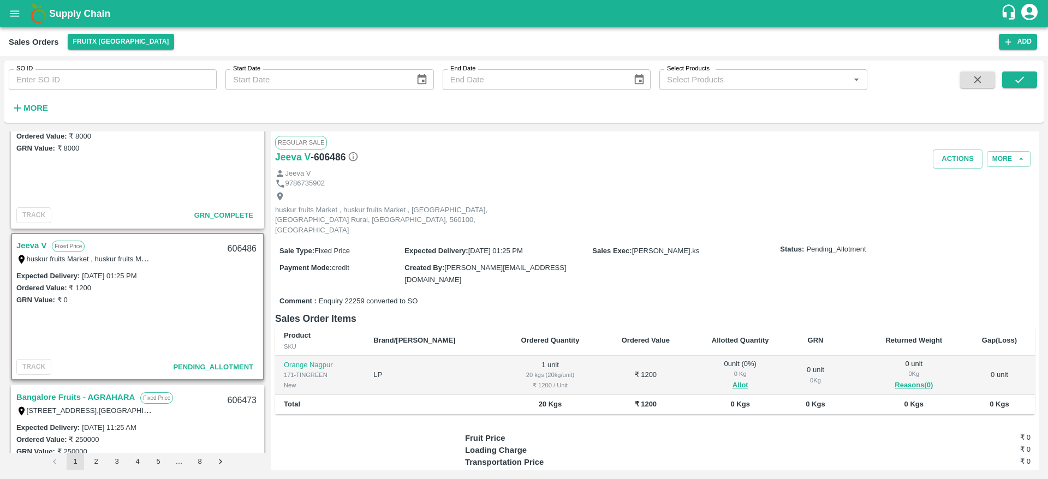
click at [232, 250] on div "606486" at bounding box center [242, 249] width 42 height 26
click at [733, 380] on button "Allot" at bounding box center [741, 386] width 16 height 13
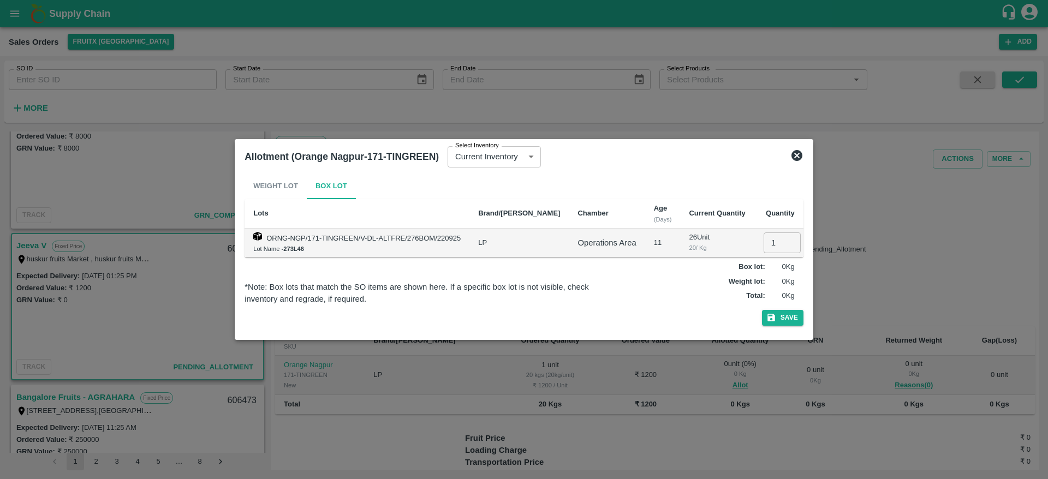
click at [772, 240] on input "1" at bounding box center [782, 243] width 37 height 21
type input "1"
click at [769, 322] on icon "button" at bounding box center [772, 318] width 10 height 10
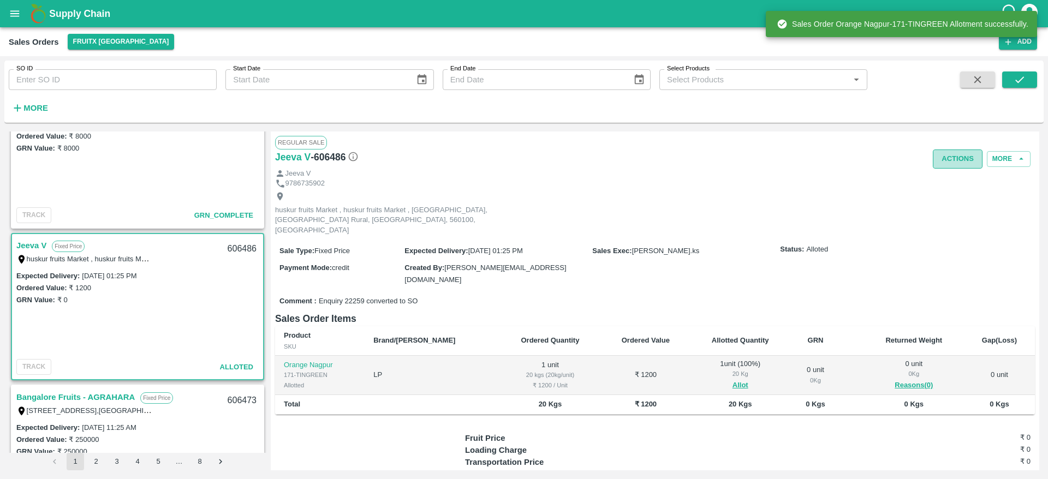
click at [946, 159] on button "Actions" at bounding box center [958, 159] width 50 height 19
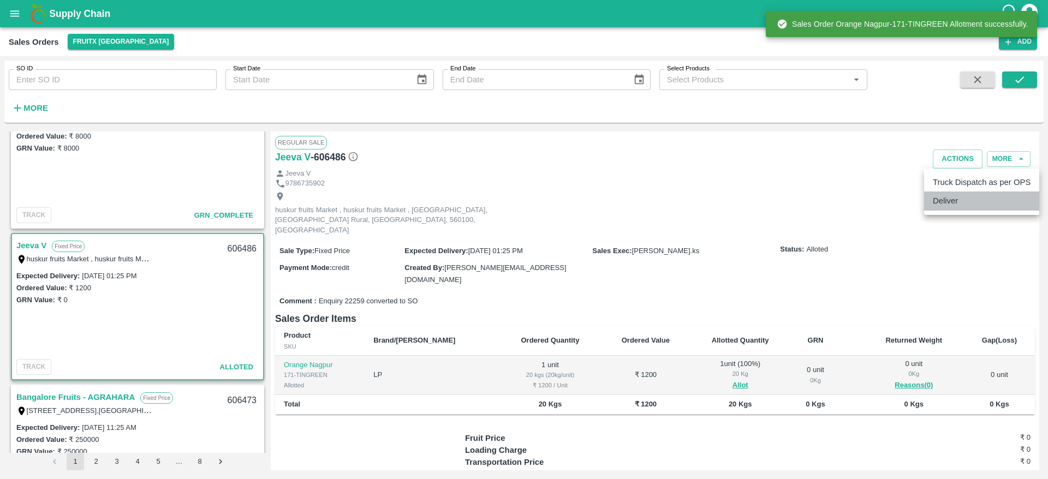
click at [958, 206] on li "Deliver" at bounding box center [982, 201] width 115 height 19
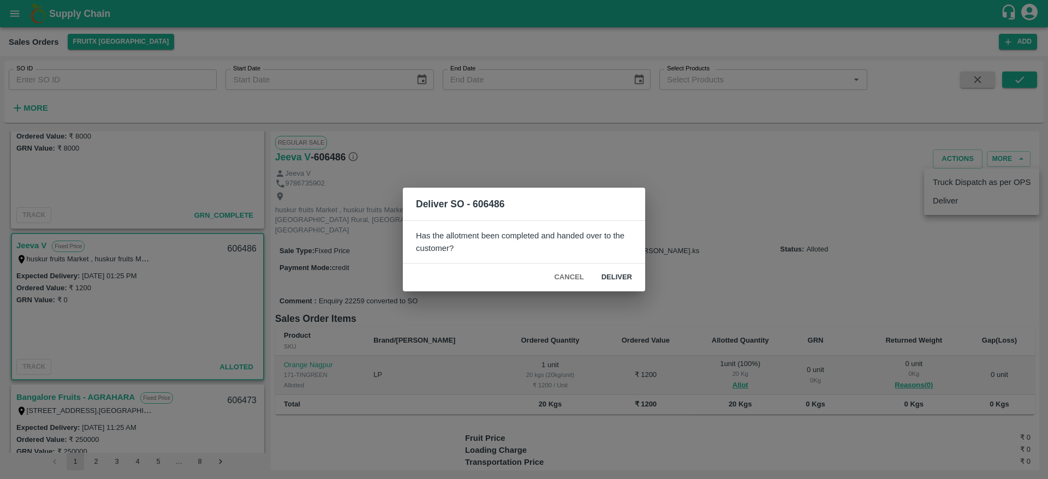
click at [617, 271] on button "Deliver" at bounding box center [617, 277] width 48 height 19
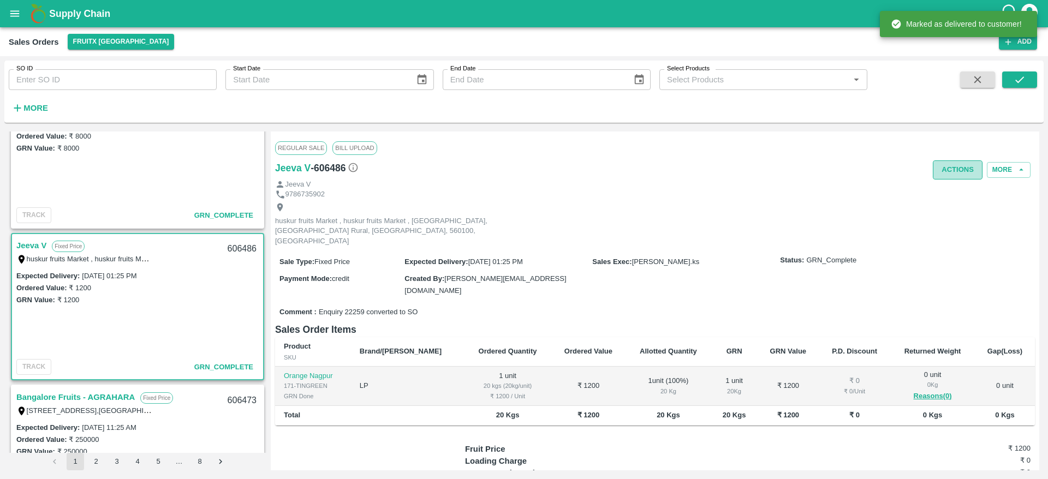
click at [953, 173] on button "Actions" at bounding box center [958, 170] width 50 height 19
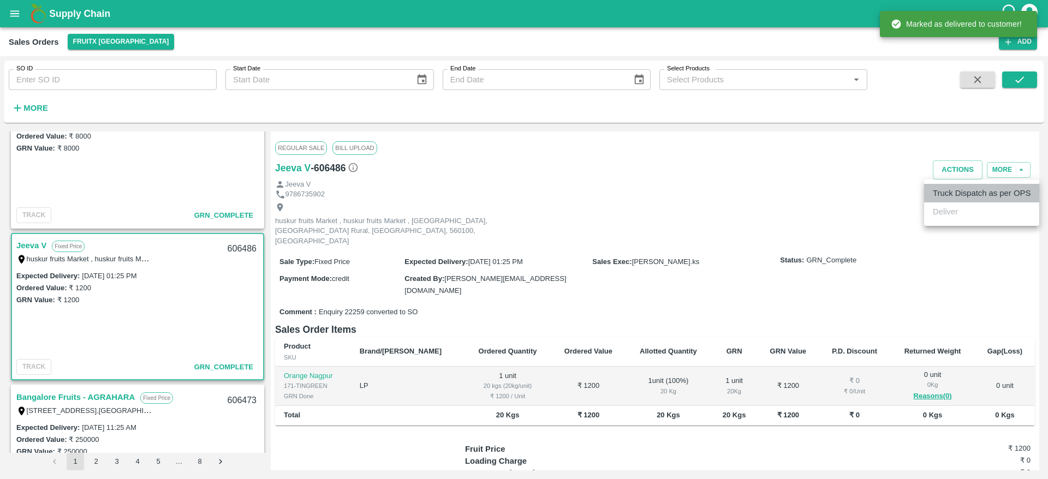
click at [951, 192] on li "Truck Dispatch as per OPS" at bounding box center [982, 193] width 115 height 19
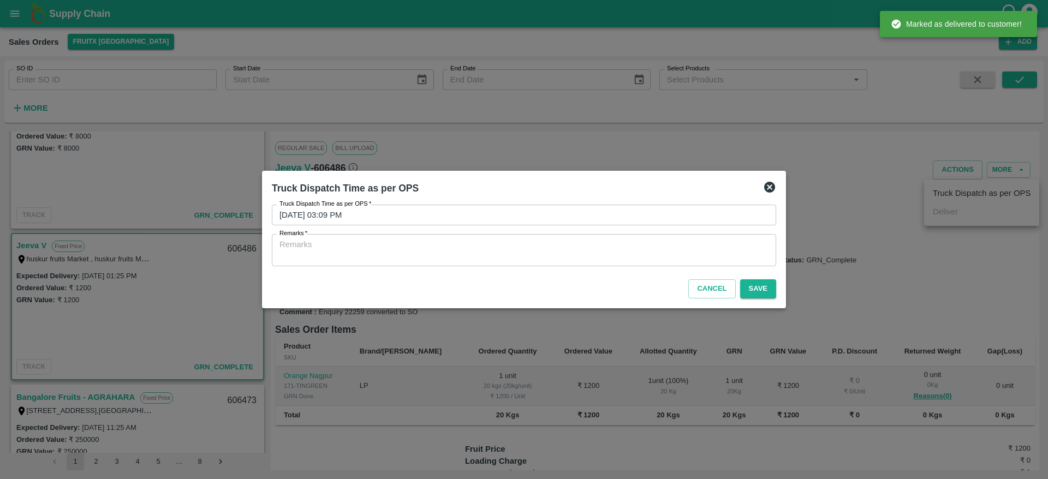
click at [635, 257] on textarea "Remarks   *" at bounding box center [524, 250] width 489 height 23
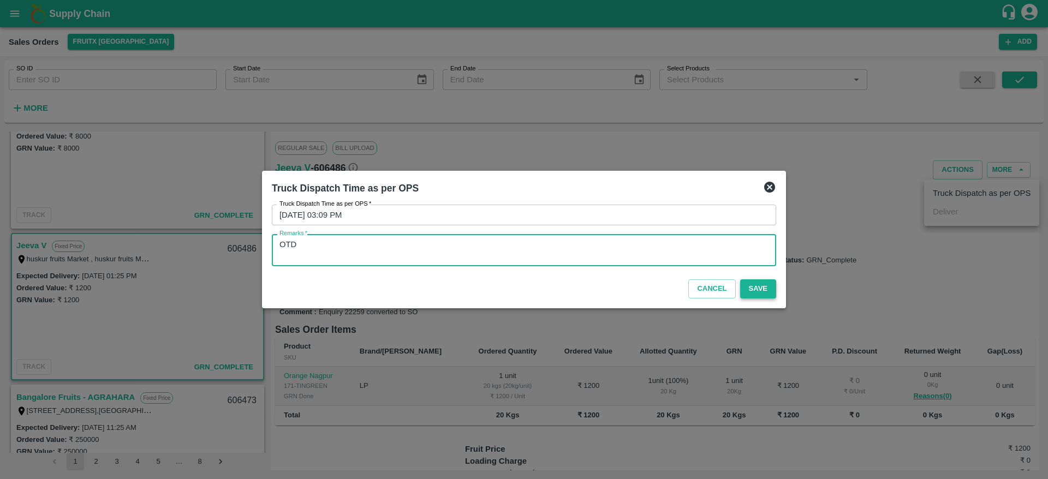
type textarea "OTD"
click at [756, 287] on button "Save" at bounding box center [758, 289] width 36 height 19
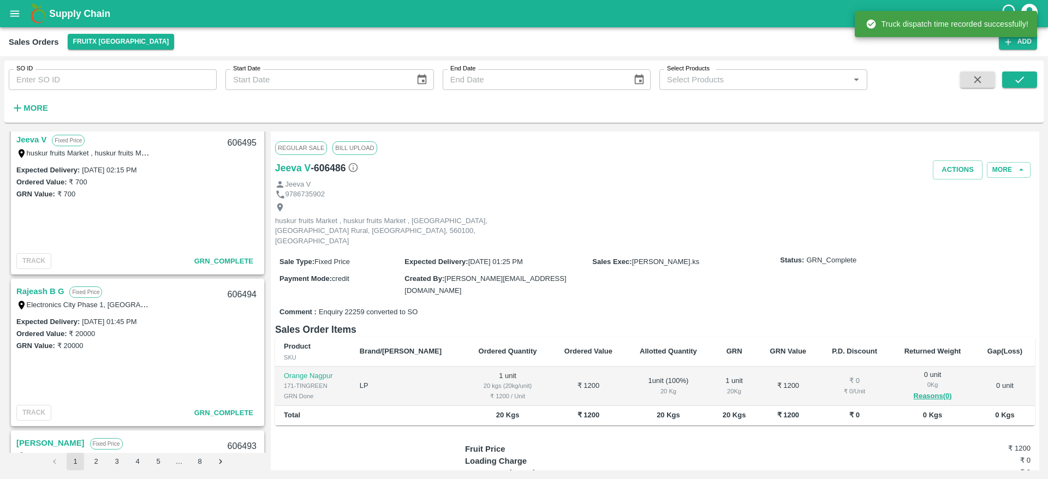
scroll to position [87, 0]
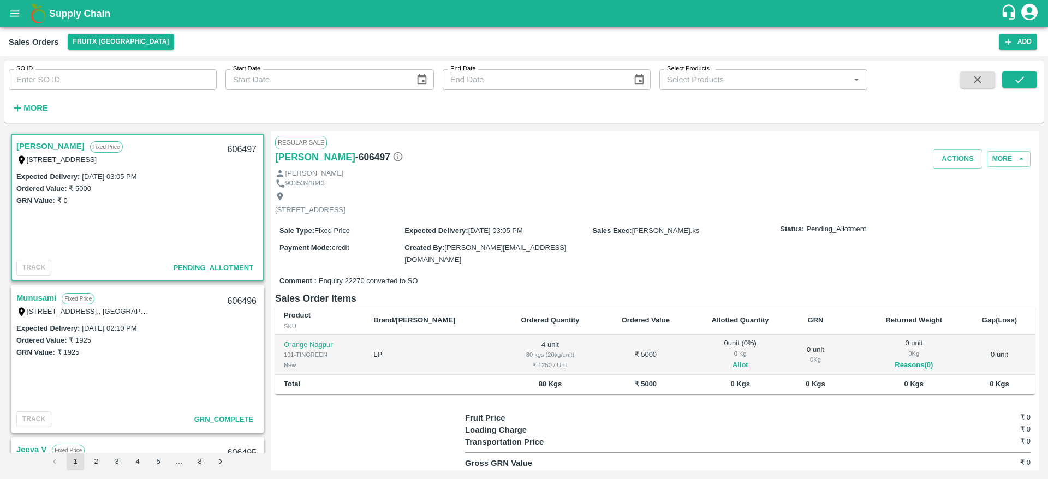
click at [47, 145] on link "[PERSON_NAME]" at bounding box center [50, 146] width 68 height 14
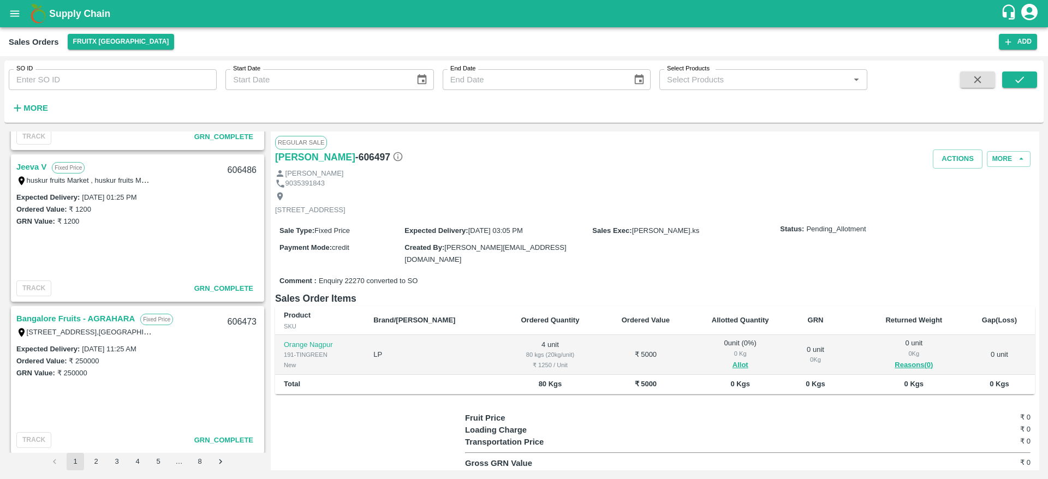
scroll to position [1620, 0]
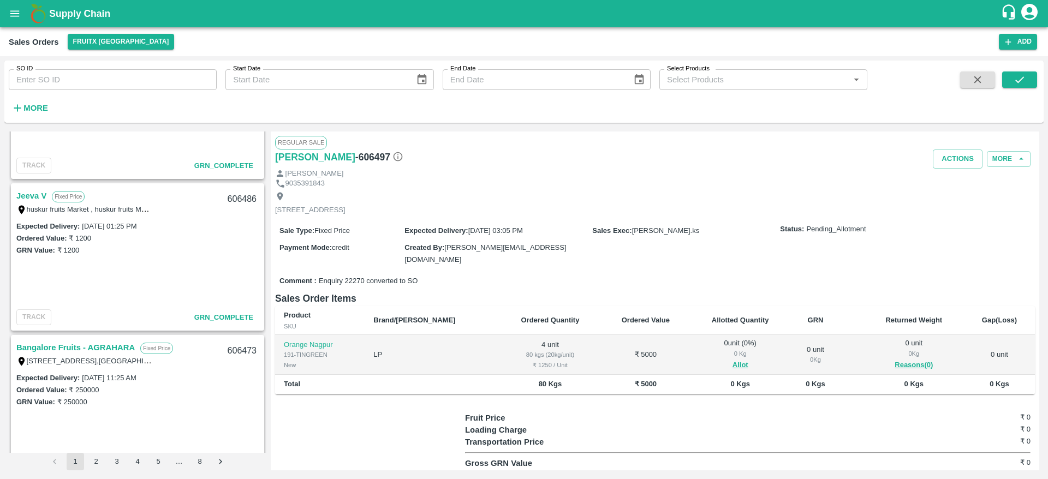
click at [23, 192] on link "Jeeva V" at bounding box center [31, 196] width 30 height 14
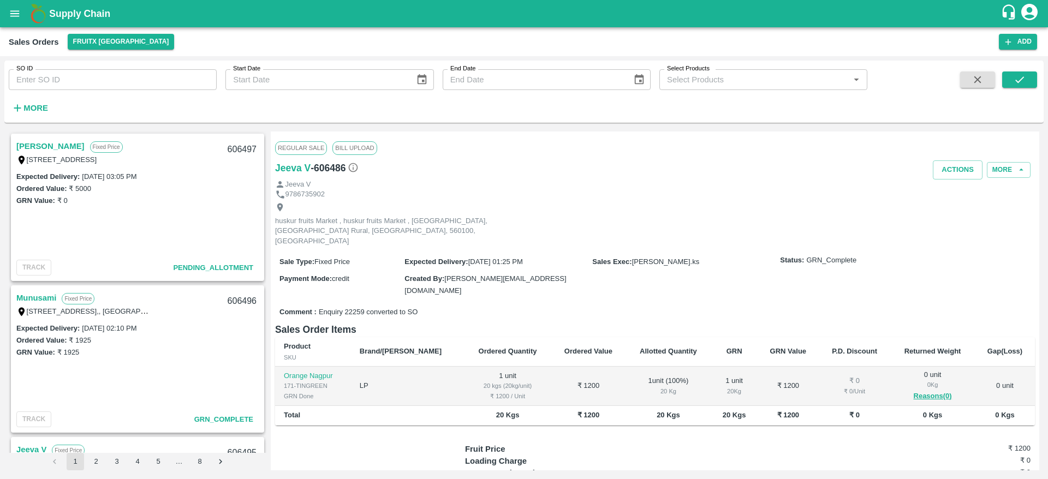
click at [52, 152] on link "[PERSON_NAME]" at bounding box center [50, 146] width 68 height 14
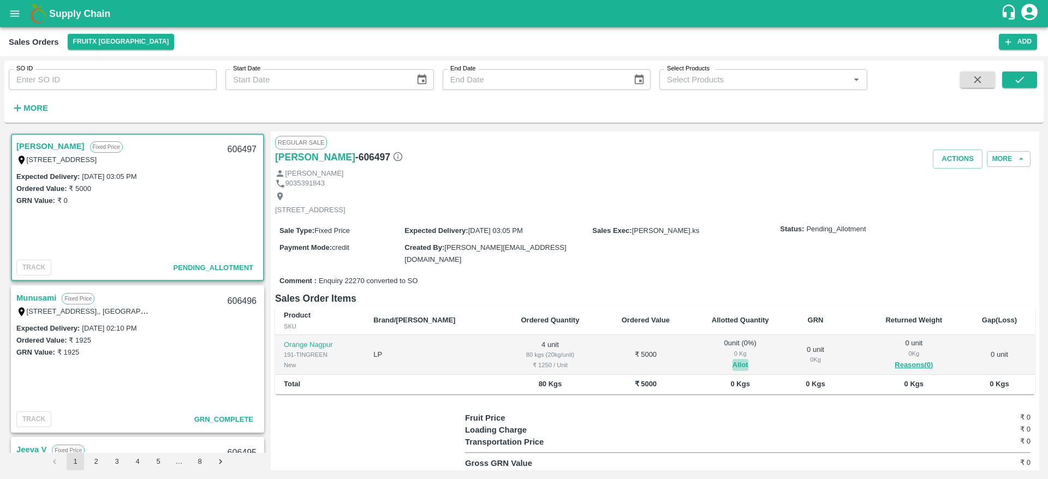
click at [733, 364] on button "Allot" at bounding box center [741, 365] width 16 height 13
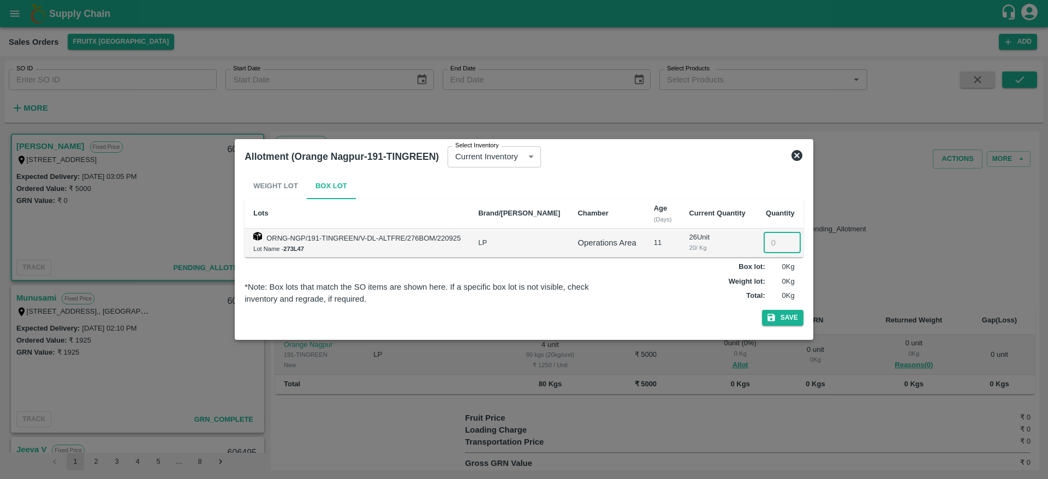
click at [771, 241] on input "number" at bounding box center [782, 243] width 37 height 21
type input "4"
click at [789, 325] on button "Save" at bounding box center [783, 318] width 42 height 16
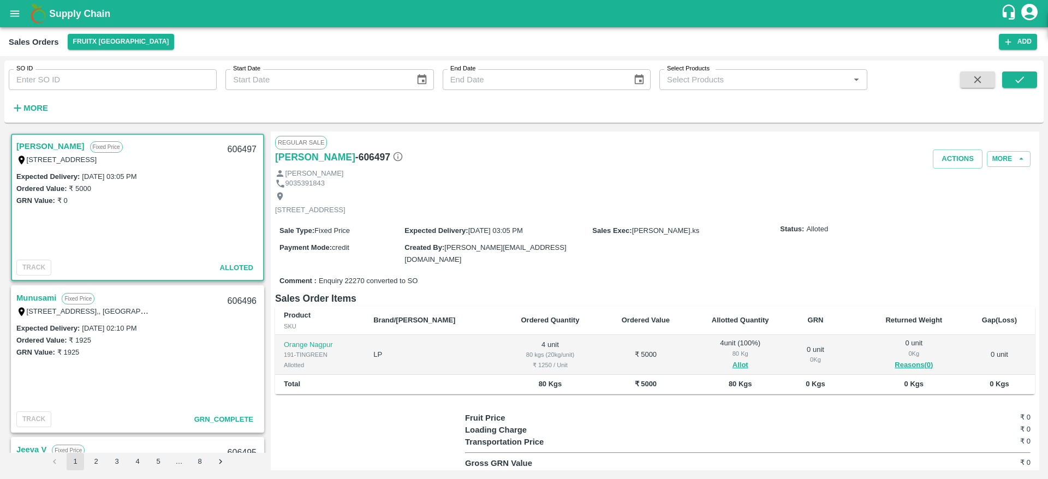
click at [65, 147] on link "[PERSON_NAME]" at bounding box center [50, 146] width 68 height 14
click at [240, 144] on div "606497" at bounding box center [242, 150] width 42 height 26
copy div "606497"
click at [953, 158] on button "Actions" at bounding box center [958, 159] width 50 height 19
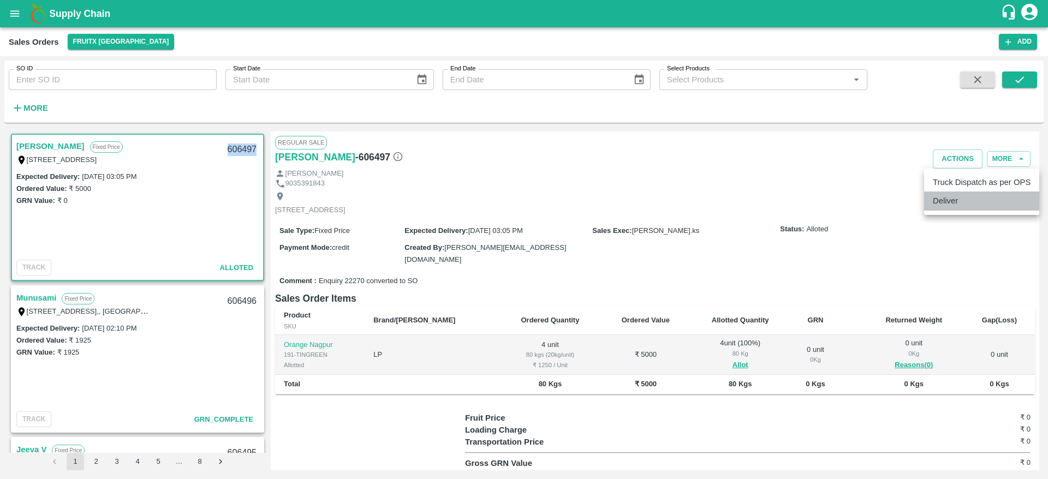
click at [941, 205] on li "Deliver" at bounding box center [982, 201] width 115 height 19
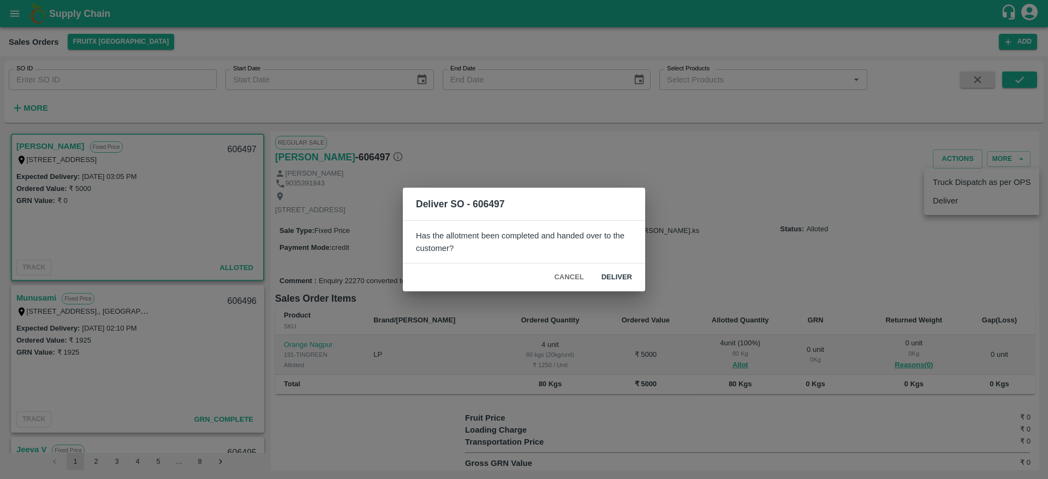
click at [606, 288] on div "Cancel Deliver" at bounding box center [524, 278] width 242 height 28
click at [612, 273] on button "Deliver" at bounding box center [617, 277] width 48 height 19
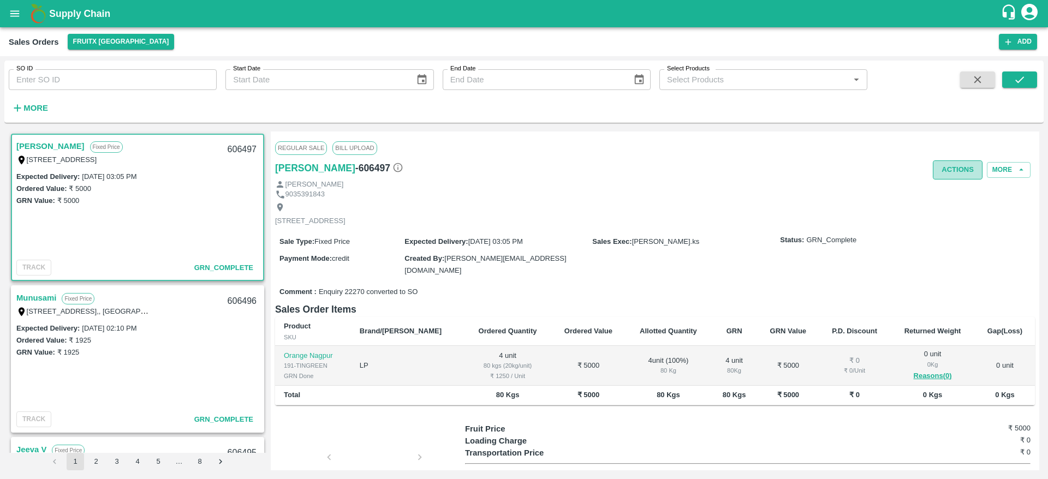
click at [957, 167] on button "Actions" at bounding box center [958, 170] width 50 height 19
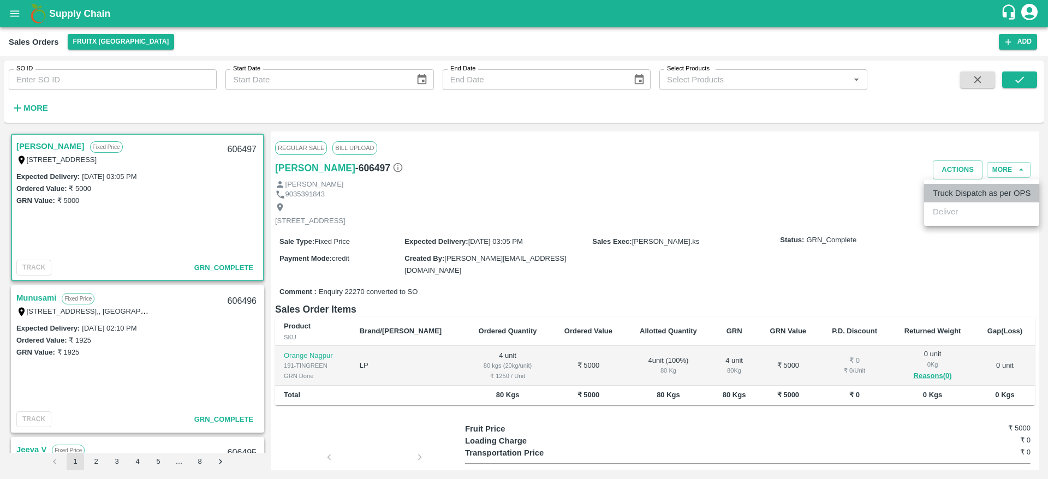
click at [952, 187] on li "Truck Dispatch as per OPS" at bounding box center [982, 193] width 115 height 19
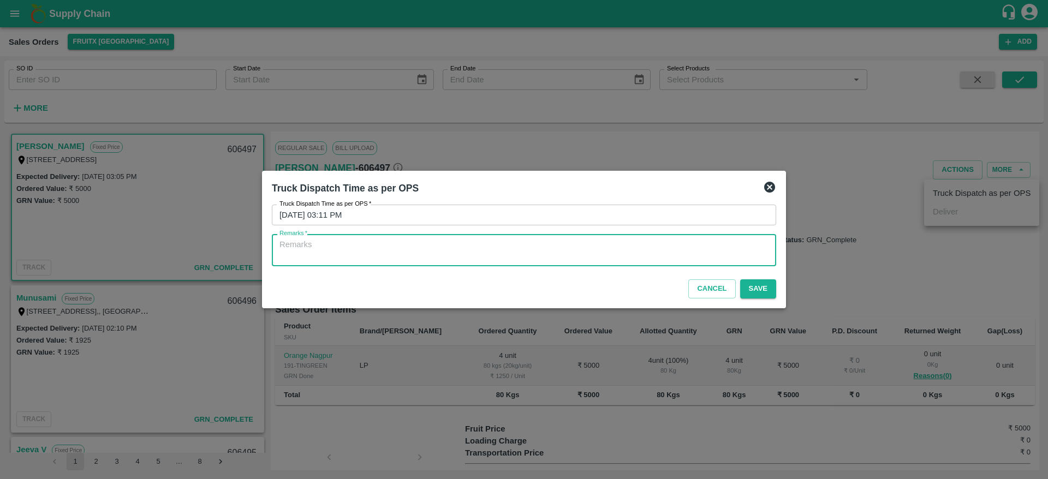
click at [622, 250] on textarea "Remarks   *" at bounding box center [524, 250] width 489 height 23
type textarea "P"
type textarea "OTD"
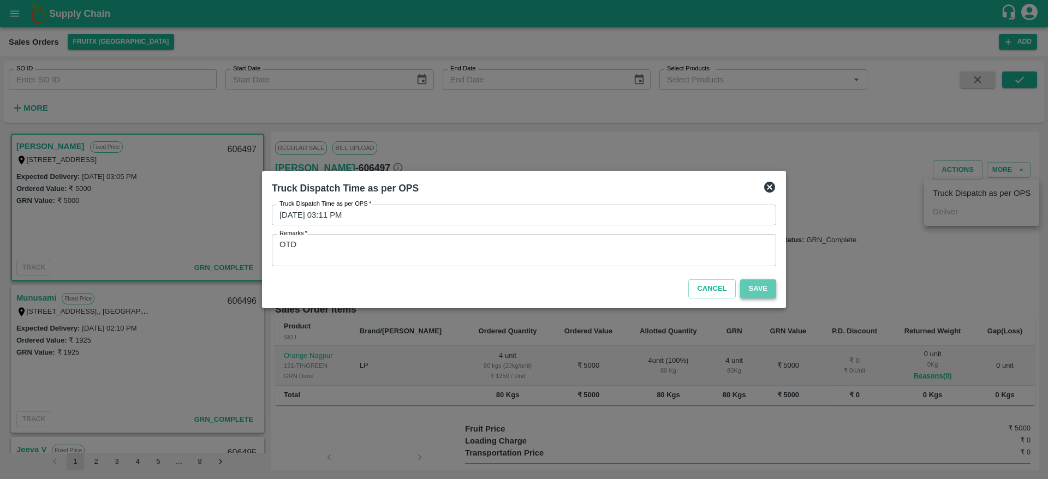
click at [762, 284] on button "Save" at bounding box center [758, 289] width 36 height 19
